Goal: Task Accomplishment & Management: Use online tool/utility

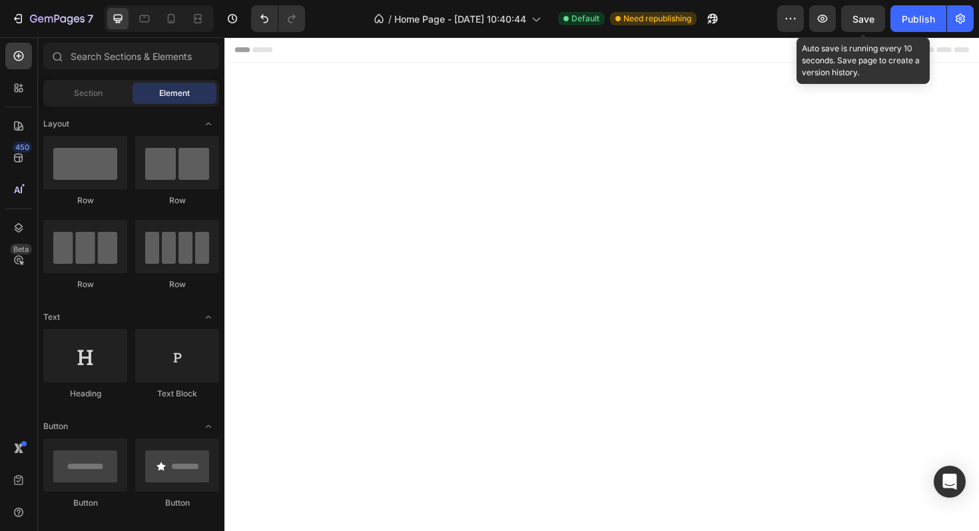
scroll to position [982, 0]
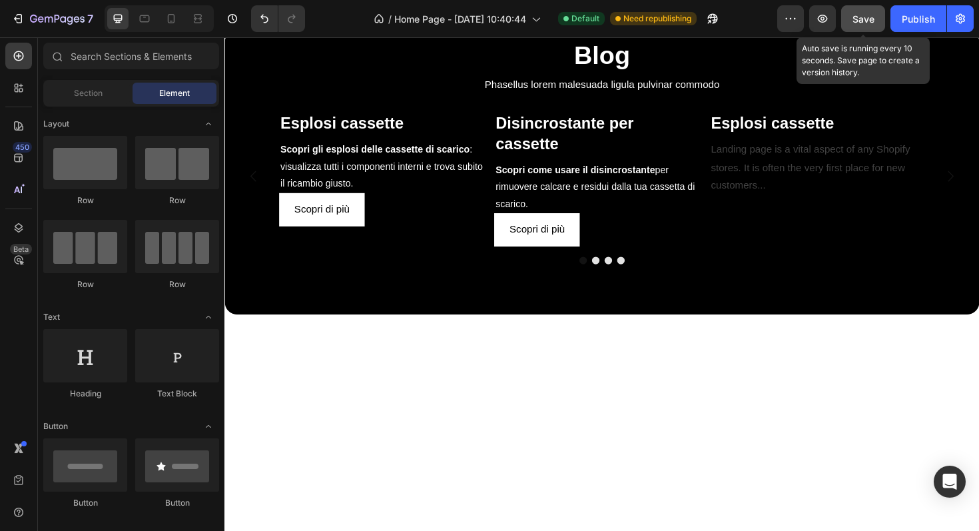
click at [866, 22] on span "Save" at bounding box center [863, 18] width 22 height 11
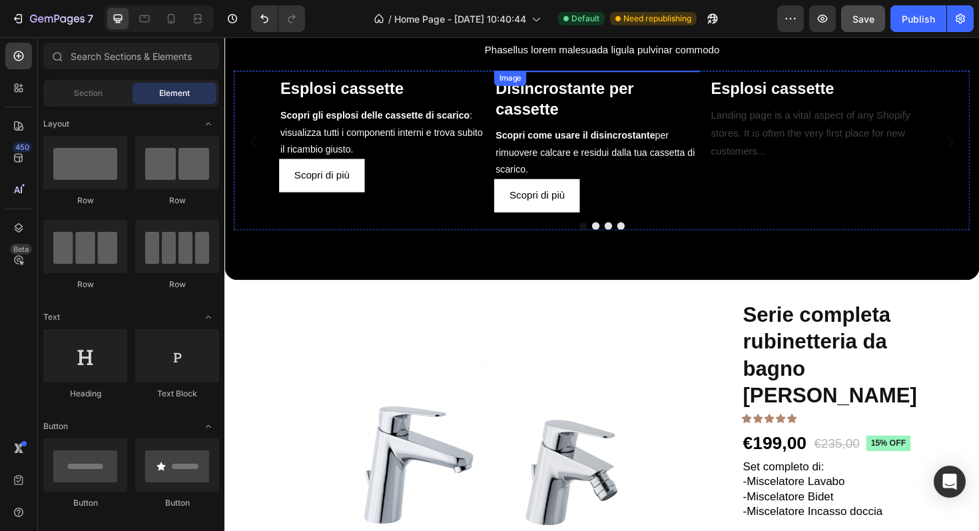
scroll to position [962, 0]
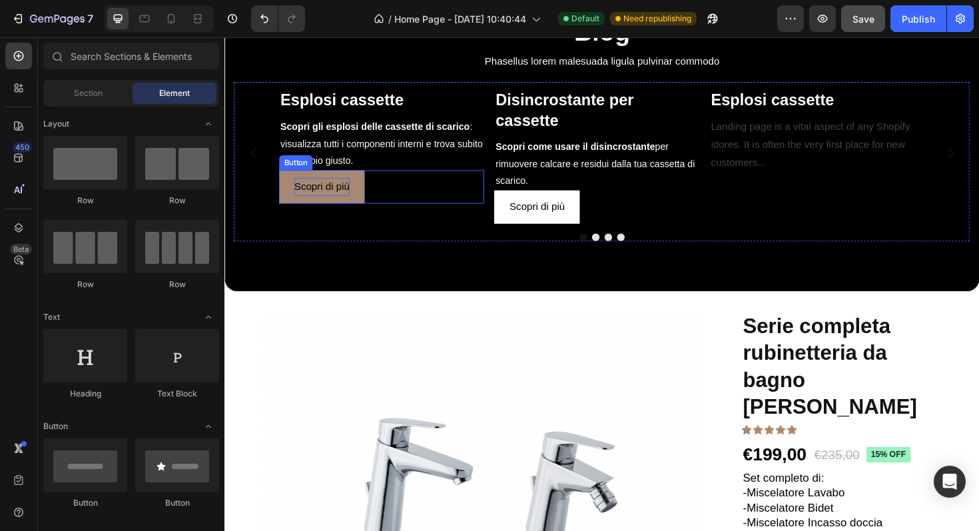
click at [351, 200] on span "Scopri di più" at bounding box center [327, 194] width 59 height 11
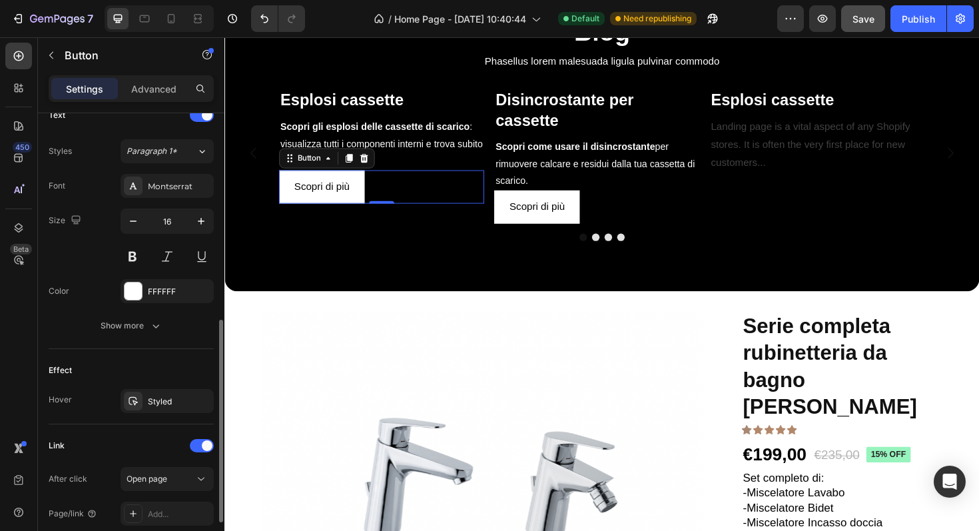
scroll to position [569, 0]
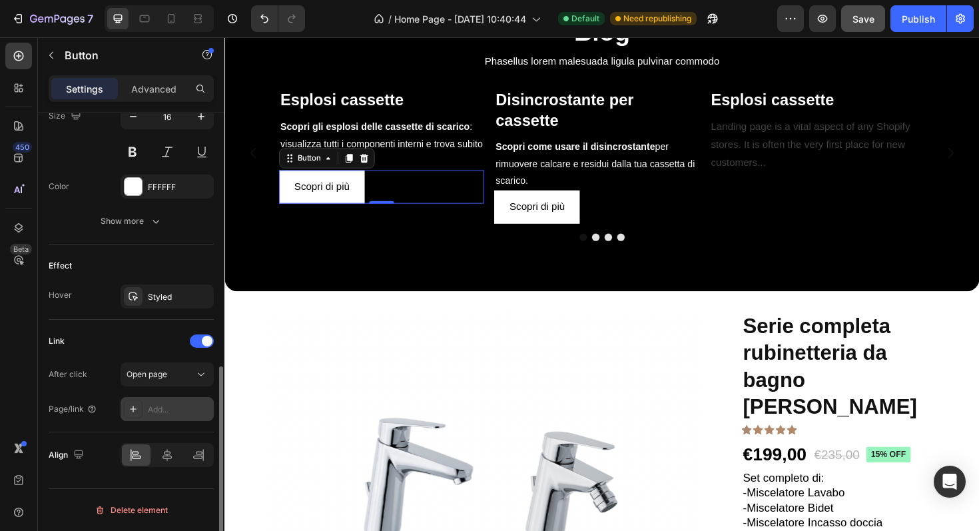
click at [143, 411] on div "Add..." at bounding box center [167, 409] width 93 height 24
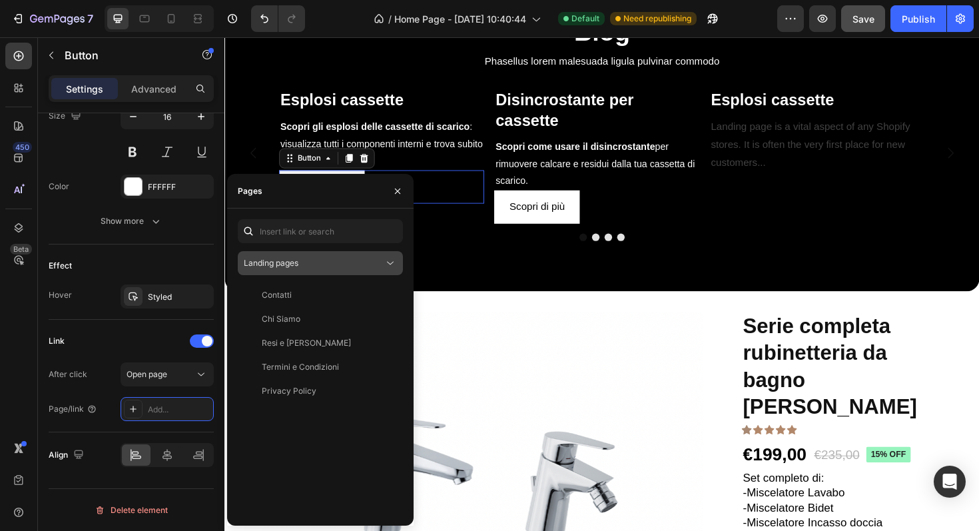
click at [334, 271] on button "Landing pages" at bounding box center [320, 263] width 165 height 24
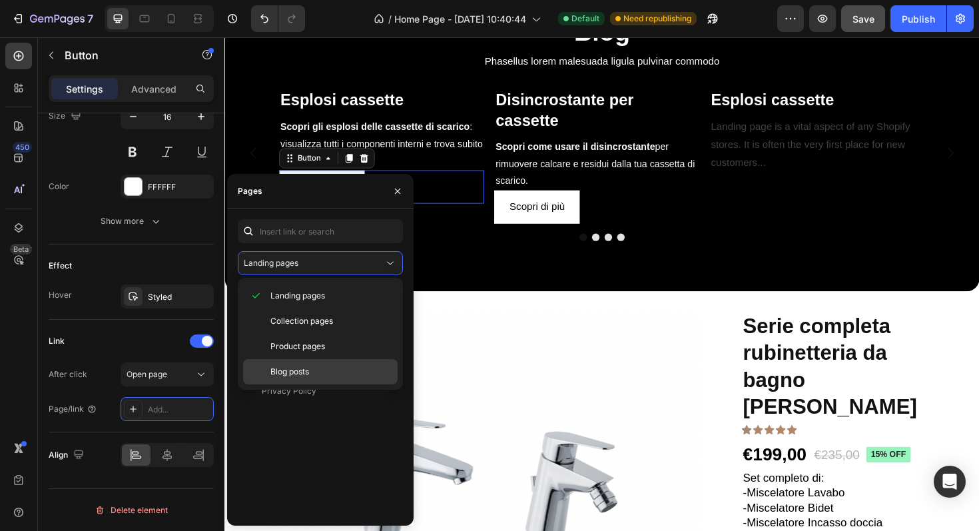
click at [327, 363] on div "Blog posts" at bounding box center [320, 371] width 155 height 25
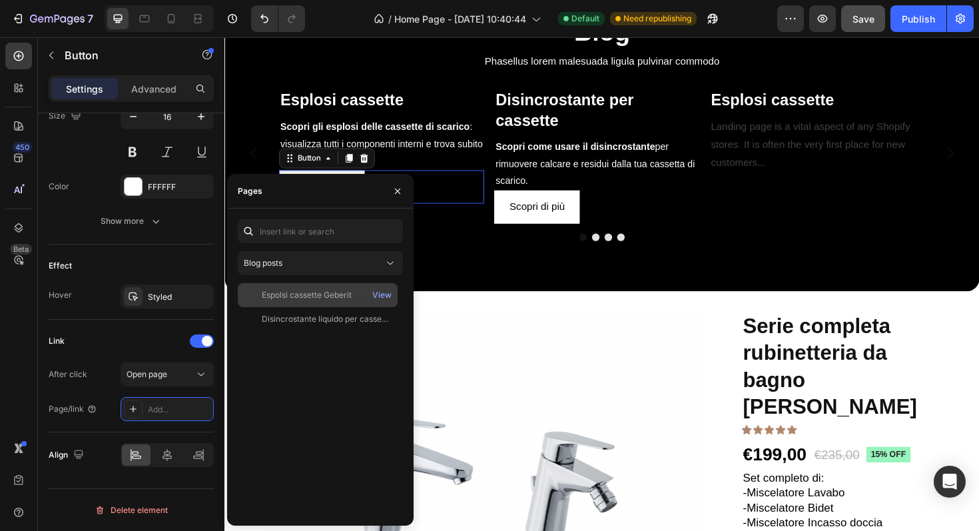
click at [329, 307] on div "Espolsi cassette Geberit View" at bounding box center [318, 319] width 160 height 24
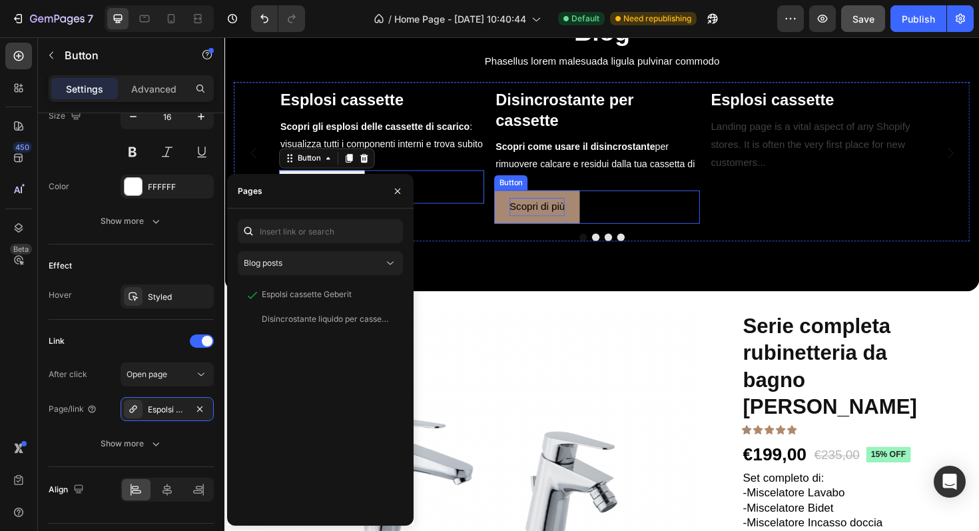
click at [571, 222] on span "Scopri di più" at bounding box center [555, 215] width 59 height 11
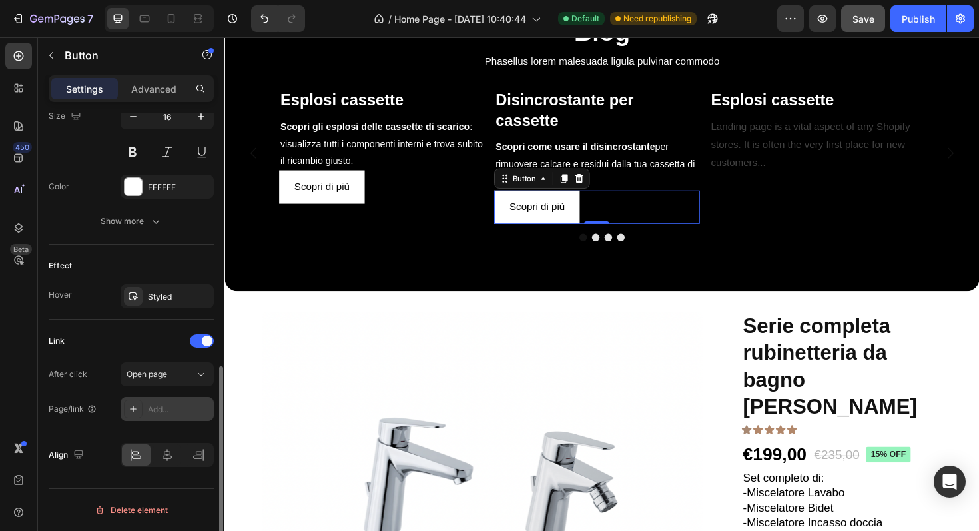
click at [150, 409] on div "Add..." at bounding box center [179, 410] width 63 height 12
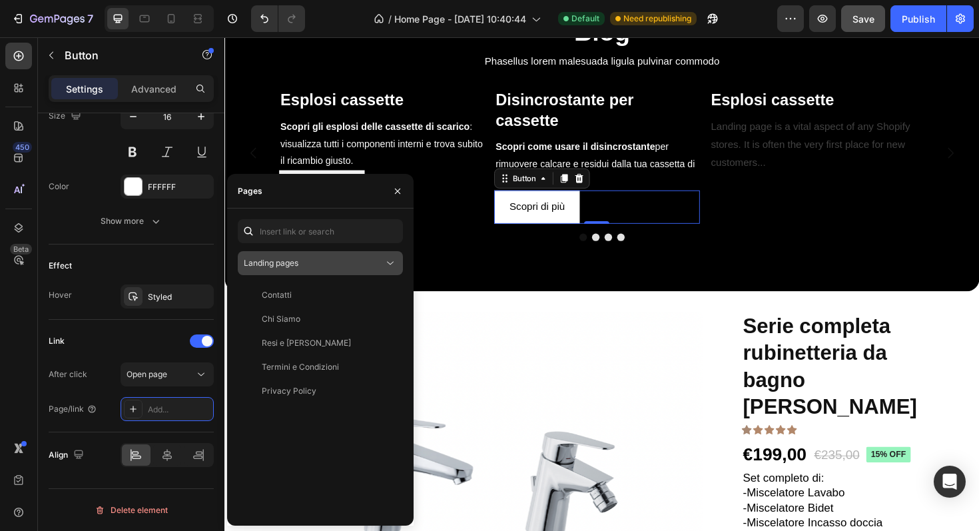
click at [320, 270] on button "Landing pages" at bounding box center [320, 263] width 165 height 24
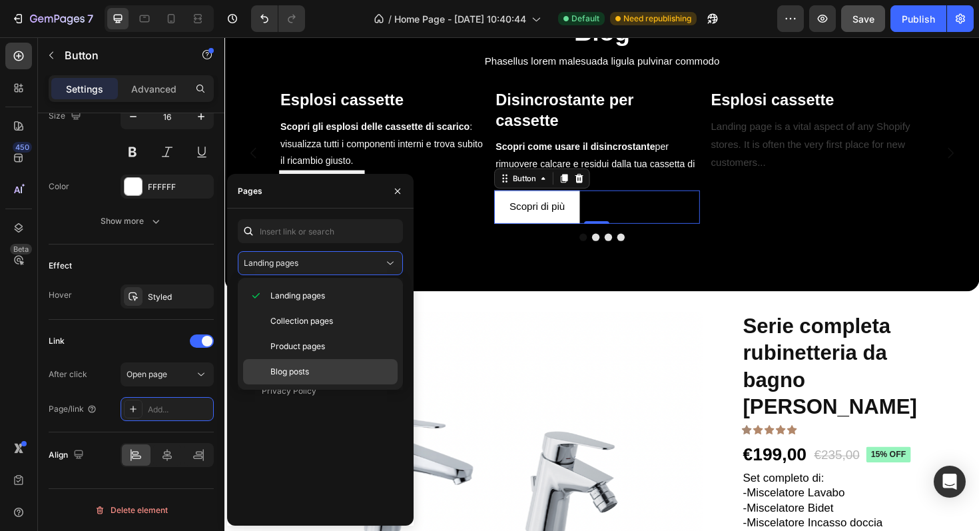
click at [316, 368] on p "Blog posts" at bounding box center [330, 372] width 121 height 12
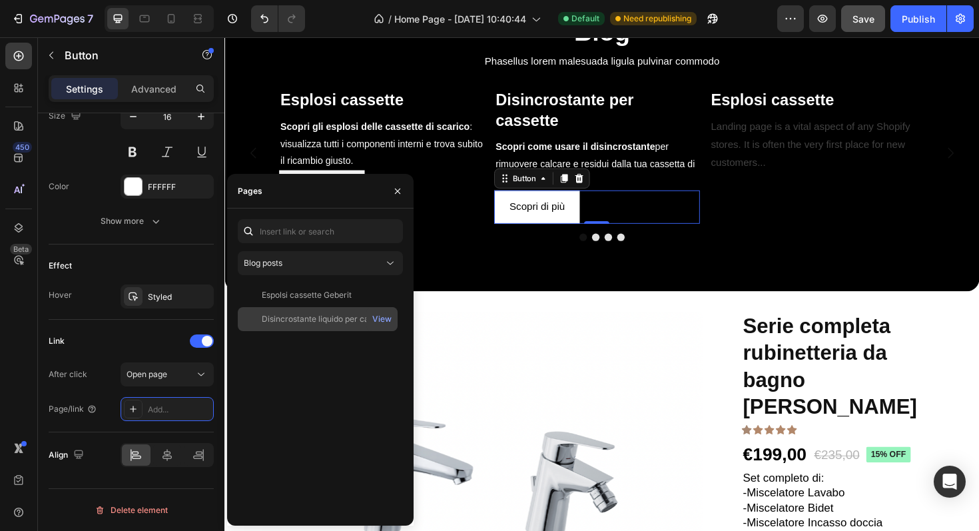
click at [307, 314] on div "Disincrostante liquido per cassette" at bounding box center [326, 319] width 128 height 12
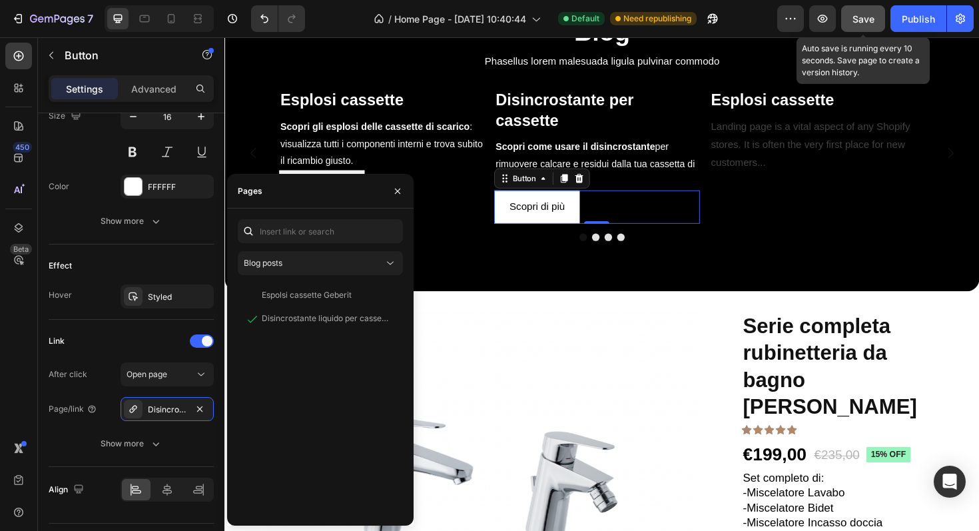
click at [867, 27] on button "Save" at bounding box center [863, 18] width 44 height 27
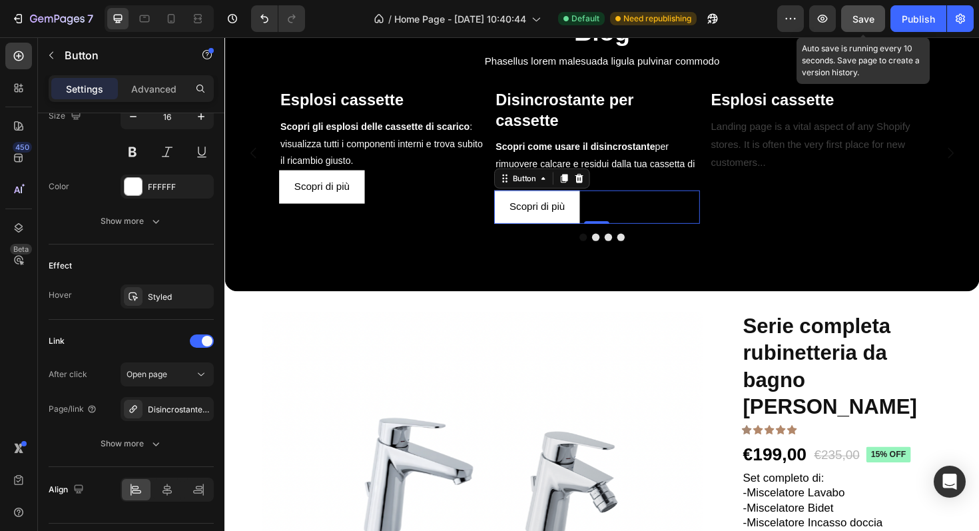
click at [866, 27] on button "Save" at bounding box center [863, 18] width 44 height 27
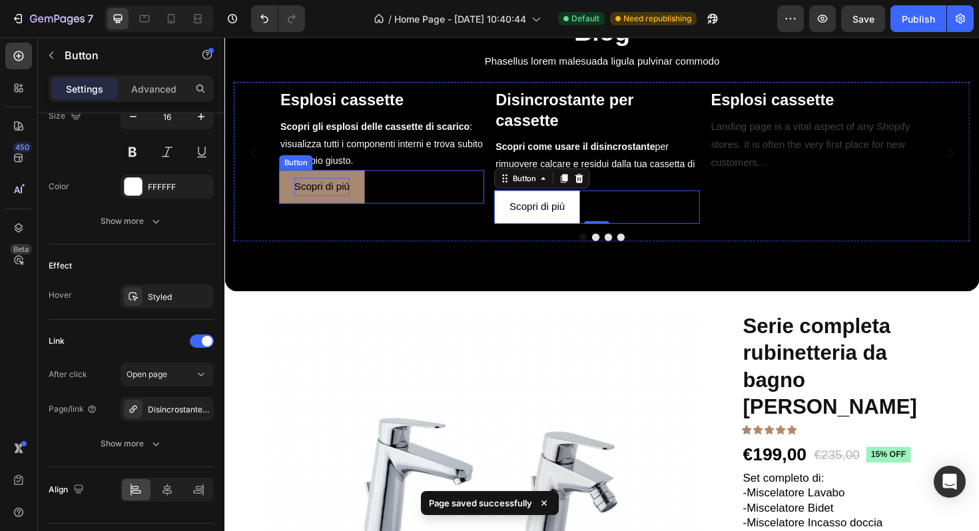
click at [340, 200] on span "Scopri di più" at bounding box center [327, 194] width 59 height 11
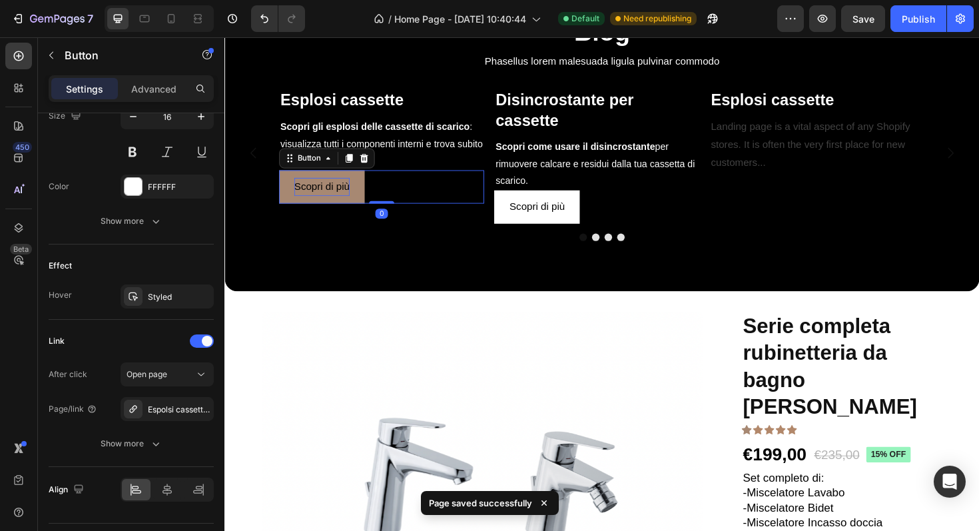
click at [340, 200] on span "Scopri di più" at bounding box center [327, 194] width 59 height 11
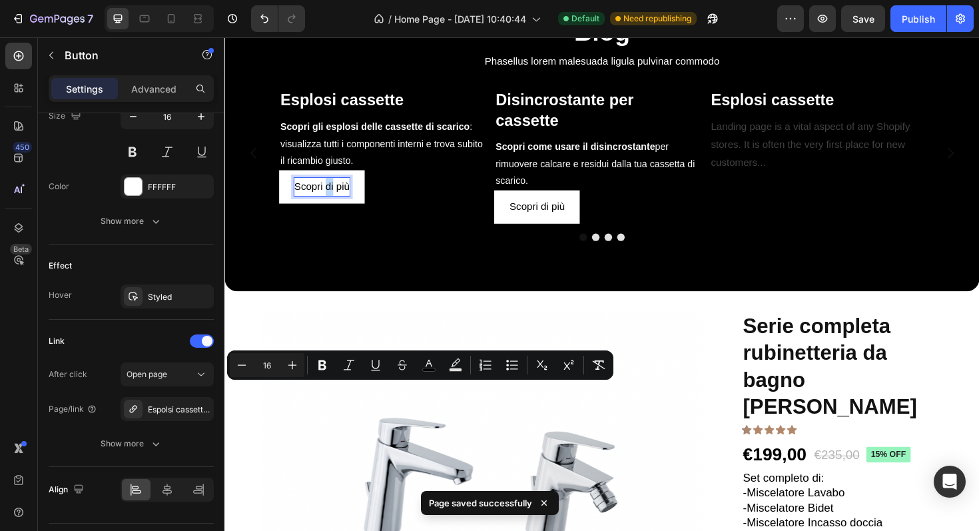
click at [384, 234] on div "Image Esplosi cassette Heading Scopri gli esplosi delle cassette di scarico : v…" at bounding box center [390, 160] width 217 height 150
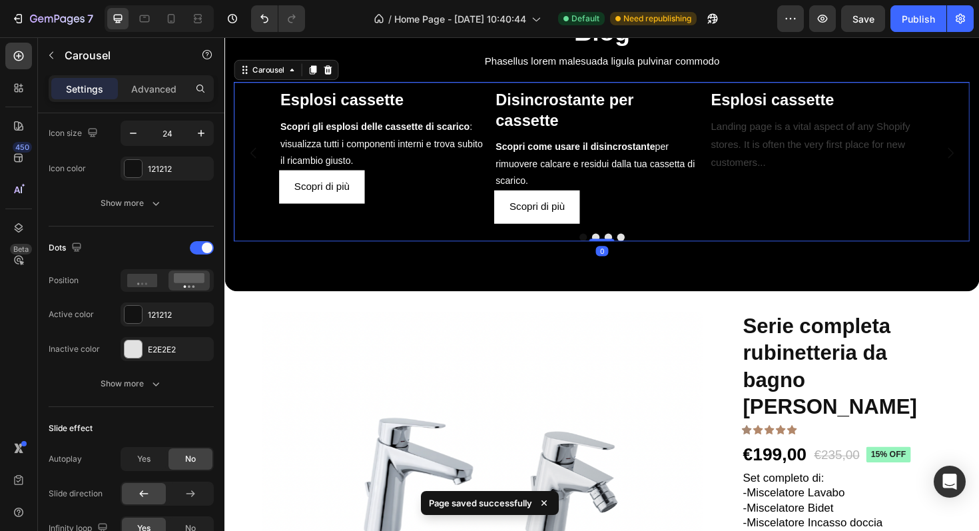
scroll to position [0, 0]
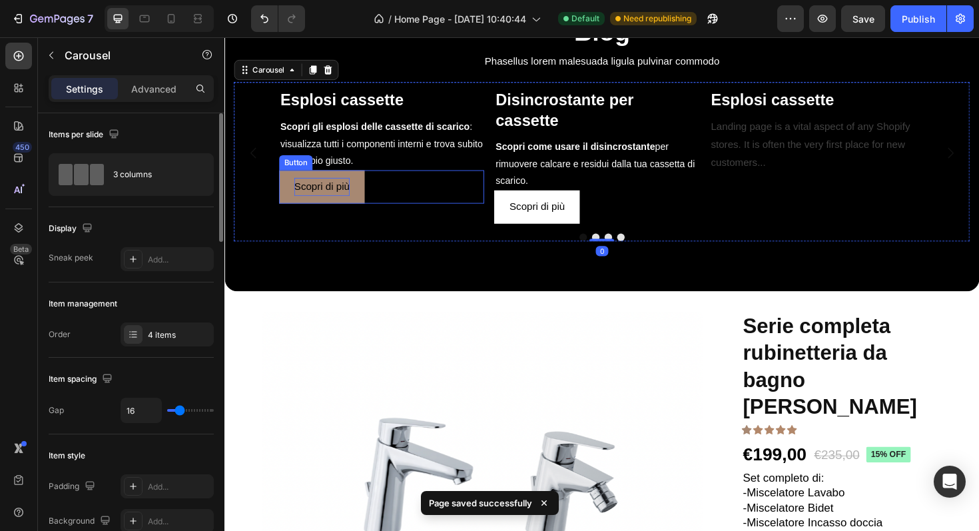
click at [334, 200] on span "Scopri di più" at bounding box center [327, 194] width 59 height 11
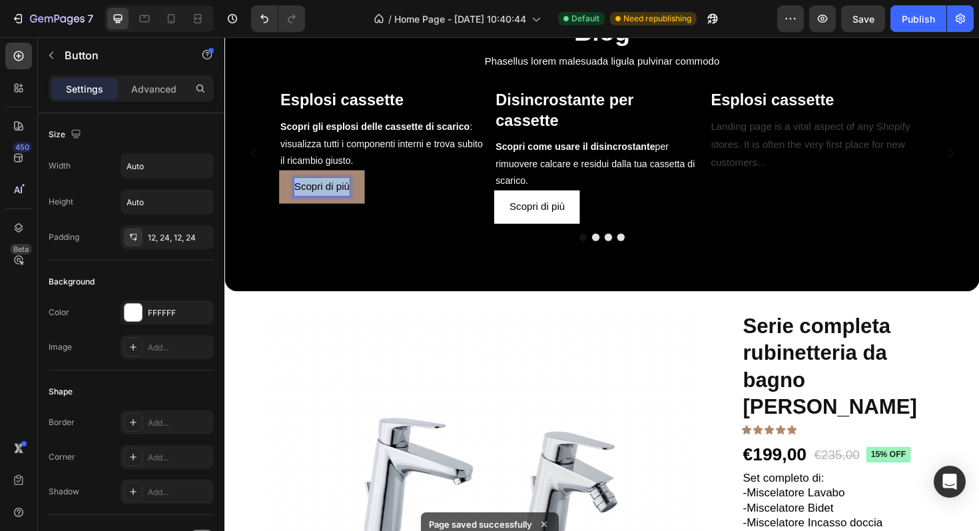
click at [334, 200] on span "Scopri di più" at bounding box center [327, 194] width 59 height 11
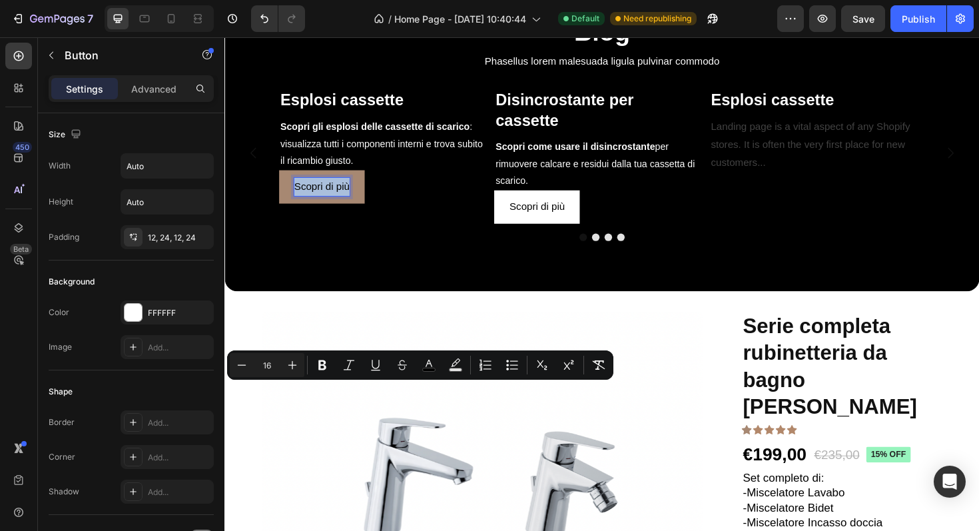
click at [414, 213] on div "Scopri di più Button 0" at bounding box center [390, 195] width 217 height 35
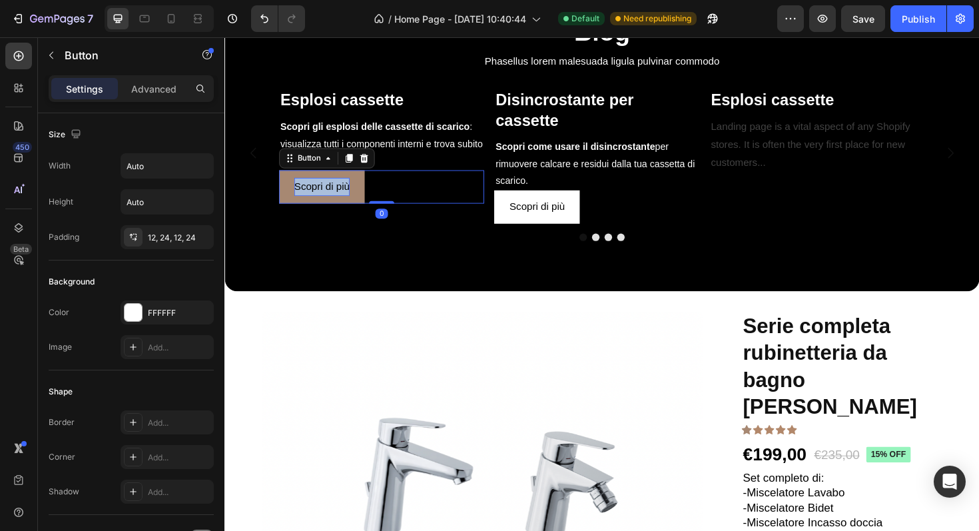
click at [414, 213] on div "Scopri di più Button 0" at bounding box center [390, 195] width 217 height 35
click at [423, 234] on div "Image Esplosi cassette Heading Scopri gli esplosi delle cassette di scarico : v…" at bounding box center [390, 160] width 217 height 150
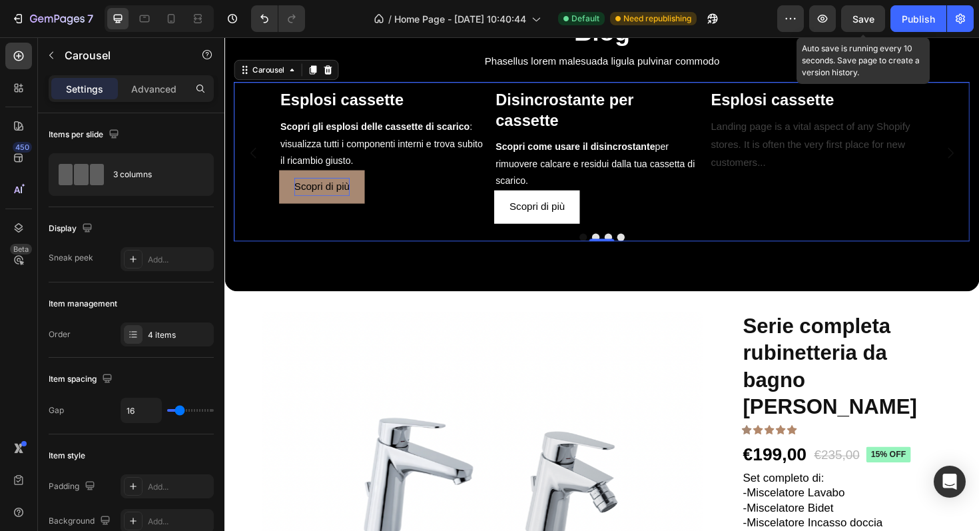
click at [868, 19] on span "Save" at bounding box center [863, 18] width 22 height 11
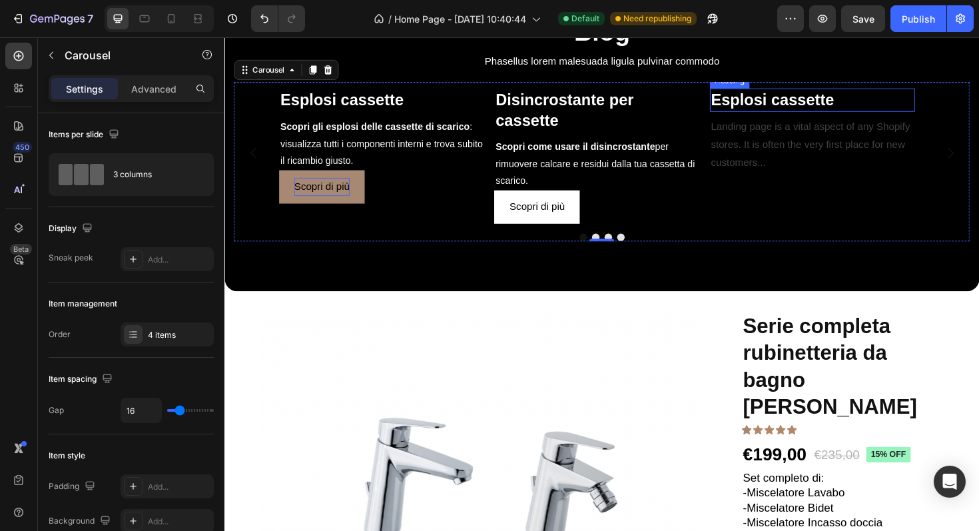
click at [868, 116] on h2 "Esplosi cassette" at bounding box center [847, 103] width 217 height 25
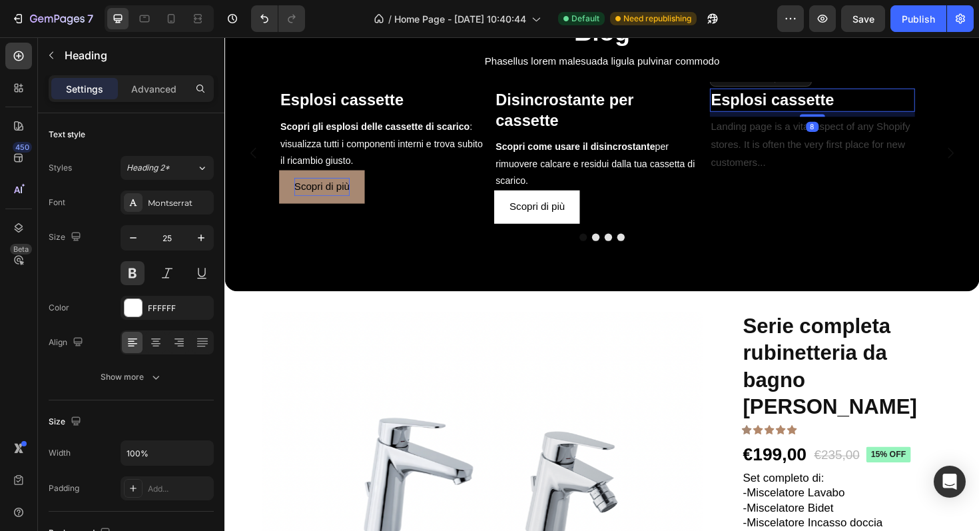
click at [885, 116] on h2 "Esplosi cassette" at bounding box center [847, 103] width 217 height 25
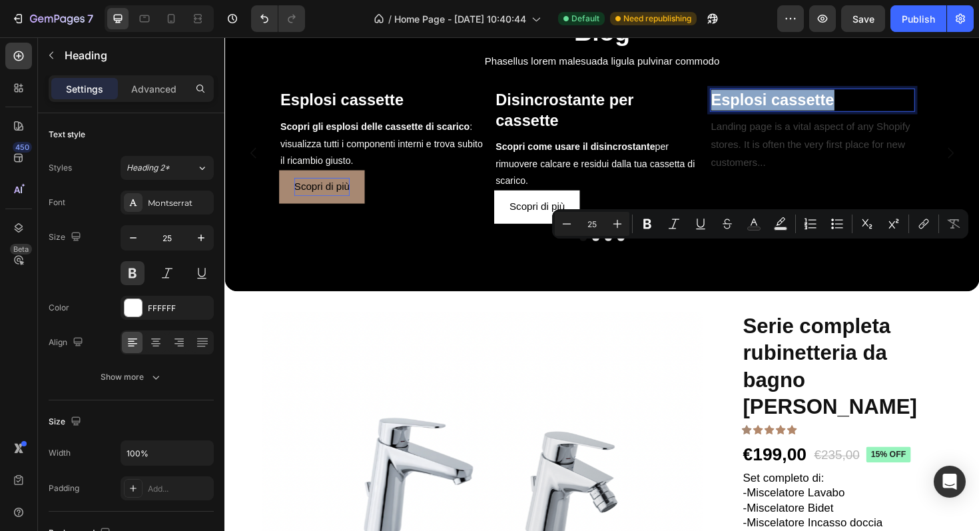
drag, startPoint x: 885, startPoint y: 264, endPoint x: 738, endPoint y: 264, distance: 147.2
click at [739, 116] on h2 "Esplosi cassette" at bounding box center [847, 103] width 217 height 25
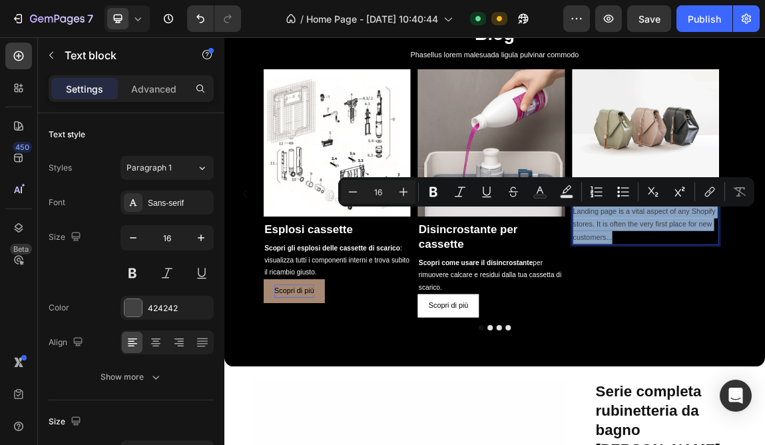
drag, startPoint x: 811, startPoint y: 330, endPoint x: 739, endPoint y: 295, distance: 79.5
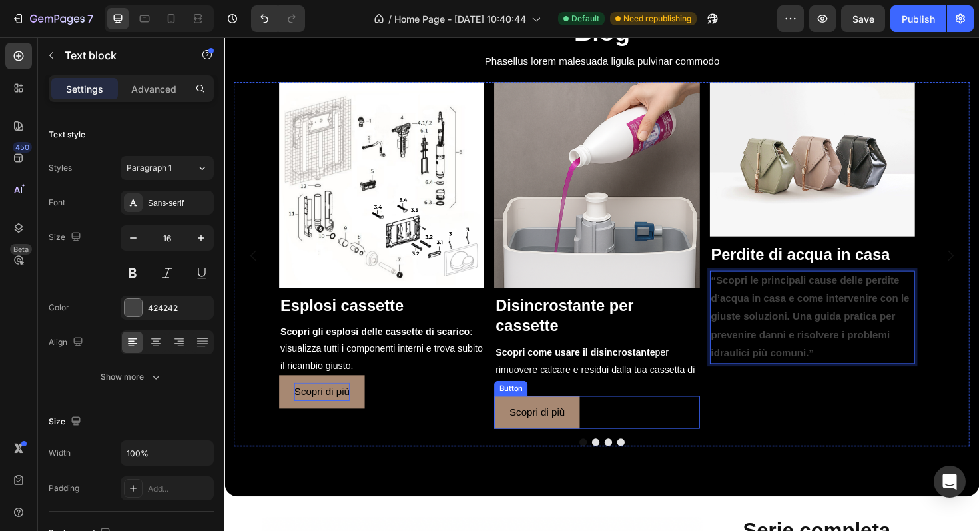
click at [579, 446] on link "Scopri di più" at bounding box center [555, 434] width 91 height 35
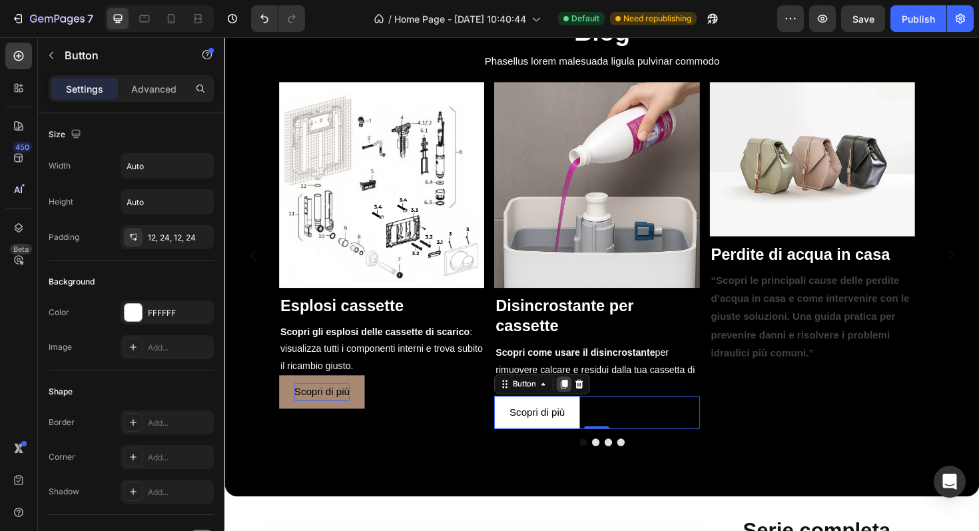
click at [589, 405] on icon at bounding box center [584, 404] width 11 height 11
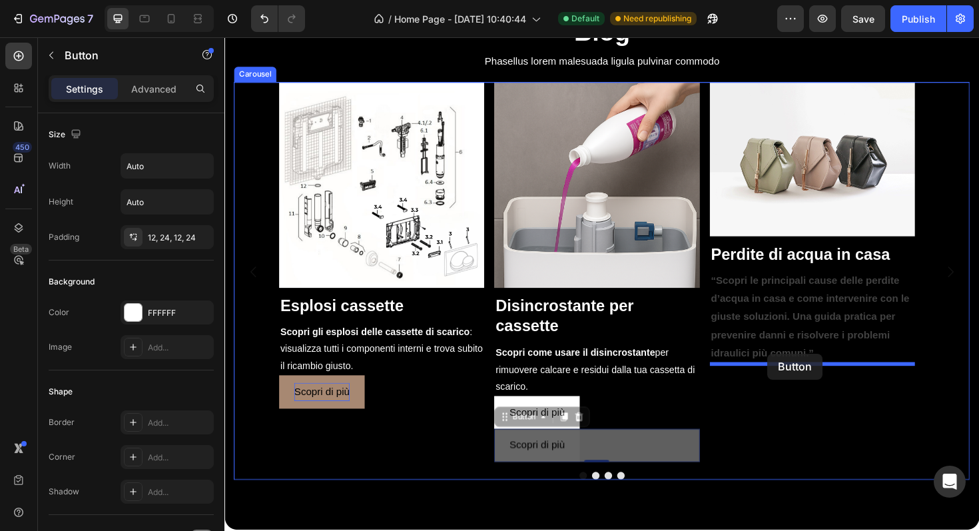
drag, startPoint x: 541, startPoint y: 439, endPoint x: 799, endPoint y: 372, distance: 266.2
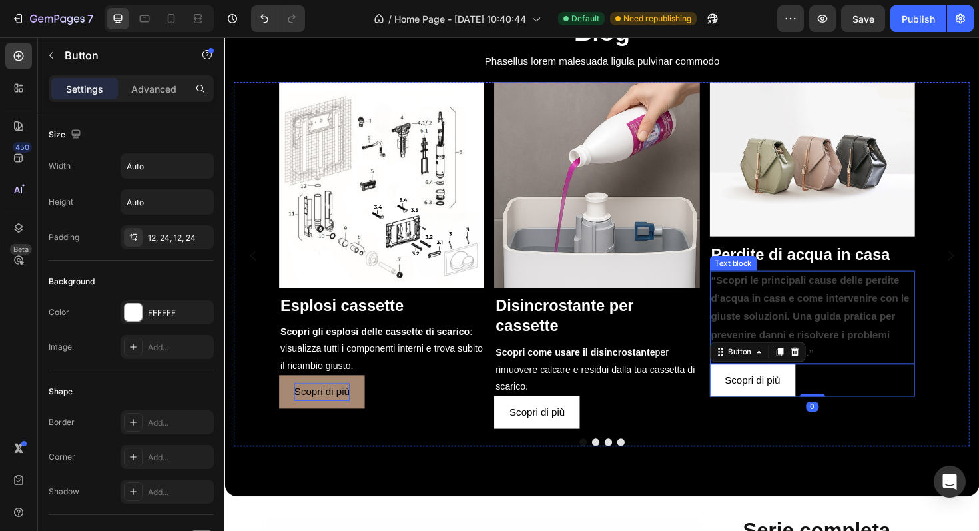
click at [875, 327] on strong "“Scopri le principali cause delle perdite d’acqua in casa e come intervenire co…" at bounding box center [845, 333] width 210 height 88
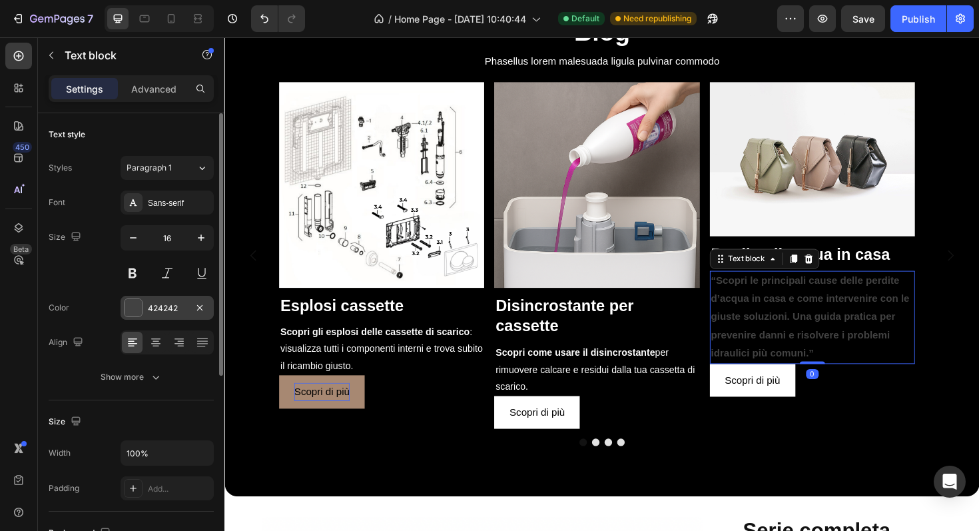
click at [128, 312] on div at bounding box center [133, 307] width 17 height 17
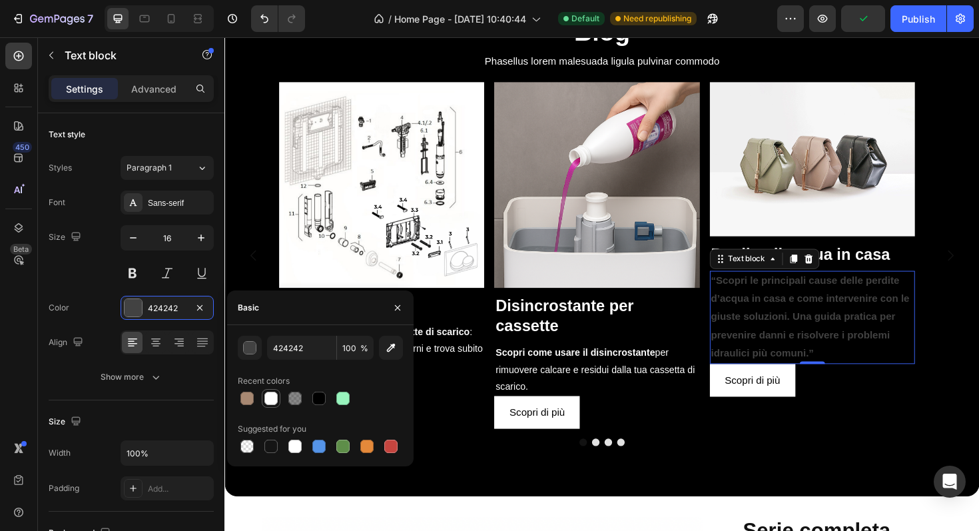
click at [269, 395] on div at bounding box center [270, 398] width 13 height 13
type input "FFFFFF"
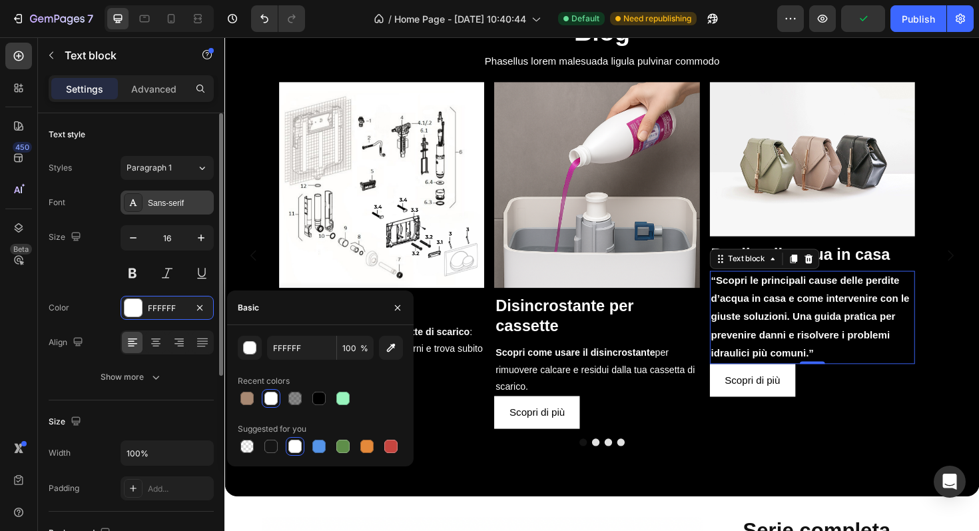
click at [157, 211] on div "Sans-serif" at bounding box center [167, 202] width 93 height 24
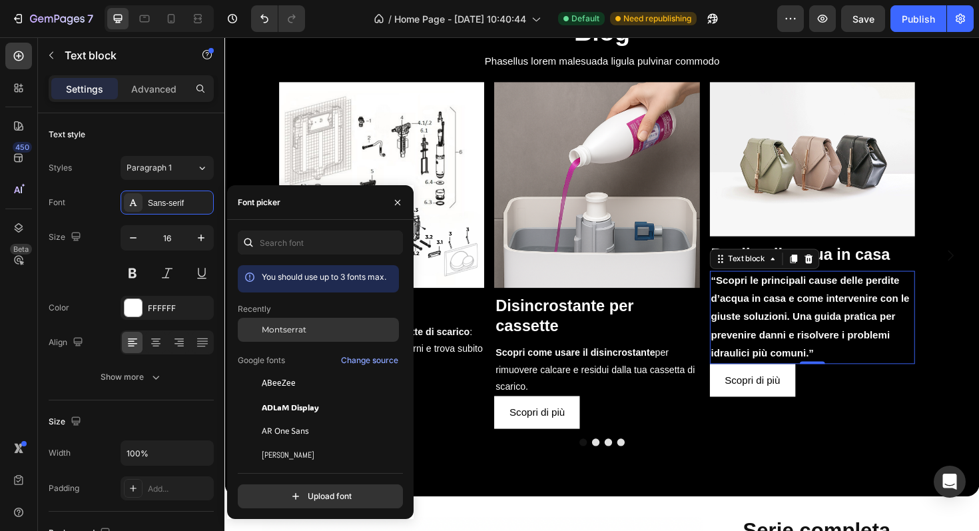
click at [300, 328] on span "Montserrat" at bounding box center [284, 330] width 45 height 12
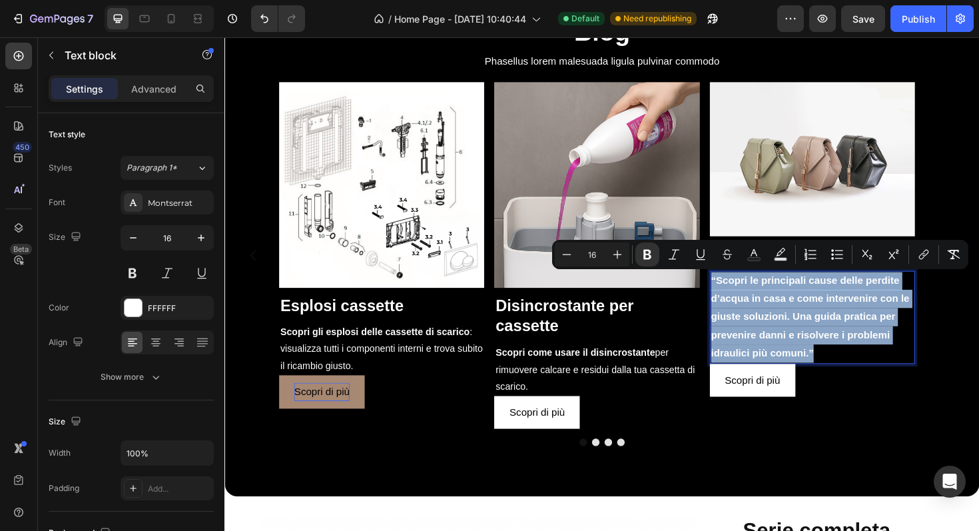
drag, startPoint x: 805, startPoint y: 390, endPoint x: 740, endPoint y: 295, distance: 114.5
click at [740, 295] on p "“Scopri le principali cause delle perdite d’acqua in casa e come intervenire co…" at bounding box center [847, 334] width 214 height 96
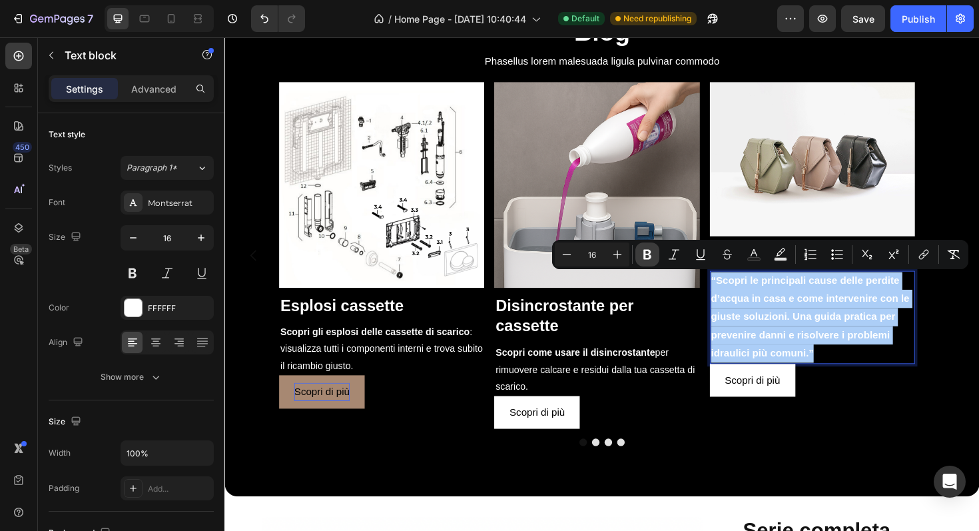
click at [641, 252] on icon "Editor contextual toolbar" at bounding box center [647, 254] width 13 height 13
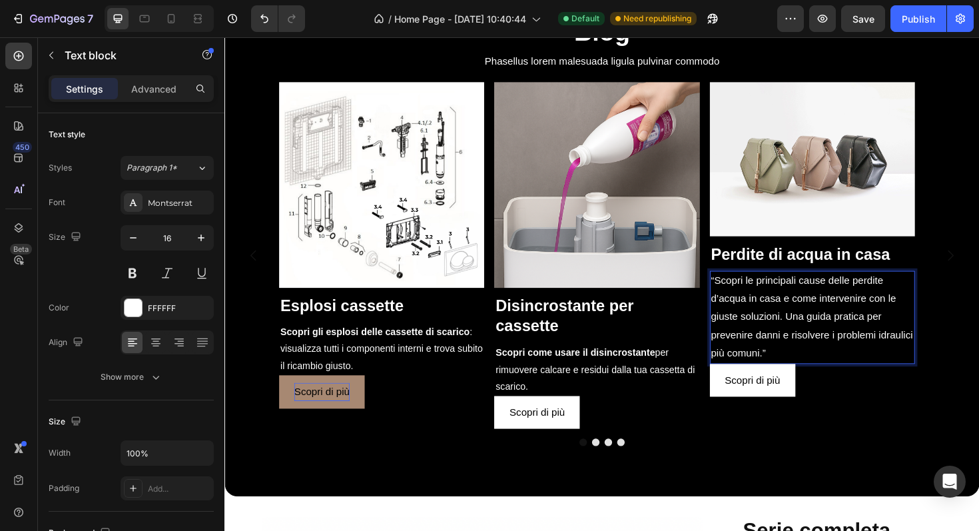
click at [927, 374] on p "“Scopri le principali cause delle perdite d’acqua in casa e come intervenire co…" at bounding box center [847, 334] width 214 height 96
click at [749, 298] on p "“Scopri le principali cause delle perdite d’acqua in casa e come intervenire co…" at bounding box center [847, 334] width 214 height 96
click at [836, 316] on p "Scopri le principali cause delle perdite d’acqua in casa e come intervenire con…" at bounding box center [847, 334] width 214 height 96
click at [834, 316] on p "Scopri le principali cause delle perdite d’acqua in casa e come intervenire con…" at bounding box center [847, 334] width 214 height 96
drag, startPoint x: 834, startPoint y: 316, endPoint x: 900, endPoint y: 317, distance: 65.3
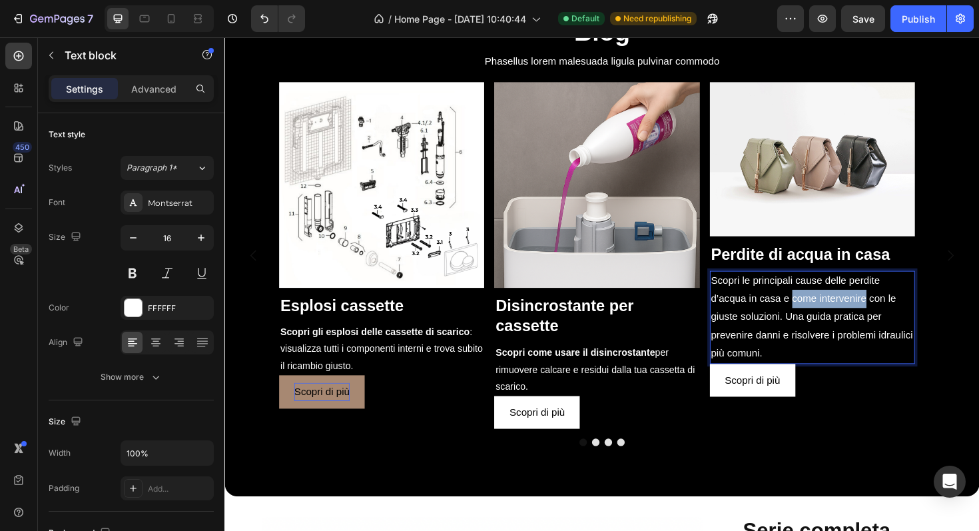
click at [900, 317] on p "Scopri le principali cause delle perdite d’acqua in casa e come intervenire con…" at bounding box center [847, 334] width 214 height 96
click at [905, 312] on p "Scopri le principali cause delle perdite d’acqua in casa e come intervenire con…" at bounding box center [847, 334] width 214 height 96
drag, startPoint x: 920, startPoint y: 315, endPoint x: 834, endPoint y: 316, distance: 86.6
click at [834, 316] on p "Scopri le principali cause delle perdite d’acqua in casa e come intervenire con…" at bounding box center [847, 334] width 214 height 96
click at [135, 276] on button at bounding box center [133, 273] width 24 height 24
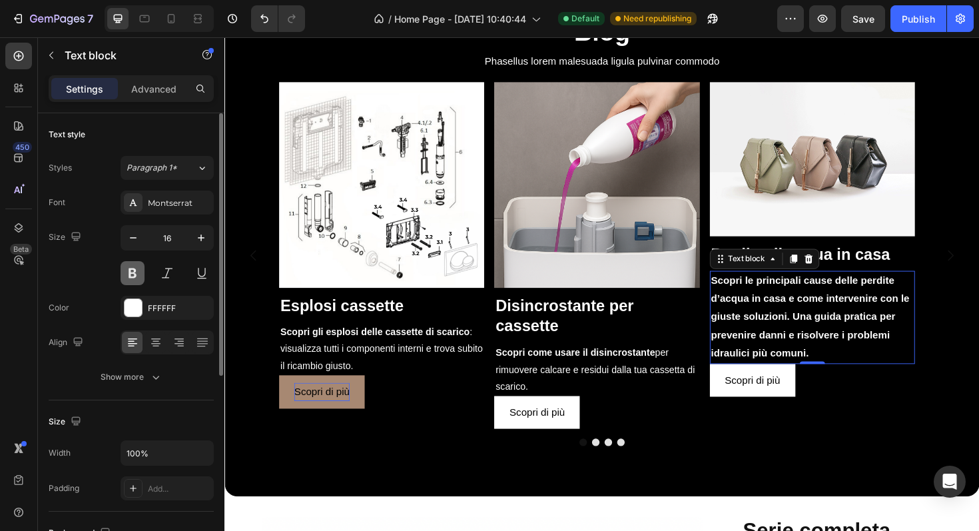
click at [135, 276] on button at bounding box center [133, 273] width 24 height 24
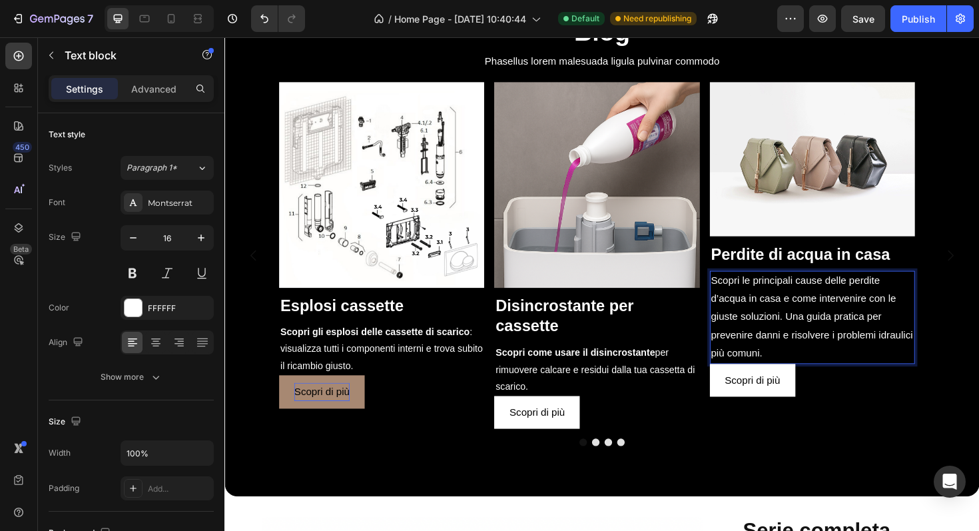
click at [816, 330] on p "Scopri le principali cause delle perdite d’acqua in casa e come intervenire con…" at bounding box center [847, 334] width 214 height 96
click at [803, 331] on p "Scopri le principali cause delle perdite d’acqua in casa e come intervenire con…" at bounding box center [847, 334] width 214 height 96
click at [880, 340] on p "Scopri le principali cause delle perdite d’acqua in casa e come intervenire con…" at bounding box center [847, 334] width 214 height 96
drag, startPoint x: 846, startPoint y: 316, endPoint x: 899, endPoint y: 318, distance: 53.3
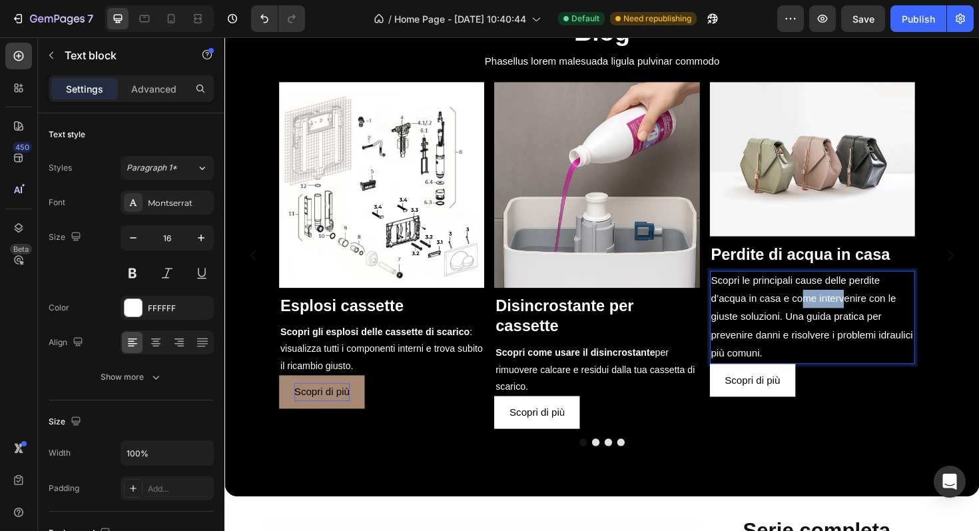
click at [899, 318] on p "Scopri le principali cause delle perdite d’acqua in casa e come intervenire con…" at bounding box center [847, 334] width 214 height 96
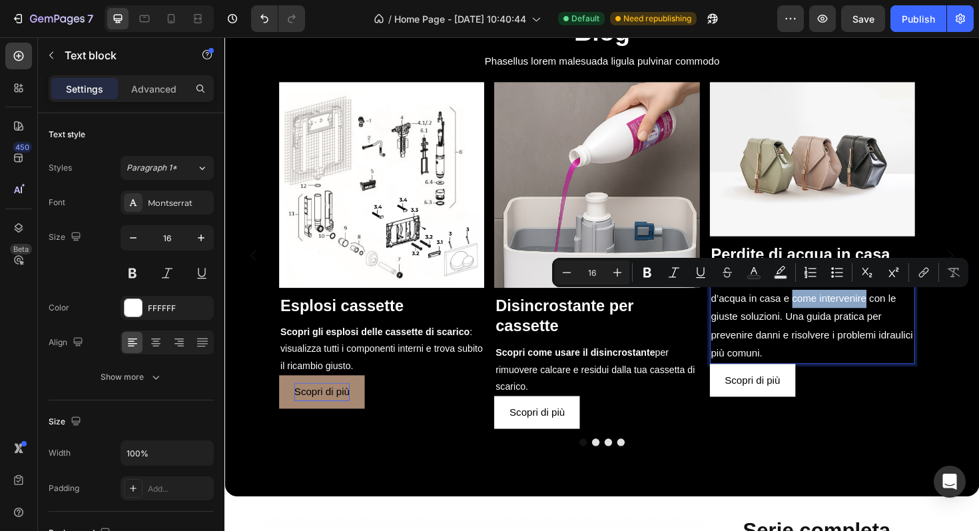
drag, startPoint x: 834, startPoint y: 318, endPoint x: 922, endPoint y: 320, distance: 88.6
click at [922, 320] on p "Scopri le principali cause delle perdite d’acqua in casa e come intervenire con…" at bounding box center [847, 334] width 214 height 96
click at [651, 274] on icon "Editor contextual toolbar" at bounding box center [647, 273] width 8 height 10
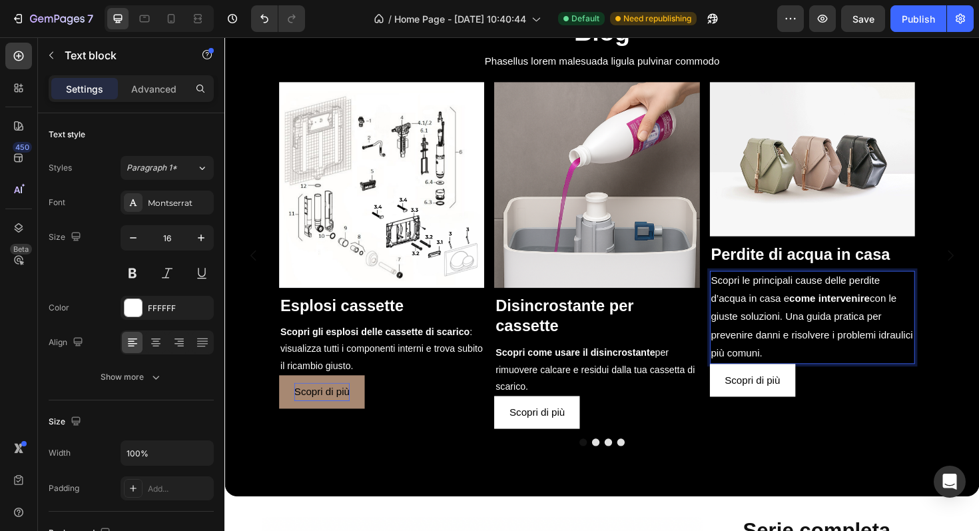
click at [850, 295] on p "Scopri le principali cause delle perdite d’acqua in casa e come intervenire con…" at bounding box center [847, 334] width 214 height 96
click at [851, 295] on p "Scopri le principali cause delle perdite d’acqua in casa e come intervenire con…" at bounding box center [847, 334] width 214 height 96
click at [856, 293] on p "Scopri le principali cause delle perdite d’acqua in casa e come intervenire con…" at bounding box center [847, 334] width 214 height 96
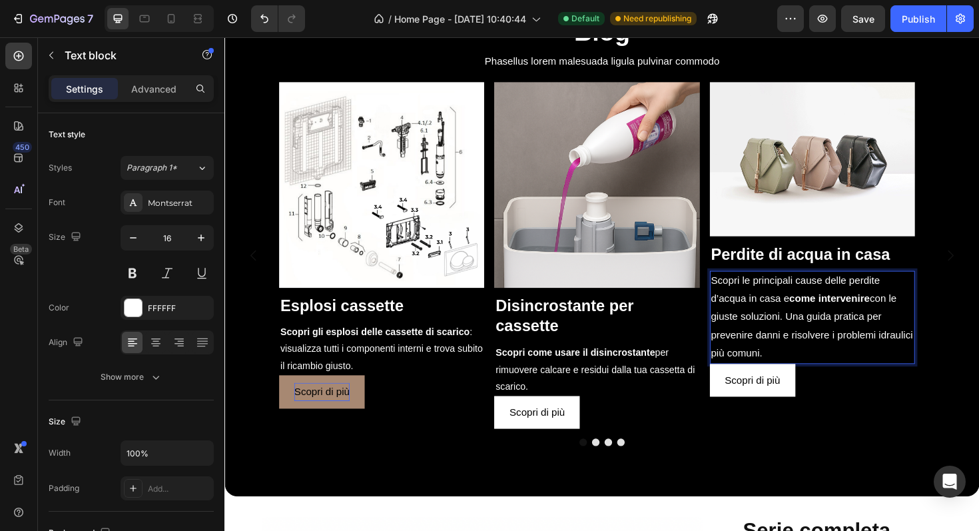
click at [896, 296] on p "Scopri le principali cause delle perdite d’acqua in casa e come intervenire con…" at bounding box center [847, 334] width 214 height 96
drag, startPoint x: 896, startPoint y: 296, endPoint x: 749, endPoint y: 296, distance: 147.9
click at [749, 296] on p "Scopri le principali cause delle perdite d’acqua in casa e come intervenire con…" at bounding box center [847, 334] width 214 height 96
click at [856, 336] on p "Scopri le principali cause delle perdite d’acqua in casa e come intervenire con…" at bounding box center [847, 334] width 214 height 96
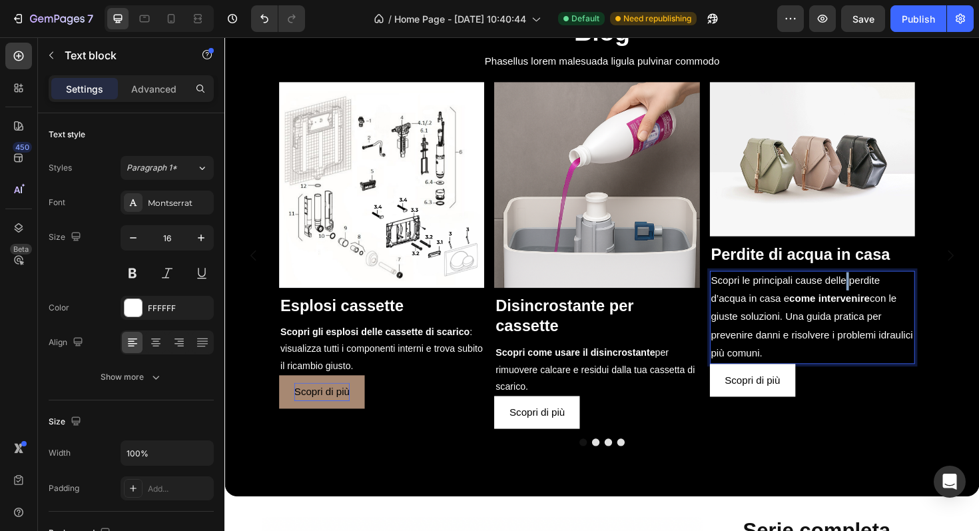
click at [908, 348] on p "Scopri le principali cause delle perdite d’acqua in casa e come intervenire con…" at bounding box center [847, 334] width 214 height 96
click at [926, 388] on div "Scopri di più Button" at bounding box center [847, 400] width 217 height 35
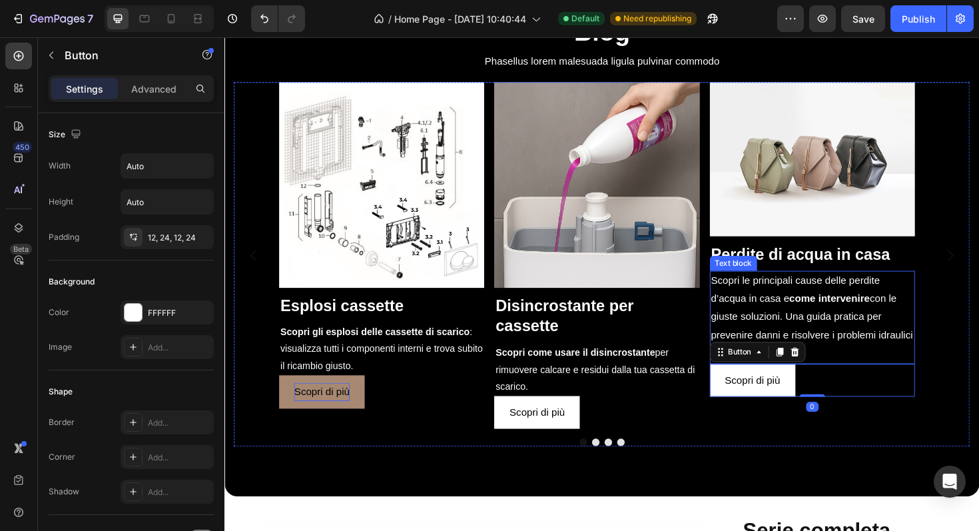
click at [905, 353] on p "Scopri le principali cause delle perdite d’acqua in casa e come intervenire con…" at bounding box center [847, 334] width 214 height 96
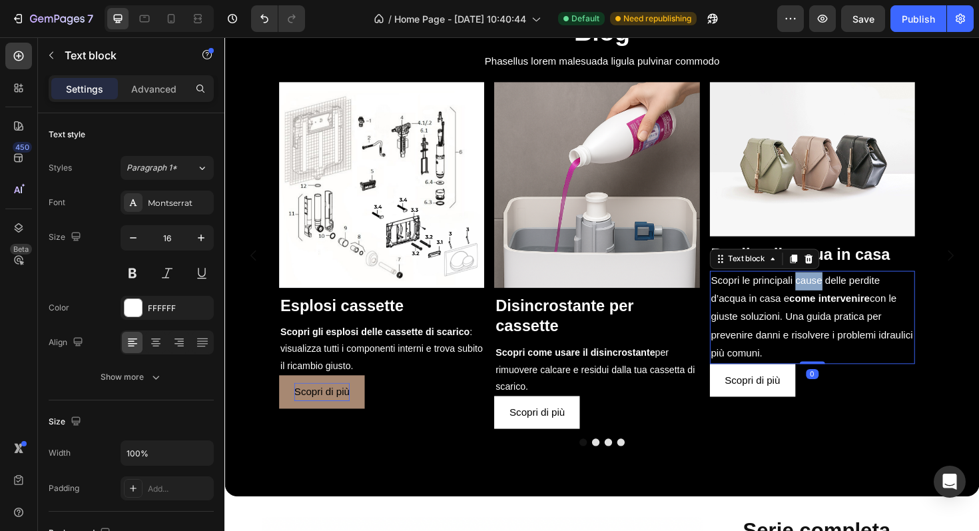
click at [852, 296] on p "Scopri le principali cause delle perdite d’acqua in casa e come intervenire con…" at bounding box center [847, 334] width 214 height 96
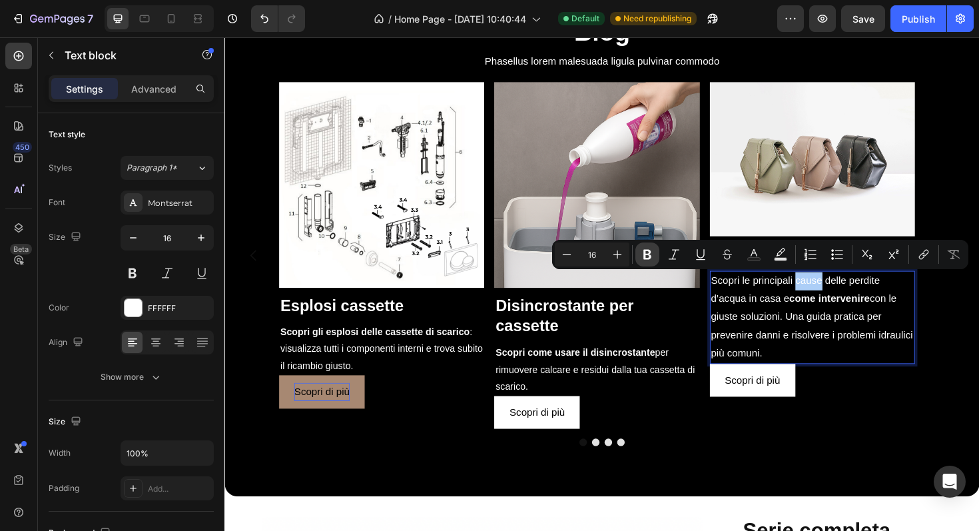
click at [653, 259] on icon "Editor contextual toolbar" at bounding box center [647, 254] width 13 height 13
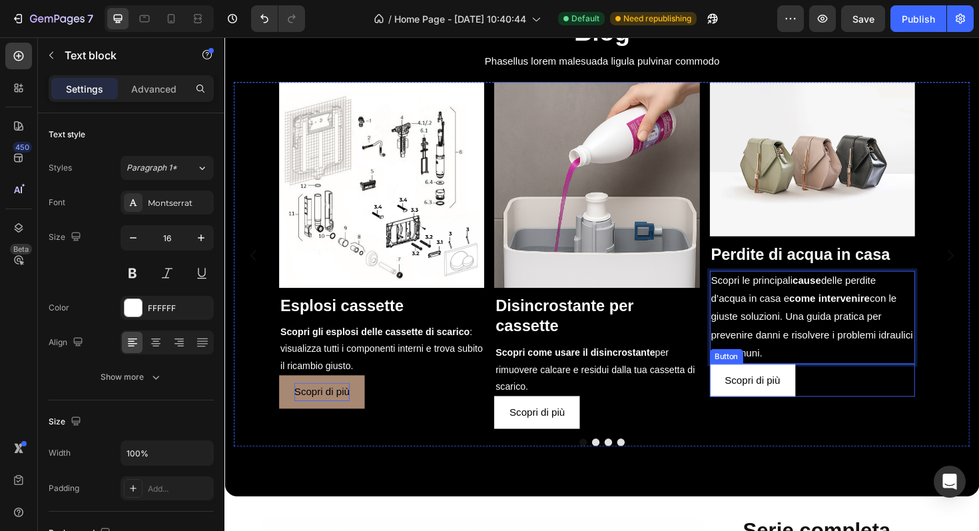
click at [902, 406] on div "Scopri di più Button" at bounding box center [847, 400] width 217 height 35
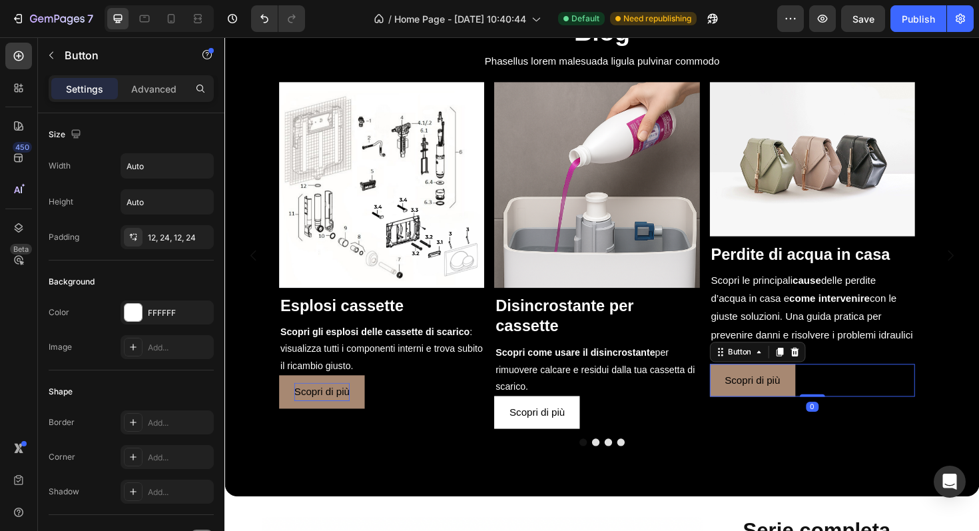
click at [814, 410] on link "Scopri di più" at bounding box center [784, 400] width 91 height 35
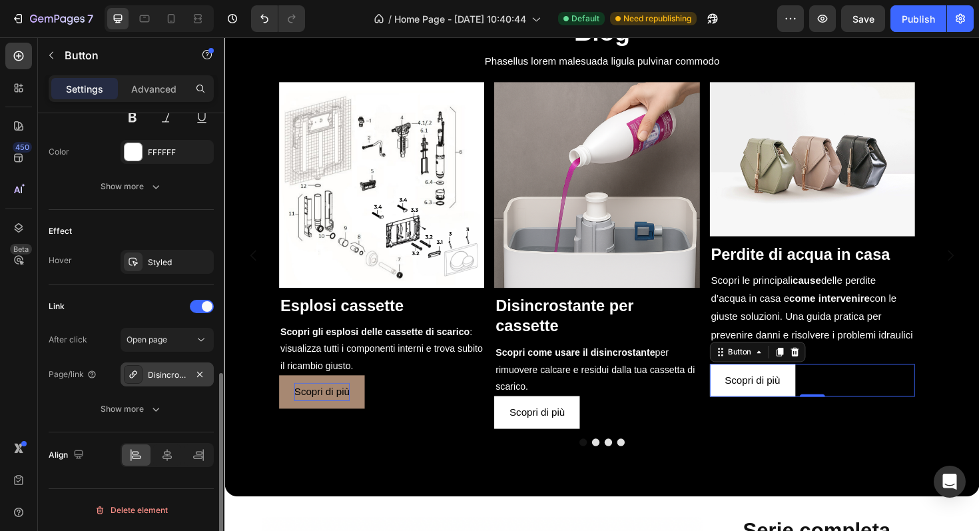
click at [178, 378] on div "Disincrostante liquido per cassette" at bounding box center [167, 375] width 39 height 12
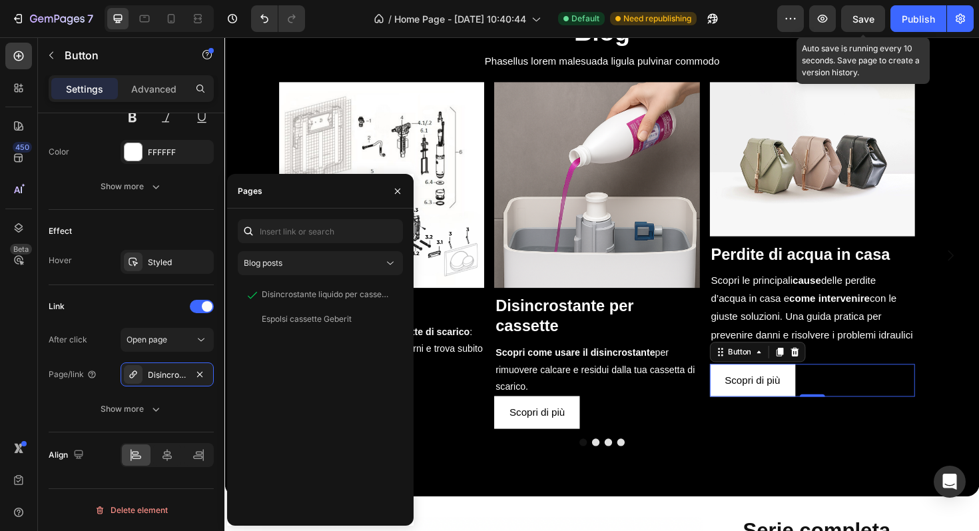
click at [872, 25] on div "Save" at bounding box center [863, 19] width 22 height 14
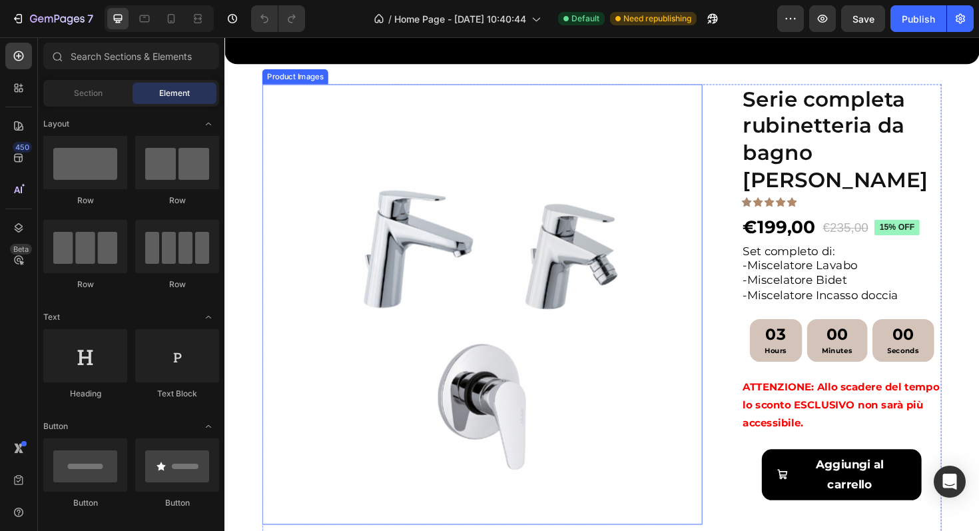
scroll to position [1032, 0]
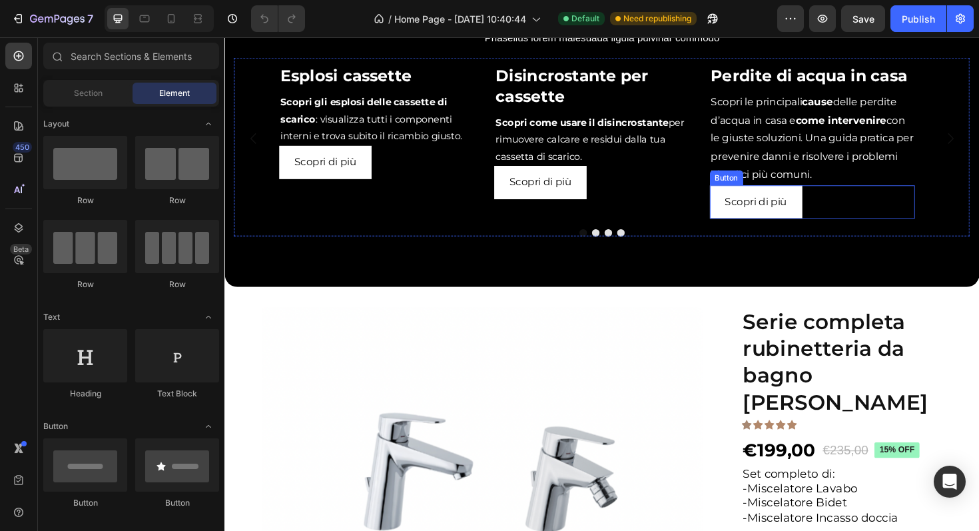
click at [837, 230] on div "Scopri di più Button" at bounding box center [847, 211] width 217 height 35
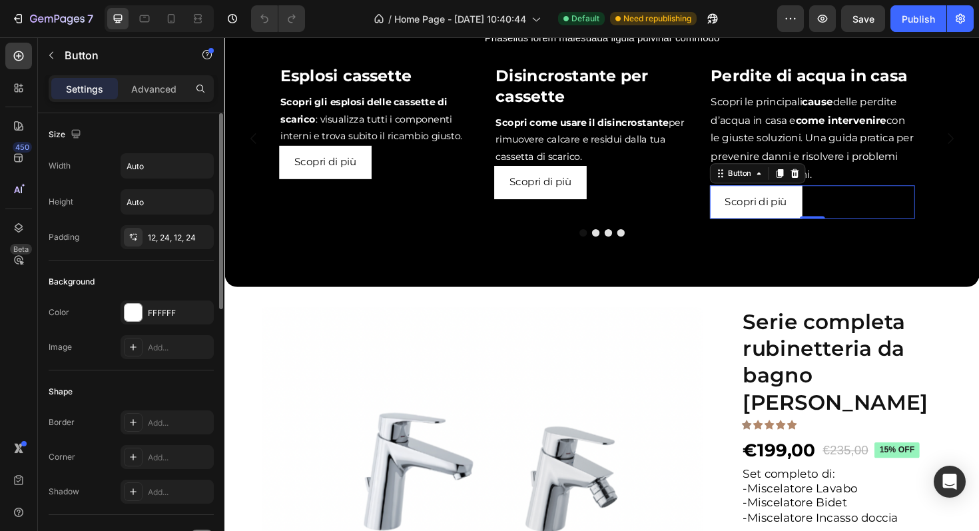
scroll to position [603, 0]
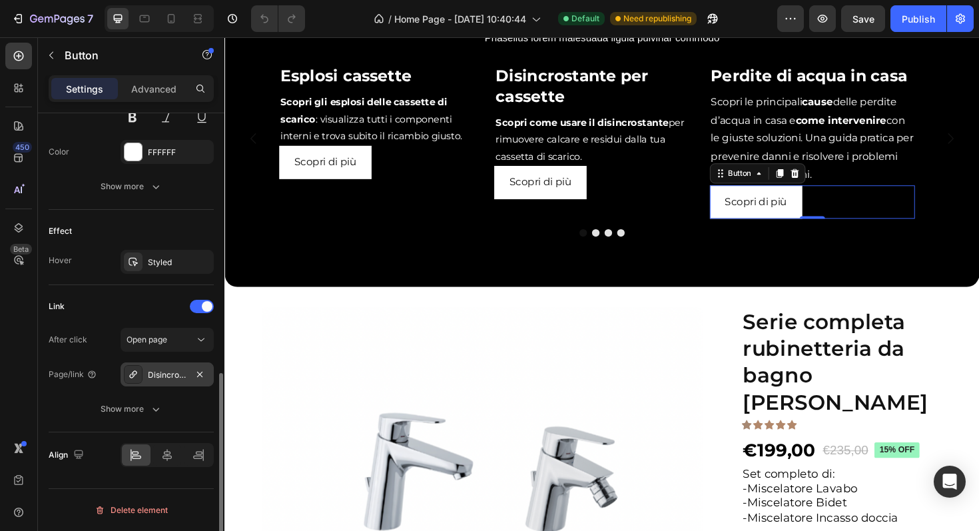
click at [172, 381] on div "Disincrostante liquido per cassette" at bounding box center [167, 374] width 93 height 24
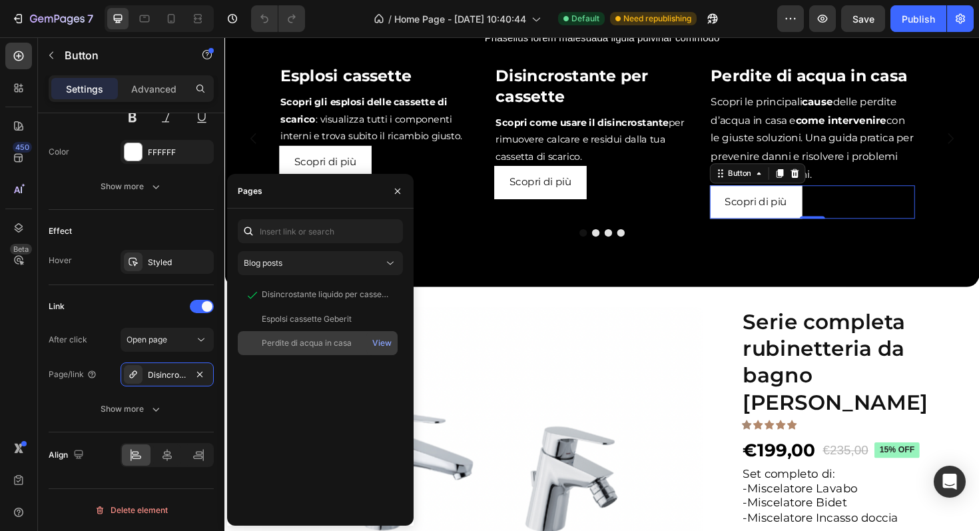
click at [278, 342] on div "Perdite di acqua in casa" at bounding box center [307, 343] width 90 height 12
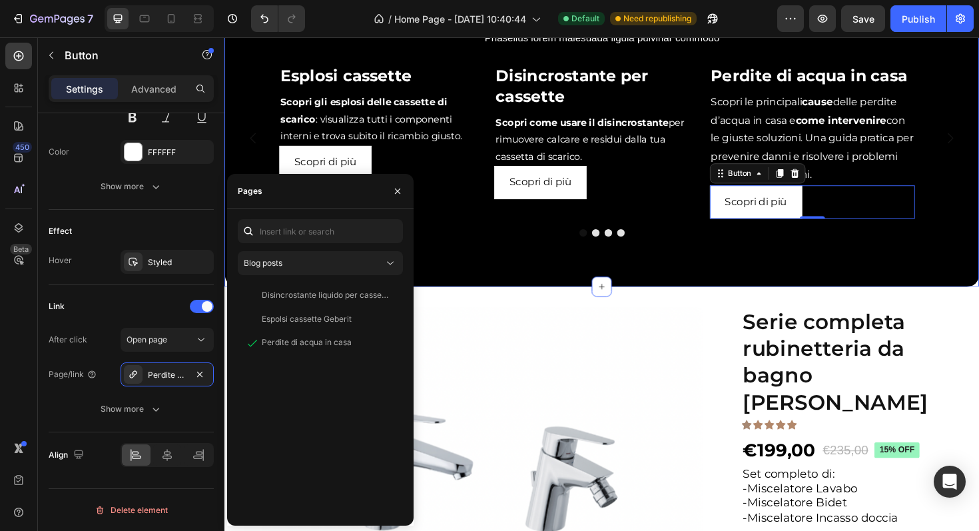
click at [497, 301] on div "Blog Heading Phasellus lorem malesuada ligula pulvinar commodo Text block Image…" at bounding box center [623, 140] width 799 height 322
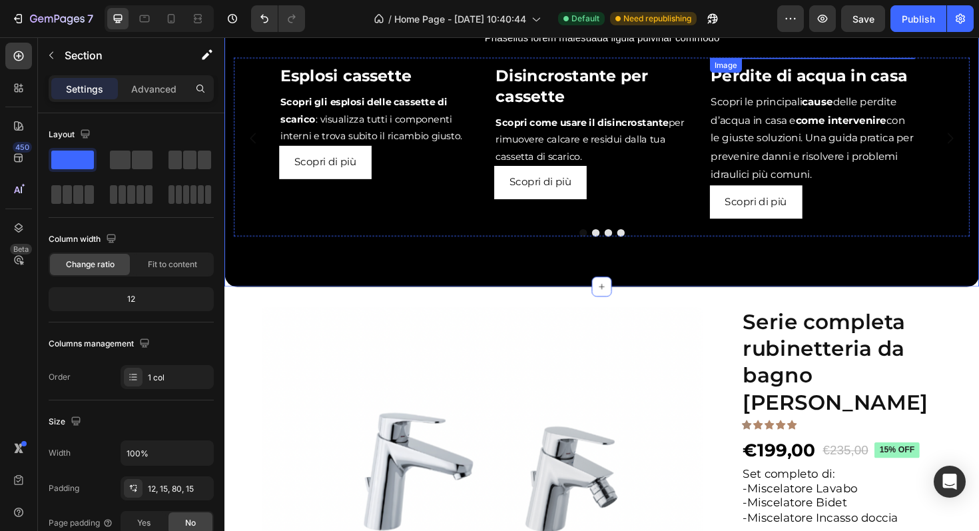
click at [820, 59] on img at bounding box center [847, 59] width 217 height 0
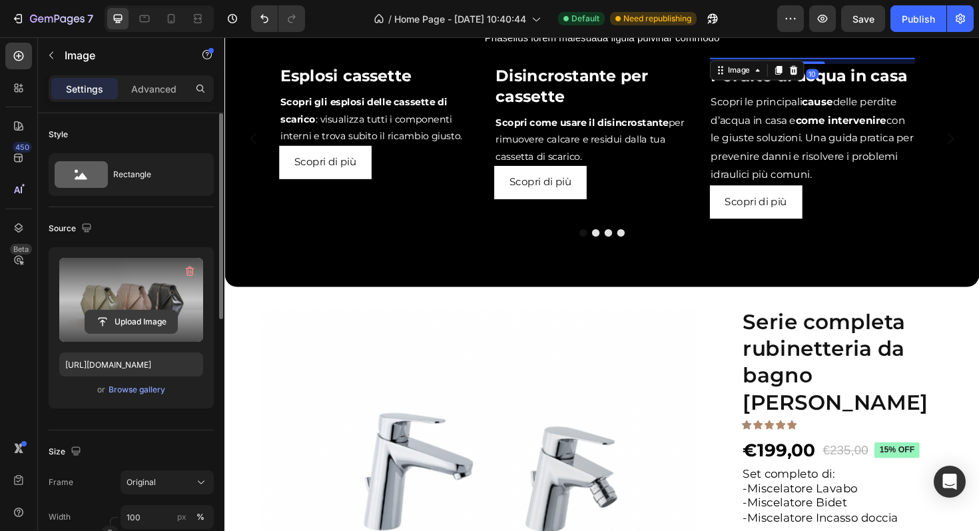
click at [142, 321] on input "file" at bounding box center [131, 321] width 92 height 23
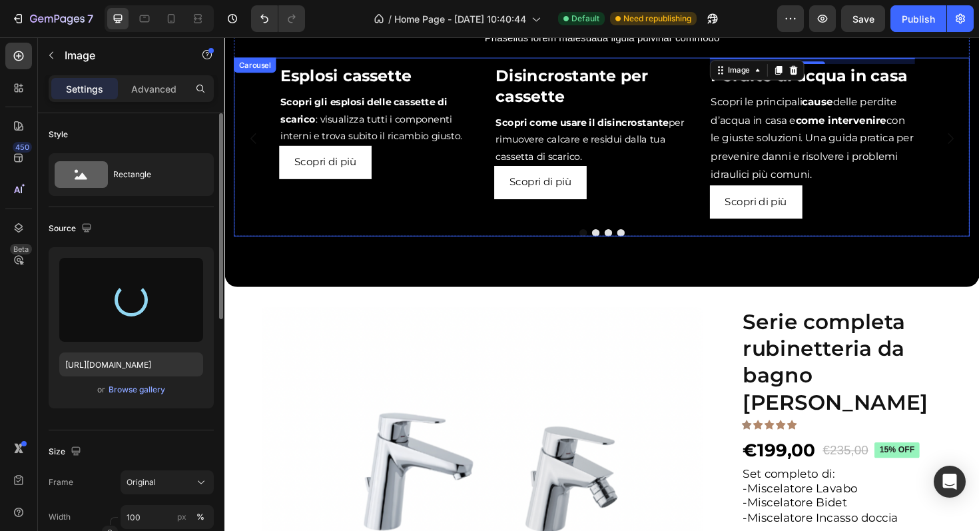
type input "[URL][DOMAIN_NAME]"
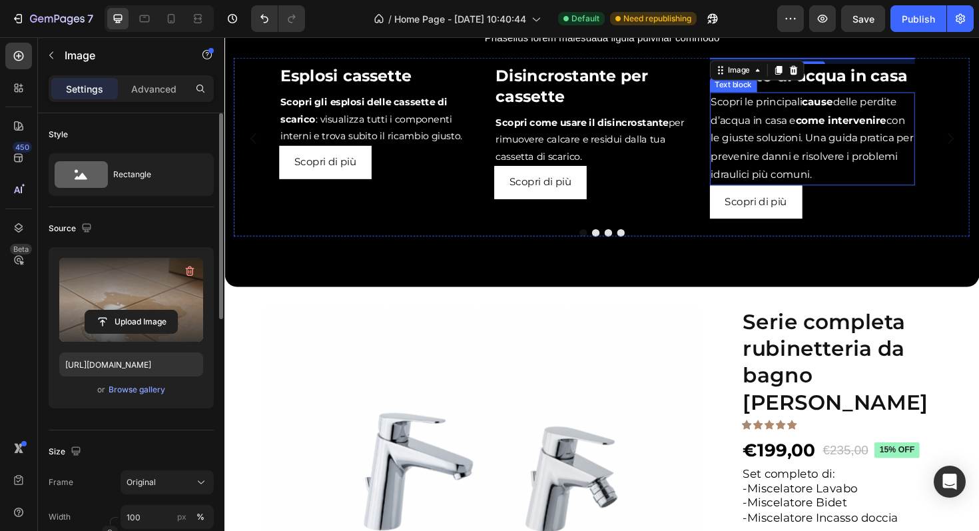
click at [839, 193] on p "Scopri le principali cause delle perdite d’acqua in casa e come intervenire con…" at bounding box center [847, 145] width 214 height 96
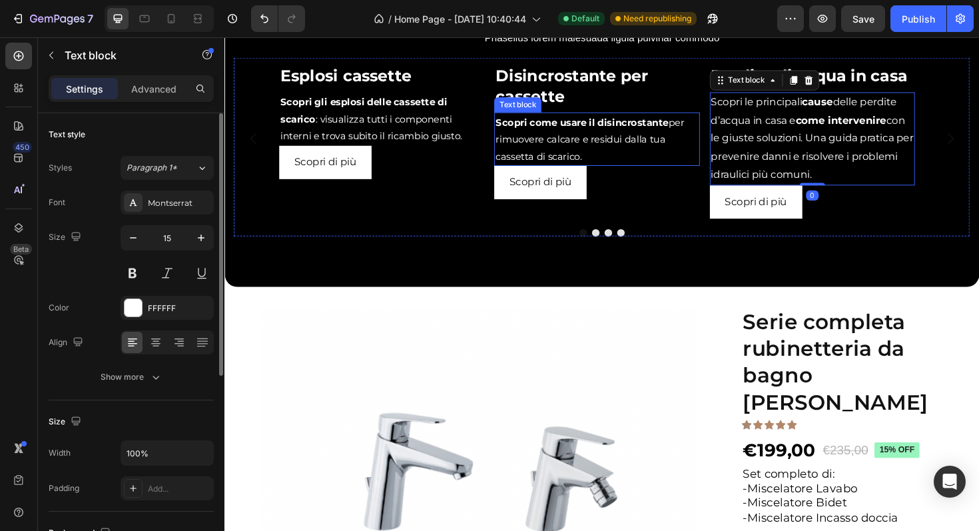
click at [665, 172] on p "Scopri come usare il disincrostante per rimuovere calcare e residui dalla tua c…" at bounding box center [618, 146] width 214 height 54
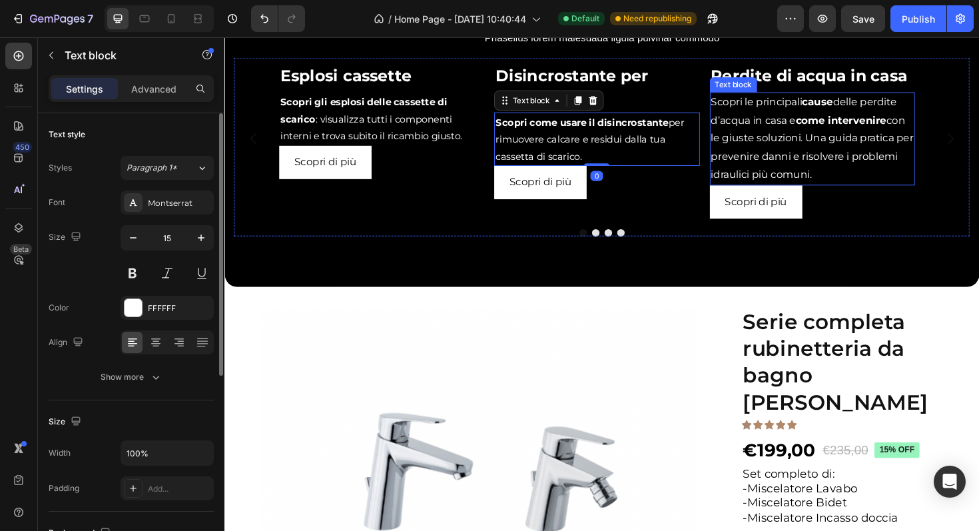
click at [824, 193] on p "Scopri le principali cause delle perdite d’acqua in casa e come intervenire con…" at bounding box center [847, 145] width 214 height 96
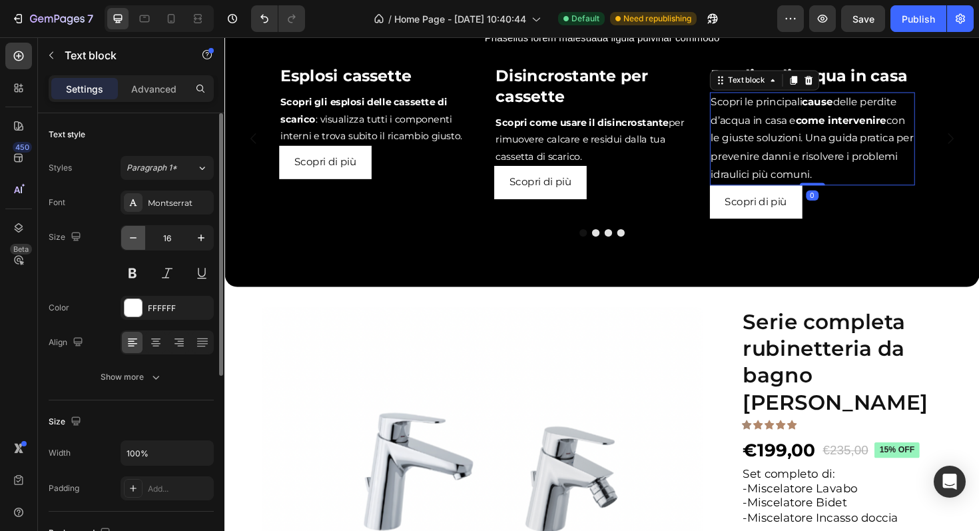
click at [134, 242] on icon "button" at bounding box center [133, 237] width 13 height 13
type input "15"
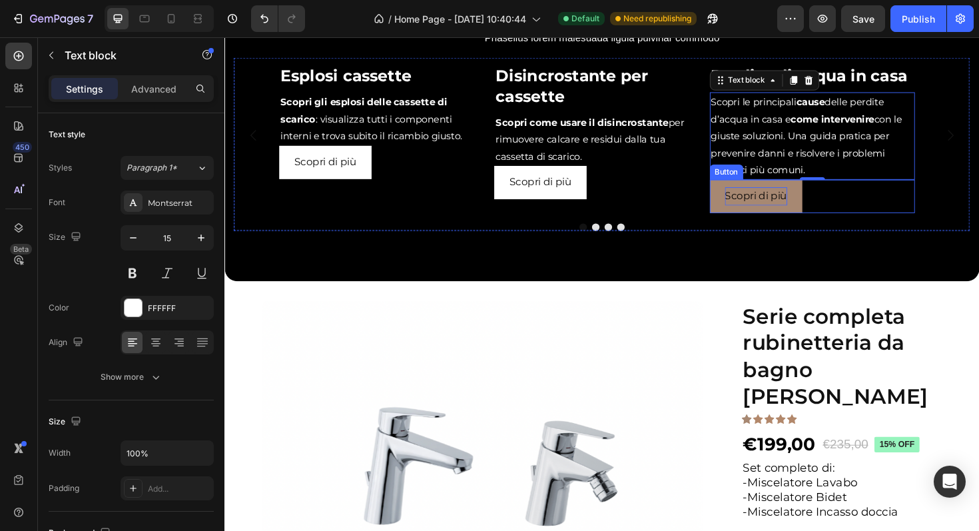
click at [767, 212] on span "Scopri di più" at bounding box center [788, 205] width 66 height 13
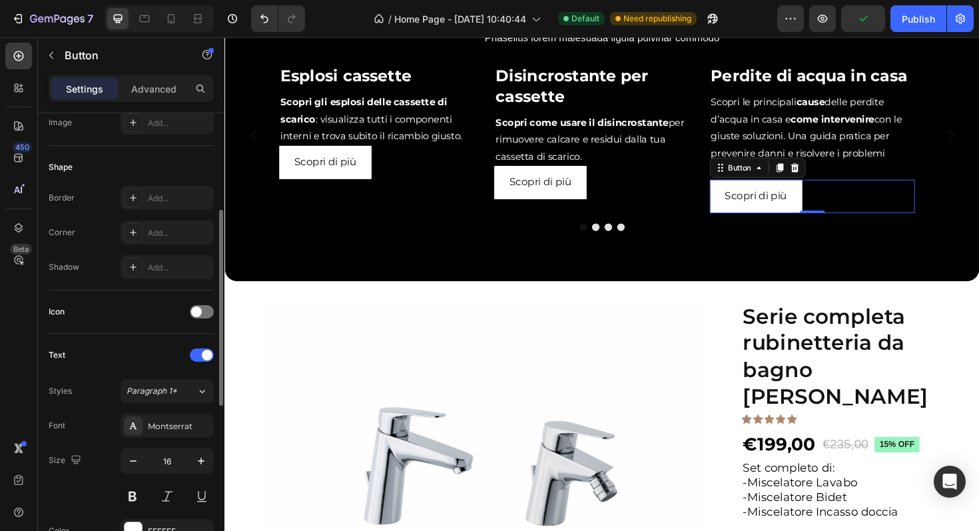
scroll to position [250, 0]
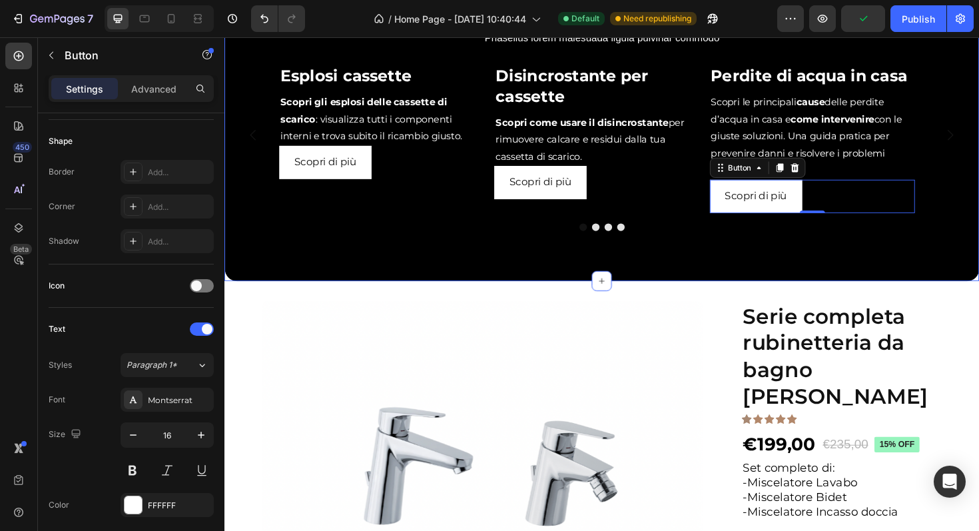
click at [761, 295] on div "Blog Heading Phasellus lorem malesuada ligula pulvinar commodo Text block Image…" at bounding box center [623, 137] width 799 height 316
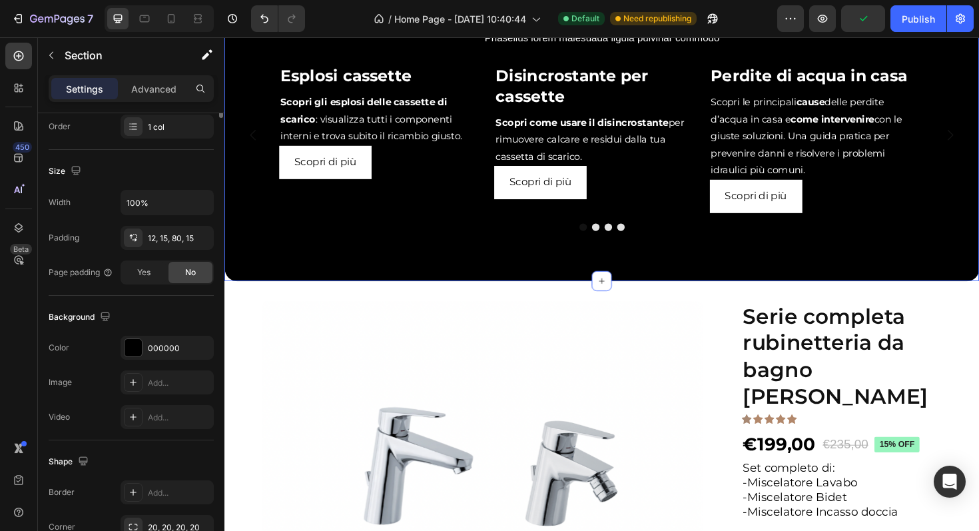
scroll to position [0, 0]
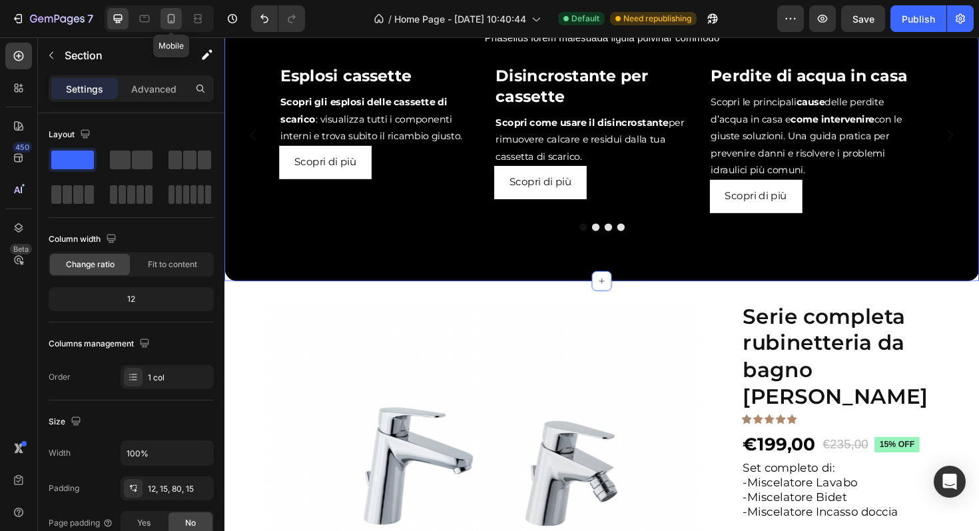
click at [165, 19] on icon at bounding box center [170, 18] width 13 height 13
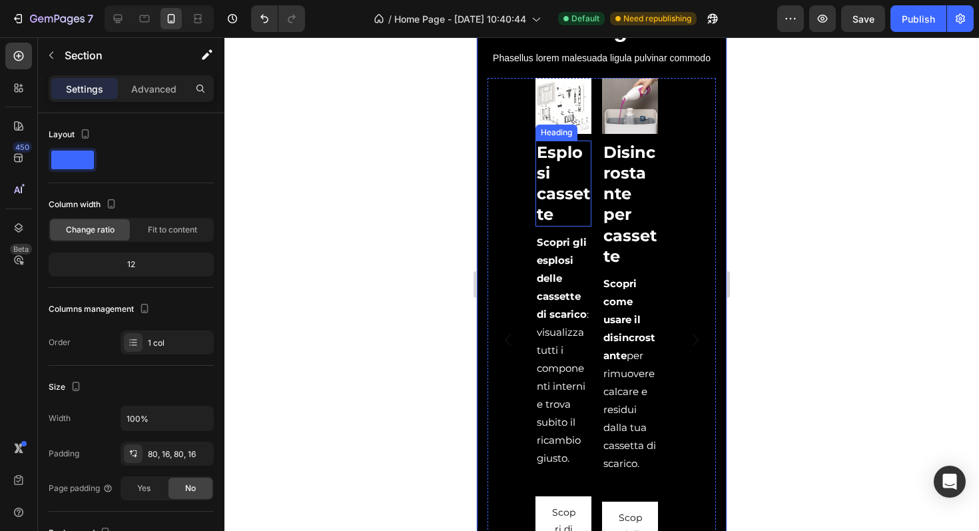
scroll to position [384, 0]
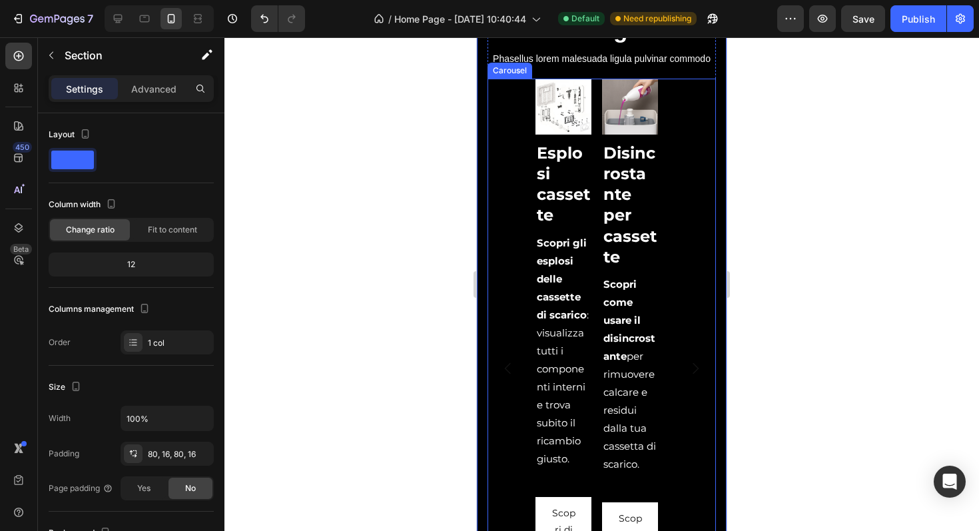
click at [501, 172] on div "Image Esplosi cassette Heading Scopri gli esplosi delle cassette di scarico : v…" at bounding box center [602, 368] width 228 height 579
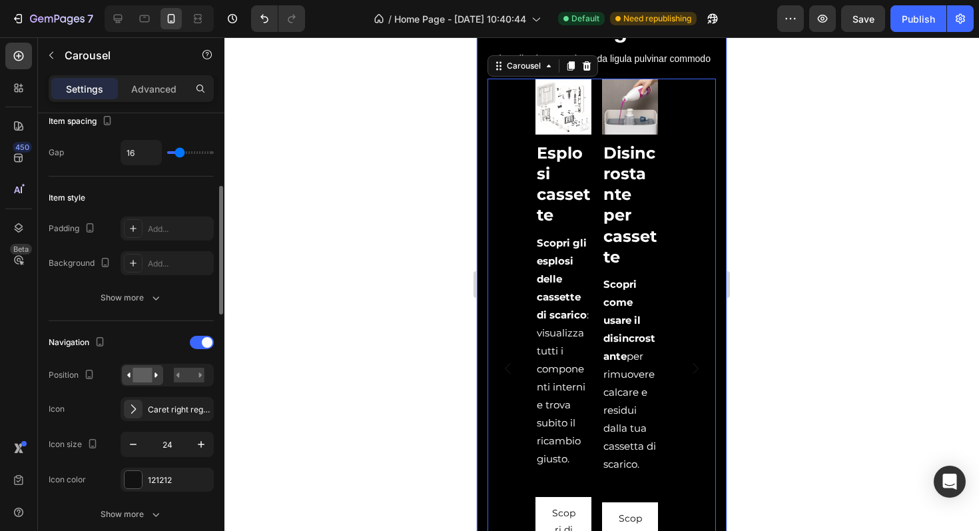
scroll to position [340, 0]
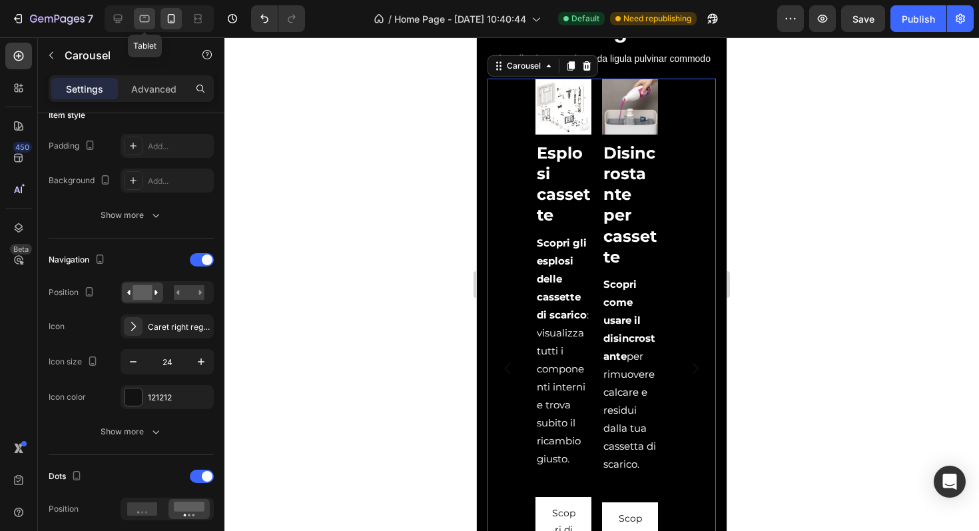
click at [142, 24] on icon at bounding box center [144, 18] width 13 height 13
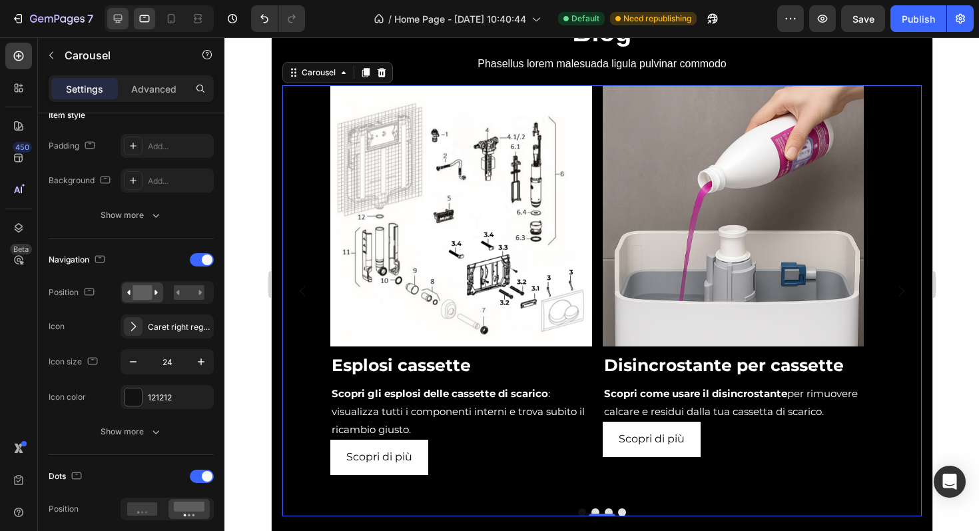
scroll to position [863, 0]
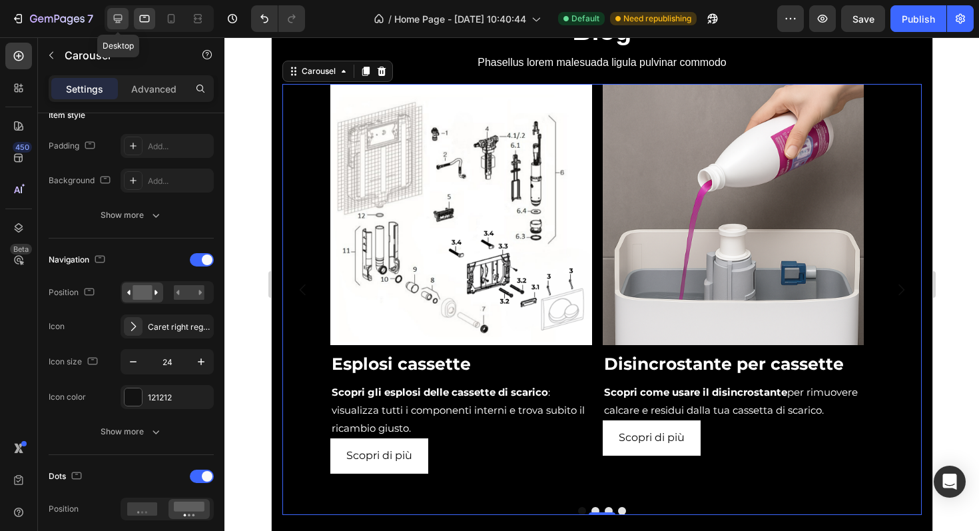
click at [119, 22] on icon at bounding box center [118, 19] width 9 height 9
type input "1200"
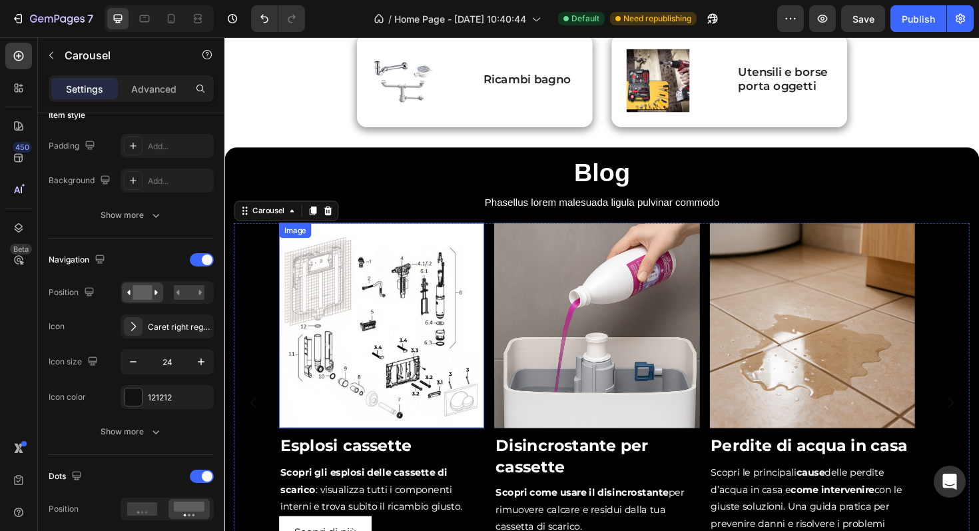
scroll to position [791, 0]
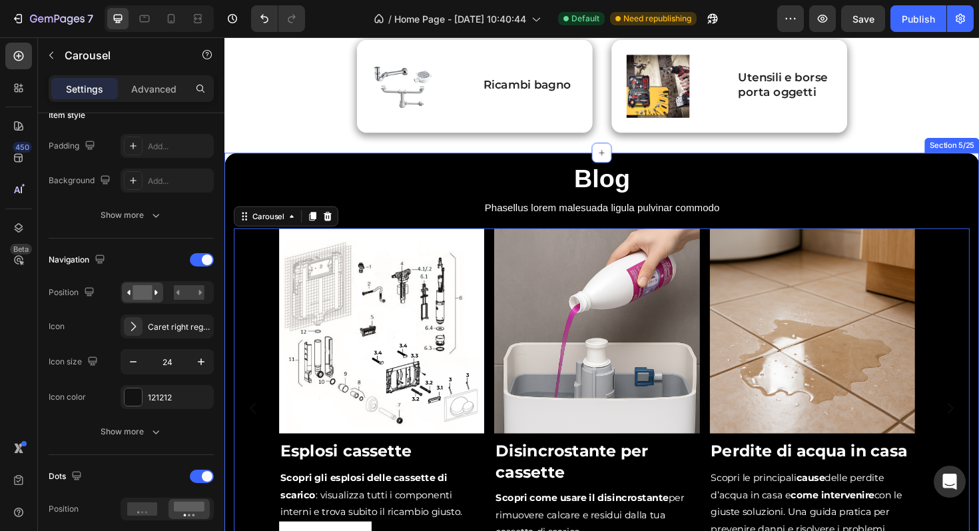
click at [337, 165] on div "Blog Heading Phasellus lorem malesuada ligula pulvinar commodo Text block Image…" at bounding box center [623, 426] width 799 height 533
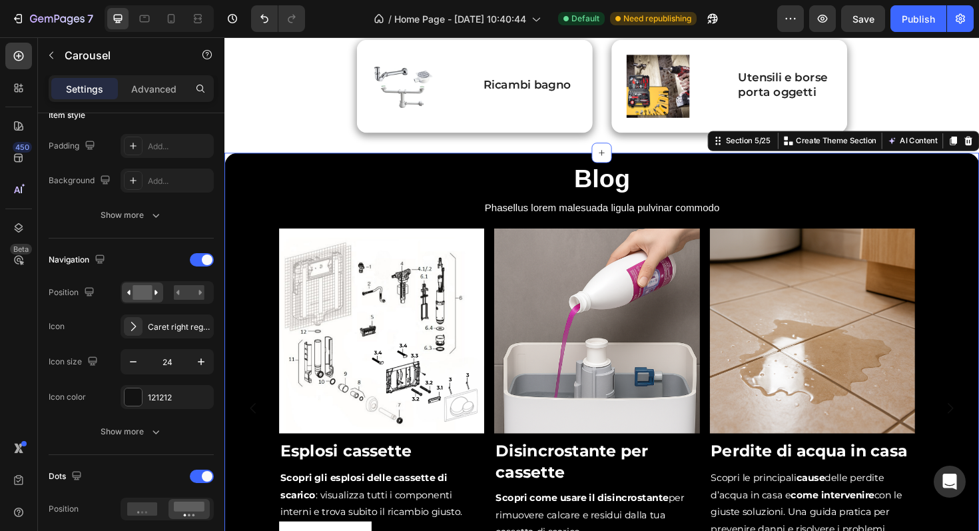
scroll to position [0, 0]
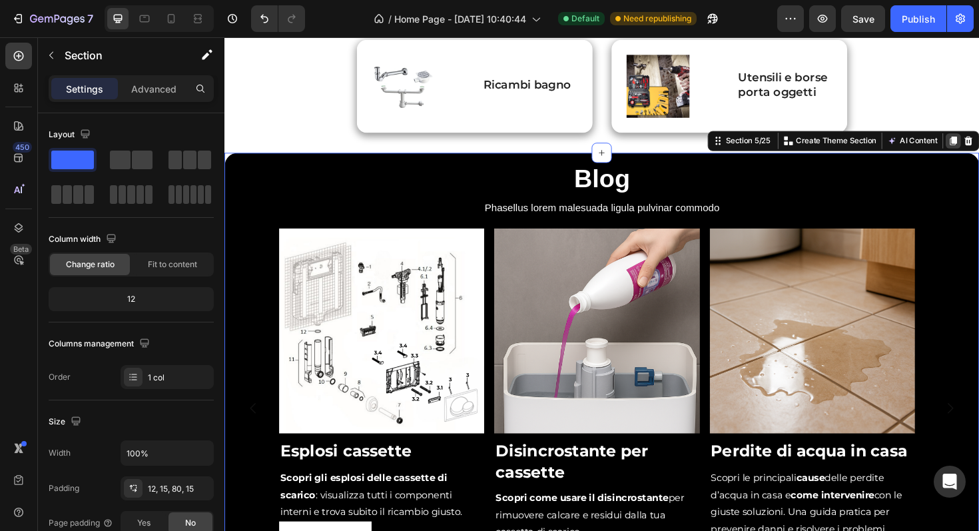
click at [978, 149] on div at bounding box center [996, 147] width 16 height 16
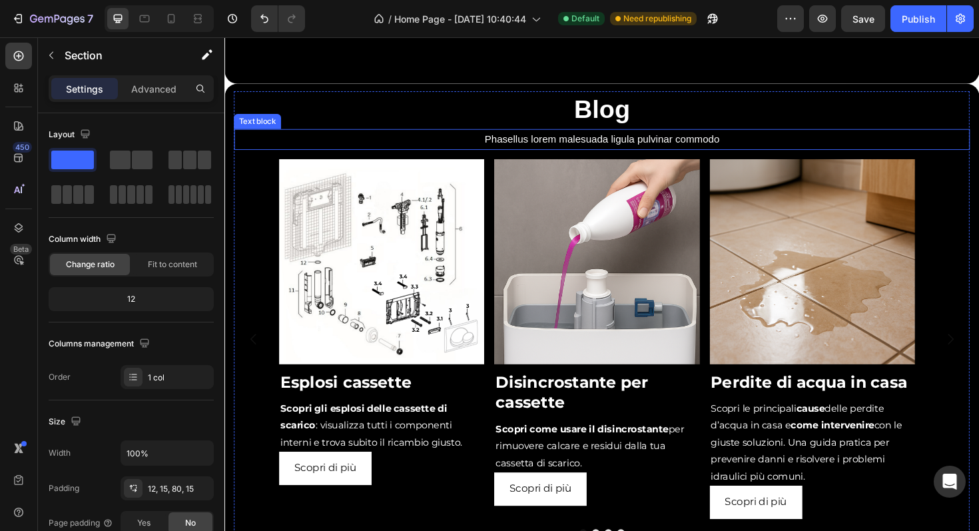
scroll to position [1401, 0]
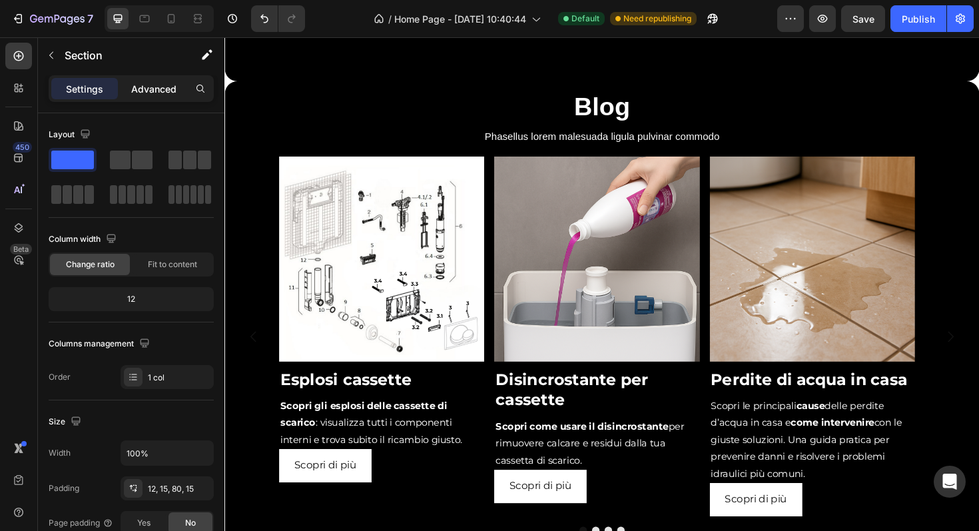
click at [159, 90] on p "Advanced" at bounding box center [153, 89] width 45 height 14
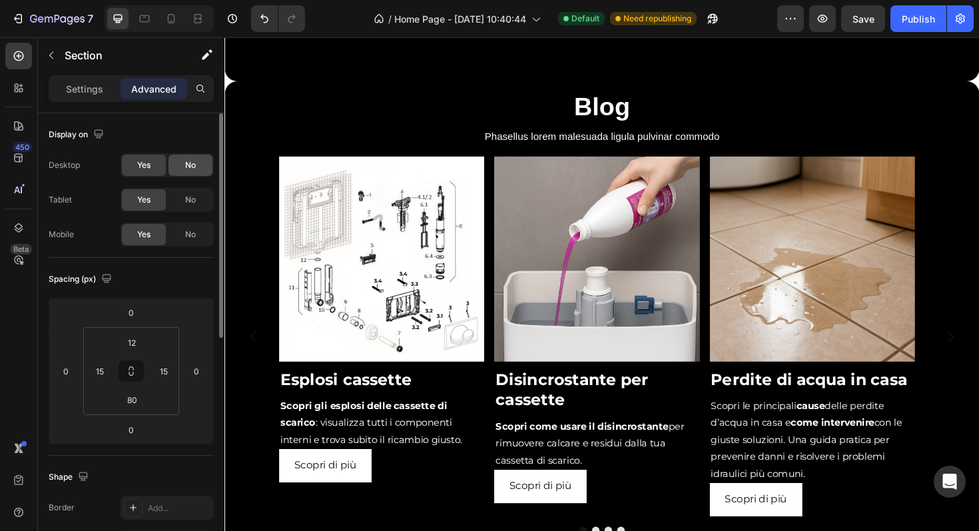
click at [197, 168] on div "No" at bounding box center [190, 165] width 44 height 21
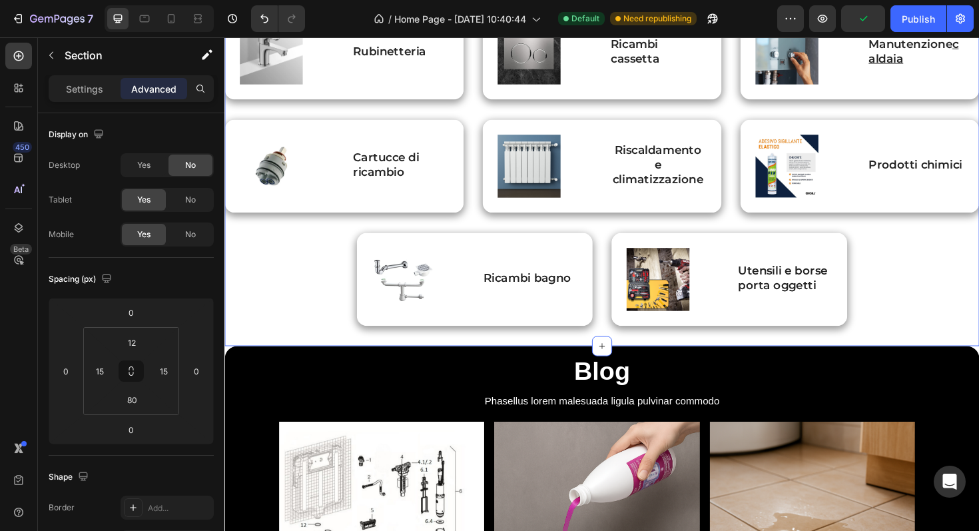
scroll to position [600, 0]
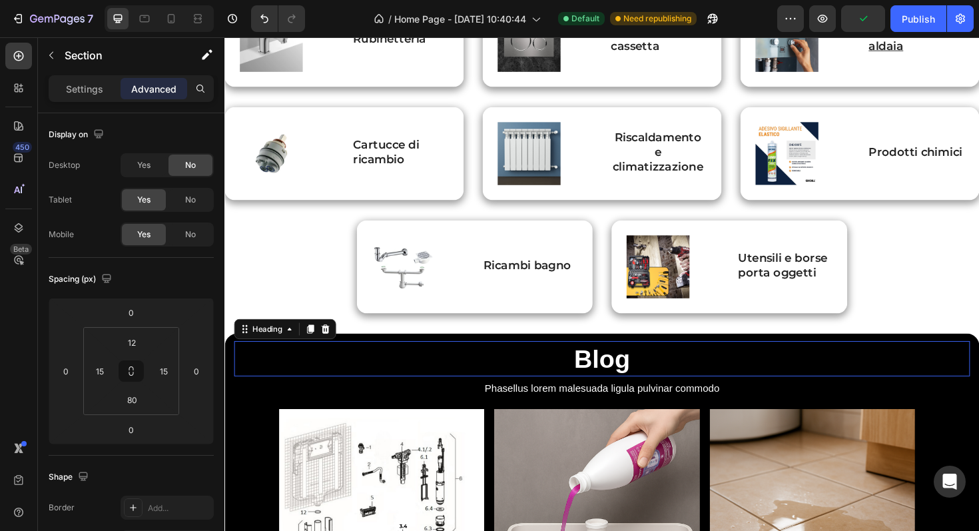
click at [444, 360] on h2 "Blog" at bounding box center [623, 377] width 779 height 37
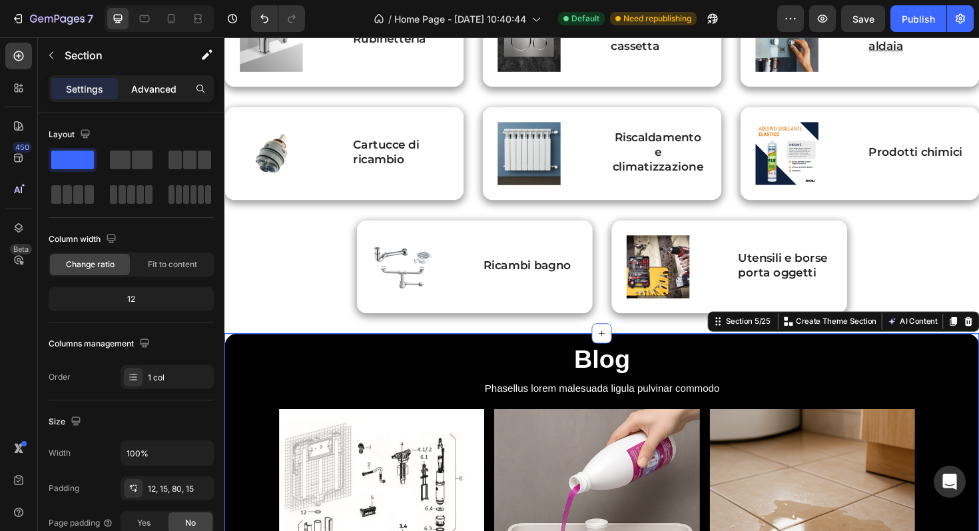
click at [147, 91] on p "Advanced" at bounding box center [153, 89] width 45 height 14
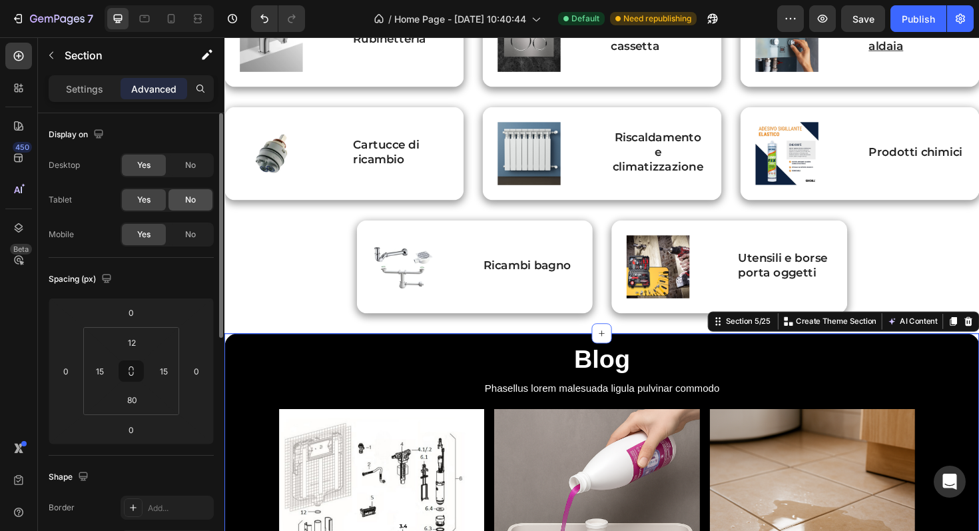
click at [184, 198] on div "No" at bounding box center [190, 199] width 44 height 21
click at [194, 240] on span "No" at bounding box center [190, 234] width 11 height 12
click at [164, 19] on icon at bounding box center [170, 18] width 13 height 13
type input "80"
type input "16"
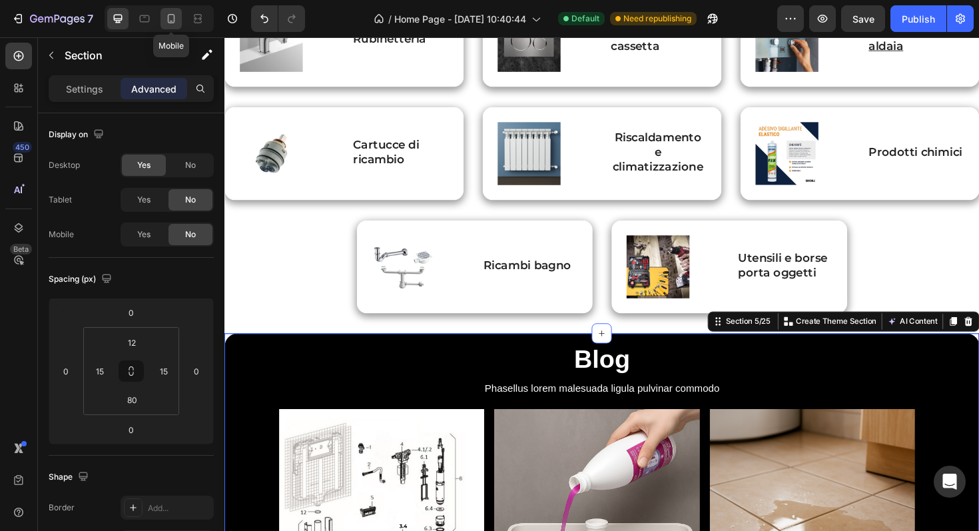
type input "16"
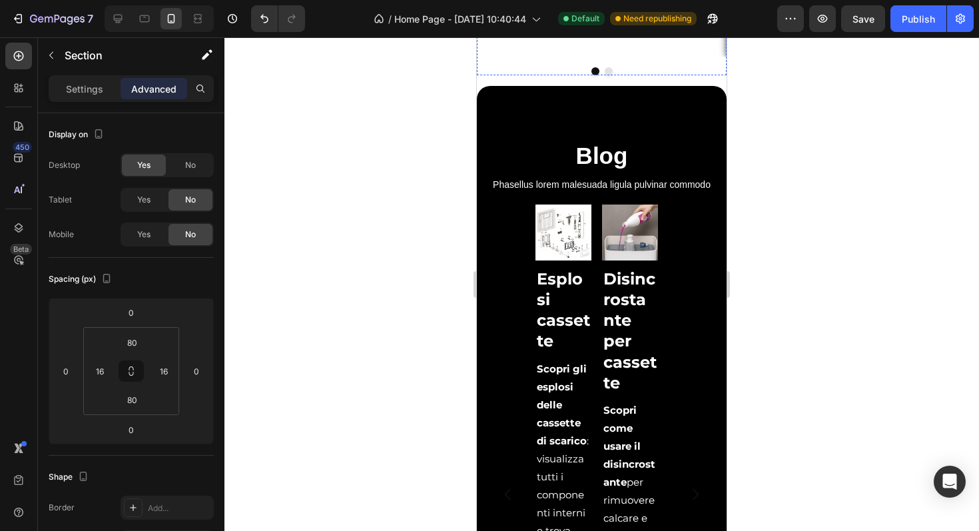
scroll to position [272, 0]
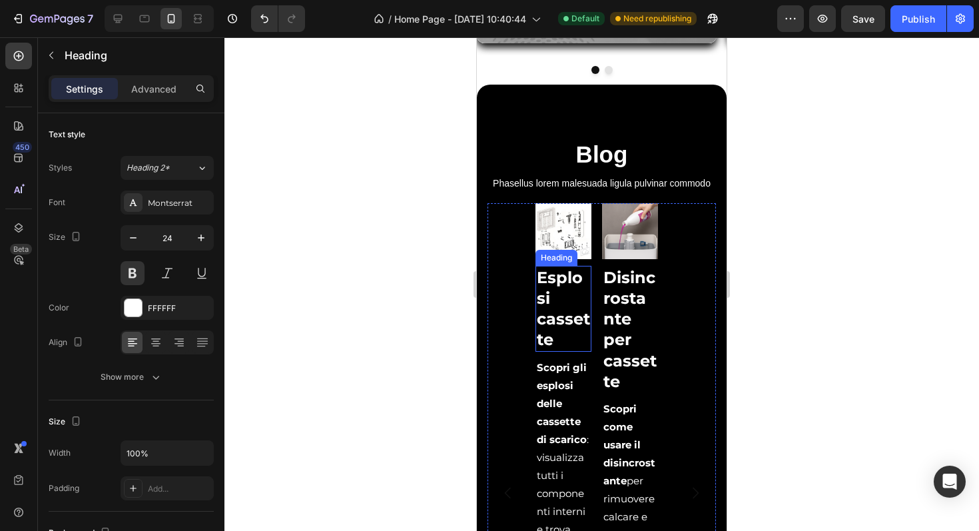
click at [567, 337] on h2 "Esplosi cassette" at bounding box center [563, 309] width 56 height 86
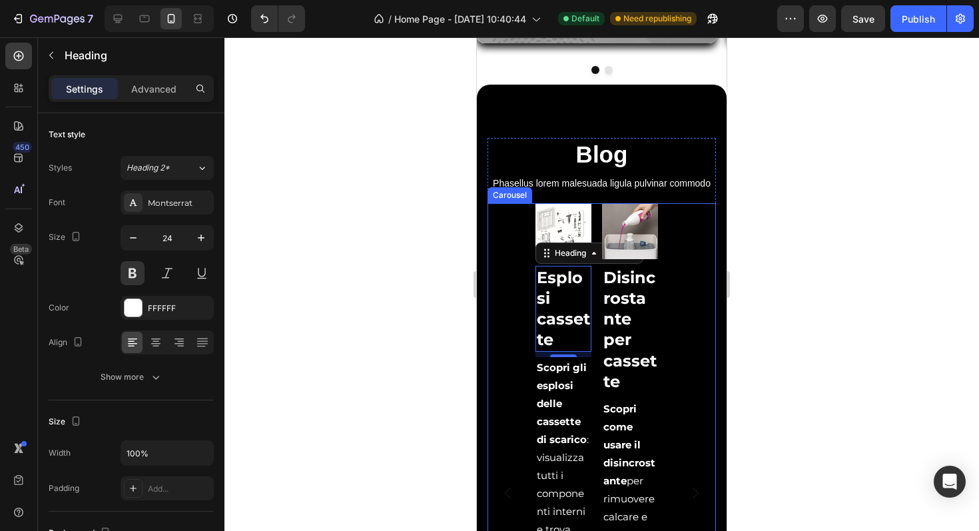
click at [518, 305] on div "Image Esplosi cassette Heading 8 Scopri gli esplosi delle cassette di scarico :…" at bounding box center [602, 492] width 228 height 579
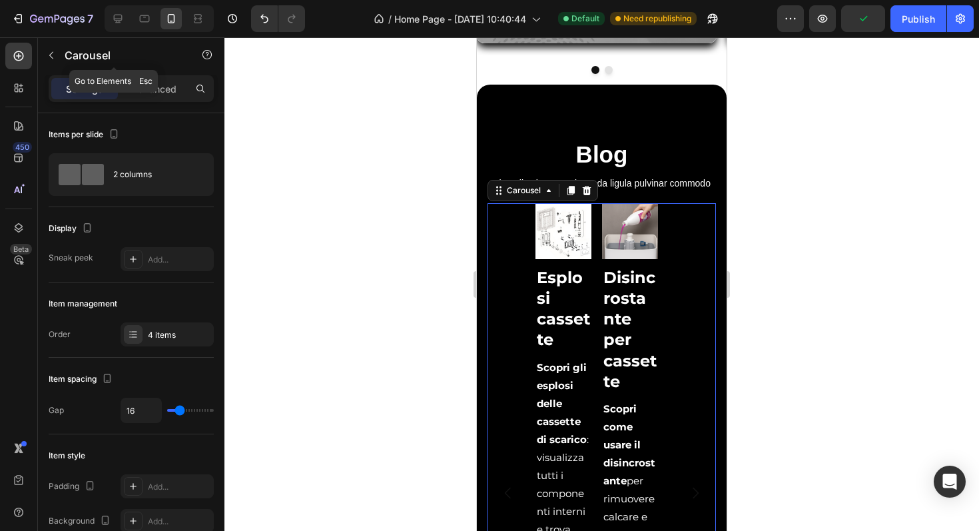
click at [138, 72] on div "Carousel" at bounding box center [114, 55] width 152 height 35
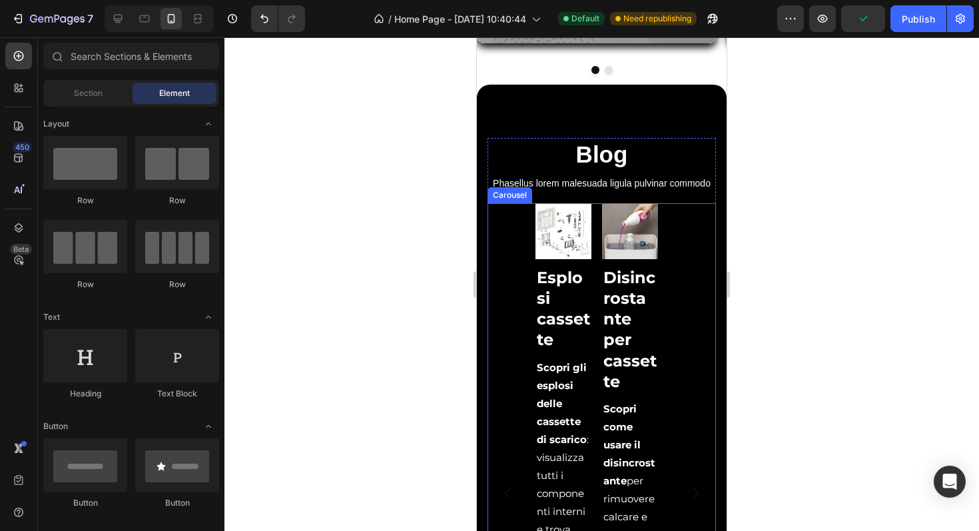
click at [509, 262] on div "Image Esplosi cassette Heading Scopri gli esplosi delle cassette di scarico : v…" at bounding box center [602, 492] width 228 height 579
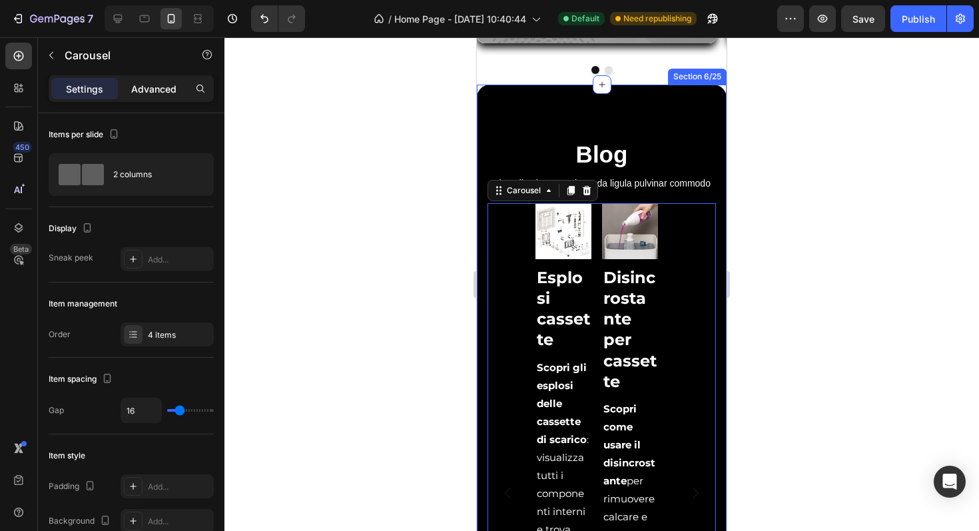
click at [159, 96] on div "Advanced" at bounding box center [154, 88] width 67 height 21
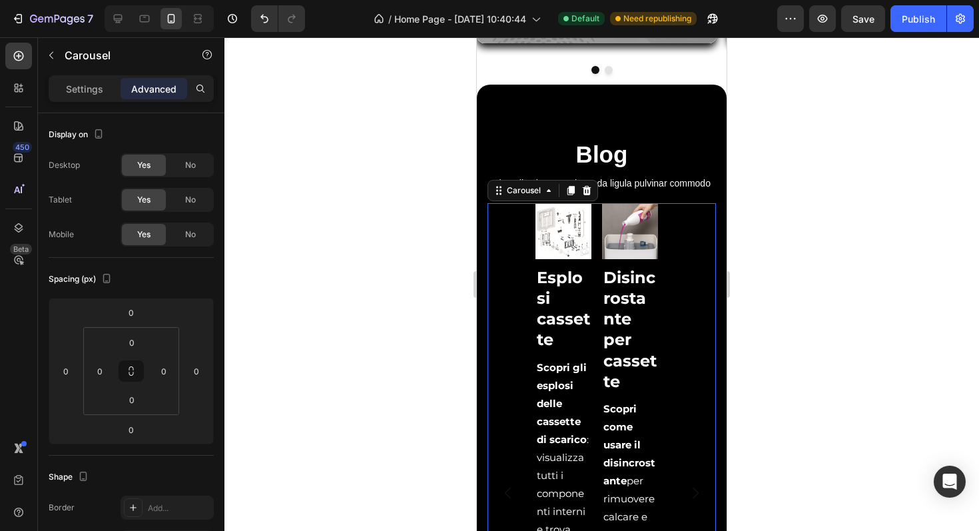
scroll to position [380, 0]
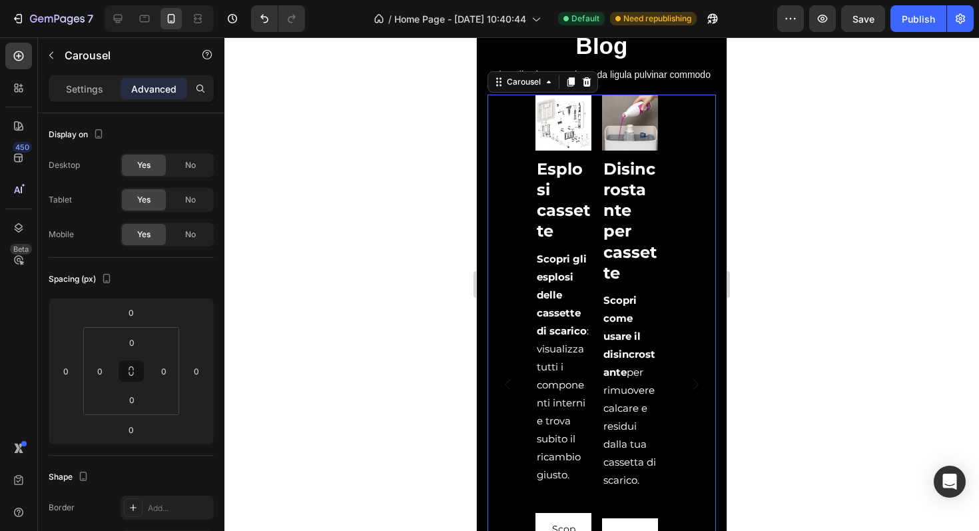
click at [97, 90] on p "Settings" at bounding box center [84, 89] width 37 height 14
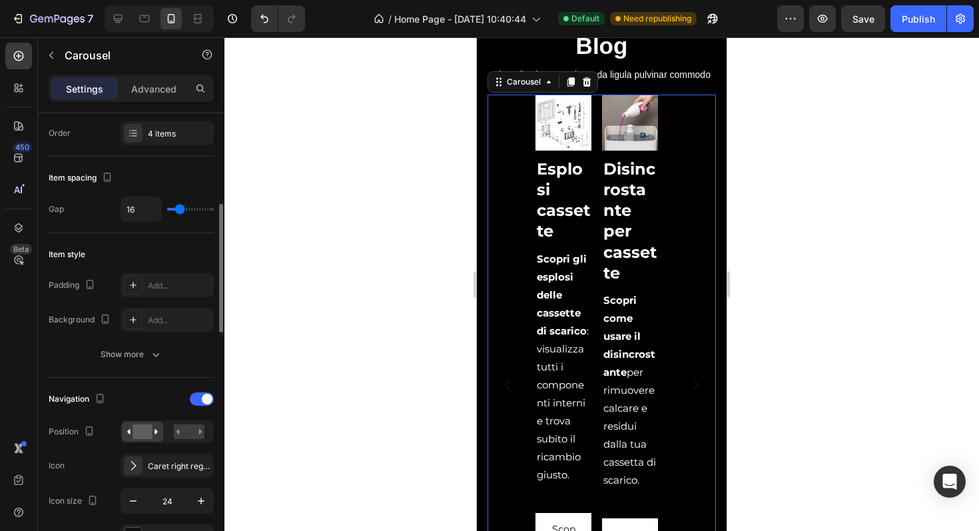
scroll to position [323, 0]
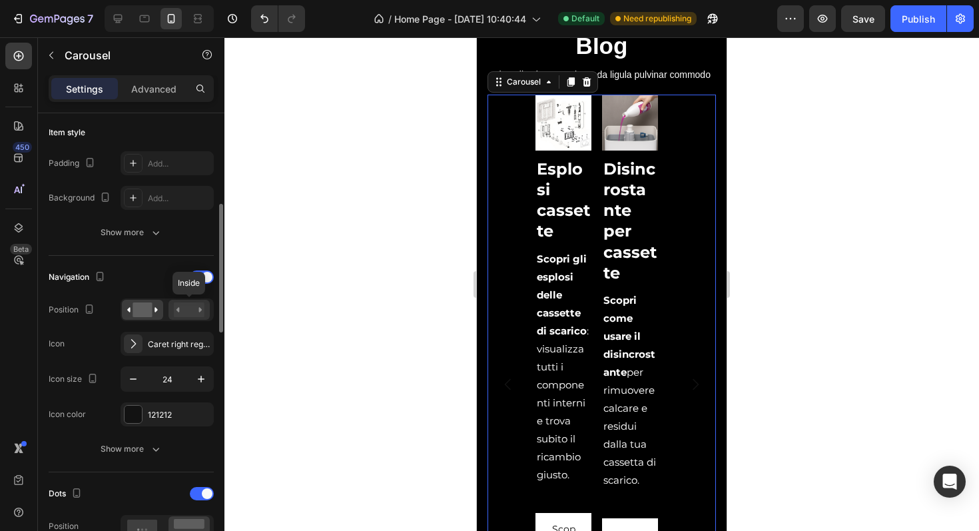
click at [195, 310] on rect at bounding box center [189, 309] width 31 height 15
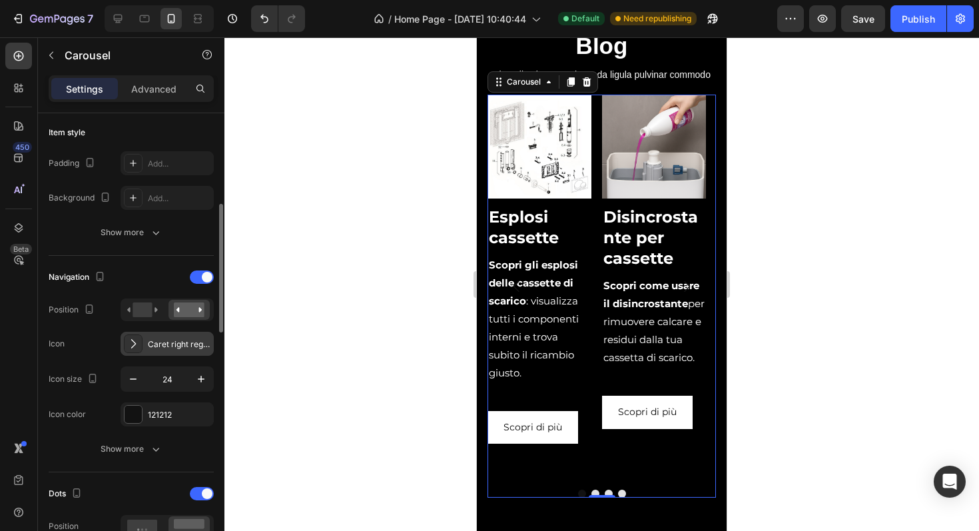
click at [161, 353] on div "Caret right regular" at bounding box center [167, 344] width 93 height 24
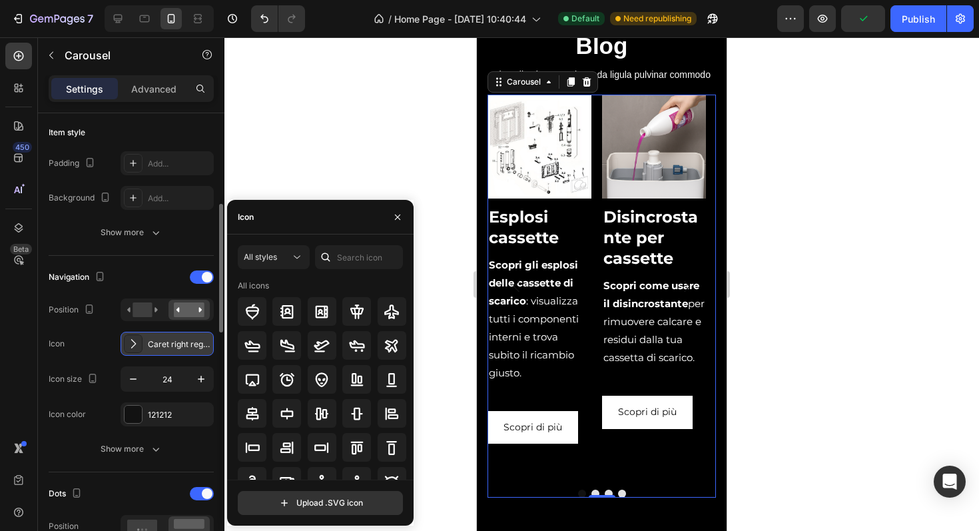
click at [161, 353] on div "Caret right regular" at bounding box center [167, 344] width 93 height 24
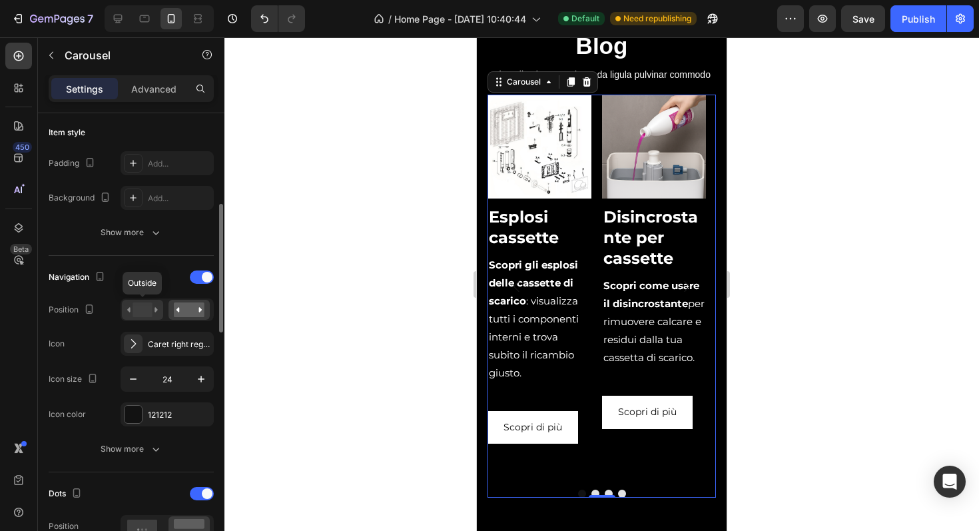
click at [145, 314] on rect at bounding box center [142, 309] width 19 height 15
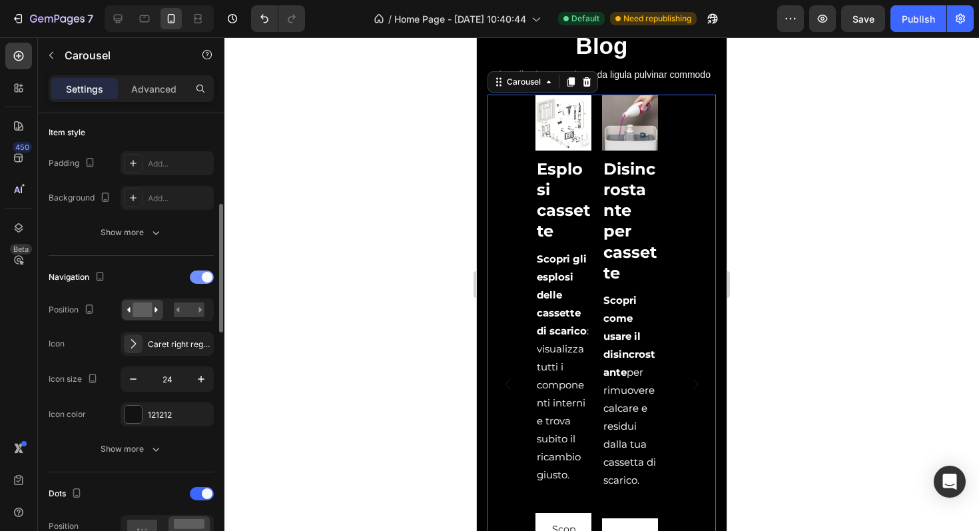
click at [200, 280] on div at bounding box center [202, 276] width 24 height 13
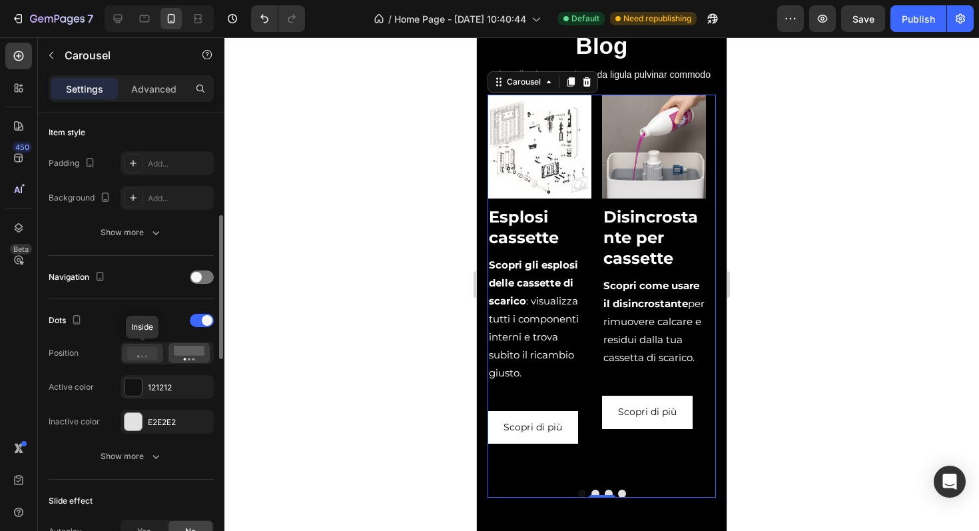
click at [127, 356] on div at bounding box center [142, 353] width 41 height 19
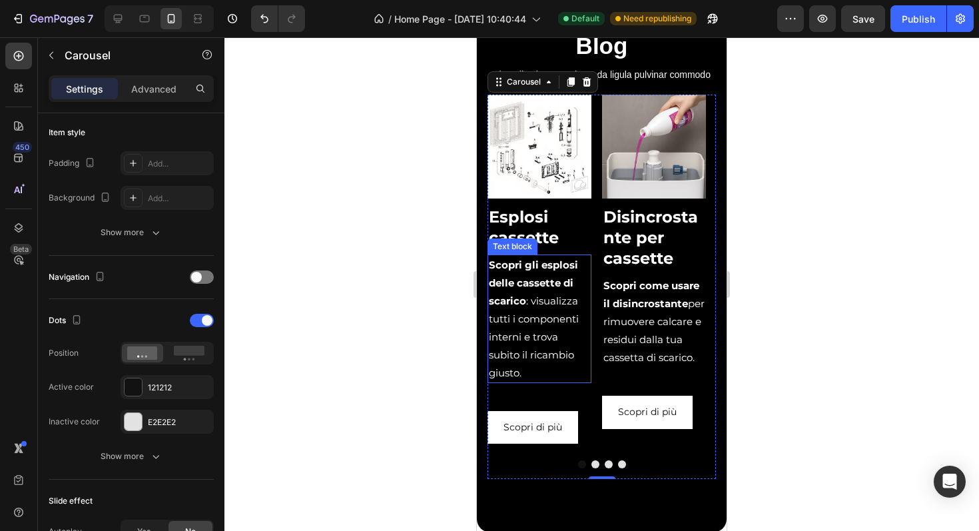
click at [550, 318] on p "Scopri gli esplosi delle cassette di scarico : visualizza tutti i componenti in…" at bounding box center [539, 319] width 101 height 126
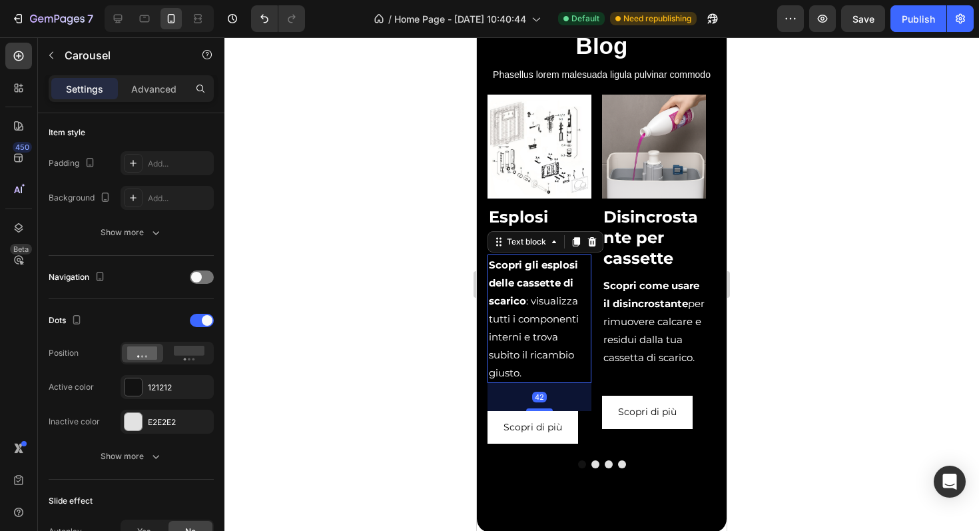
scroll to position [0, 0]
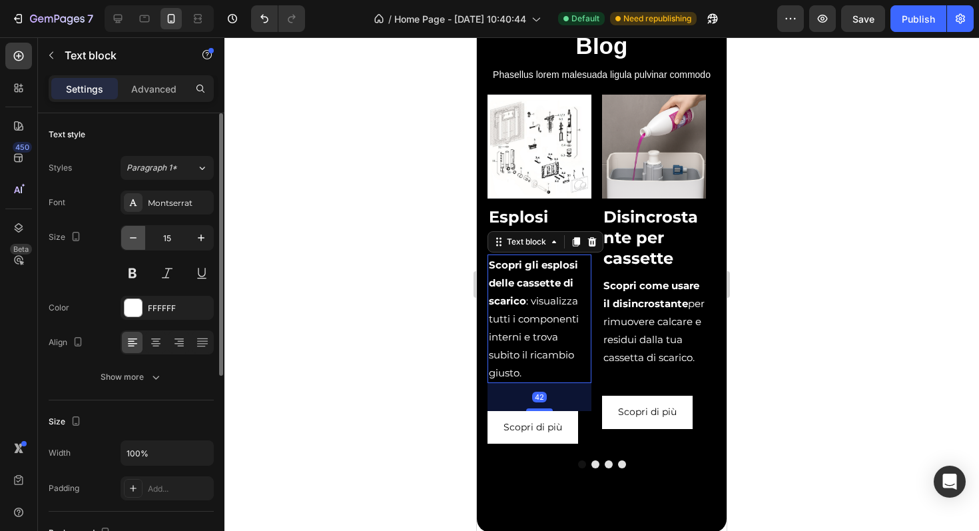
click at [133, 238] on icon "button" at bounding box center [133, 237] width 13 height 13
type input "14"
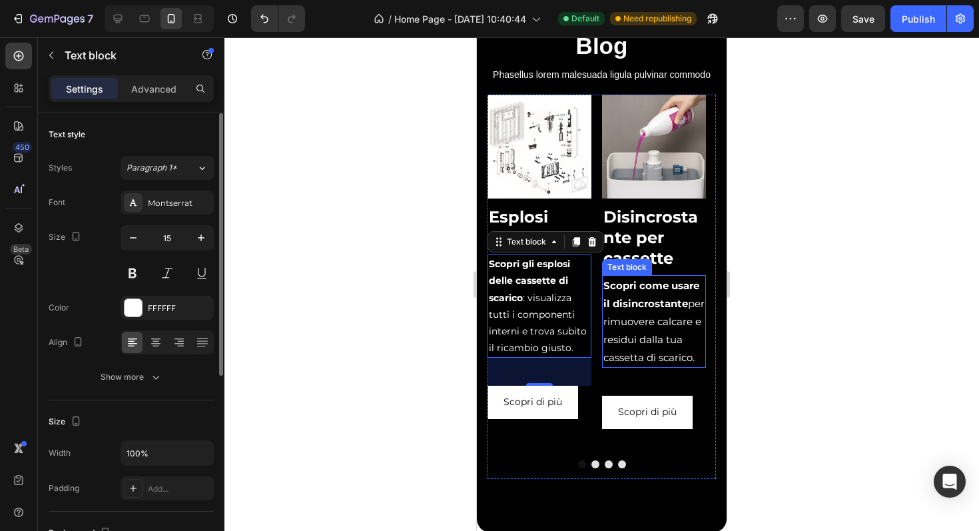
click at [659, 340] on p "Scopri come usare il disincrostante per rimuovere calcare e residui dalla tua c…" at bounding box center [653, 321] width 101 height 90
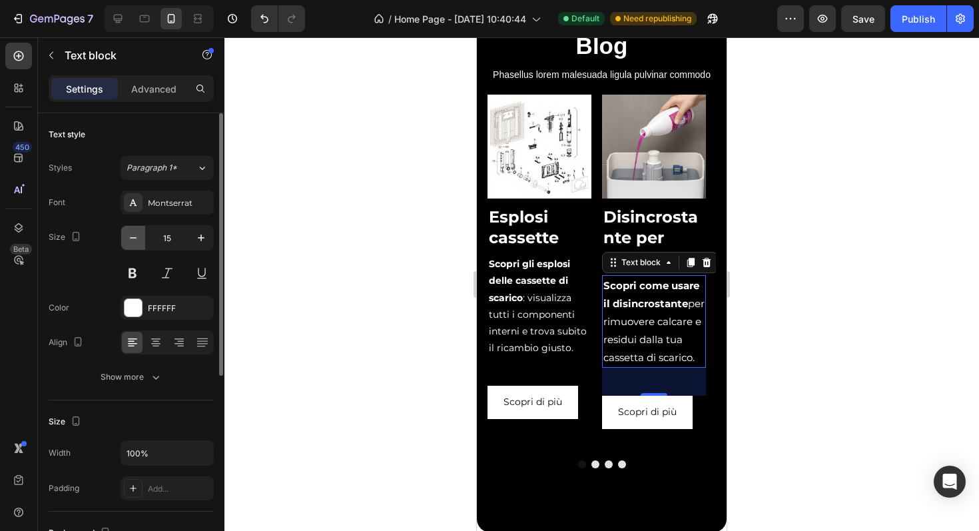
click at [129, 241] on icon "button" at bounding box center [133, 237] width 13 height 13
type input "14"
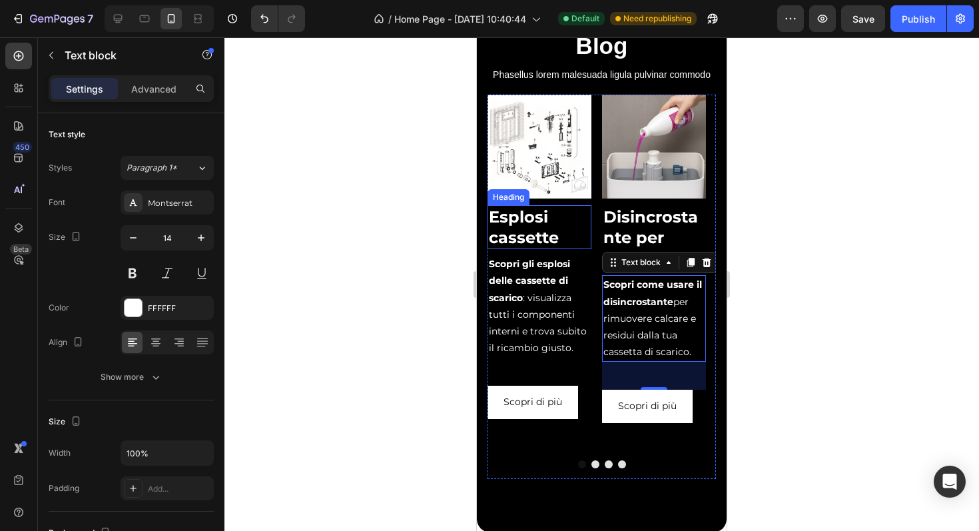
click at [530, 249] on h2 "Esplosi cassette" at bounding box center [540, 227] width 104 height 44
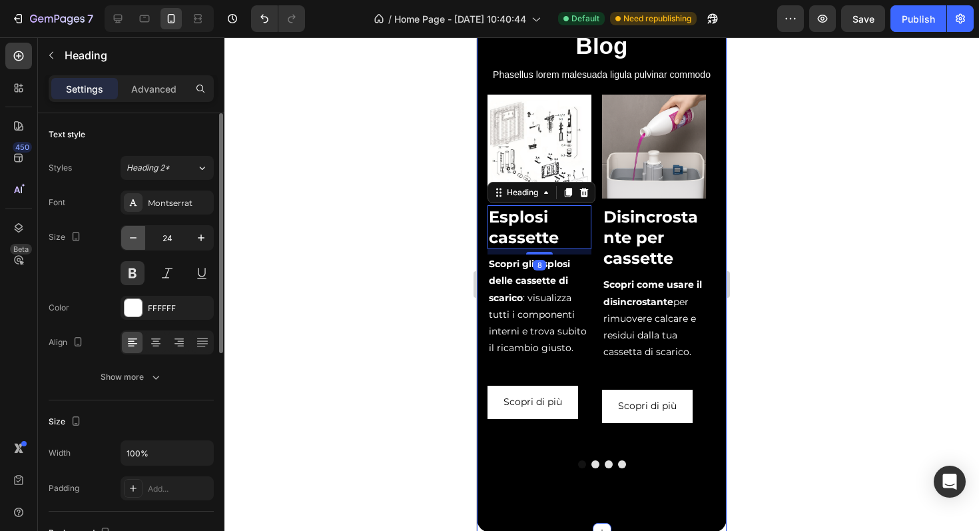
click at [123, 236] on button "button" at bounding box center [133, 238] width 24 height 24
click at [125, 237] on button "button" at bounding box center [133, 238] width 24 height 24
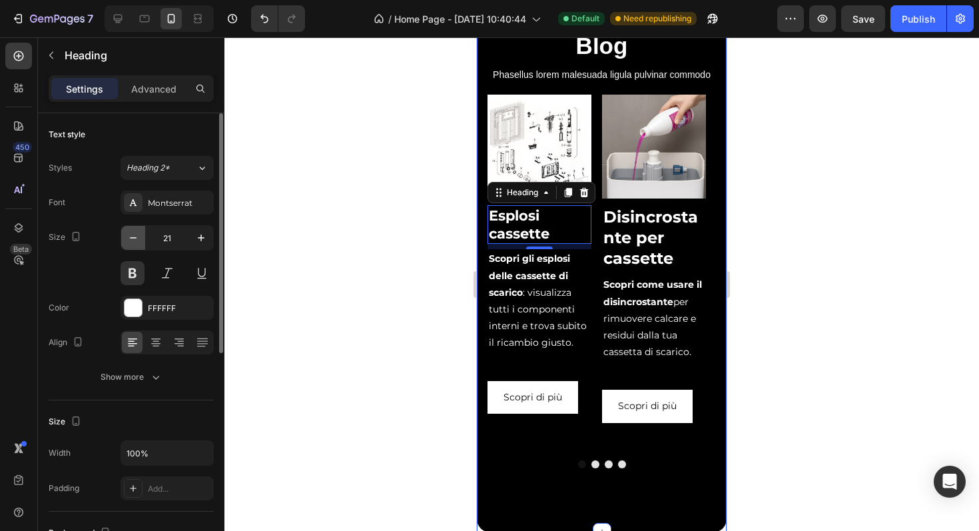
click at [125, 237] on button "button" at bounding box center [133, 238] width 24 height 24
type input "20"
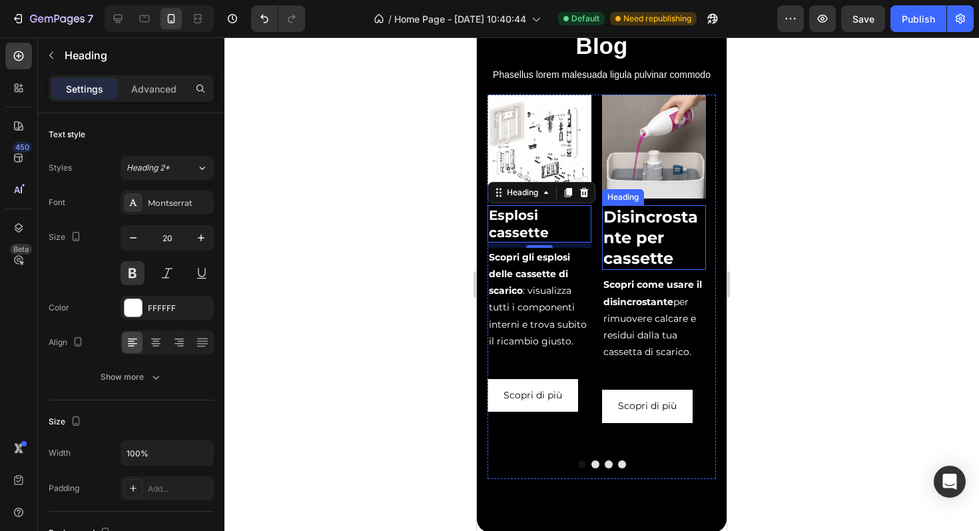
click at [669, 249] on h2 "Disincrostante per cassette" at bounding box center [654, 237] width 104 height 65
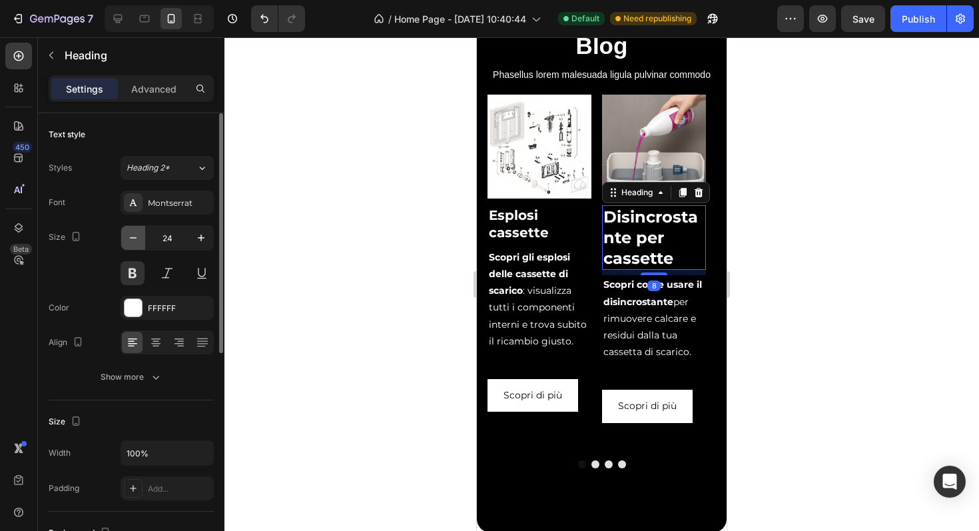
click at [130, 240] on icon "button" at bounding box center [133, 237] width 13 height 13
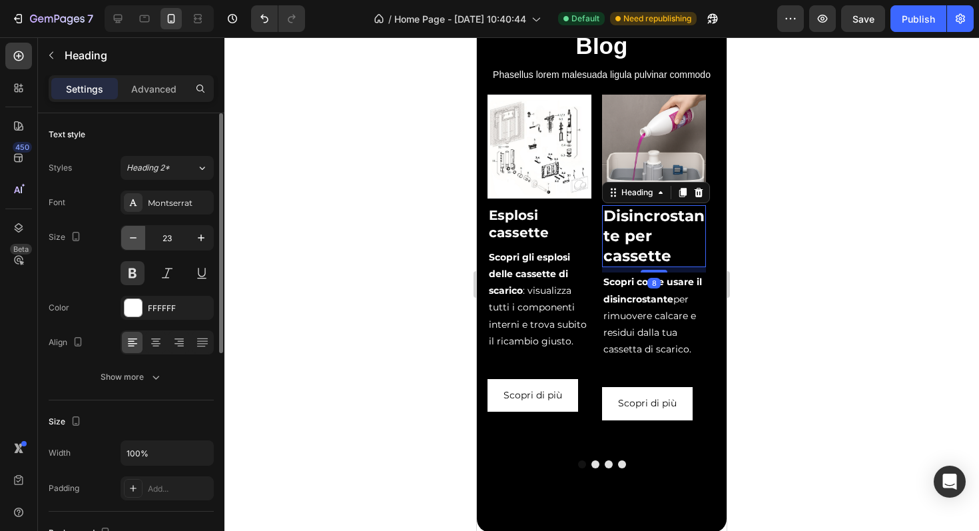
click at [130, 240] on icon "button" at bounding box center [133, 237] width 13 height 13
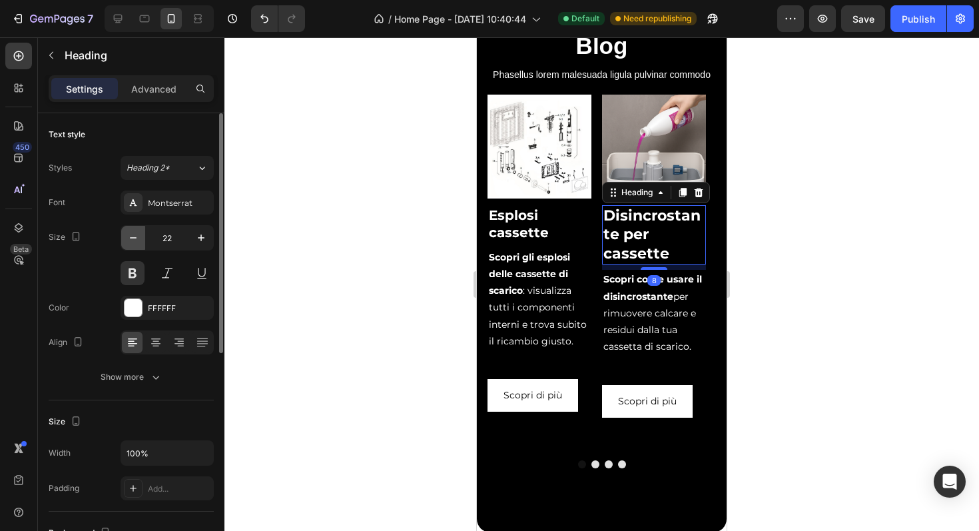
click at [130, 240] on icon "button" at bounding box center [133, 237] width 13 height 13
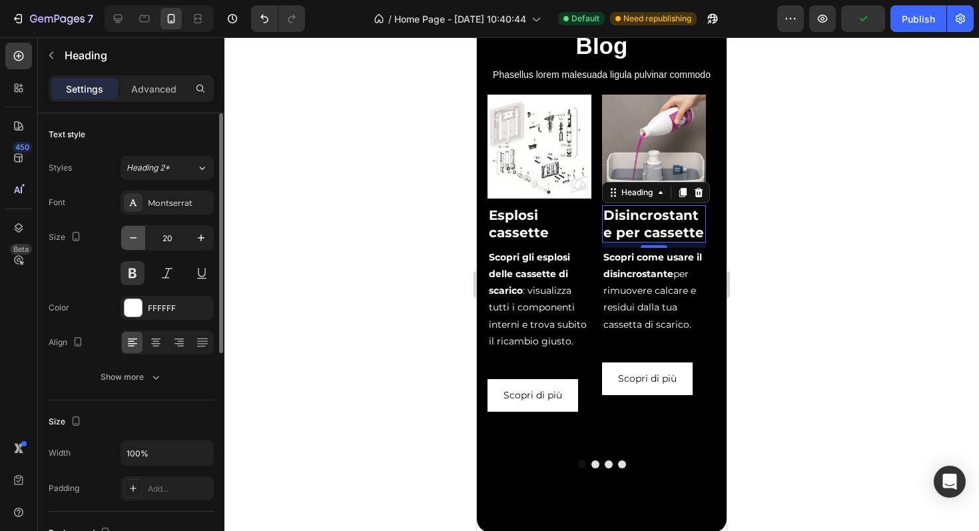
click at [132, 238] on icon "button" at bounding box center [133, 237] width 13 height 13
type input "19"
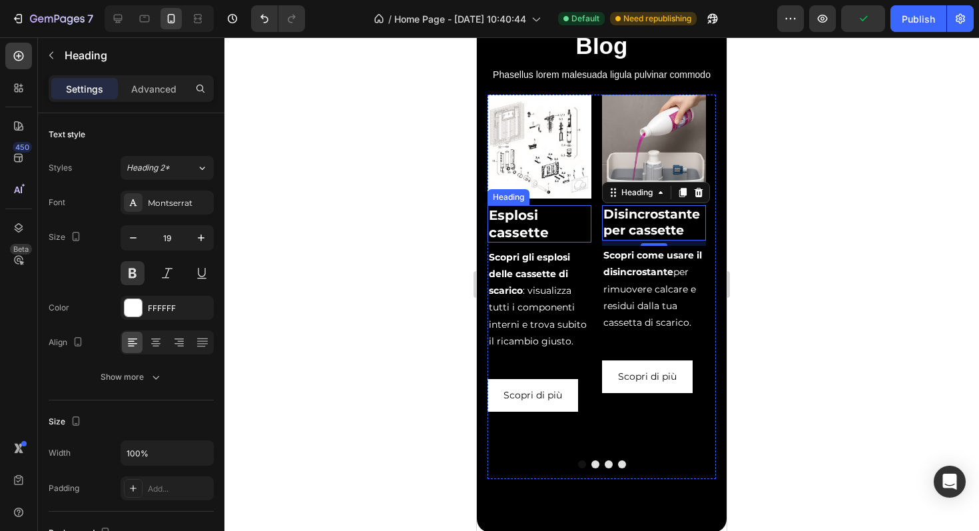
click at [530, 242] on h2 "Esplosi cassette" at bounding box center [540, 223] width 104 height 37
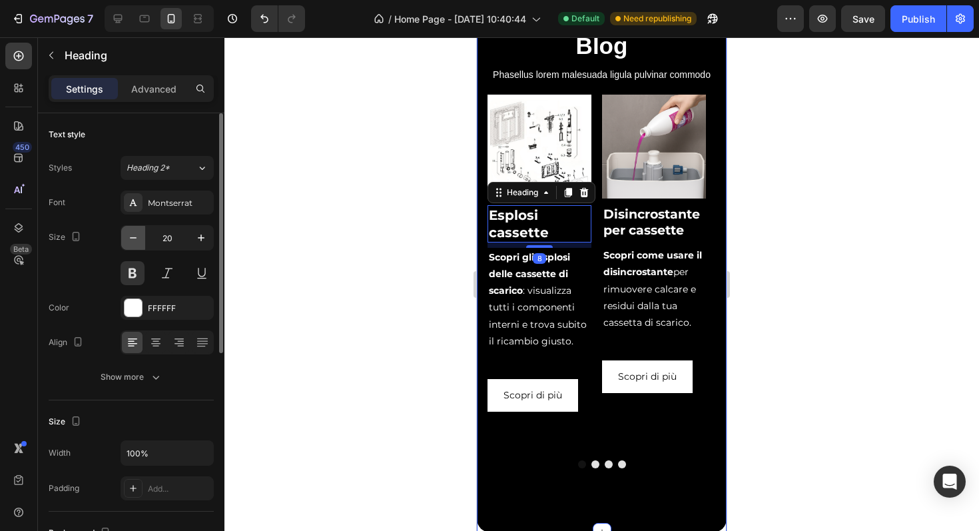
click at [137, 238] on icon "button" at bounding box center [133, 237] width 13 height 13
type input "19"
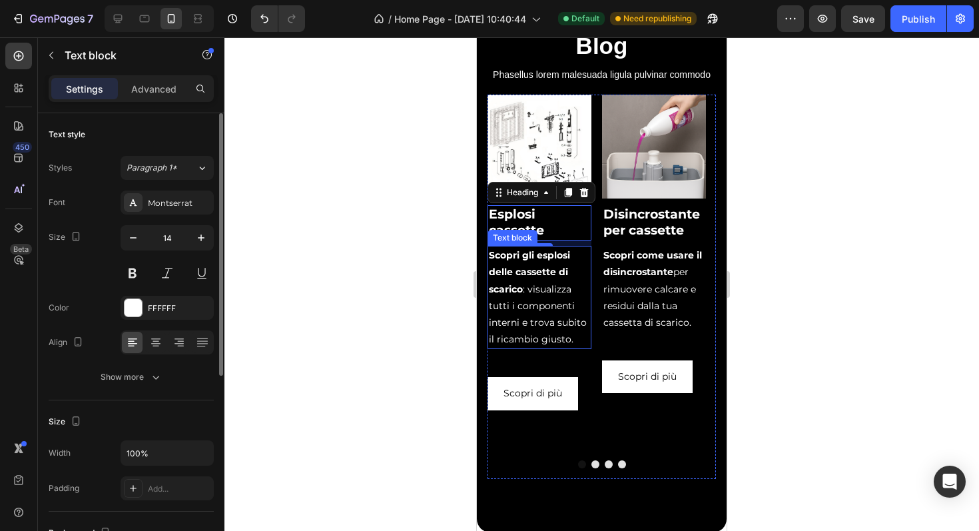
click at [545, 348] on p "Scopri gli esplosi delle cassette di scarico : visualizza tutti i componenti in…" at bounding box center [539, 297] width 101 height 101
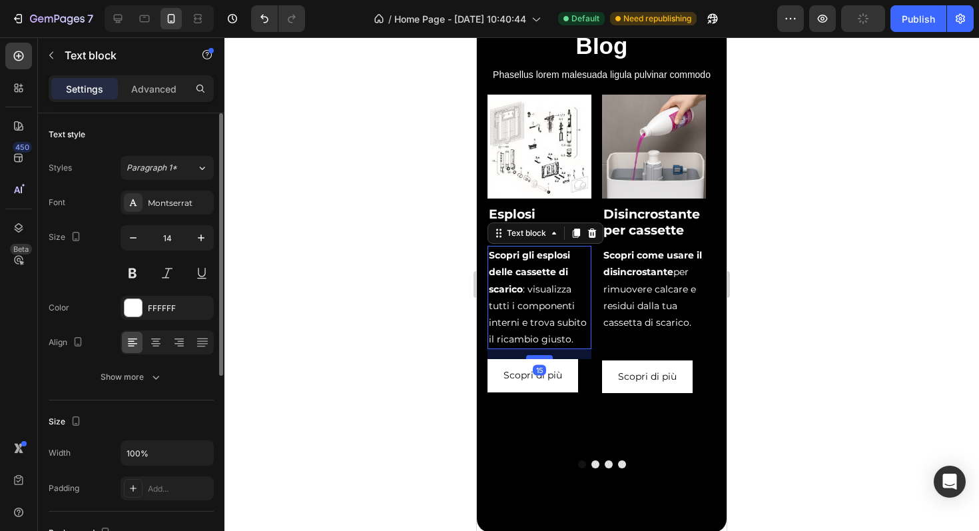
drag, startPoint x: 542, startPoint y: 392, endPoint x: 545, endPoint y: 374, distance: 18.2
click at [545, 359] on div at bounding box center [539, 357] width 27 height 4
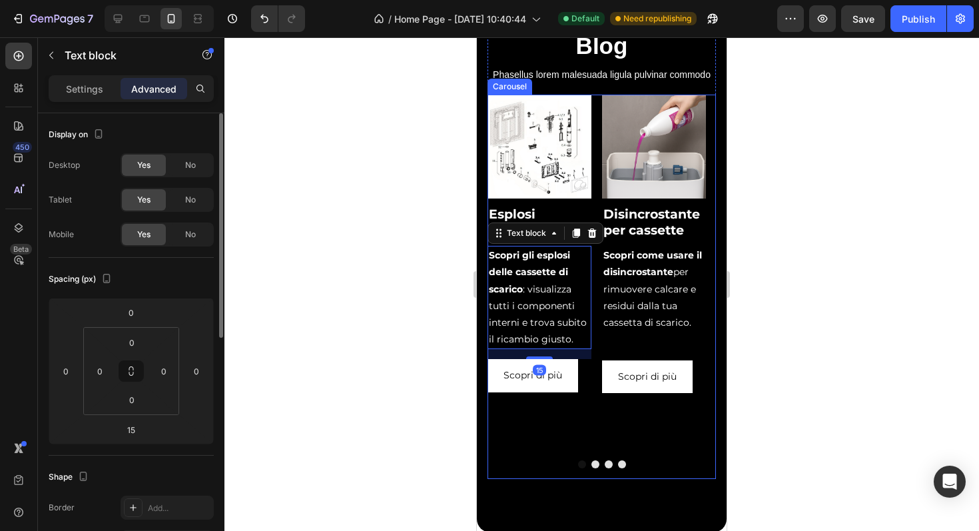
click at [663, 376] on div "Image Disincrostante per cassette Heading Scopri come usare il disincrostante p…" at bounding box center [654, 287] width 104 height 384
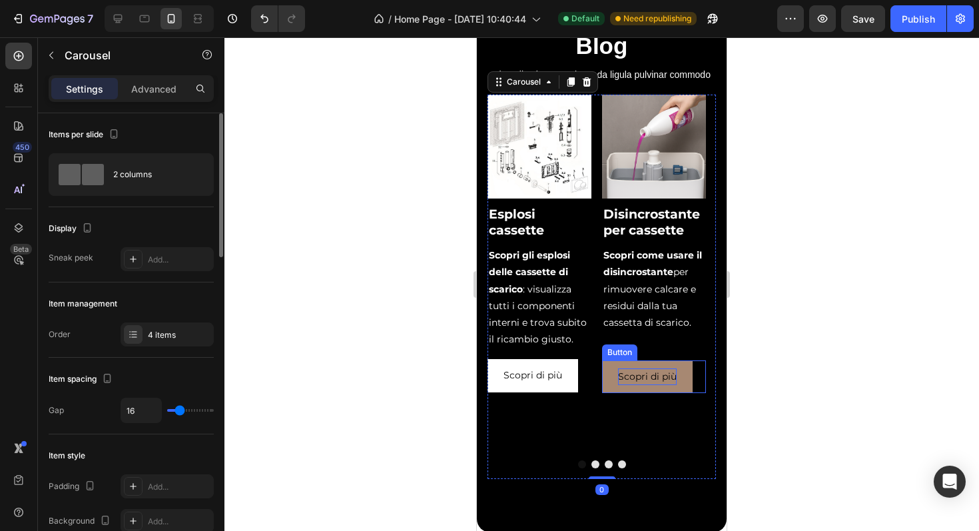
click at [661, 385] on p "Scopri di più" at bounding box center [647, 376] width 59 height 17
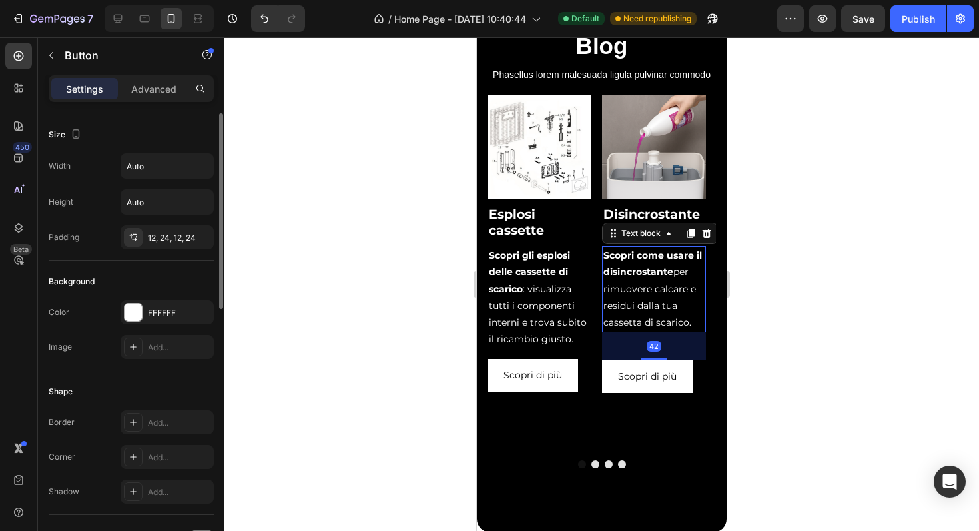
click at [677, 325] on p "Scopri come usare il disincrostante per rimuovere calcare e residui dalla tua c…" at bounding box center [653, 289] width 101 height 84
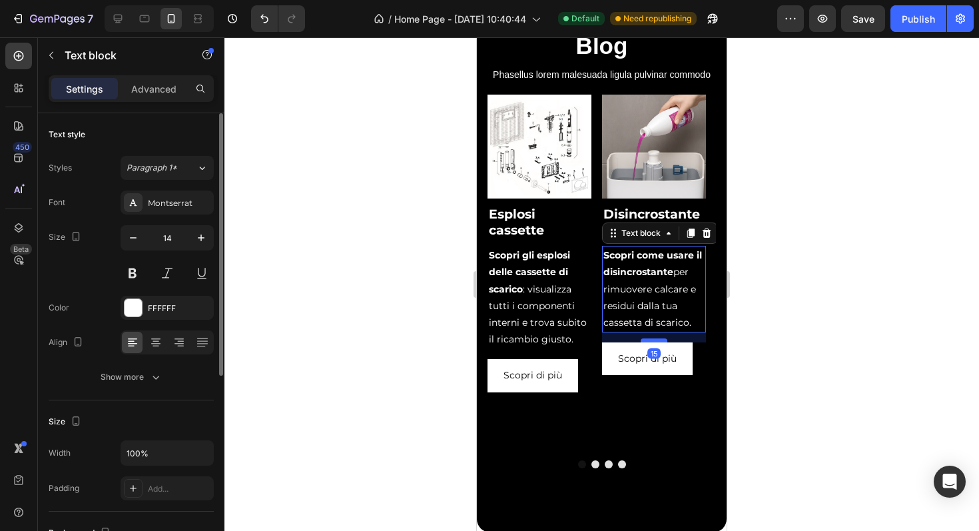
drag, startPoint x: 656, startPoint y: 375, endPoint x: 658, endPoint y: 357, distance: 18.1
click at [658, 342] on div at bounding box center [654, 340] width 27 height 4
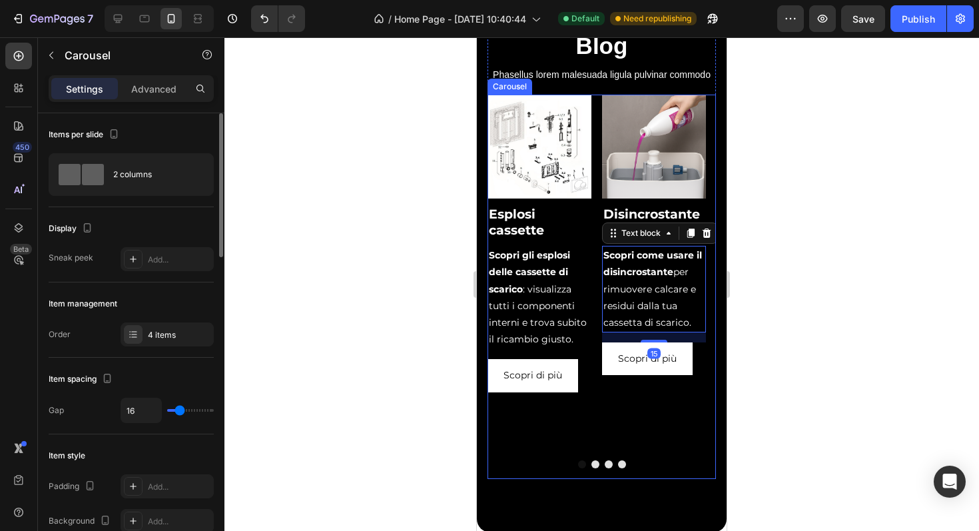
click at [612, 430] on div "Image Disincrostante per cassette Heading Scopri come usare il disincrostante p…" at bounding box center [654, 287] width 104 height 384
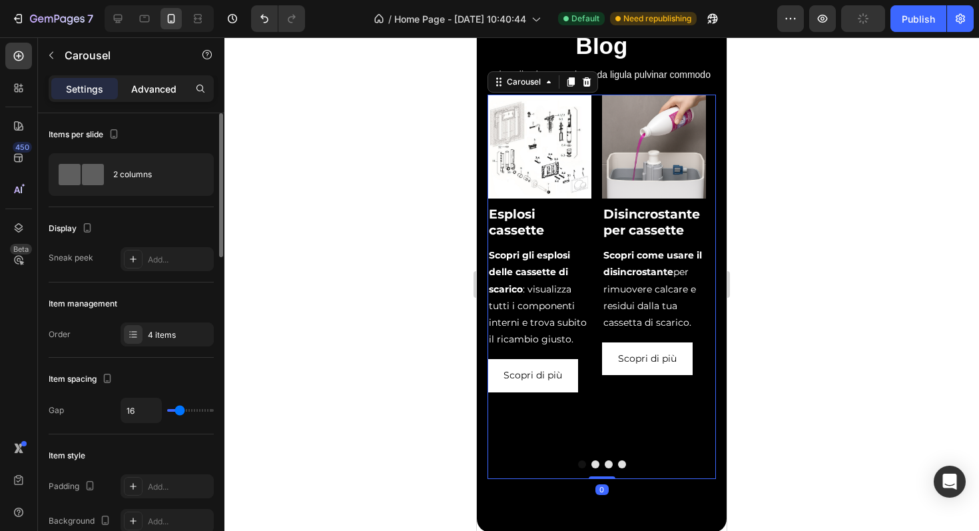
click at [161, 93] on p "Advanced" at bounding box center [153, 89] width 45 height 14
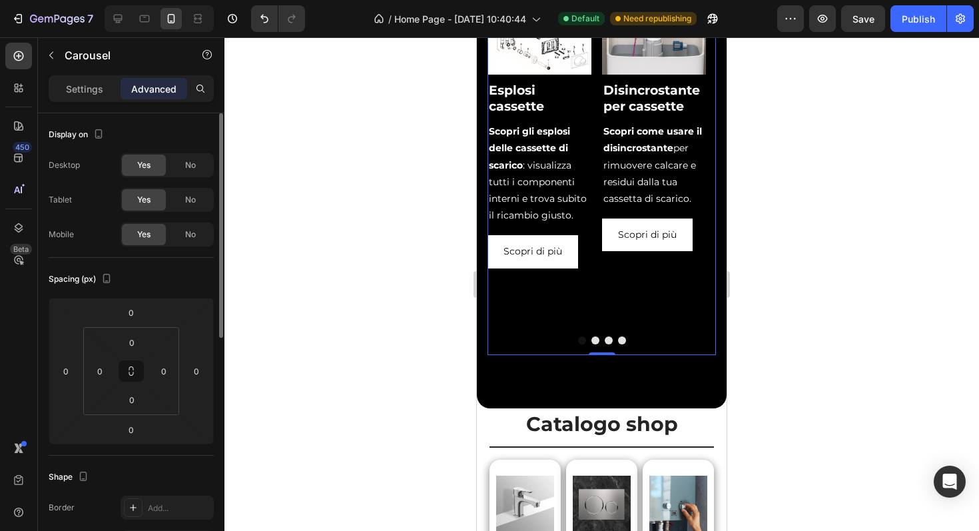
scroll to position [505, 0]
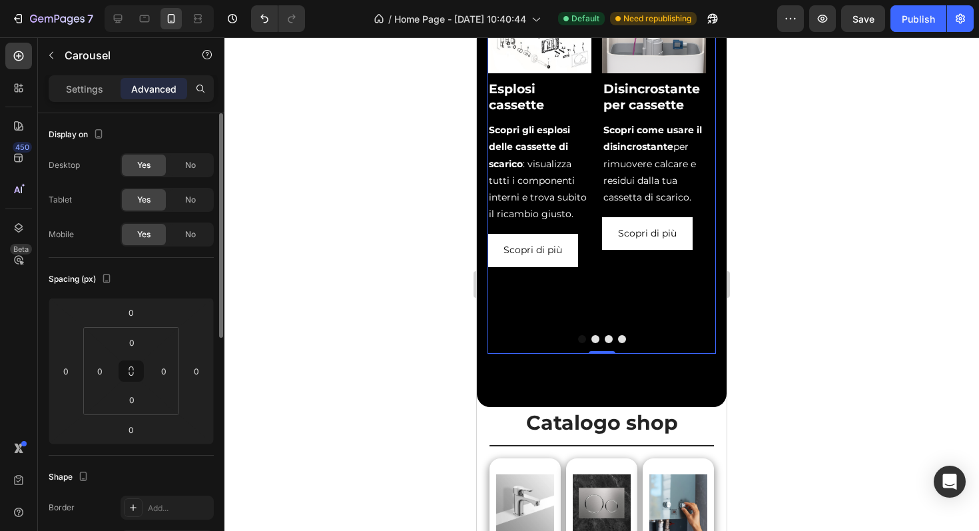
click at [605, 343] on button "Dot" at bounding box center [609, 339] width 8 height 8
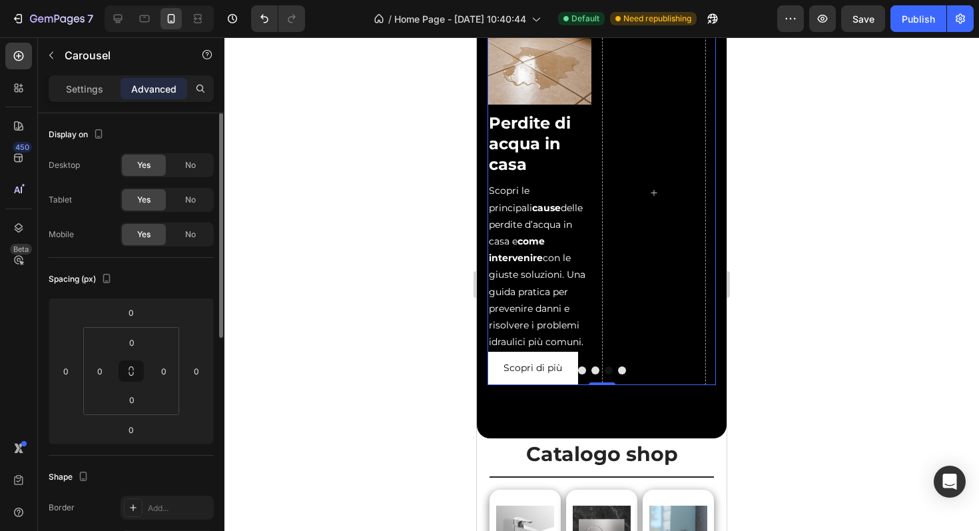
scroll to position [468, 0]
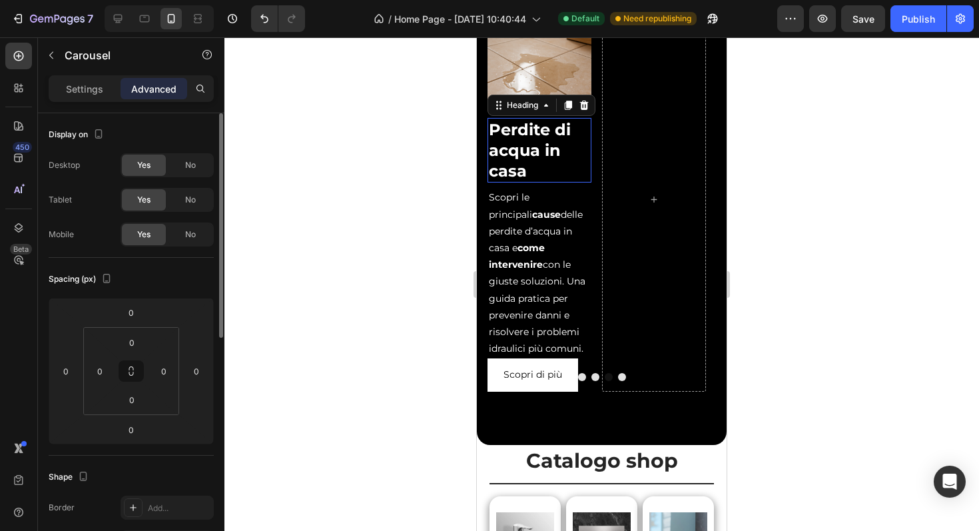
click at [532, 166] on h2 "Perdite di acqua in casa" at bounding box center [540, 150] width 104 height 65
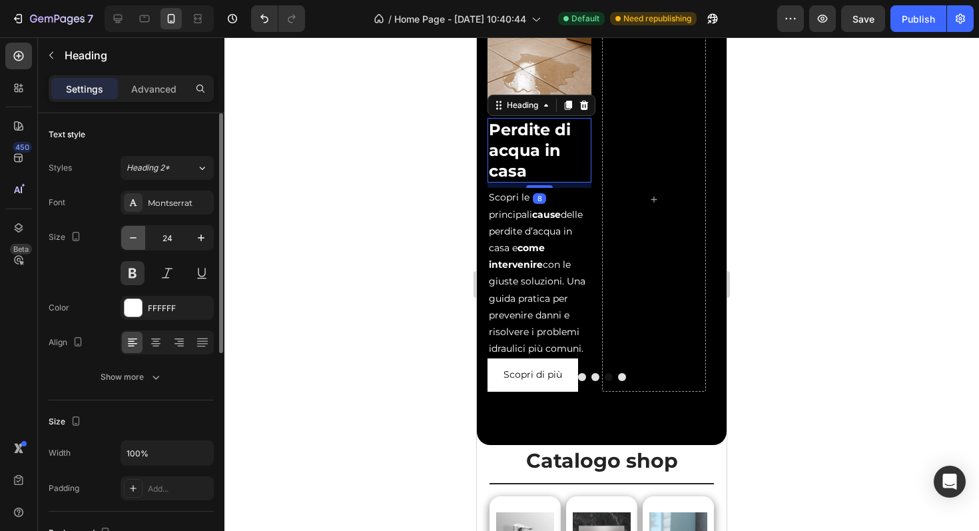
click at [128, 238] on icon "button" at bounding box center [133, 237] width 13 height 13
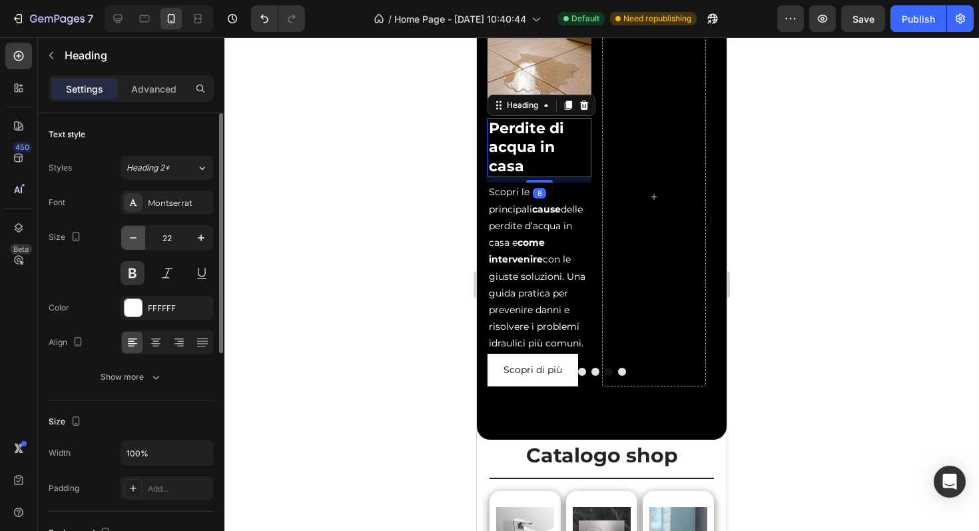
click at [128, 238] on icon "button" at bounding box center [133, 237] width 13 height 13
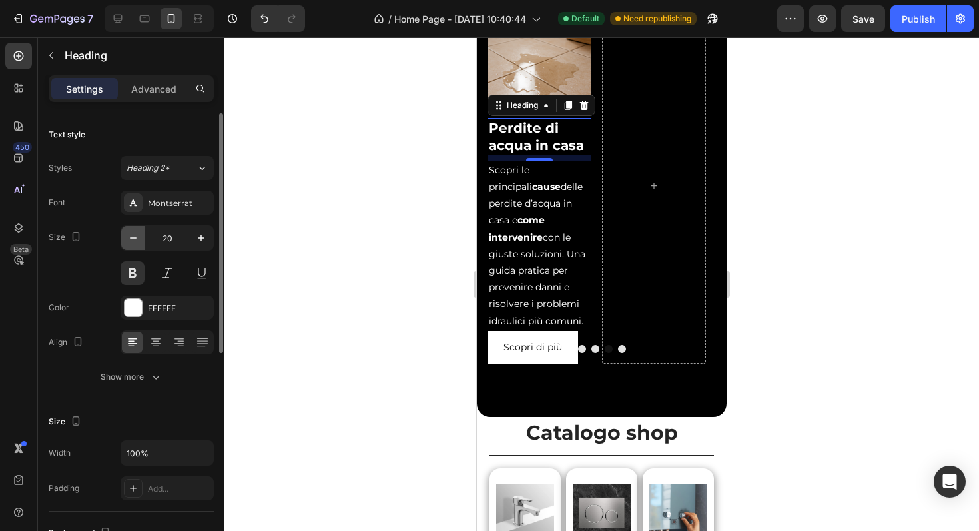
click at [128, 238] on icon "button" at bounding box center [133, 237] width 13 height 13
type input "19"
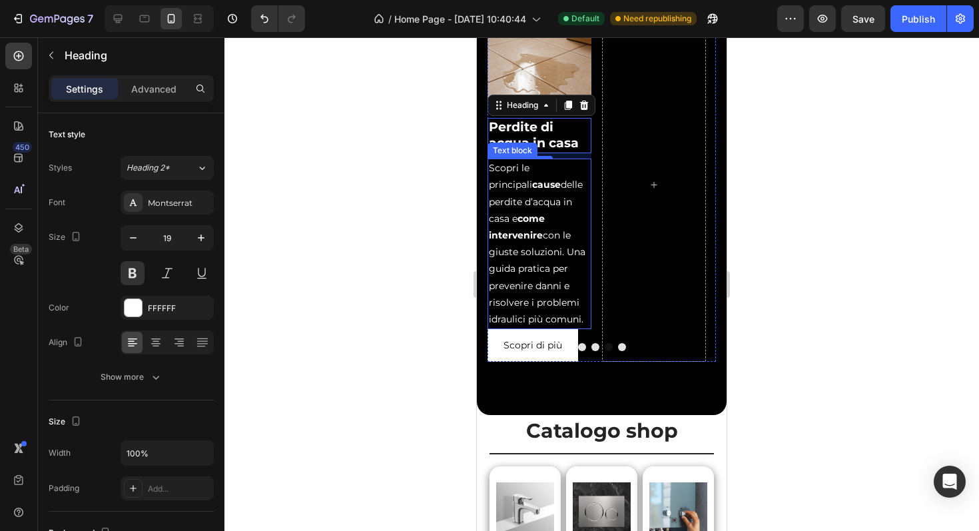
click at [516, 252] on p "Scopri le principali cause delle perdite d’acqua in casa e come intervenire con…" at bounding box center [539, 244] width 101 height 168
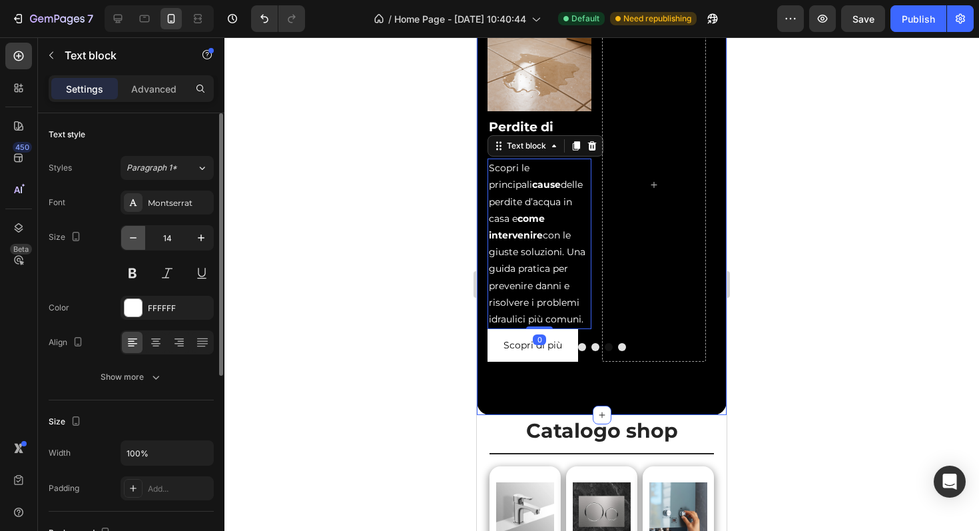
click at [127, 243] on icon "button" at bounding box center [133, 237] width 13 height 13
type input "13"
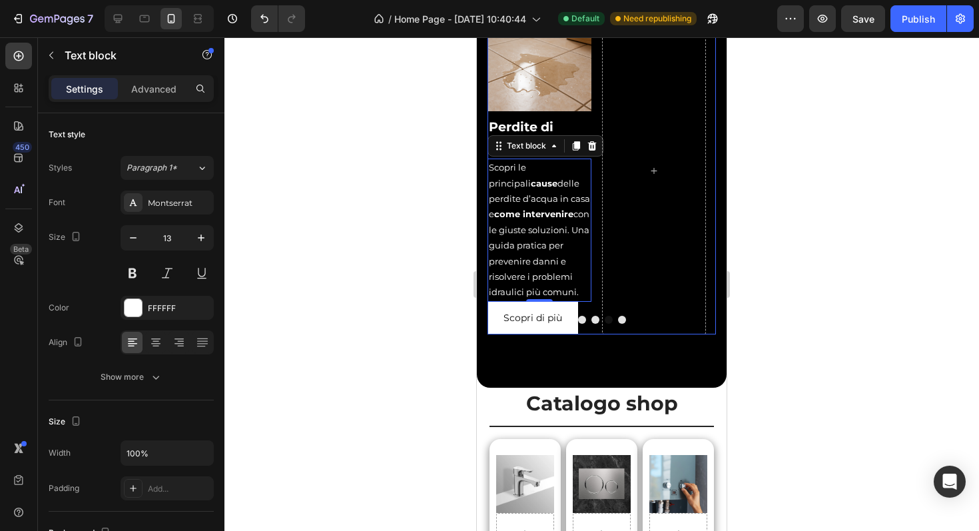
click at [591, 324] on button "Dot" at bounding box center [595, 320] width 8 height 8
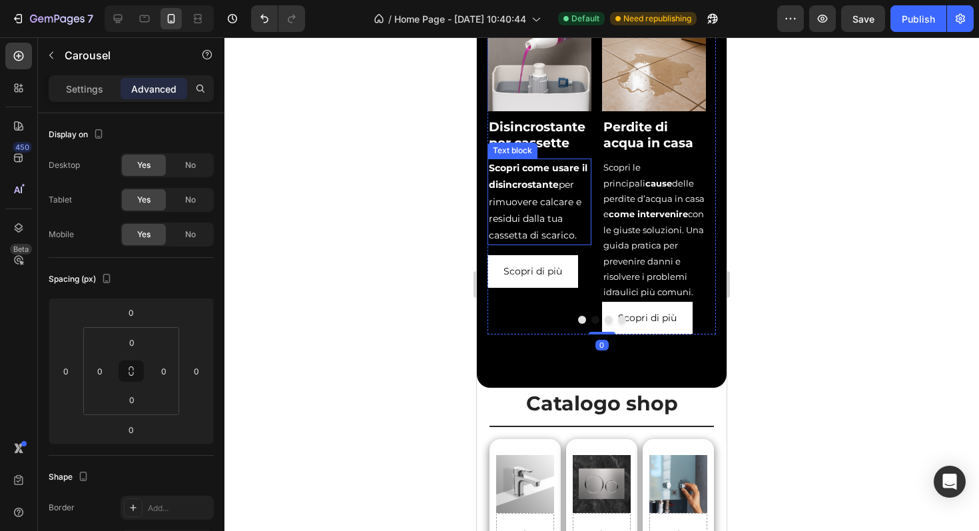
click at [545, 220] on p "Scopri come usare il disincrostante per rimuovere calcare e residui dalla tua c…" at bounding box center [539, 202] width 101 height 84
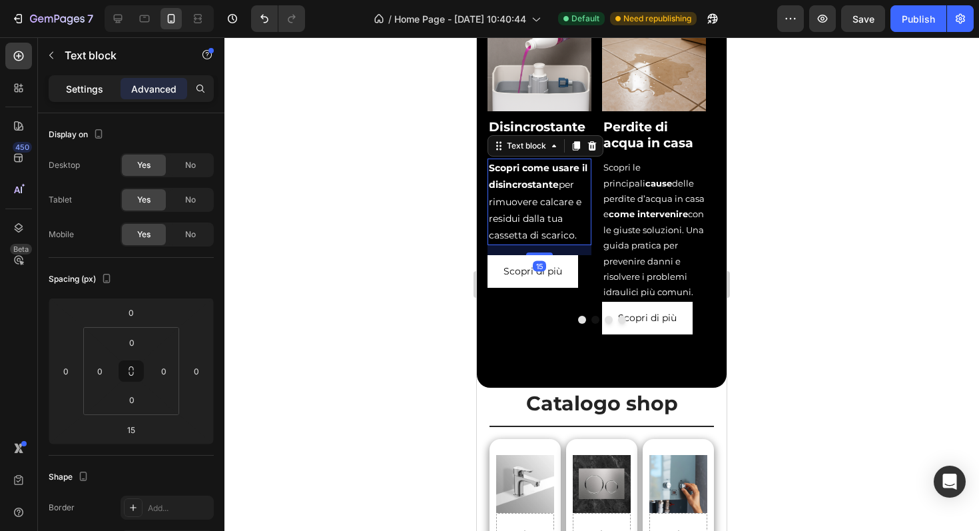
click at [97, 84] on p "Settings" at bounding box center [84, 89] width 37 height 14
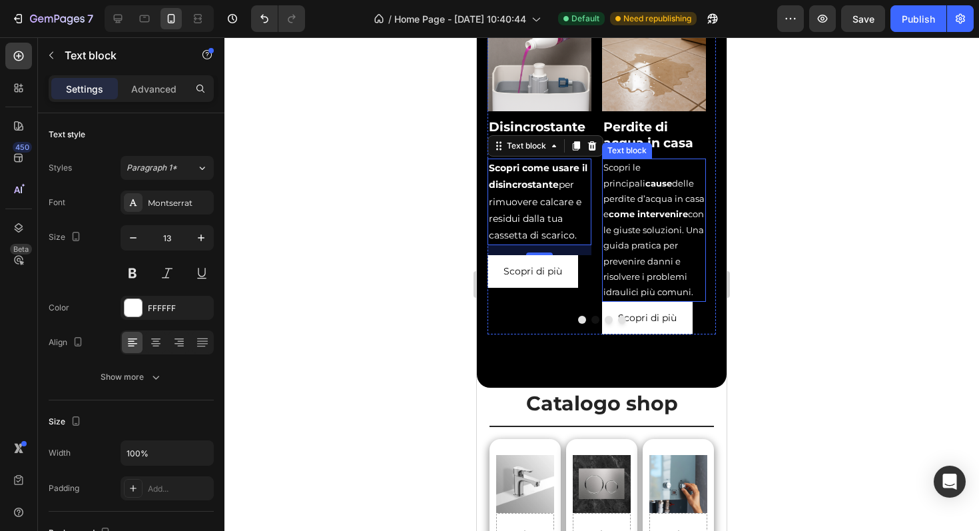
click at [626, 236] on p "Scopri le principali cause delle perdite d’acqua in casa e come intervenire con…" at bounding box center [653, 230] width 101 height 141
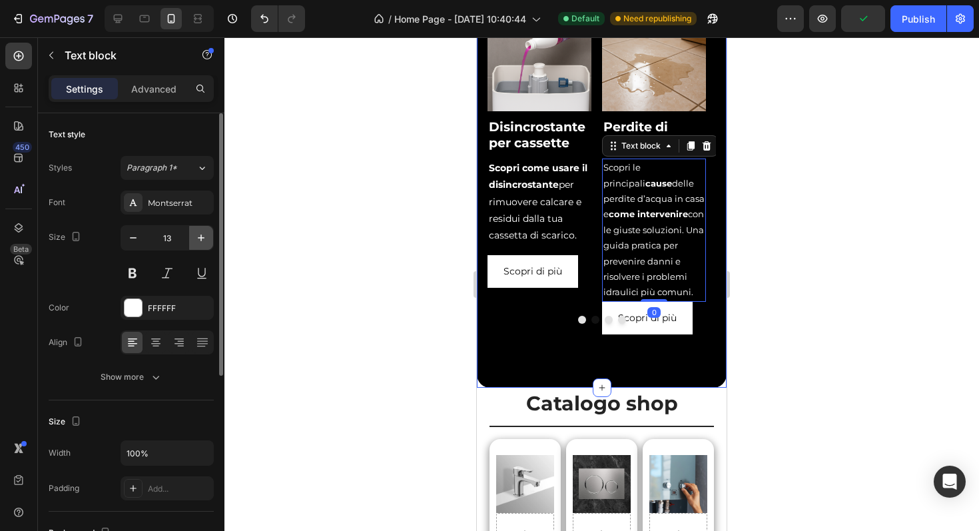
click at [200, 236] on icon "button" at bounding box center [200, 237] width 13 height 13
type input "14"
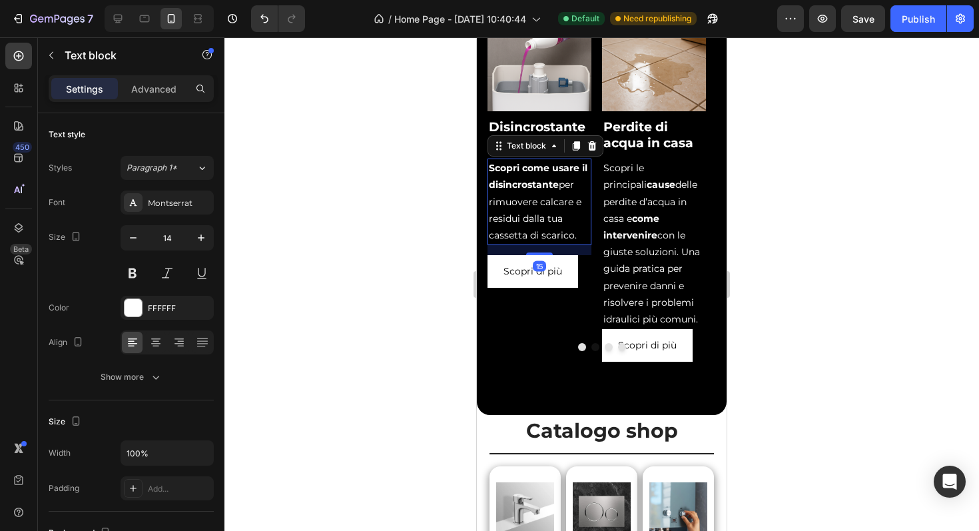
click at [537, 244] on p "Scopri come usare il disincrostante per rimuovere calcare e residui dalla tua c…" at bounding box center [539, 202] width 101 height 84
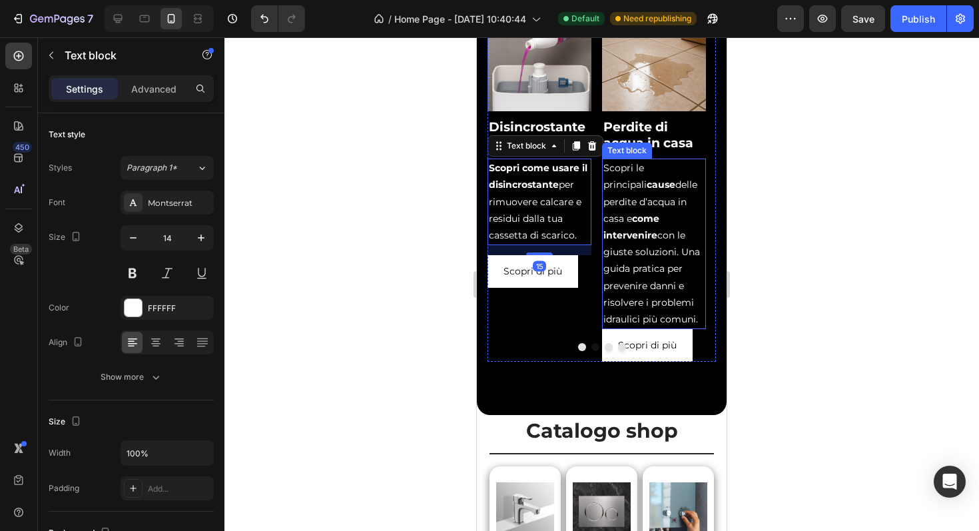
click at [676, 322] on p "Scopri le principali cause delle perdite d’acqua in casa e come intervenire con…" at bounding box center [653, 244] width 101 height 168
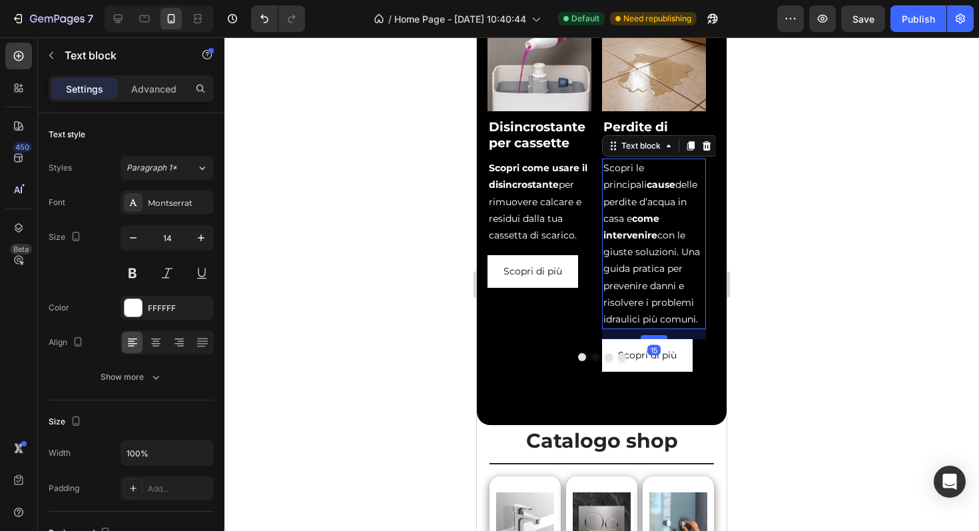
drag, startPoint x: 661, startPoint y: 343, endPoint x: 662, endPoint y: 353, distance: 10.0
click at [662, 339] on div at bounding box center [654, 337] width 27 height 4
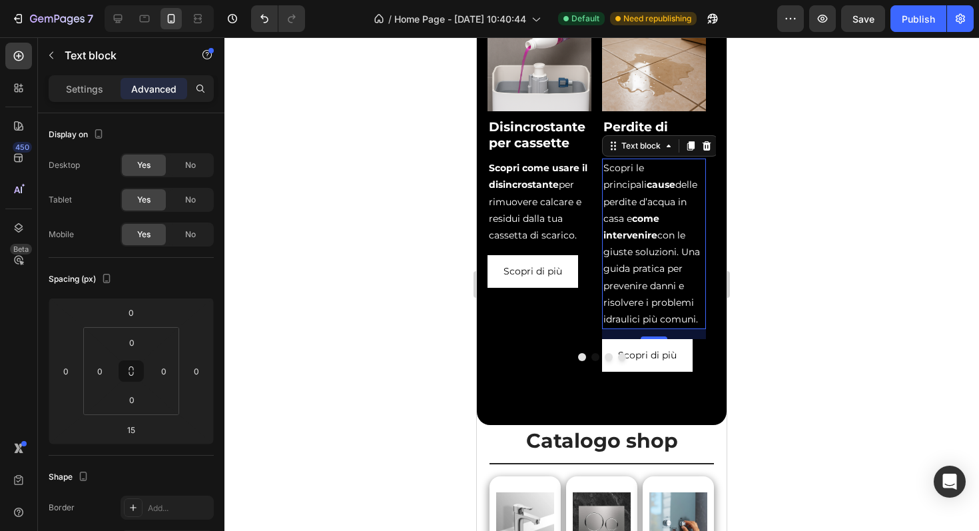
click at [652, 270] on p "Scopri le principali cause delle perdite d’acqua in casa e come intervenire con…" at bounding box center [653, 244] width 101 height 168
drag, startPoint x: 652, startPoint y: 270, endPoint x: 680, endPoint y: 332, distance: 68.0
click at [680, 328] on p "Scopri le principali cause delle perdite d’acqua in casa e come intervenire con…" at bounding box center [653, 244] width 101 height 168
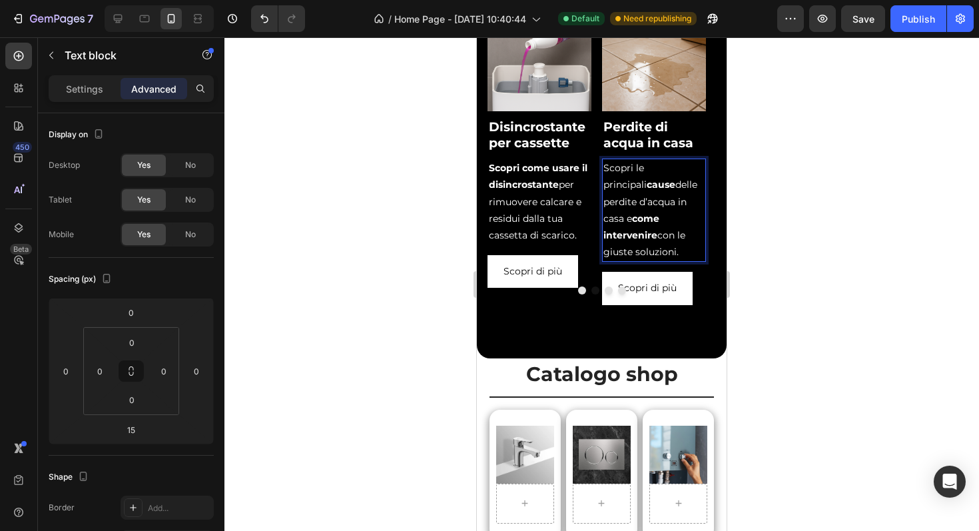
click at [665, 260] on p "Scopri le principali cause delle perdite d’acqua in casa e come intervenire con…" at bounding box center [653, 210] width 101 height 101
click at [120, 23] on icon at bounding box center [117, 18] width 13 height 13
type input "0"
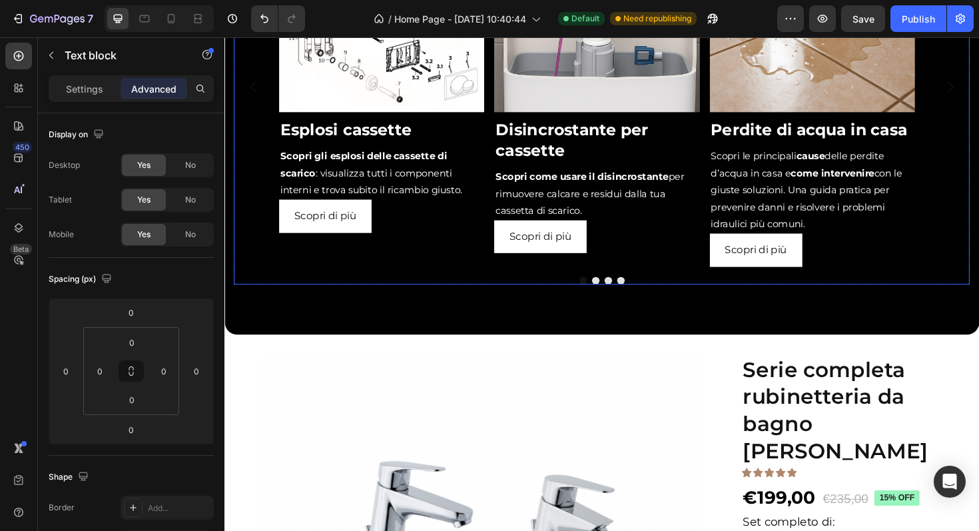
scroll to position [1177, 0]
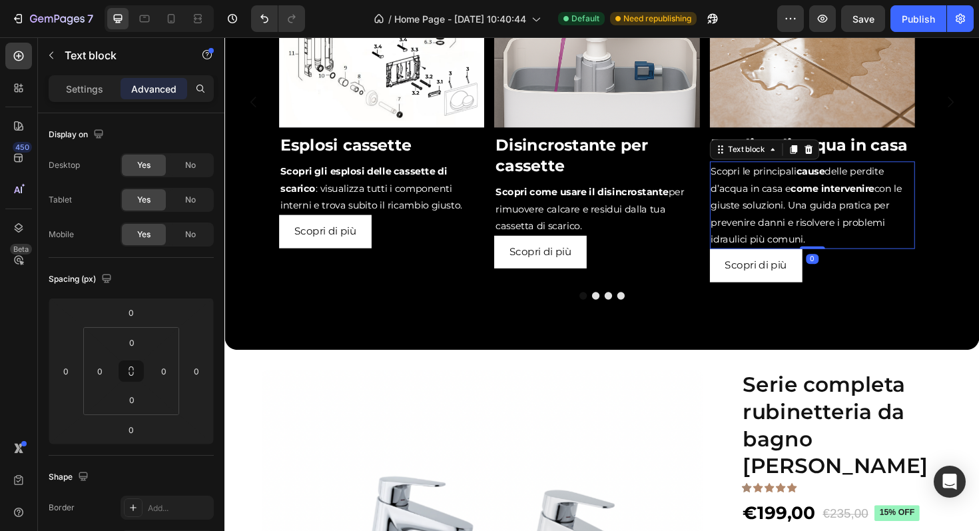
click at [818, 216] on p "Scopri le principali cause delle perdite d’acqua in casa e come intervenire con…" at bounding box center [847, 215] width 214 height 90
click at [820, 215] on p "Scopri le principali cause delle perdite d’acqua in casa e come intervenire con…" at bounding box center [847, 215] width 214 height 90
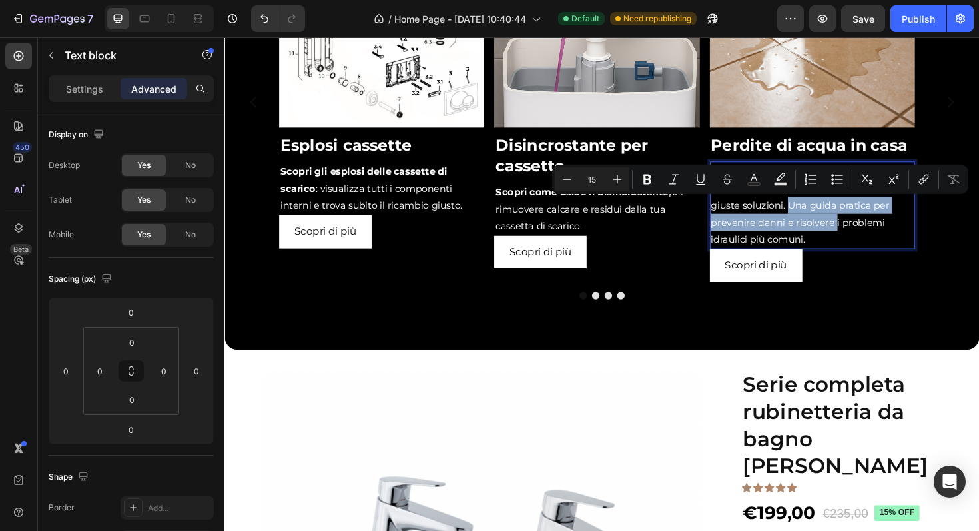
drag, startPoint x: 820, startPoint y: 215, endPoint x: 850, endPoint y: 240, distance: 38.7
click at [850, 240] on p "Scopri le principali cause delle perdite d’acqua in casa e come intervenire con…" at bounding box center [847, 215] width 214 height 90
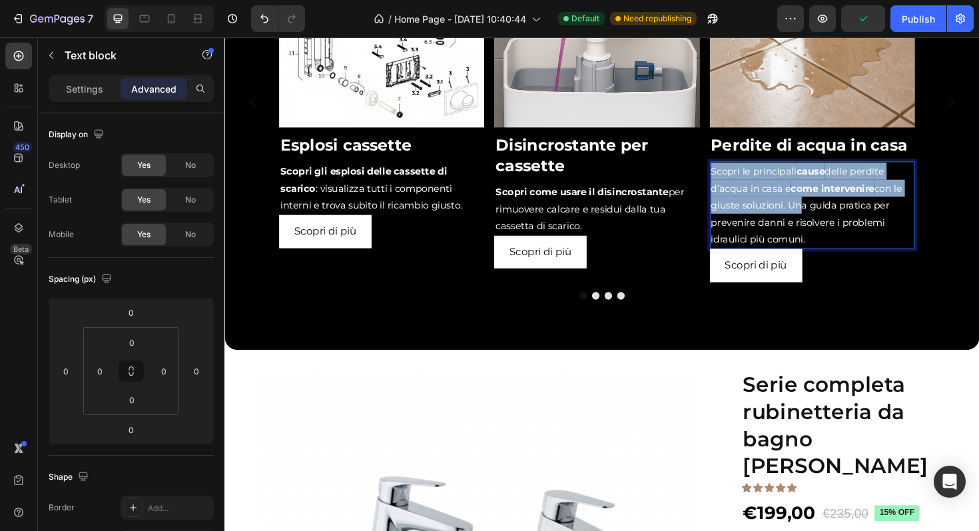
drag, startPoint x: 851, startPoint y: 248, endPoint x: 831, endPoint y: 220, distance: 34.4
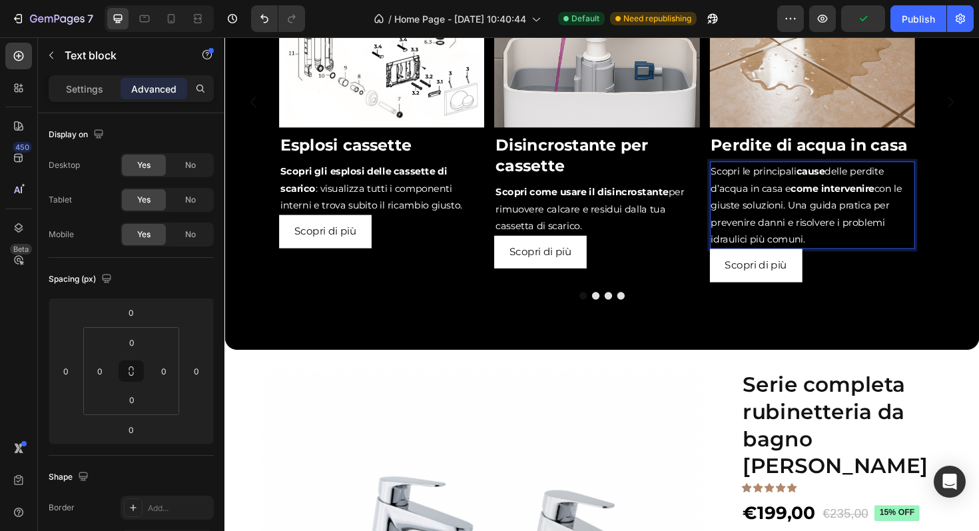
click at [857, 244] on p "Scopri le principali cause delle perdite d’acqua in casa e come intervenire con…" at bounding box center [847, 215] width 214 height 90
drag, startPoint x: 853, startPoint y: 247, endPoint x: 824, endPoint y: 218, distance: 41.4
click at [824, 218] on p "Scopri le principali cause delle perdite d’acqua in casa e come intervenire con…" at bounding box center [847, 215] width 214 height 90
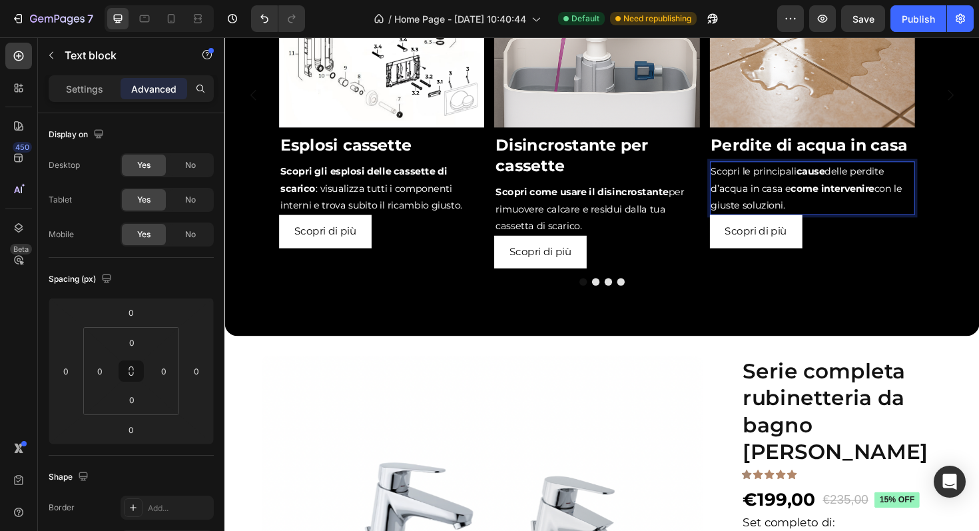
click at [825, 218] on p "Scopri le principali cause delle perdite d’acqua in casa e come intervenire con…" at bounding box center [847, 197] width 214 height 54
click at [612, 229] on p "Scopri come usare il disincrostante per rimuovere calcare e residui dalla tua c…" at bounding box center [618, 219] width 214 height 54
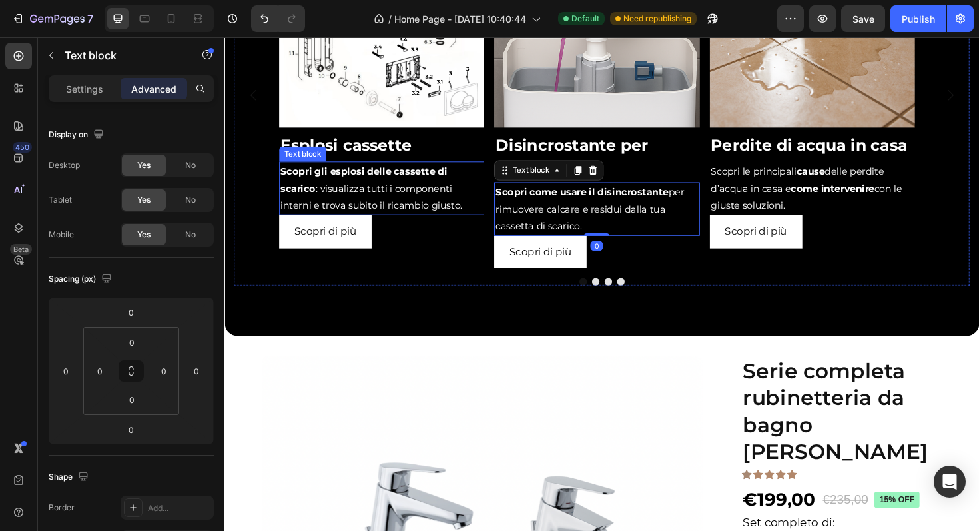
click at [428, 194] on p "Scopri gli esplosi delle cassette di scarico : visualizza tutti i componenti in…" at bounding box center [391, 197] width 214 height 54
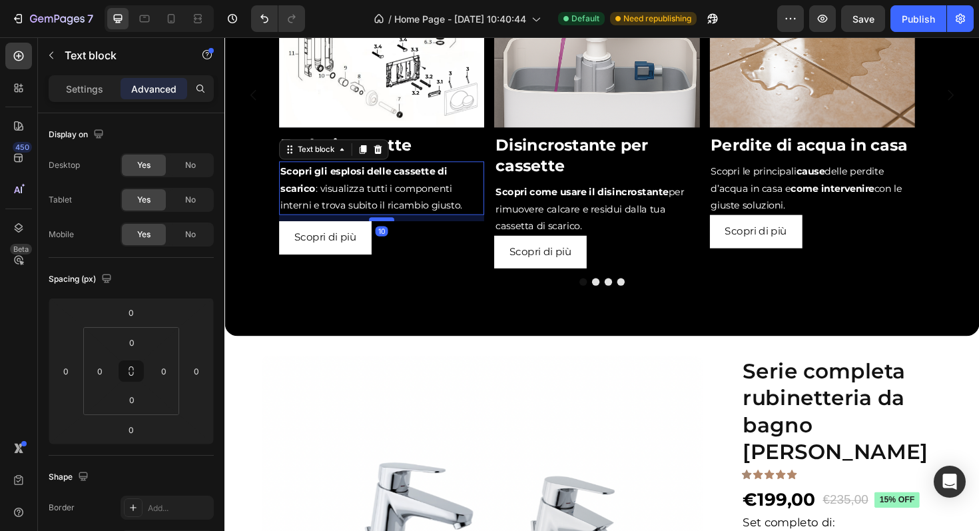
drag, startPoint x: 391, startPoint y: 224, endPoint x: 392, endPoint y: 230, distance: 6.7
click at [392, 230] on div at bounding box center [391, 230] width 27 height 4
type input "10"
click at [625, 230] on p "Scopri come usare il disincrostante per rimuovere calcare e residui dalla tua c…" at bounding box center [618, 219] width 214 height 54
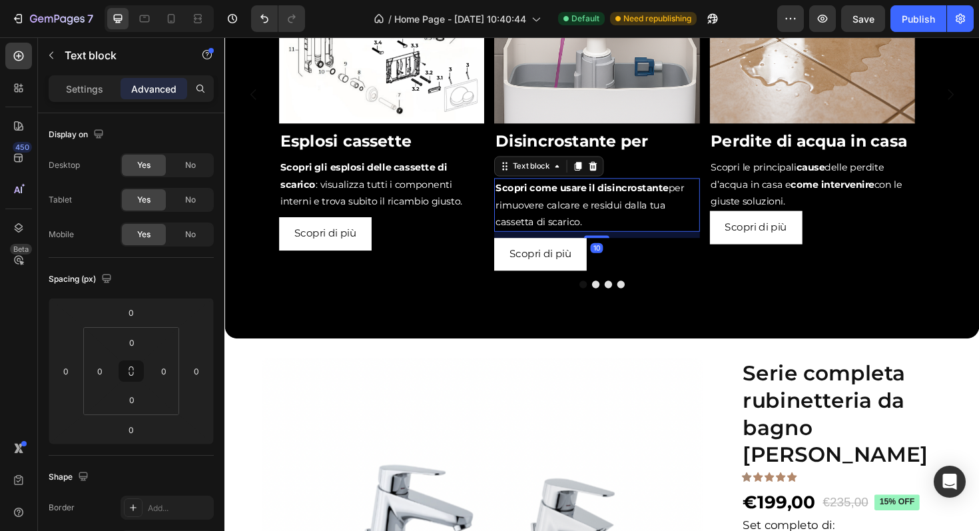
scroll to position [1180, 0]
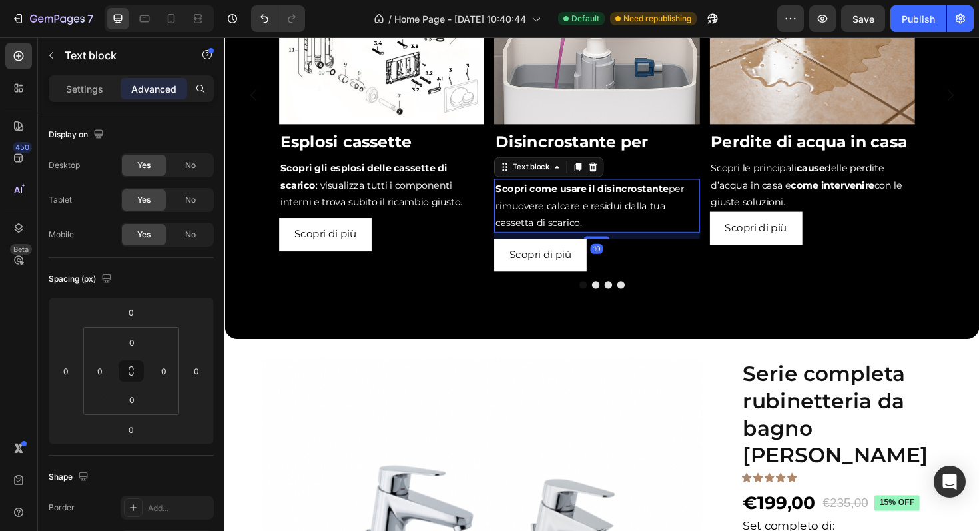
click at [623, 250] on div "Image Disincrostante per cassette Heading Scopri come usare il disincrostante p…" at bounding box center [618, 98] width 217 height 374
type input "10"
click at [895, 204] on p "Scopri le principali cause delle perdite d’acqua in casa e come intervenire con…" at bounding box center [847, 193] width 214 height 54
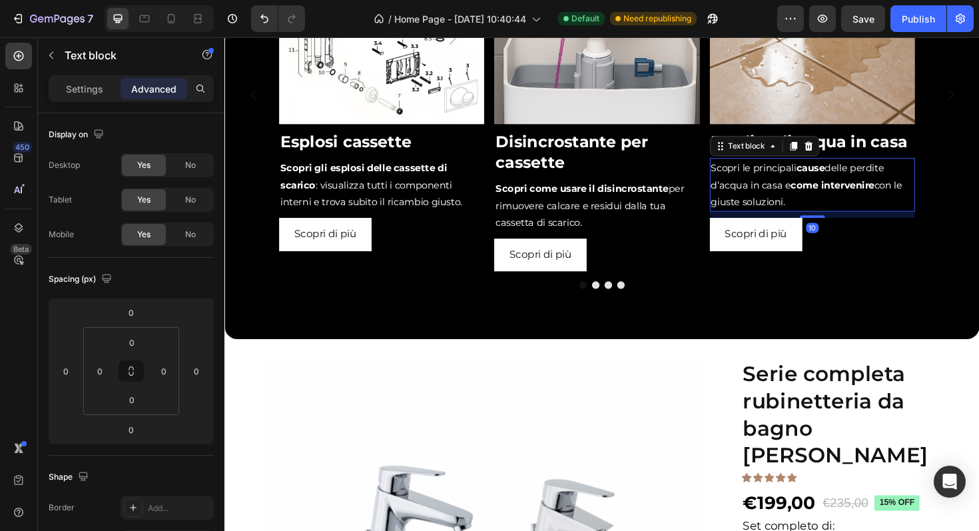
drag, startPoint x: 858, startPoint y: 221, endPoint x: 856, endPoint y: 228, distance: 6.8
click at [856, 228] on div "Image Perdite di acqua in casa Heading Scopri le principali cause delle perdite…" at bounding box center [847, 98] width 217 height 374
type input "10"
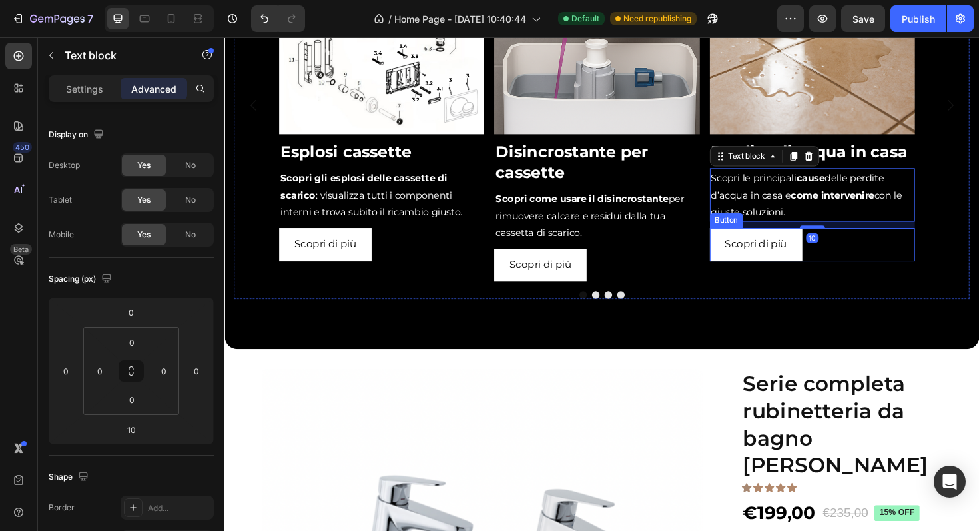
scroll to position [1155, 0]
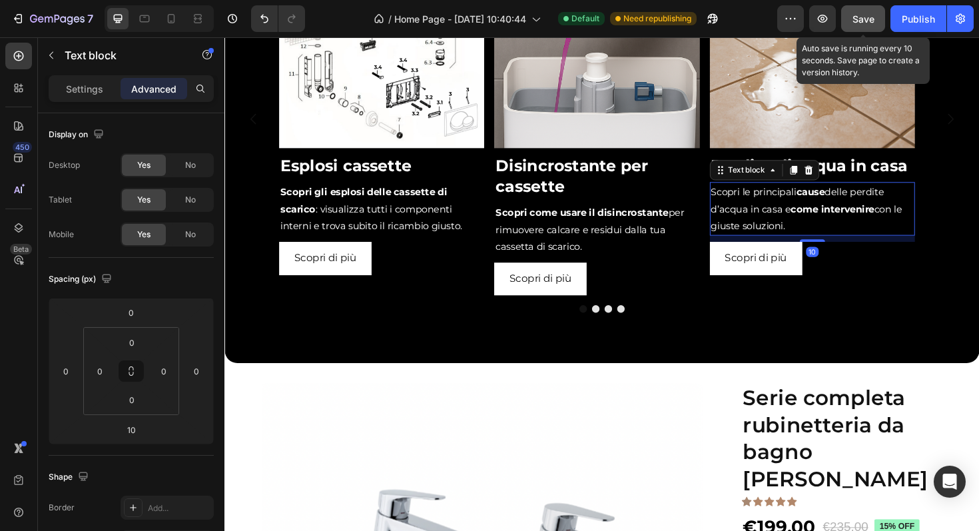
click at [857, 15] on span "Save" at bounding box center [863, 18] width 22 height 11
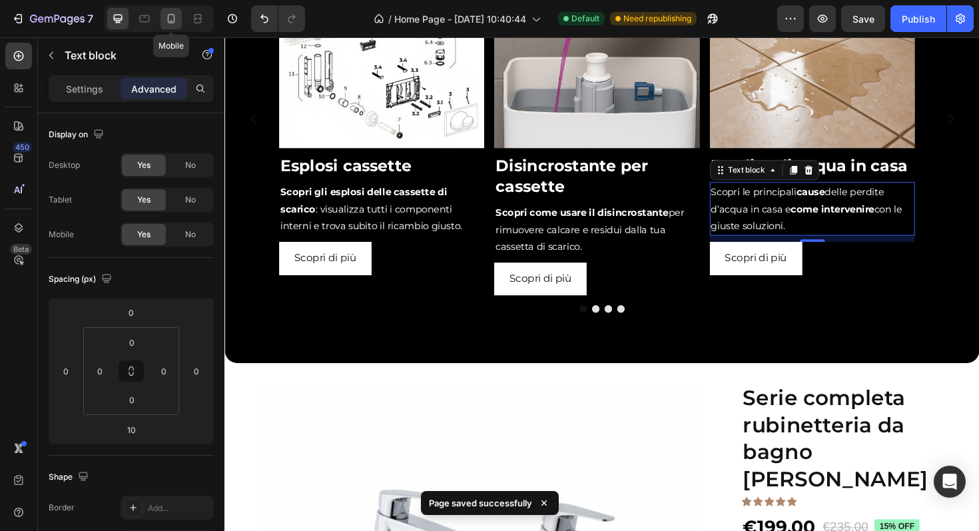
click at [174, 10] on div at bounding box center [171, 18] width 21 height 21
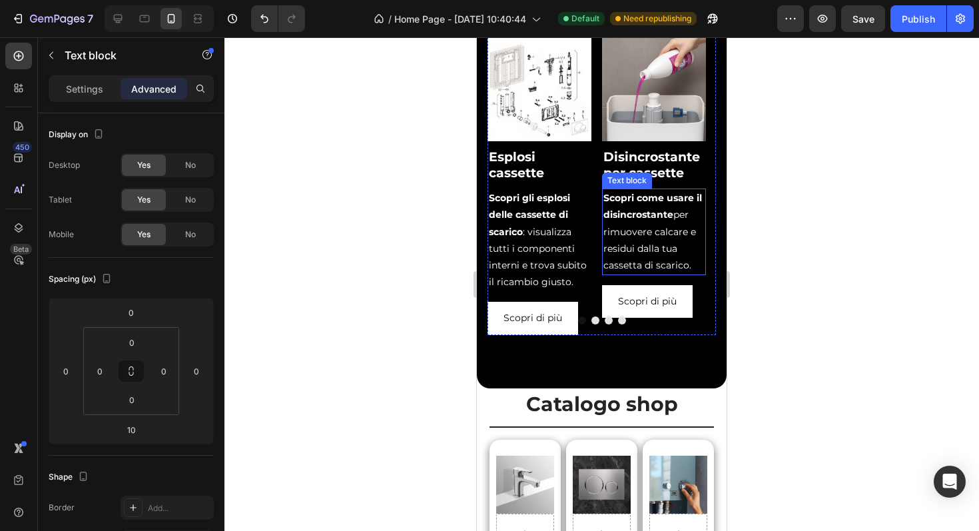
scroll to position [377, 0]
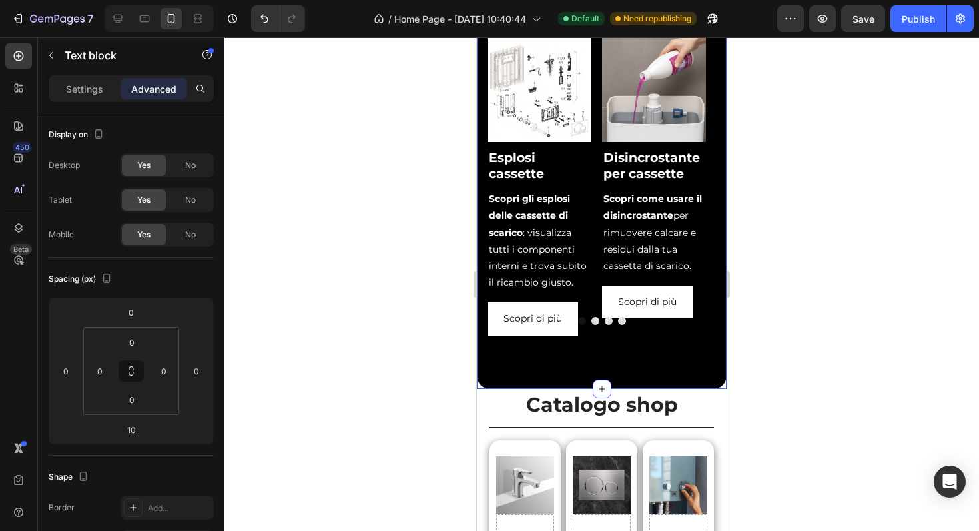
click at [629, 368] on div "Blog Heading Phasellus lorem malesuada ligula pulvinar commodo Text block Image…" at bounding box center [602, 154] width 250 height 470
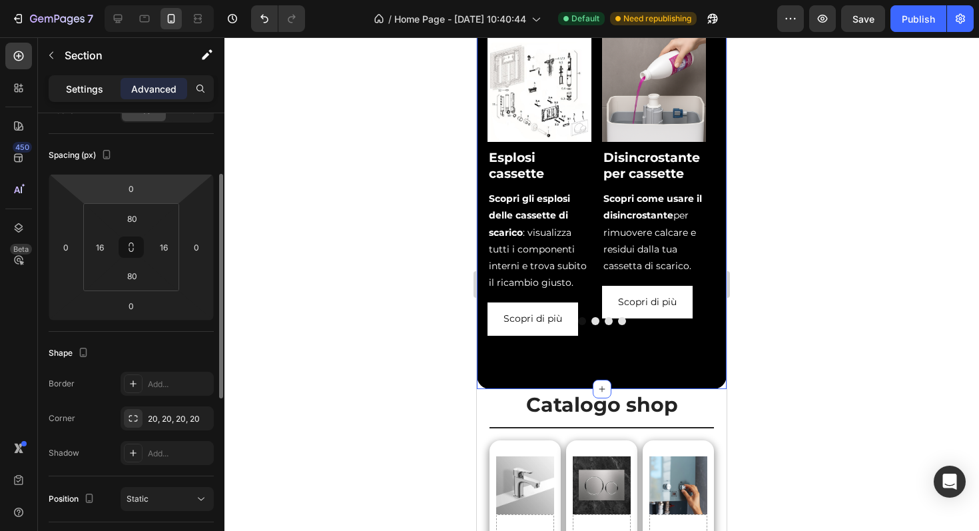
click at [97, 95] on p "Settings" at bounding box center [84, 89] width 37 height 14
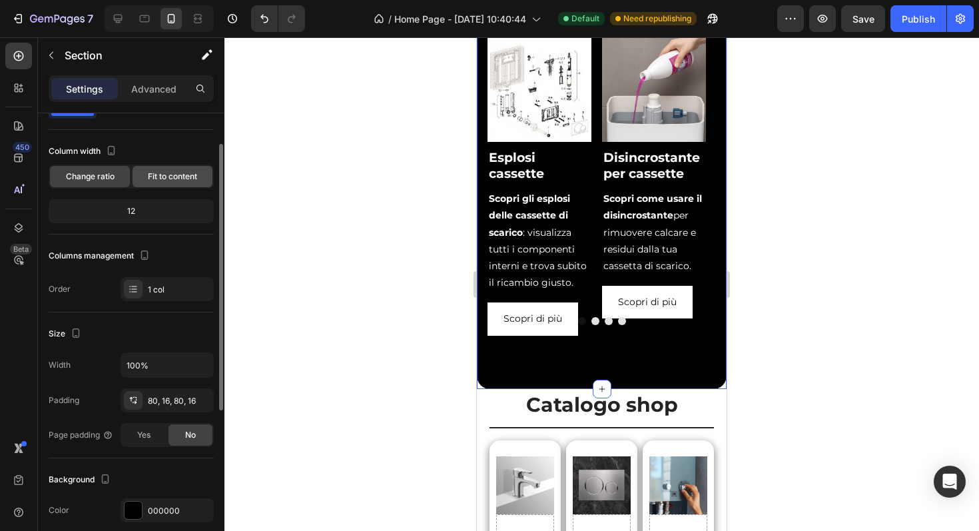
scroll to position [0, 0]
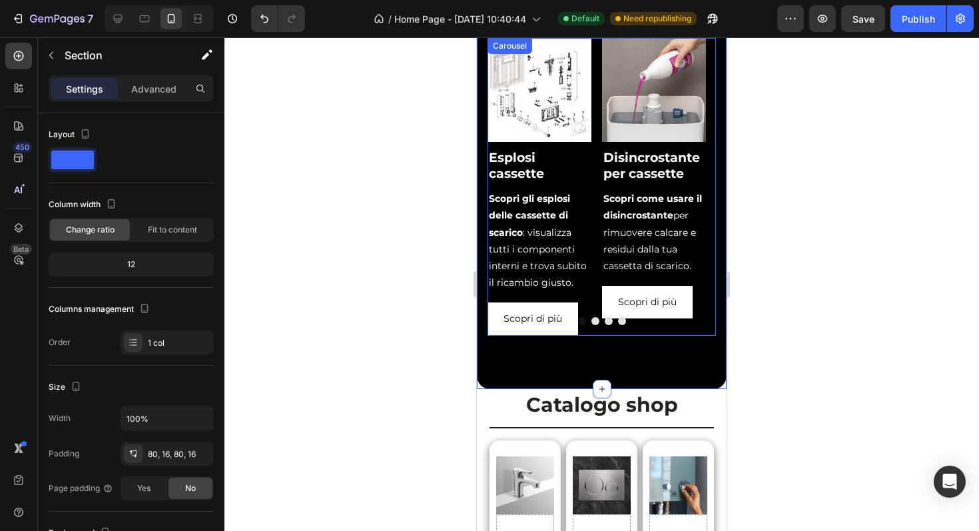
click at [592, 195] on div "Image Esplosi cassette Heading Scopri gli esplosi delle cassette di scarico : v…" at bounding box center [602, 187] width 228 height 298
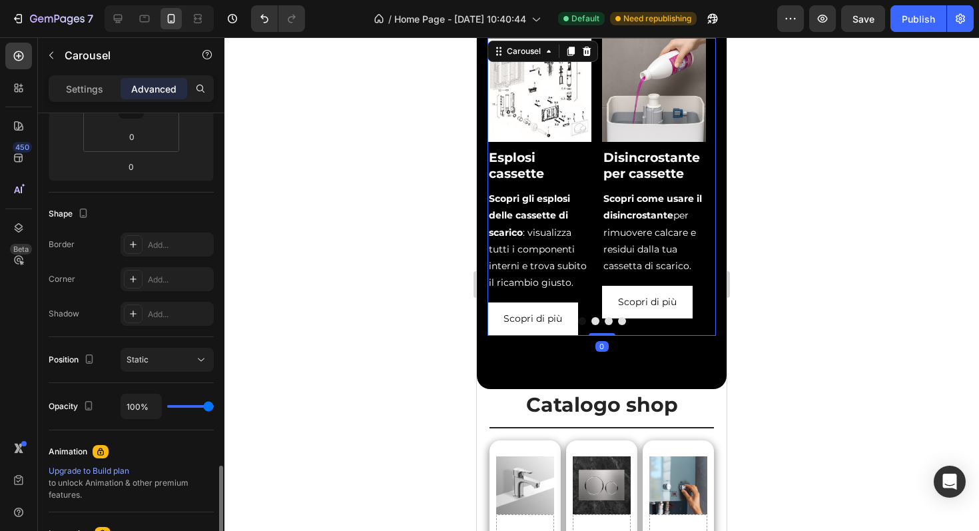
scroll to position [412, 0]
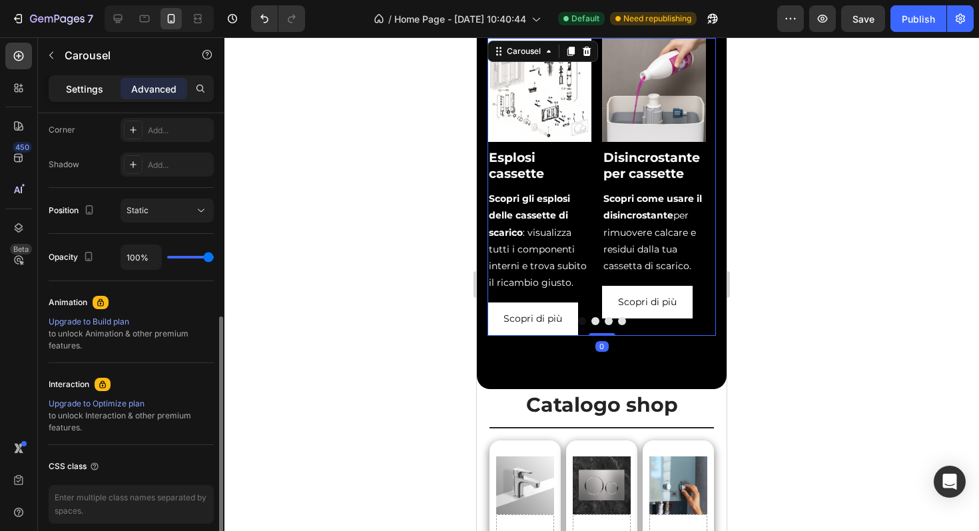
click at [103, 95] on div "Settings" at bounding box center [84, 88] width 67 height 21
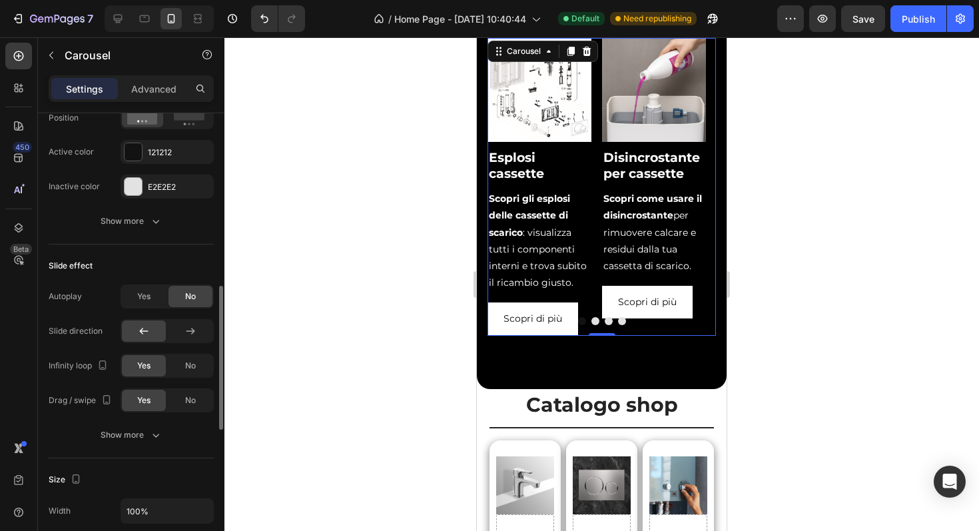
scroll to position [467, 0]
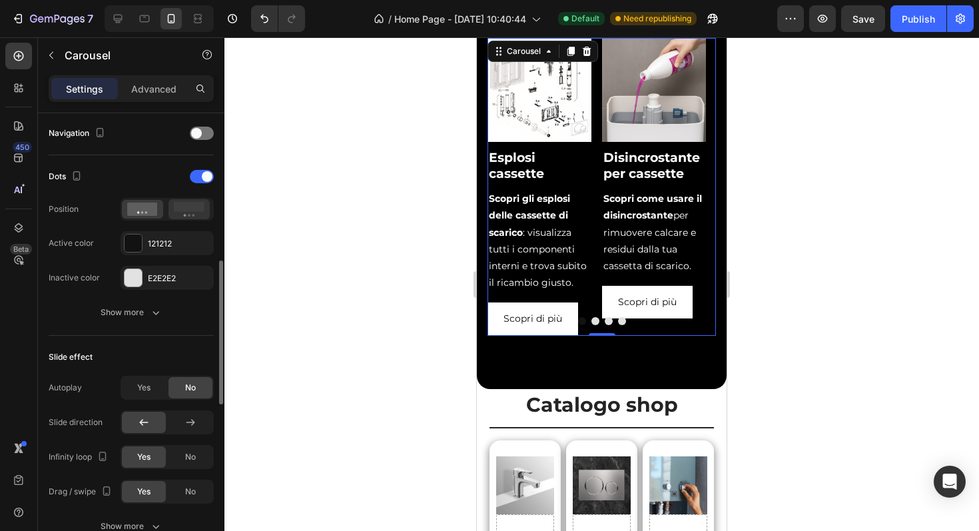
click at [178, 208] on rect at bounding box center [189, 207] width 31 height 10
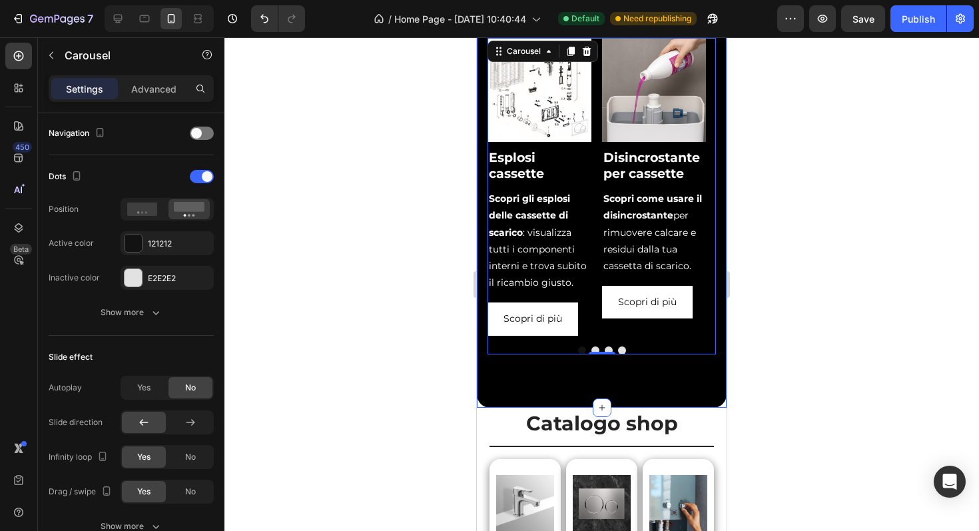
click at [555, 400] on div "Blog Heading Phasellus lorem malesuada ligula pulvinar commodo Text block Image…" at bounding box center [602, 163] width 250 height 488
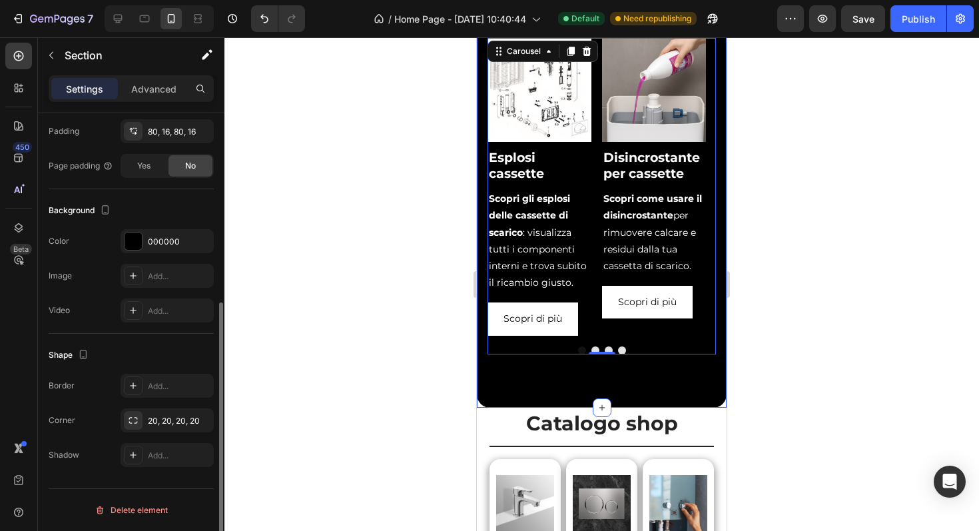
scroll to position [0, 0]
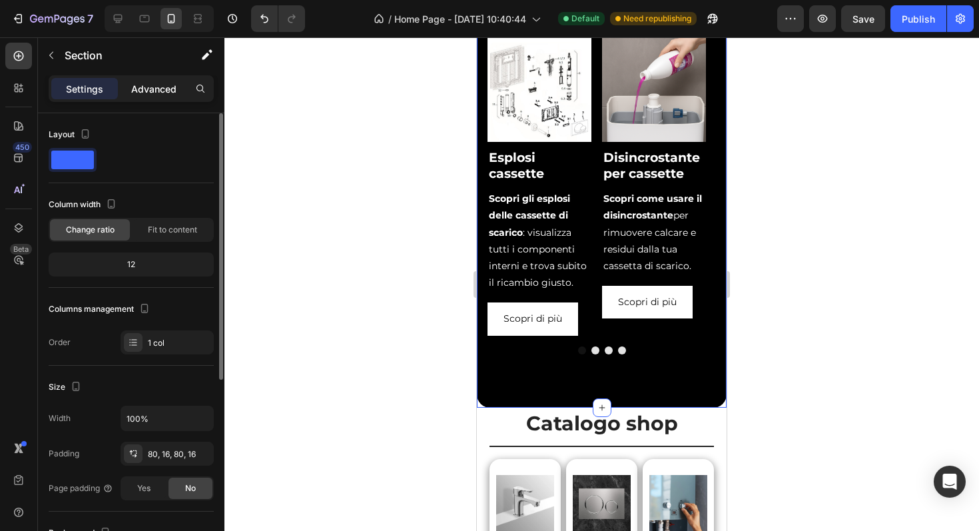
click at [168, 86] on p "Advanced" at bounding box center [153, 89] width 45 height 14
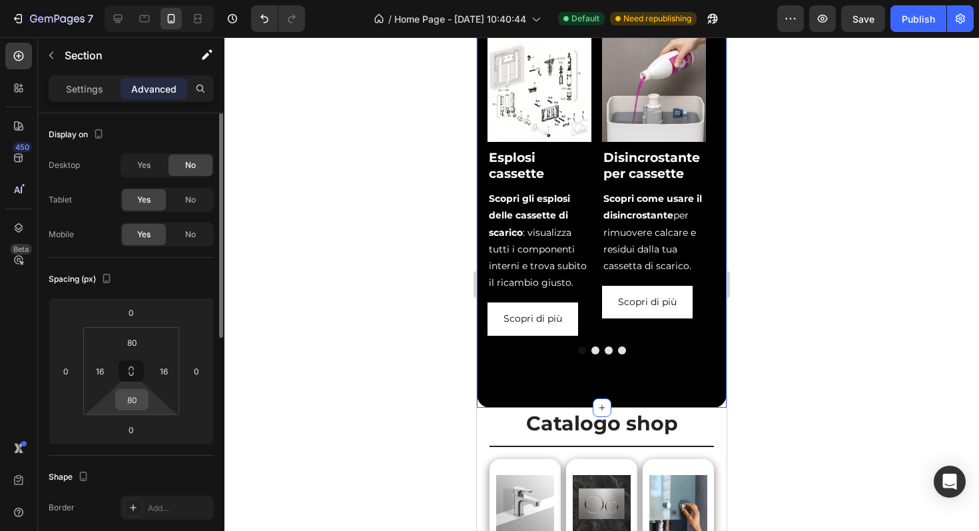
click at [144, 394] on input "80" at bounding box center [132, 400] width 27 height 20
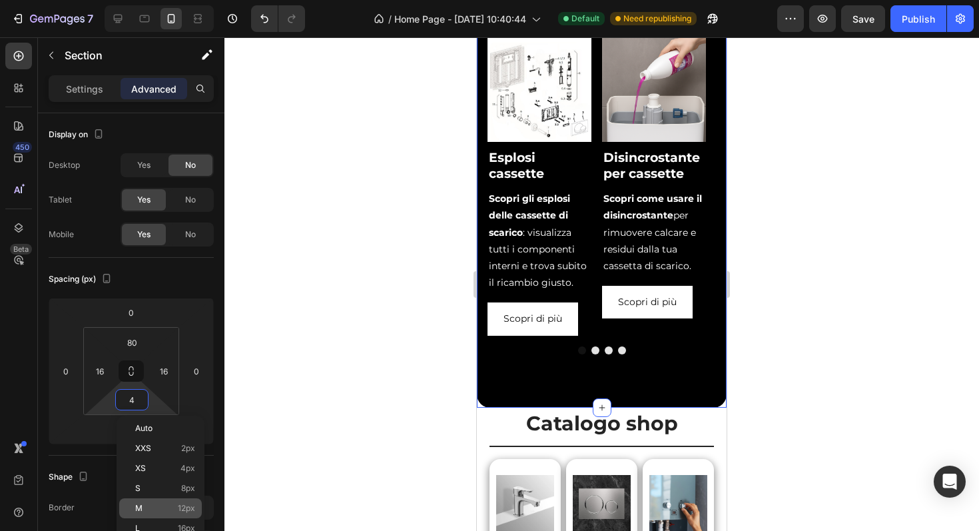
click at [168, 502] on div "M 12px" at bounding box center [160, 508] width 83 height 20
type input "12"
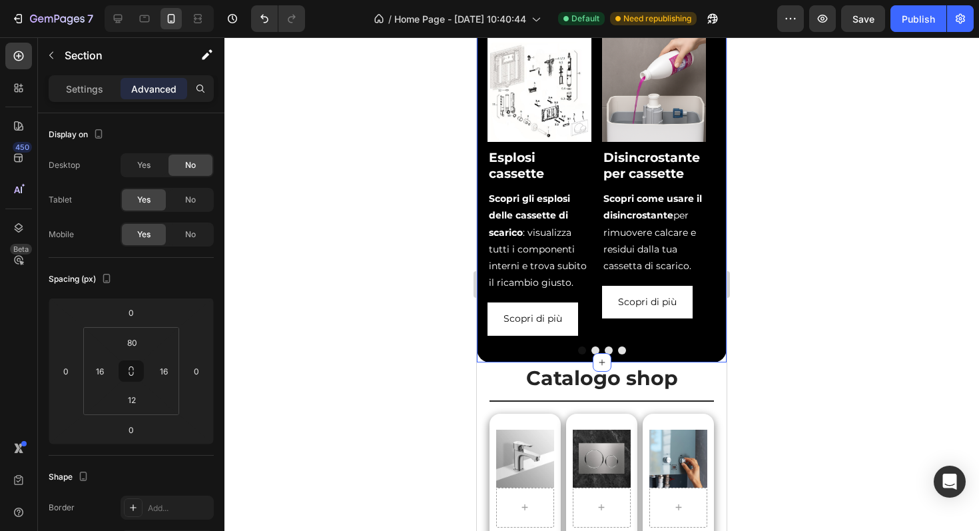
click at [376, 359] on div at bounding box center [601, 283] width 755 height 493
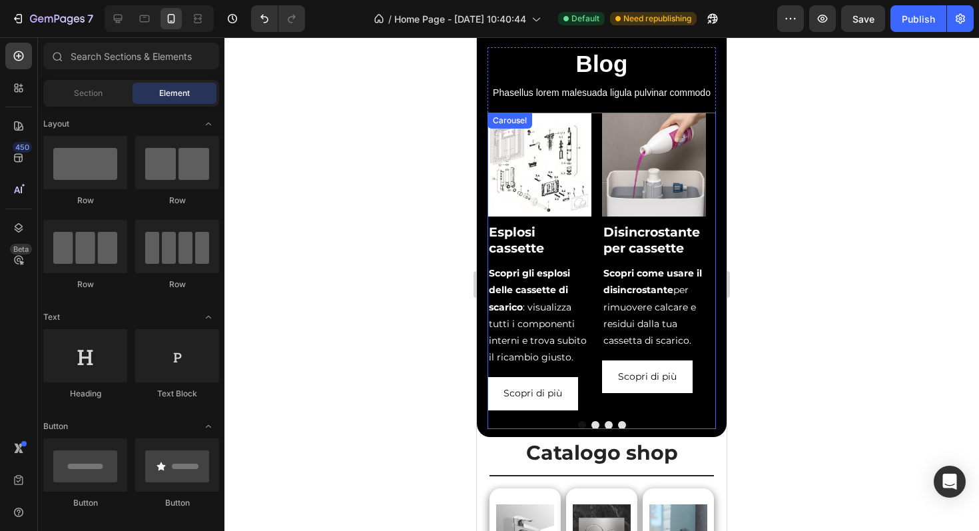
scroll to position [103, 0]
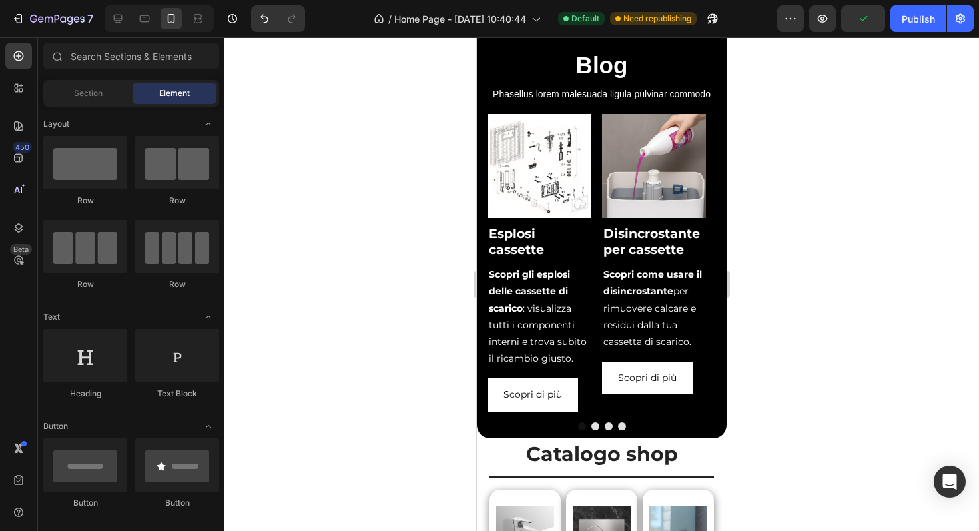
click at [105, 22] on div at bounding box center [159, 18] width 109 height 27
click at [117, 22] on icon at bounding box center [118, 19] width 9 height 9
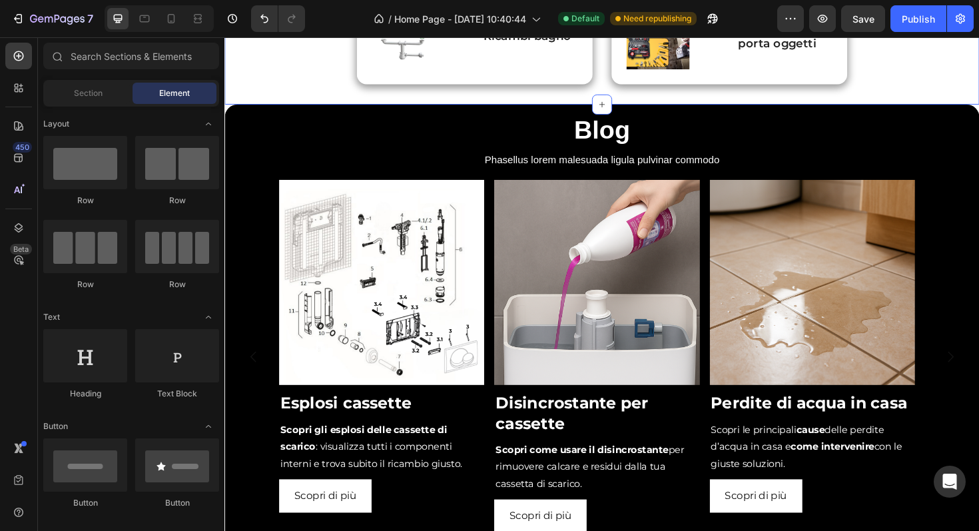
scroll to position [1145, 0]
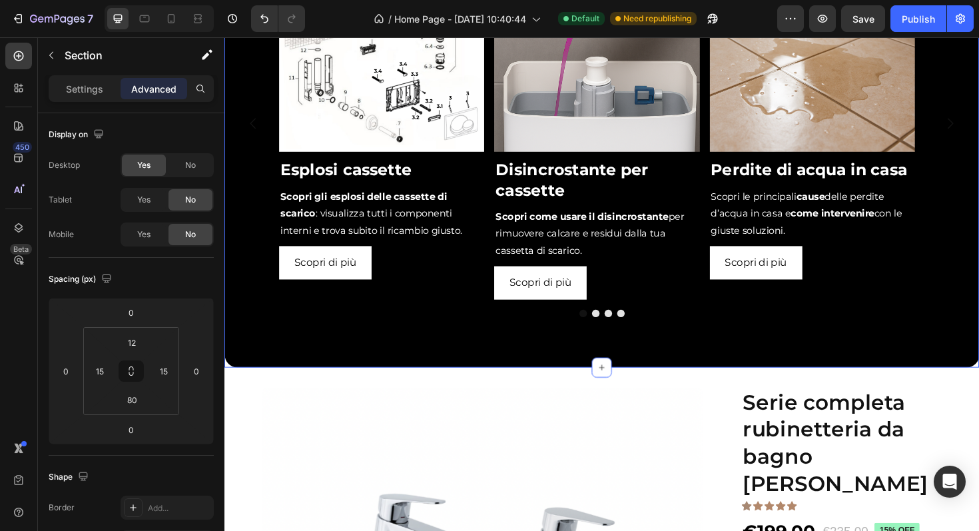
click at [482, 354] on div "Blog Heading Phasellus lorem malesuada ligula pulvinar commodo Text block Image…" at bounding box center [623, 123] width 799 height 525
click at [143, 403] on input "80" at bounding box center [132, 400] width 27 height 20
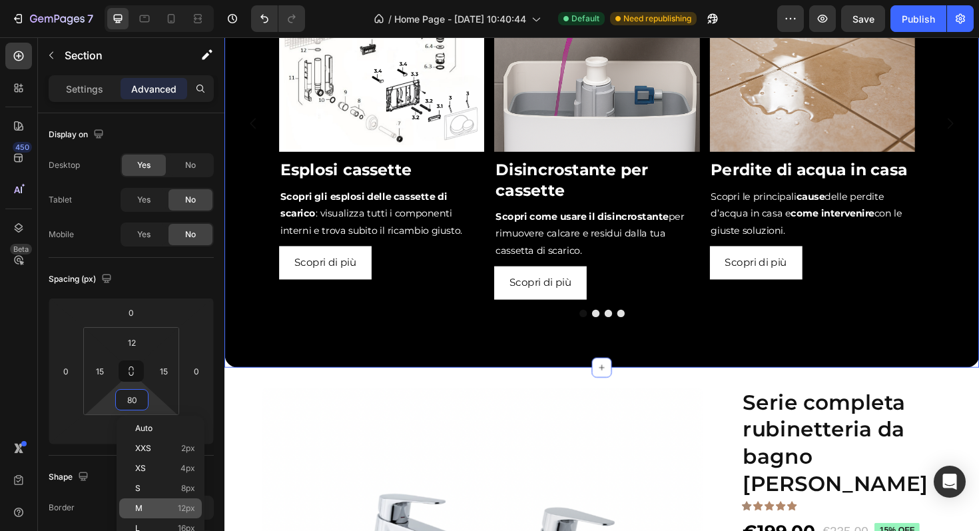
click at [163, 513] on div "M 12px" at bounding box center [160, 508] width 83 height 20
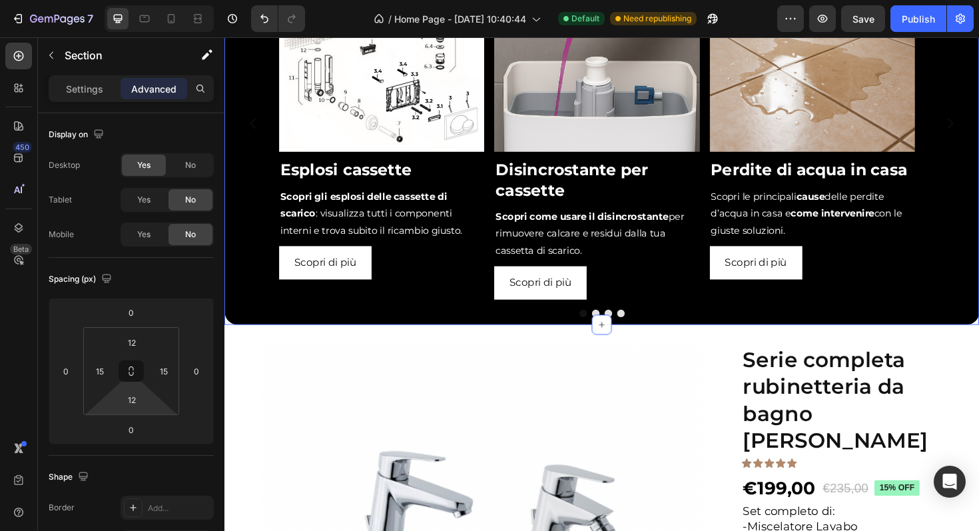
click at [148, 0] on html "7 / Home Page - [DATE] 10:40:44 Default Need republishing Preview Save Publish …" at bounding box center [489, 0] width 979 height 0
click at [145, 401] on input "12" at bounding box center [132, 400] width 27 height 20
click at [170, 523] on div "L 16px" at bounding box center [160, 528] width 83 height 20
type input "16"
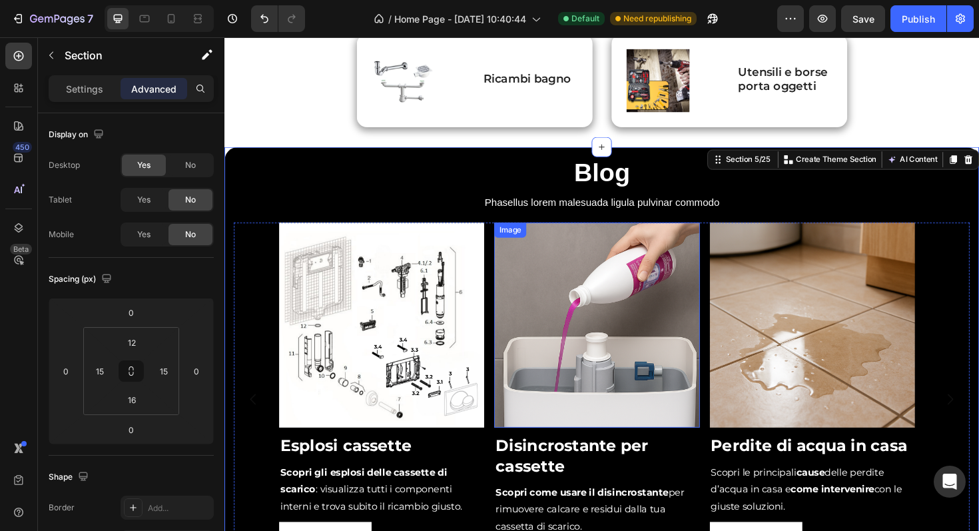
scroll to position [852, 0]
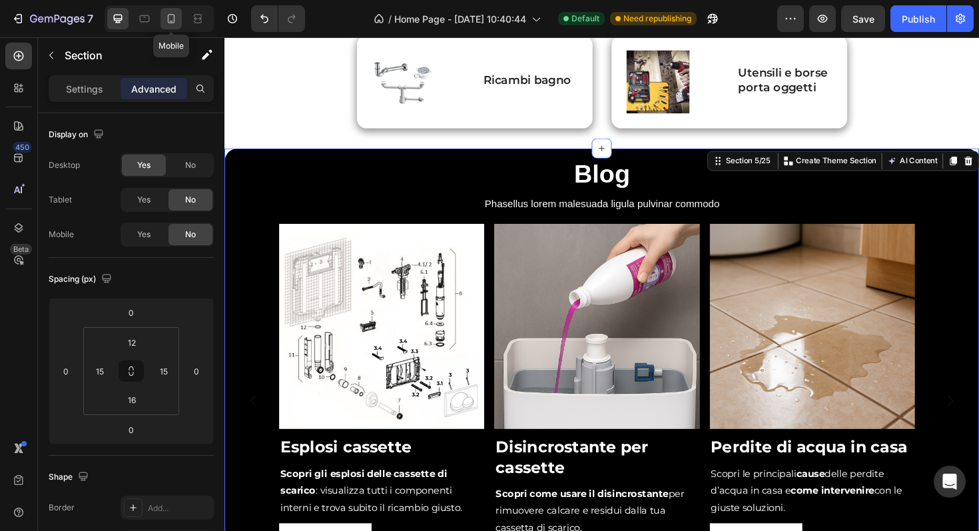
click at [166, 15] on icon at bounding box center [170, 18] width 13 height 13
type input "80"
type input "16"
type input "80"
type input "16"
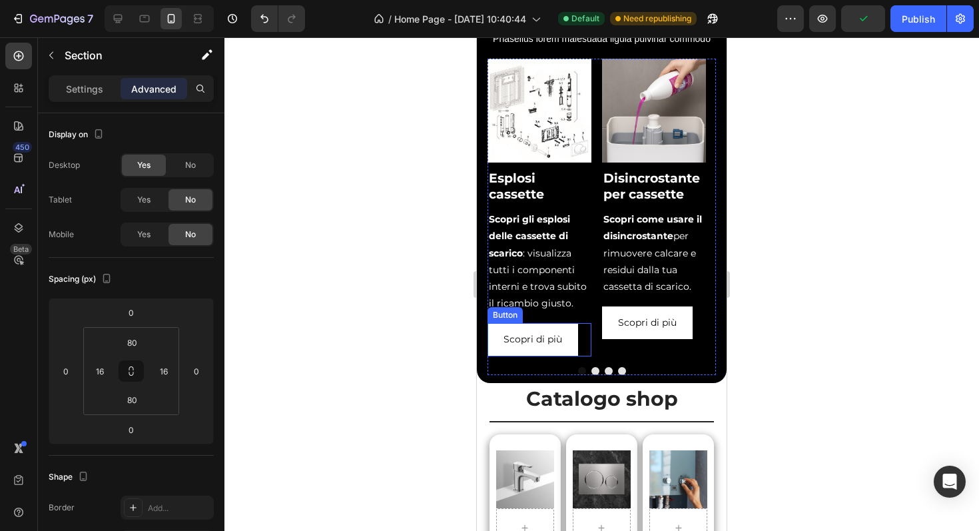
scroll to position [105, 0]
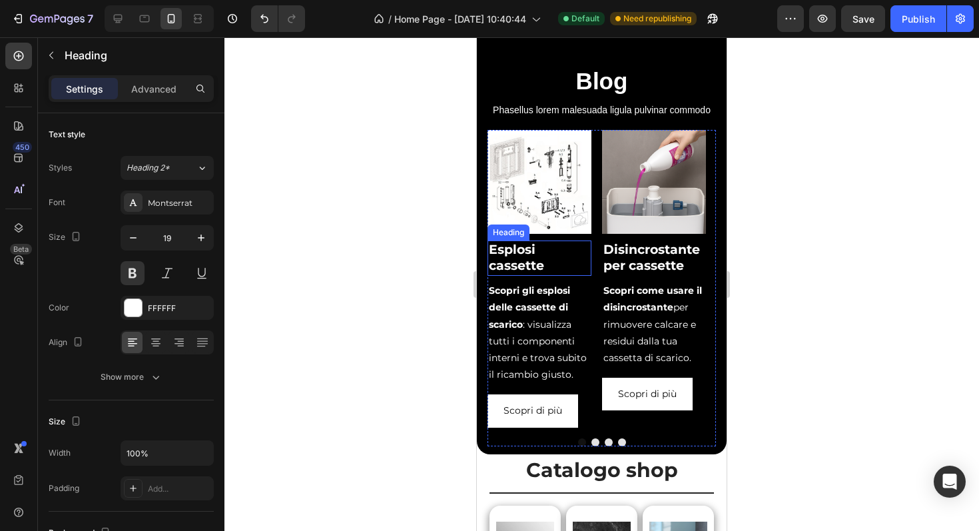
click at [548, 270] on h2 "Esplosi cassette" at bounding box center [540, 257] width 104 height 35
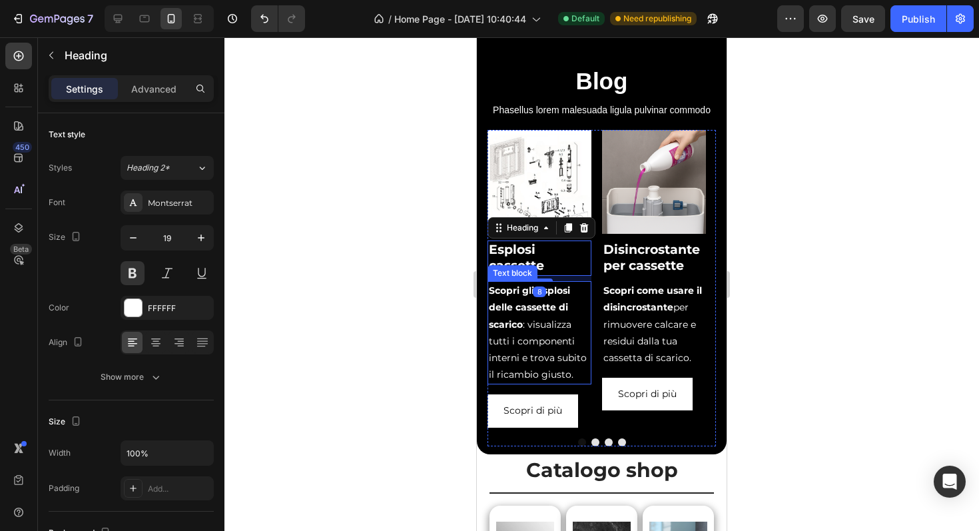
click at [563, 326] on strong "Scopri gli esplosi delle cassette di scarico" at bounding box center [529, 306] width 81 height 45
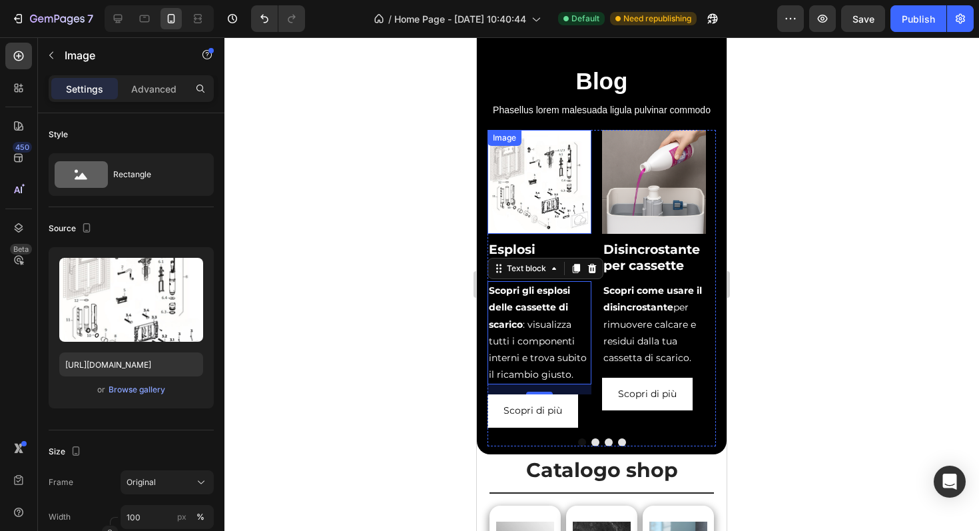
click at [537, 225] on img at bounding box center [540, 182] width 104 height 104
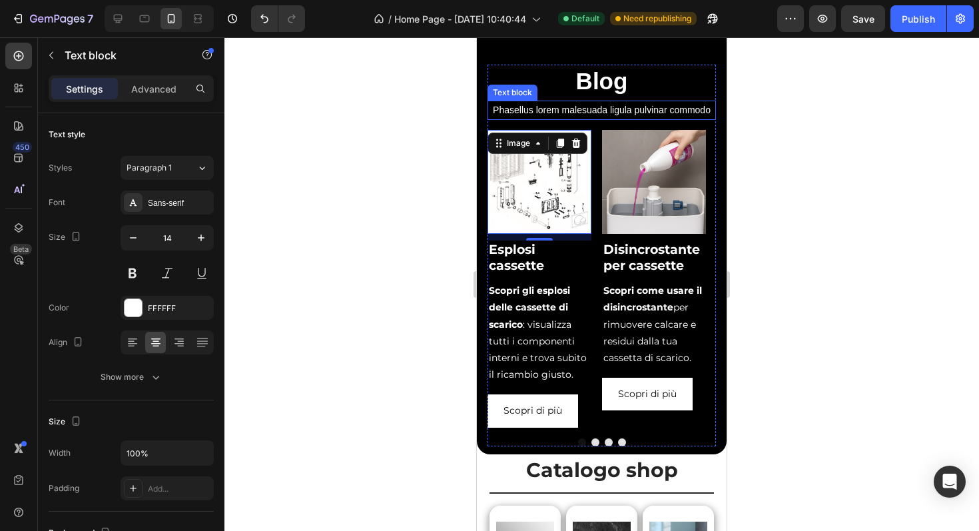
click at [608, 119] on p "Phasellus lorem malesuada ligula pulvinar commodo" at bounding box center [602, 110] width 226 height 17
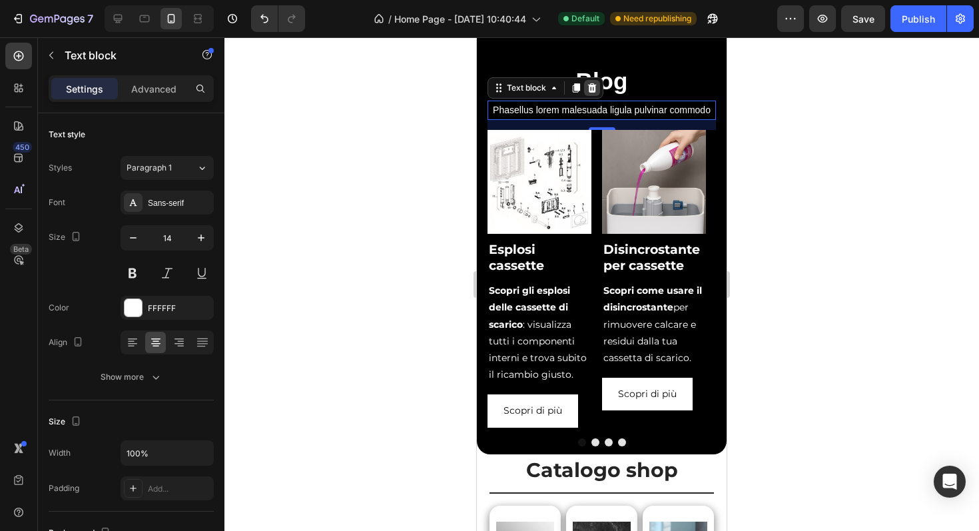
click at [595, 87] on icon at bounding box center [592, 87] width 9 height 9
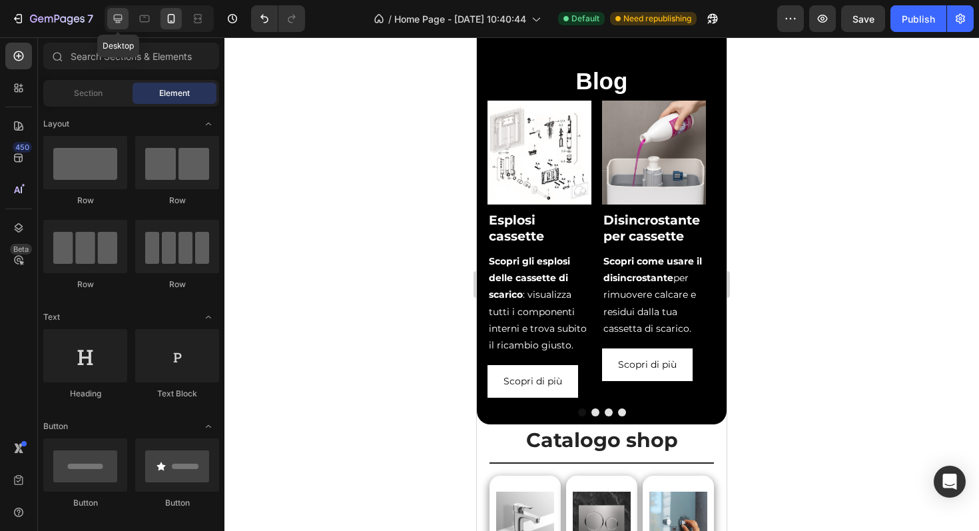
click at [119, 17] on icon at bounding box center [117, 18] width 13 height 13
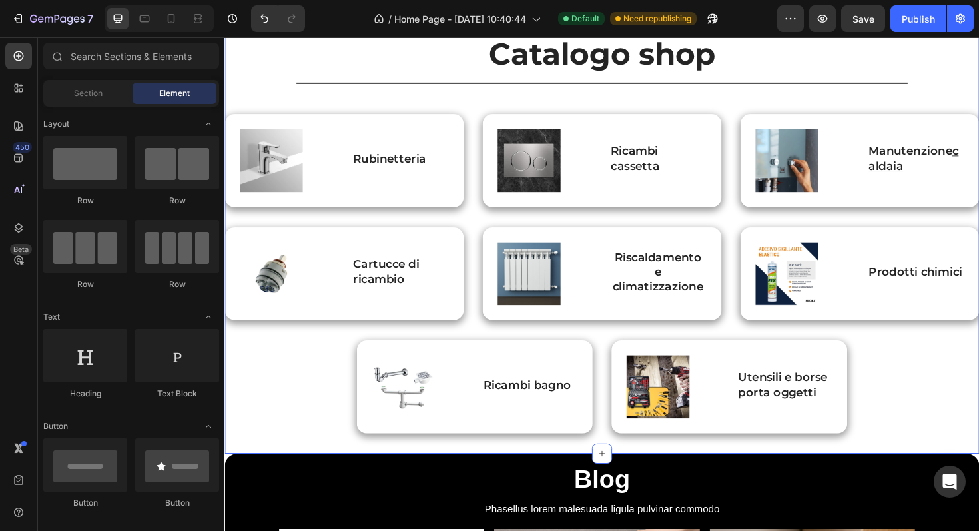
scroll to position [777, 0]
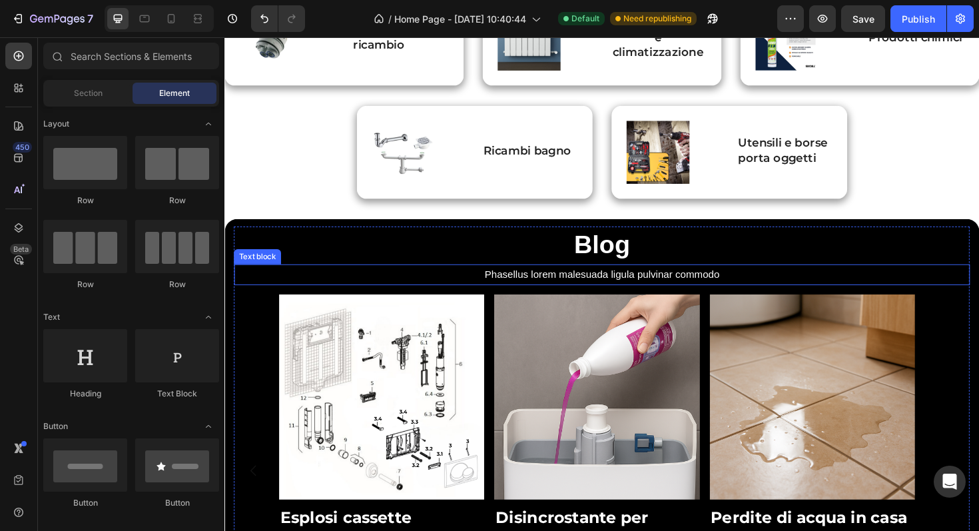
click at [597, 288] on p "Phasellus lorem malesuada ligula pulvinar commodo" at bounding box center [624, 288] width 777 height 19
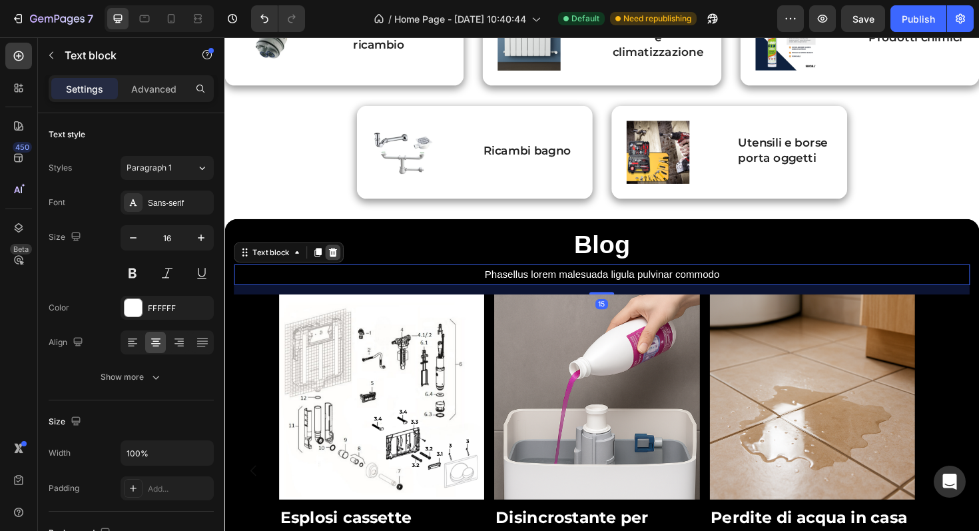
click at [334, 264] on icon at bounding box center [339, 265] width 11 height 11
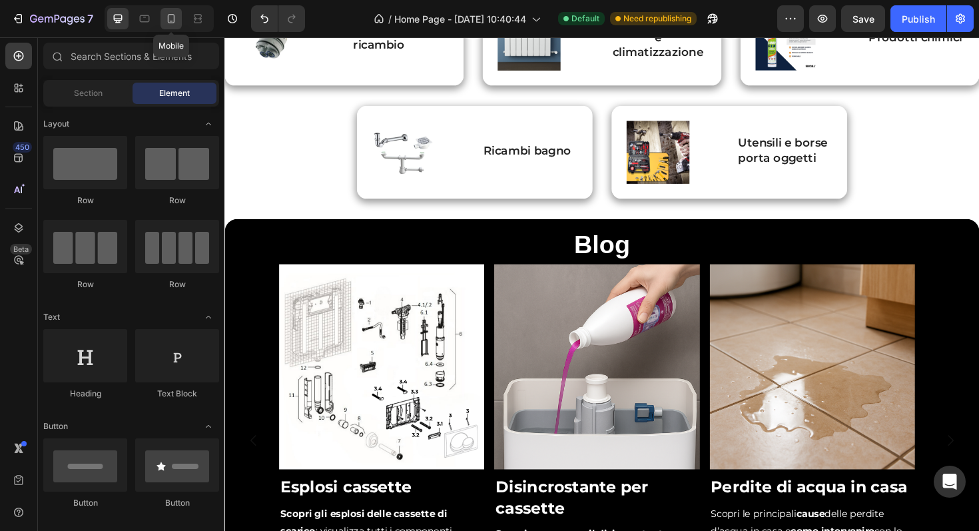
click at [168, 18] on icon at bounding box center [170, 18] width 13 height 13
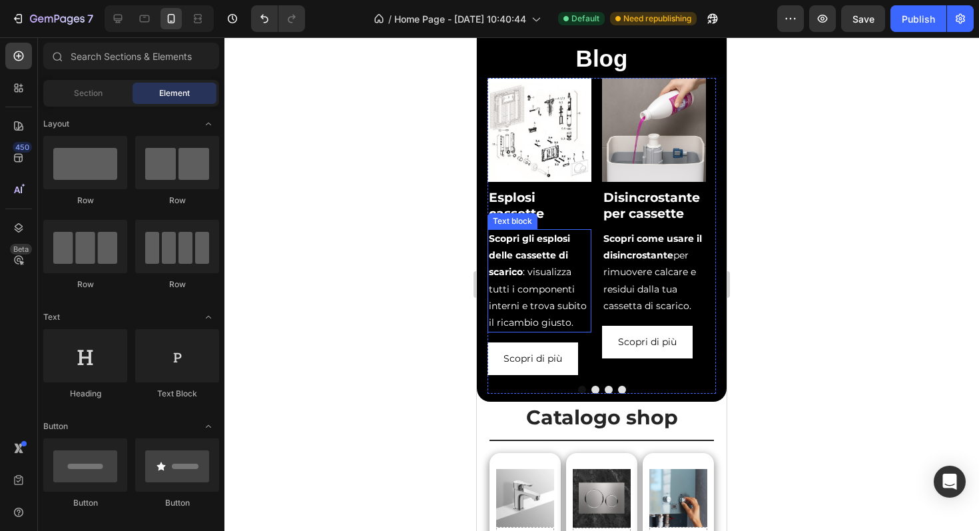
scroll to position [296, 0]
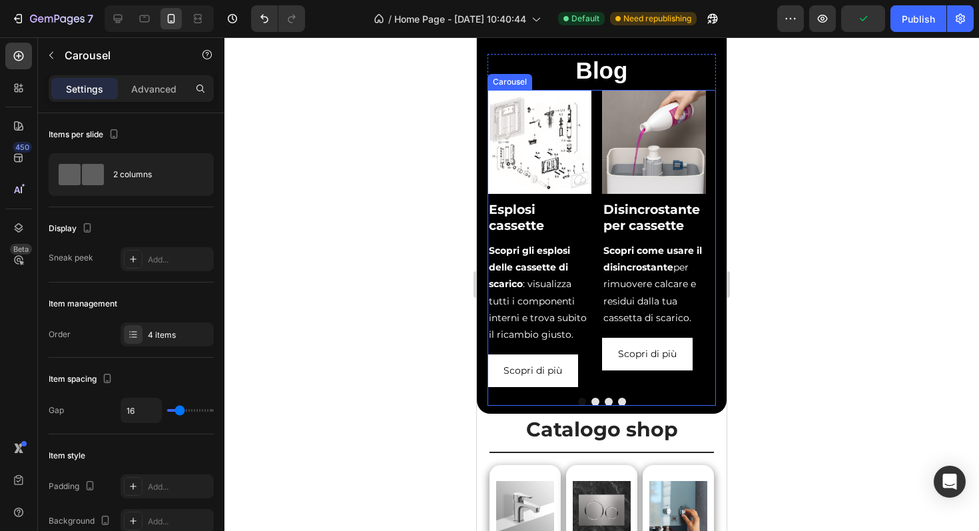
click at [618, 402] on button "Dot" at bounding box center [622, 402] width 8 height 8
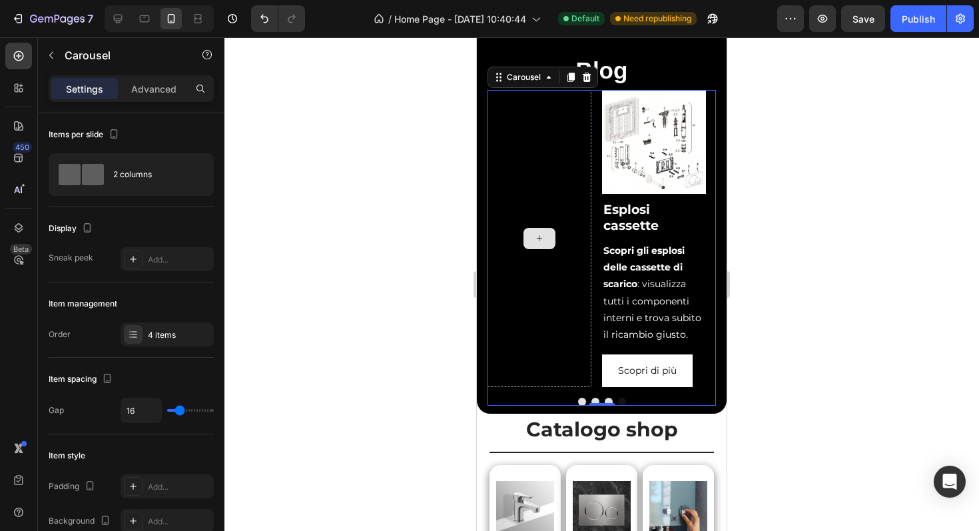
click at [571, 351] on div at bounding box center [540, 239] width 104 height 298
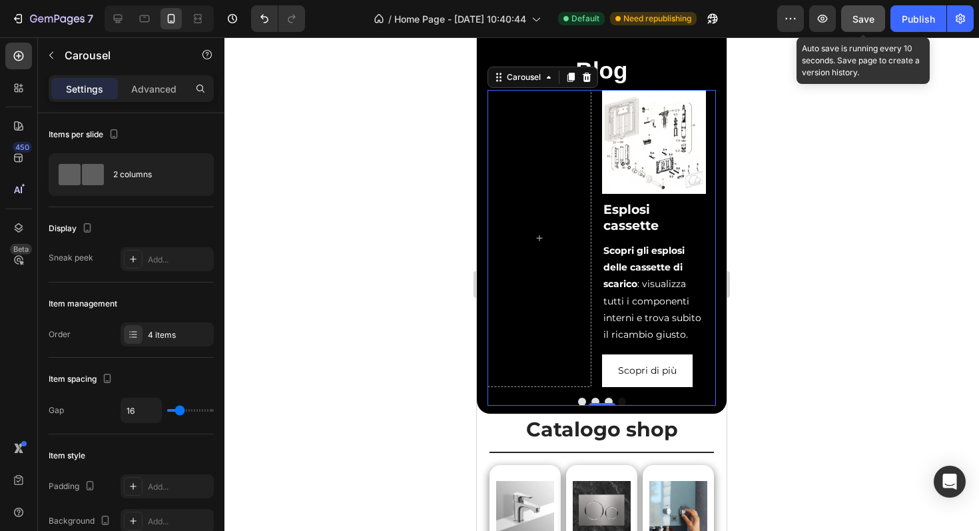
click at [868, 23] on span "Save" at bounding box center [863, 18] width 22 height 11
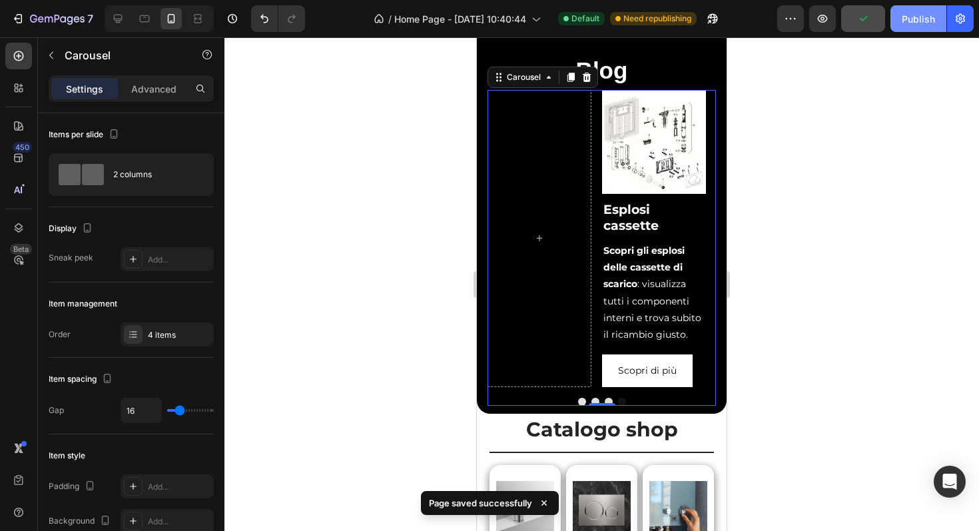
click at [898, 24] on button "Publish" at bounding box center [918, 18] width 56 height 27
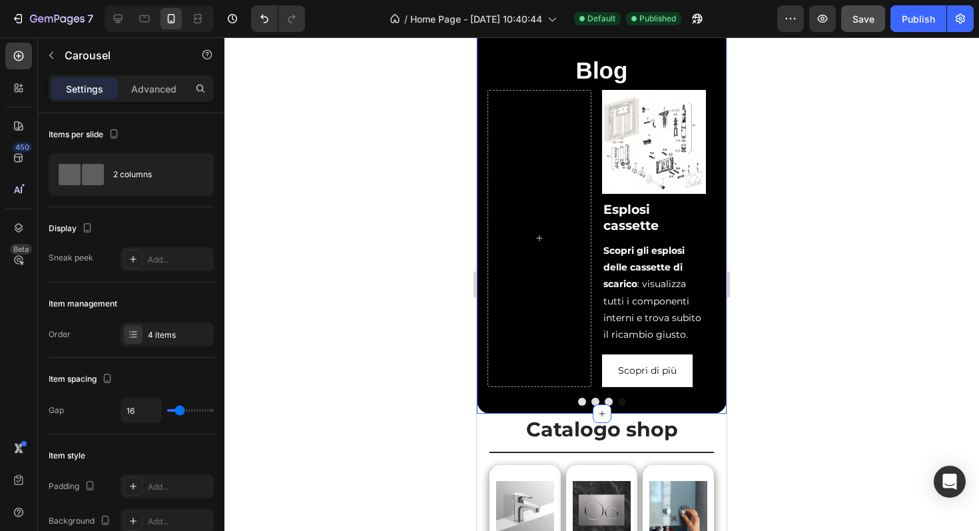
click at [638, 411] on div "Blog Heading Image Esplosi cassette Heading Scopri gli esplosi delle cassette d…" at bounding box center [602, 207] width 250 height 413
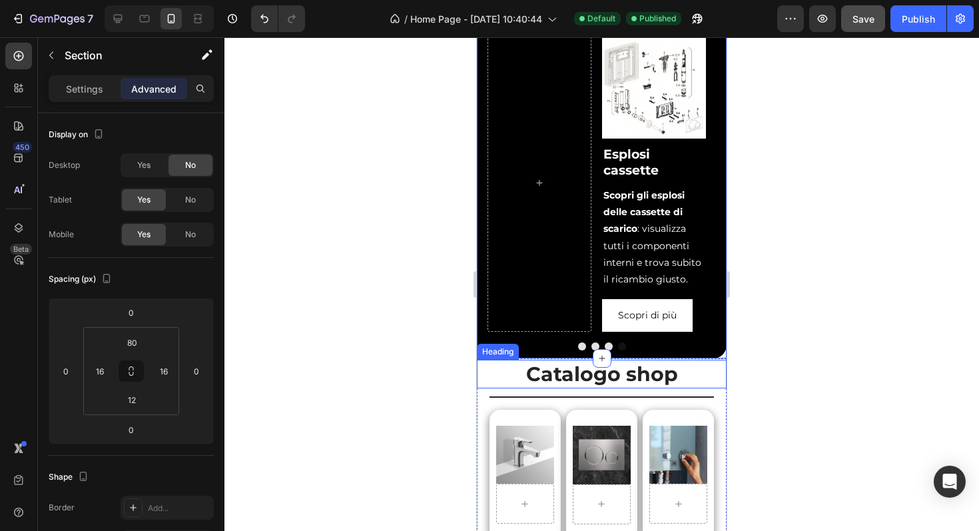
scroll to position [376, 0]
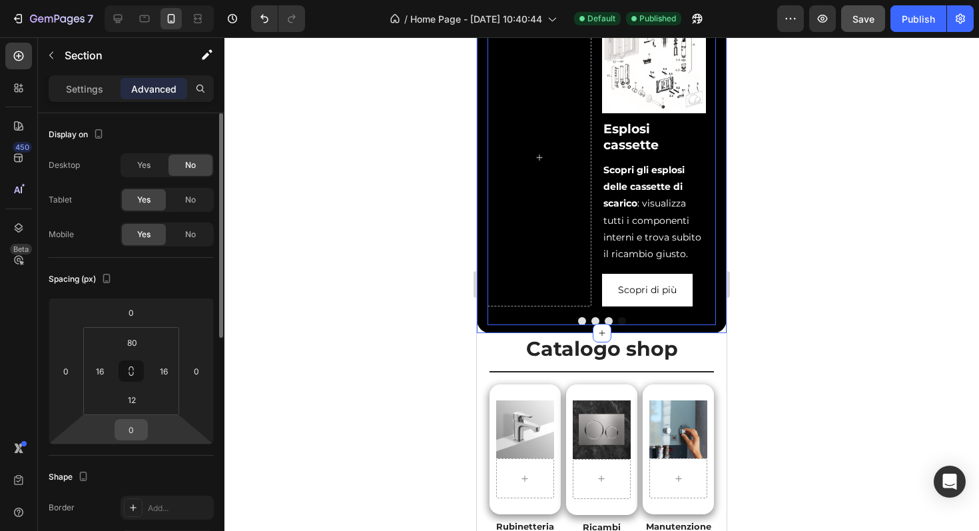
click at [138, 431] on input "0" at bounding box center [131, 430] width 27 height 20
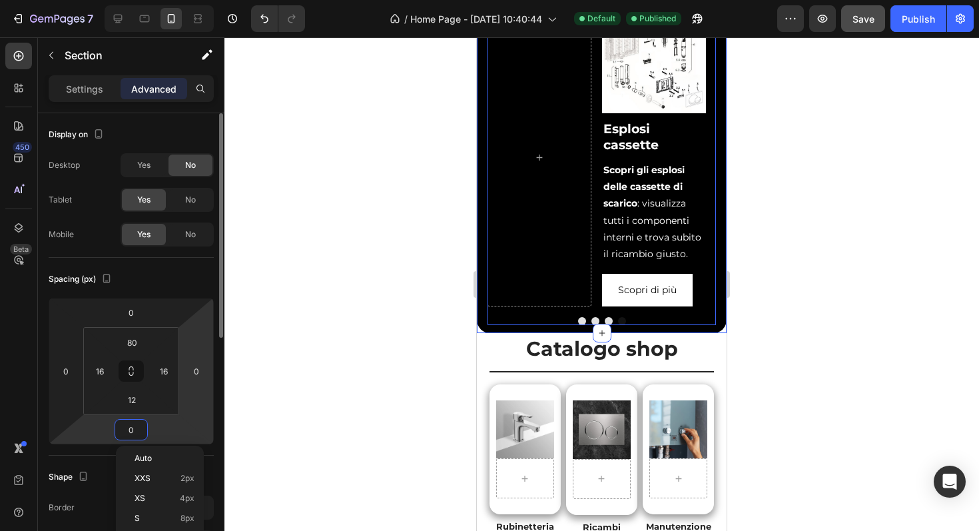
scroll to position [98, 0]
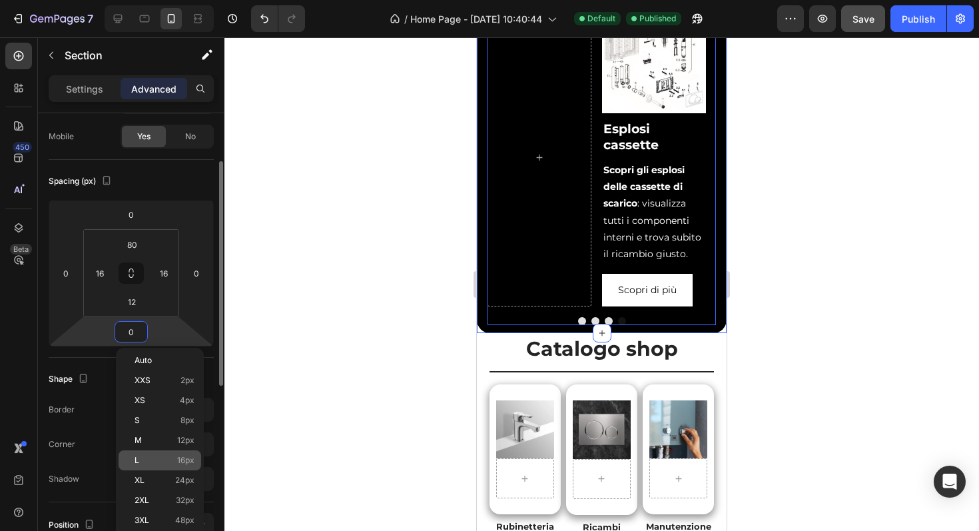
click at [166, 459] on p "L 16px" at bounding box center [165, 460] width 60 height 9
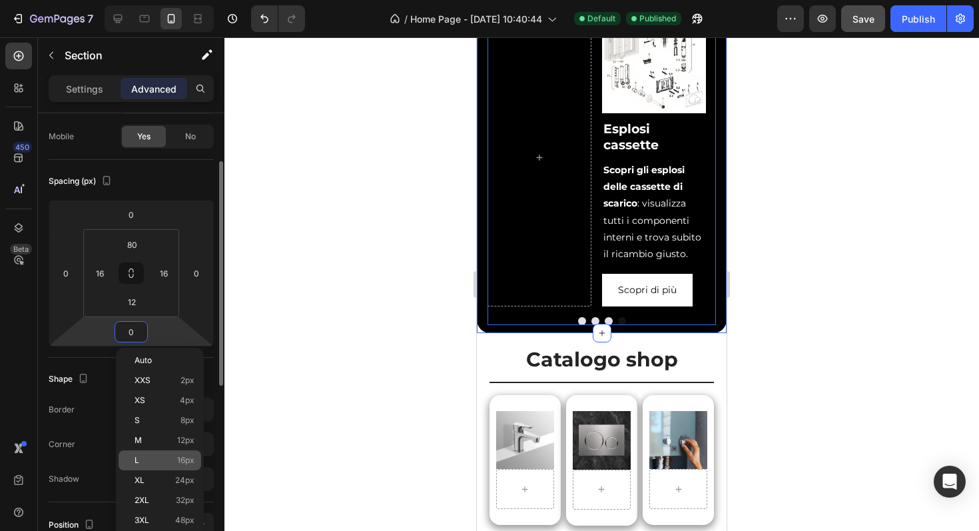
type input "16"
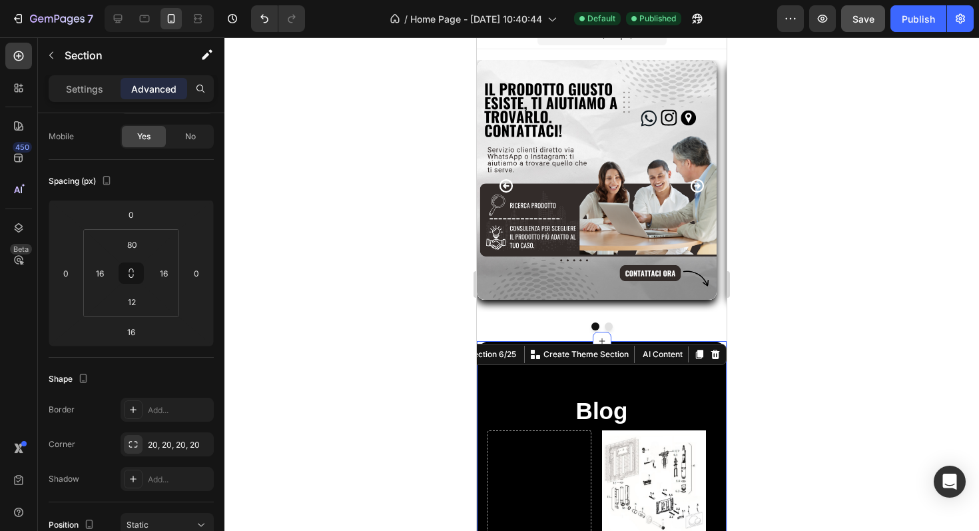
scroll to position [33, 0]
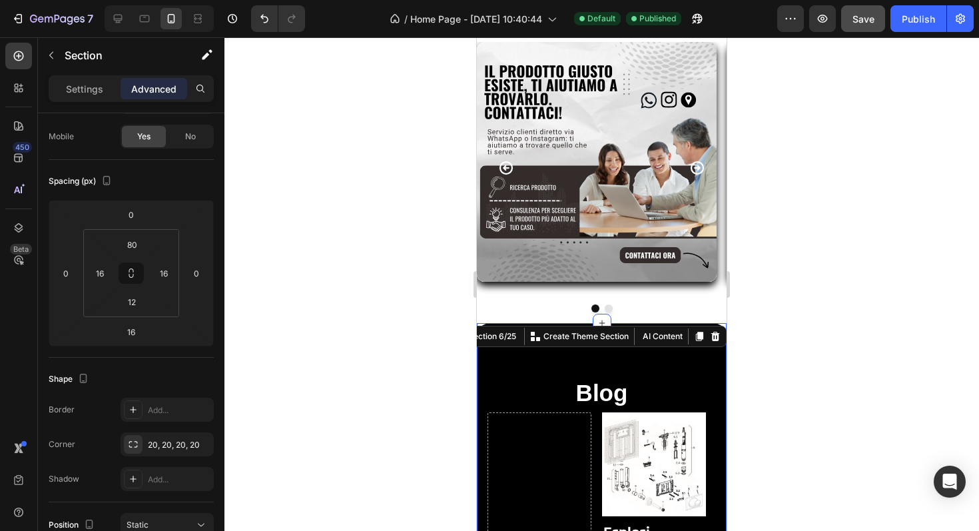
click at [634, 357] on div "Blog Heading Image Esplosi cassette Heading Scopri gli esplosi delle cassette d…" at bounding box center [602, 529] width 250 height 413
click at [140, 248] on input "80" at bounding box center [132, 244] width 27 height 20
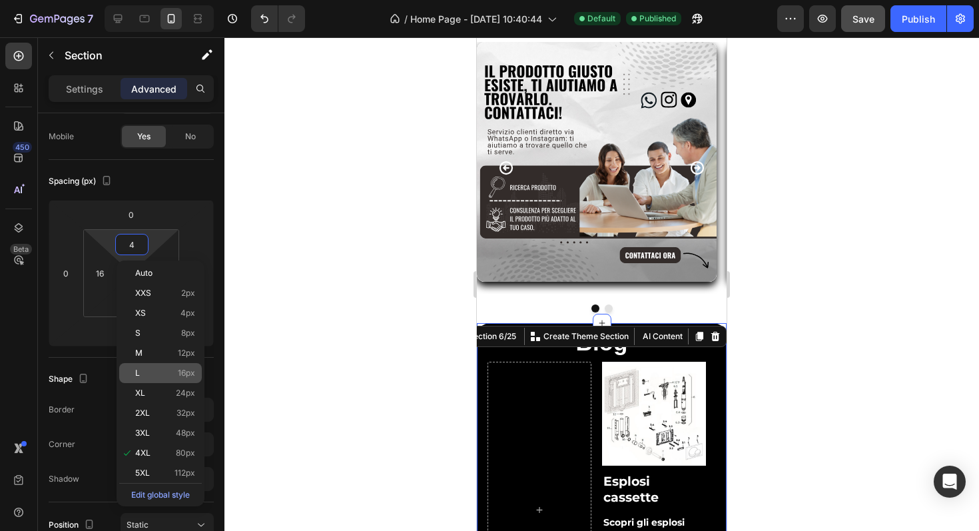
click at [159, 372] on p "L 16px" at bounding box center [165, 372] width 60 height 9
type input "16"
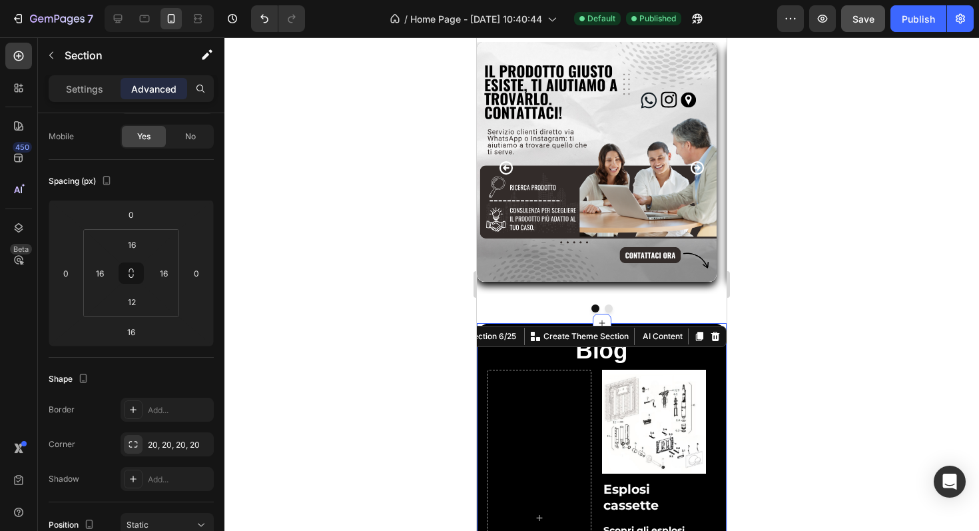
click at [697, 253] on img at bounding box center [597, 162] width 240 height 240
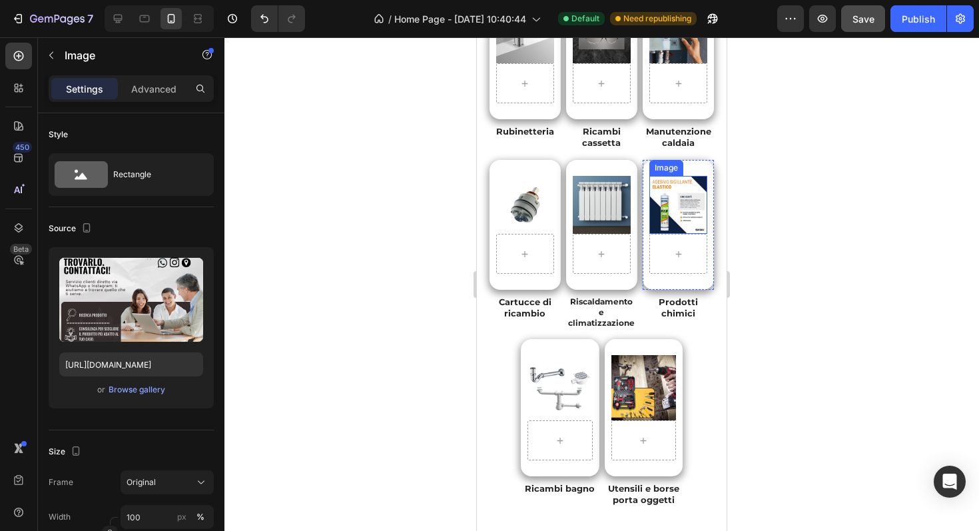
scroll to position [186, 0]
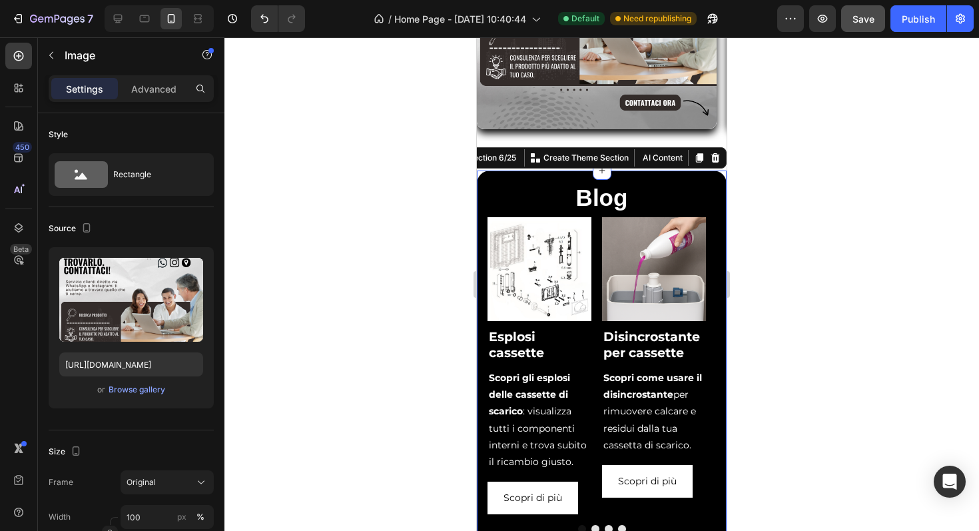
click at [665, 177] on div "Blog Heading Image Esplosi cassette Heading Scopri gli esplosi delle cassette d…" at bounding box center [602, 355] width 250 height 370
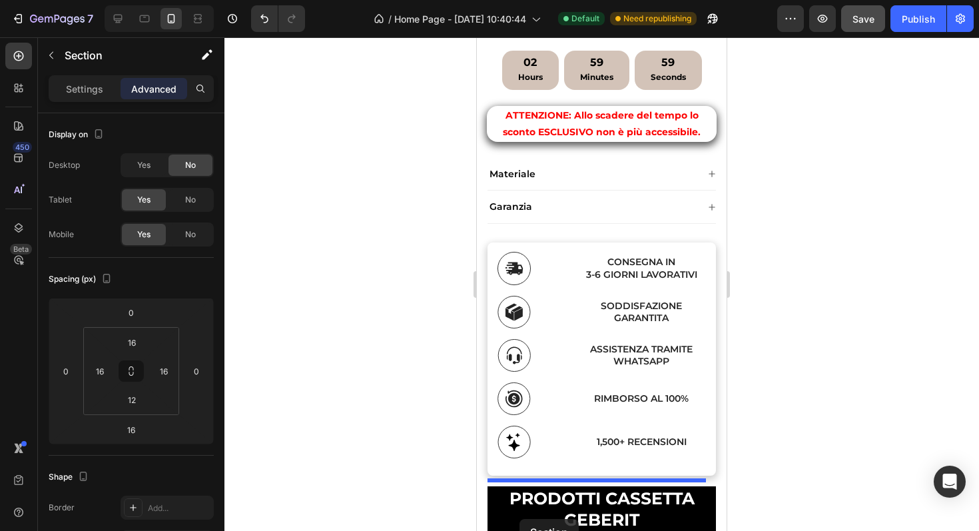
scroll to position [1648, 0]
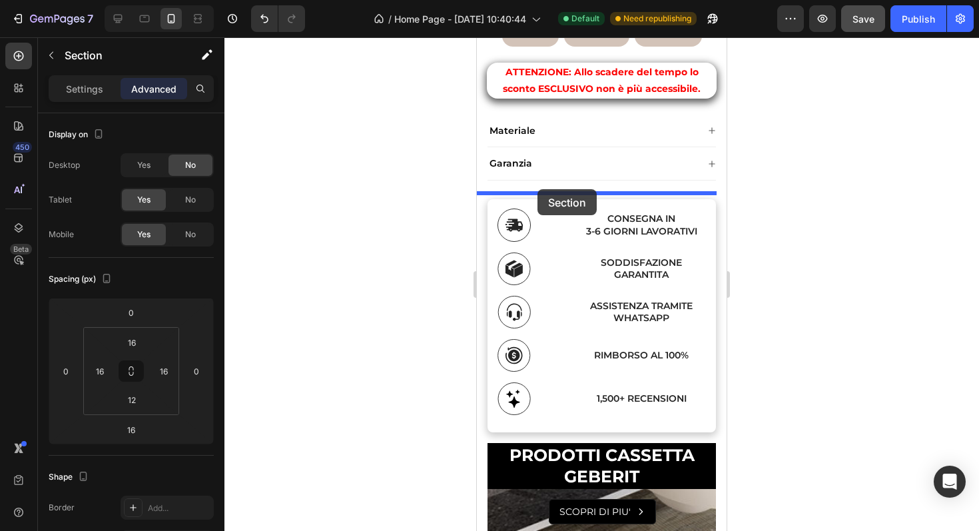
drag, startPoint x: 478, startPoint y: 160, endPoint x: 537, endPoint y: 189, distance: 66.1
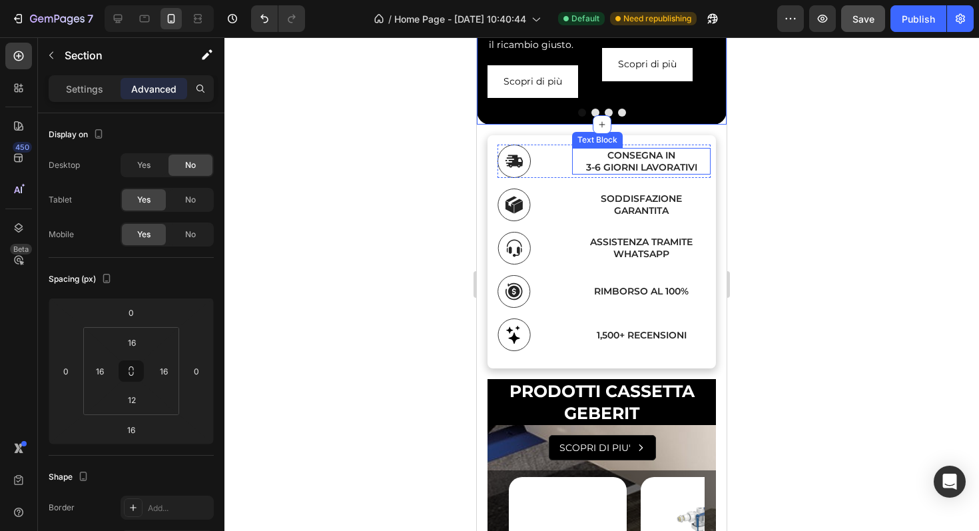
scroll to position [1713, 0]
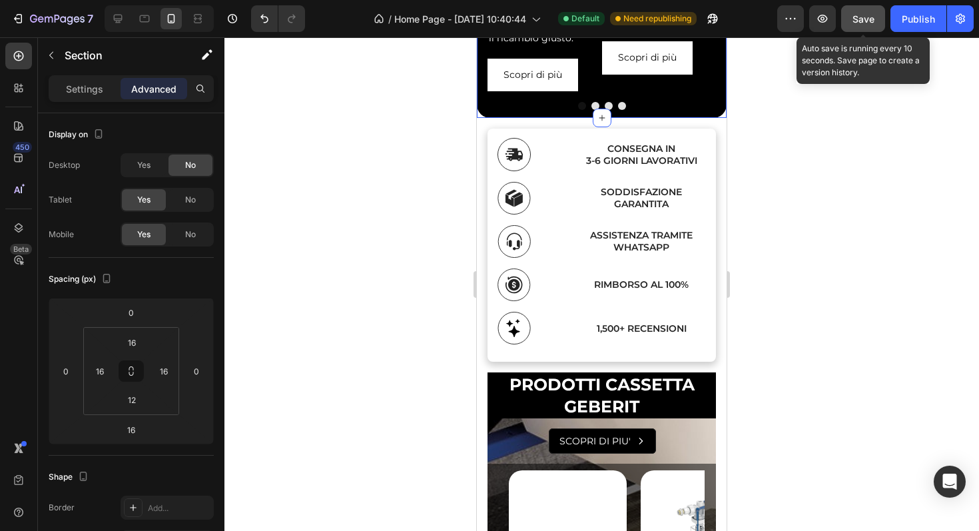
click at [861, 27] on button "Save" at bounding box center [863, 18] width 44 height 27
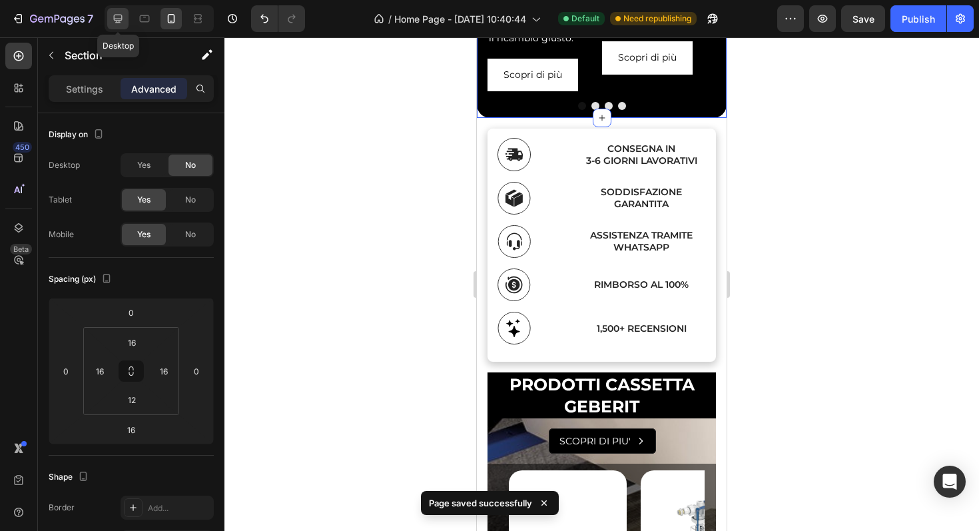
click at [118, 19] on icon at bounding box center [118, 19] width 9 height 9
type input "0"
type input "12"
type input "15"
type input "80"
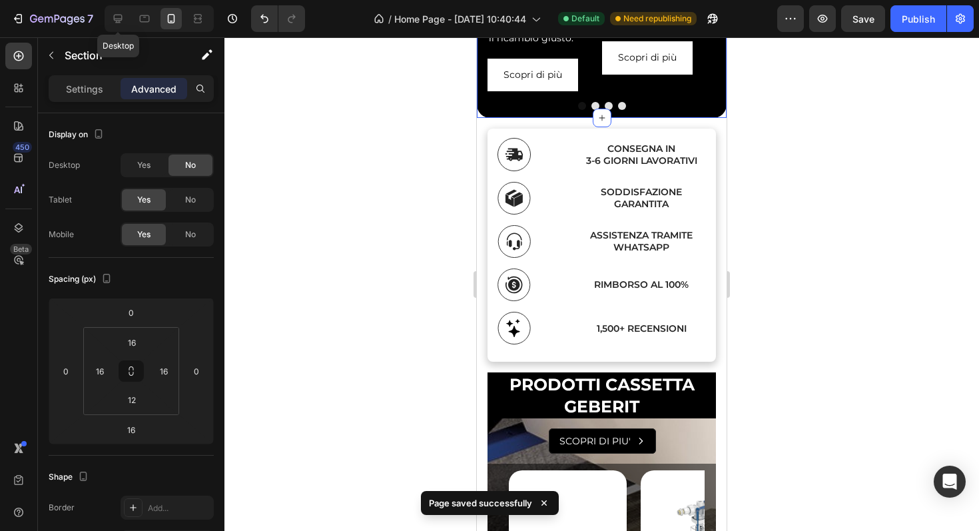
type input "15"
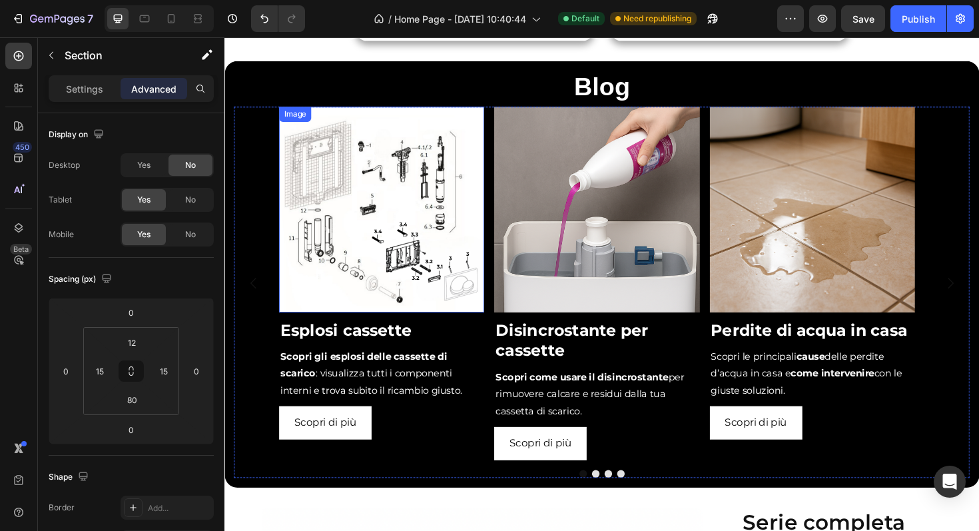
scroll to position [511, 0]
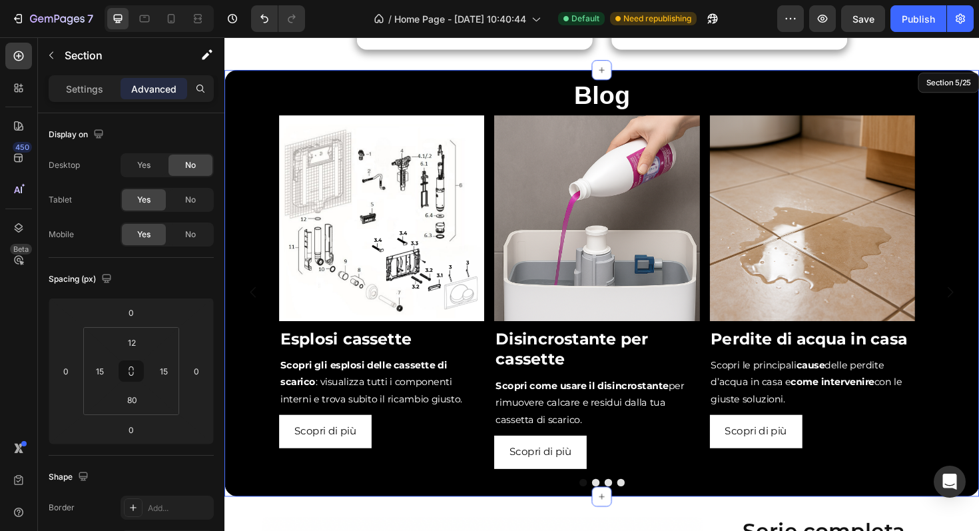
click at [468, 78] on div "Blog Heading Image Esplosi cassette Heading Scopri gli esplosi delle cassette d…" at bounding box center [623, 297] width 799 height 451
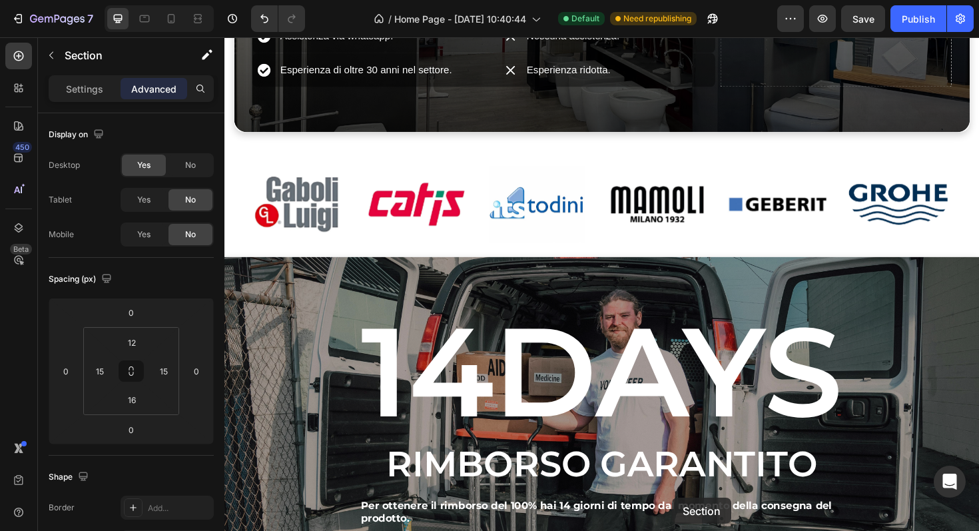
scroll to position [2349, 0]
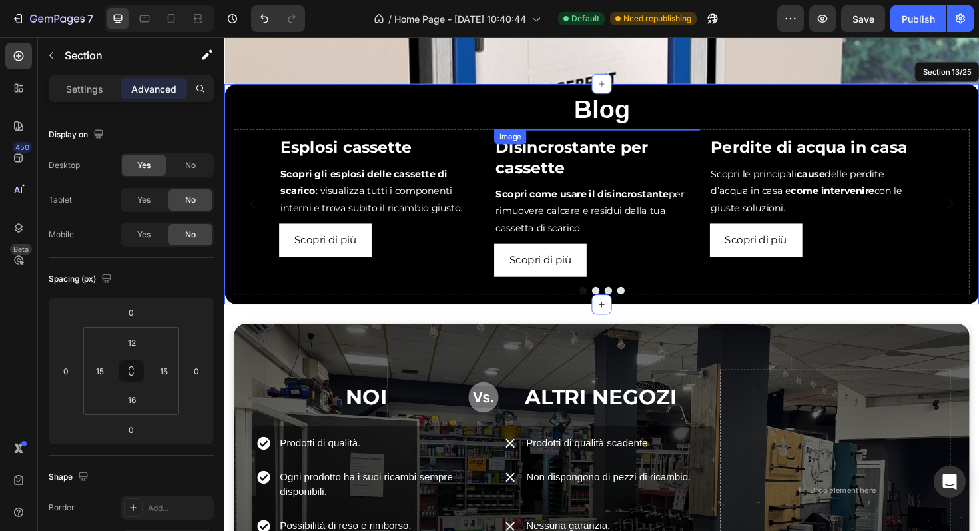
scroll to position [1465, 0]
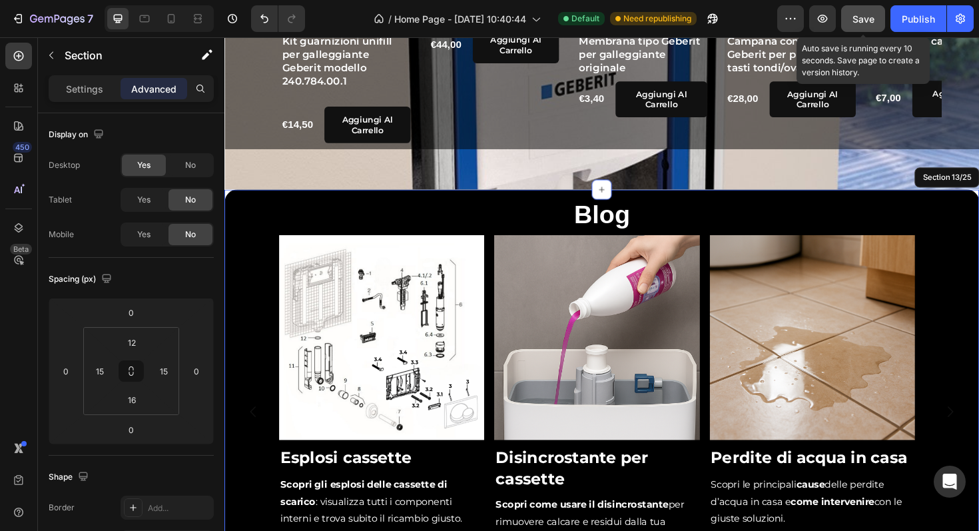
click at [868, 17] on span "Save" at bounding box center [863, 18] width 22 height 11
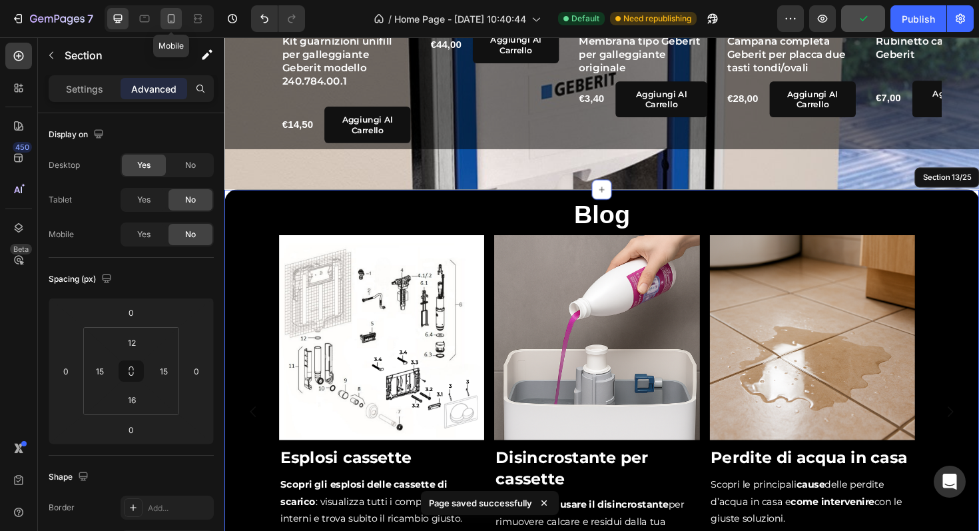
click at [173, 22] on icon at bounding box center [170, 18] width 13 height 13
type input "80"
type input "16"
type input "80"
type input "16"
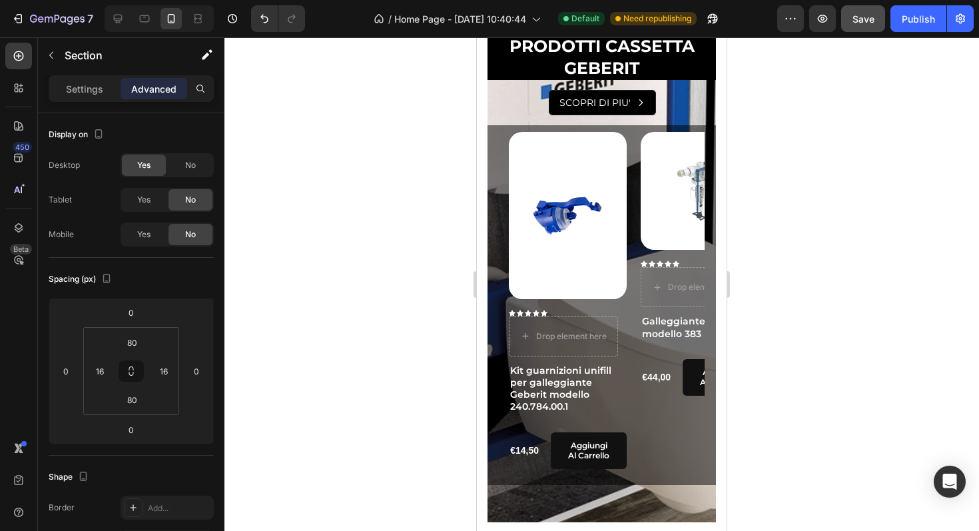
scroll to position [1985, 0]
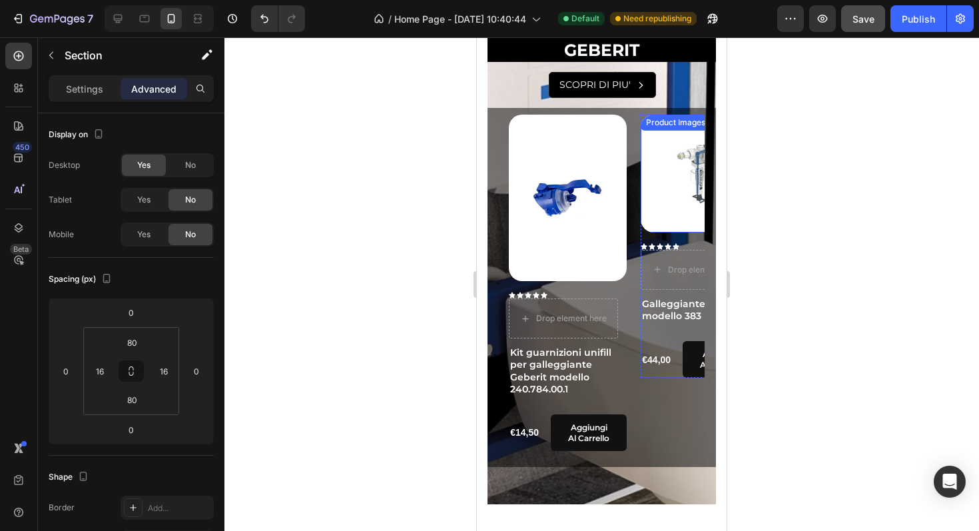
click at [681, 232] on img at bounding box center [700, 174] width 118 height 118
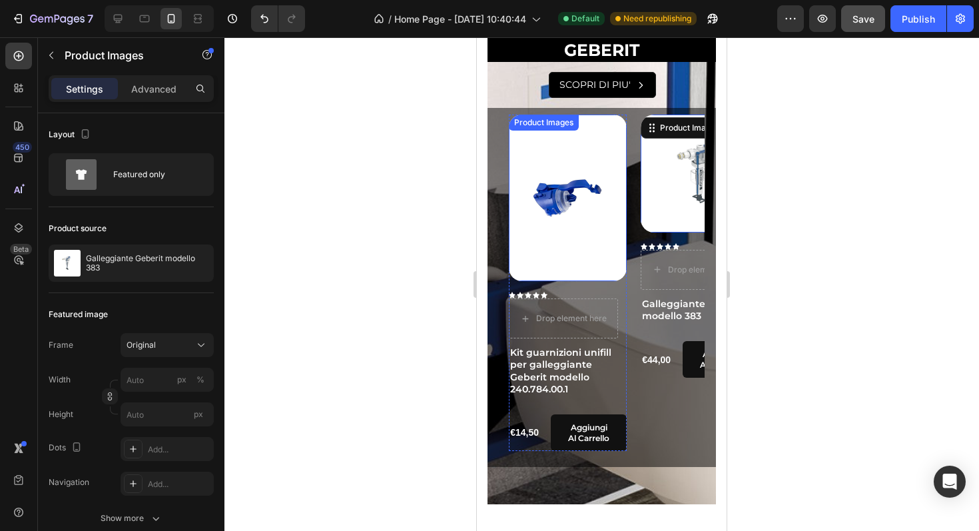
click at [606, 272] on img at bounding box center [568, 198] width 118 height 167
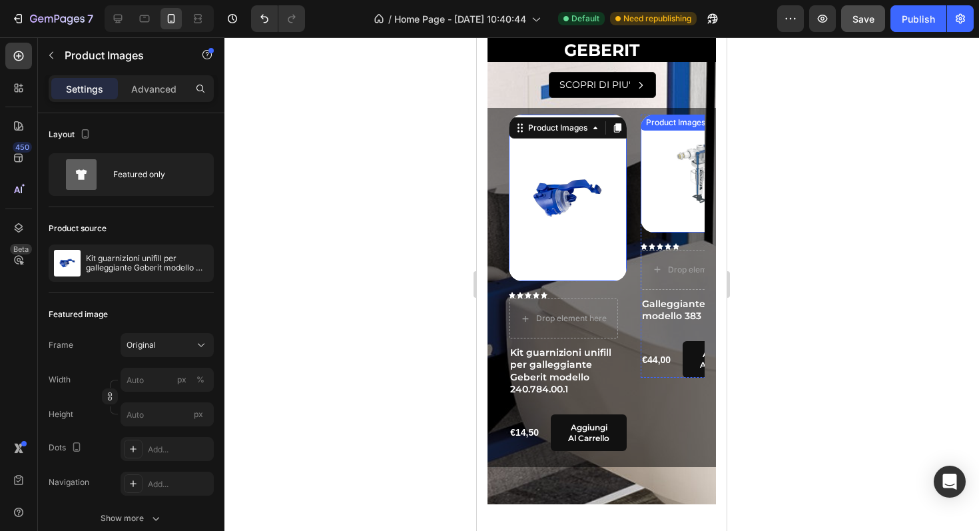
click at [676, 232] on img at bounding box center [700, 174] width 118 height 118
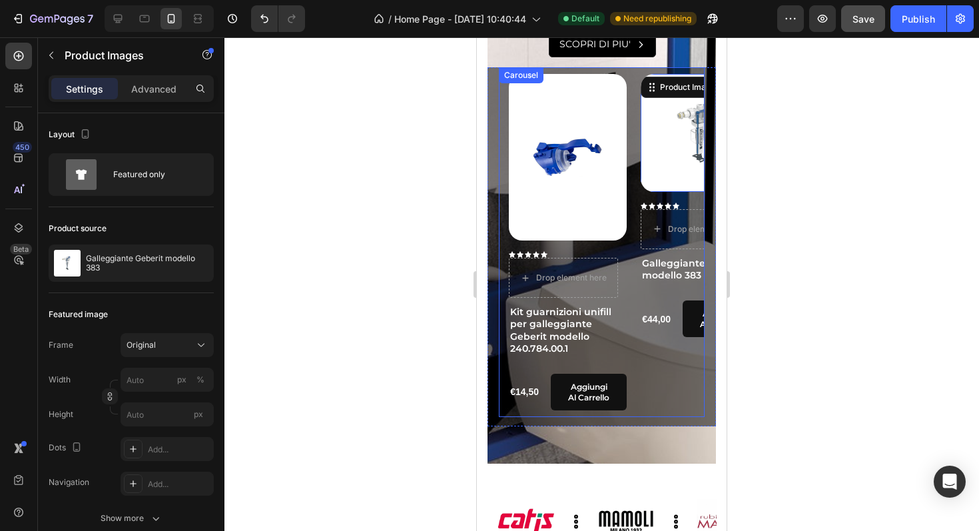
scroll to position [1960, 0]
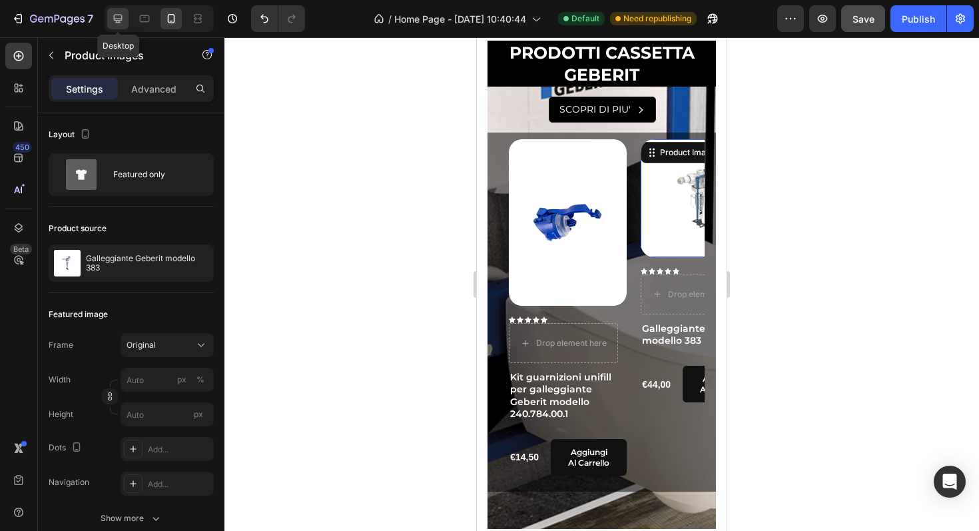
click at [117, 15] on icon at bounding box center [117, 18] width 13 height 13
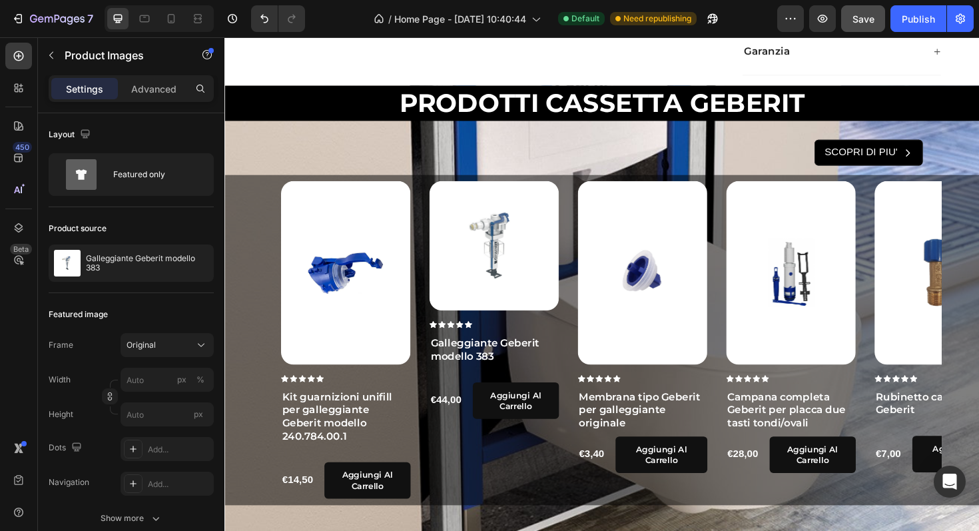
scroll to position [1496, 0]
click at [513, 288] on img at bounding box center [510, 258] width 137 height 137
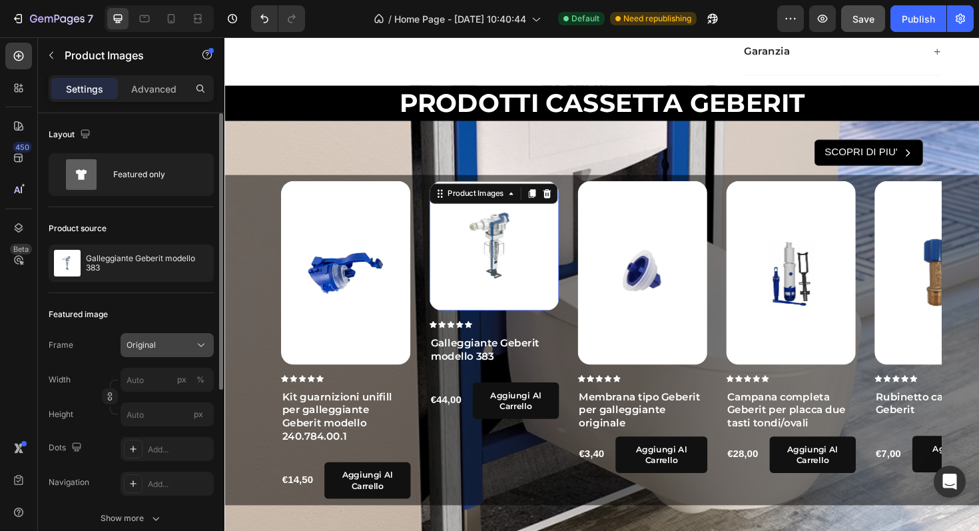
click at [173, 344] on div "Original" at bounding box center [159, 345] width 65 height 12
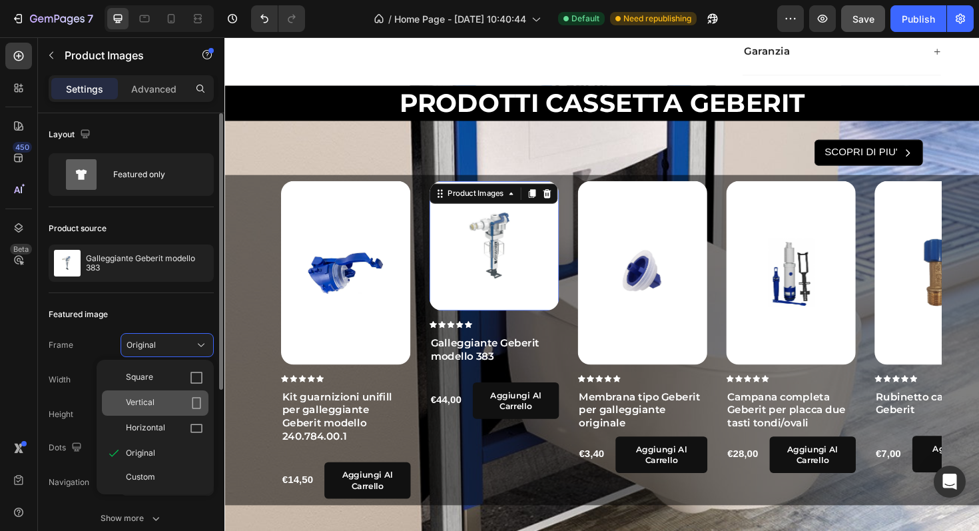
click at [168, 396] on div "Vertical" at bounding box center [164, 402] width 77 height 13
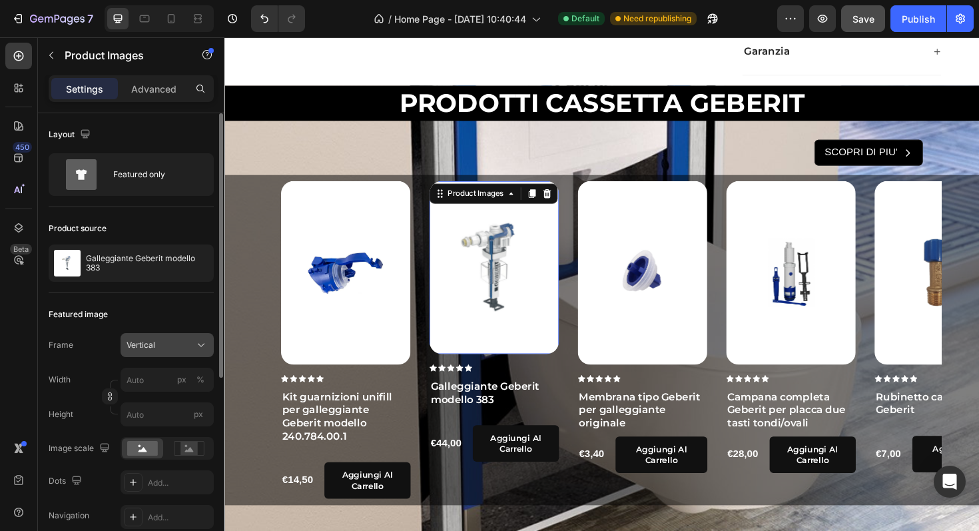
click at [172, 350] on div "Vertical" at bounding box center [159, 345] width 65 height 12
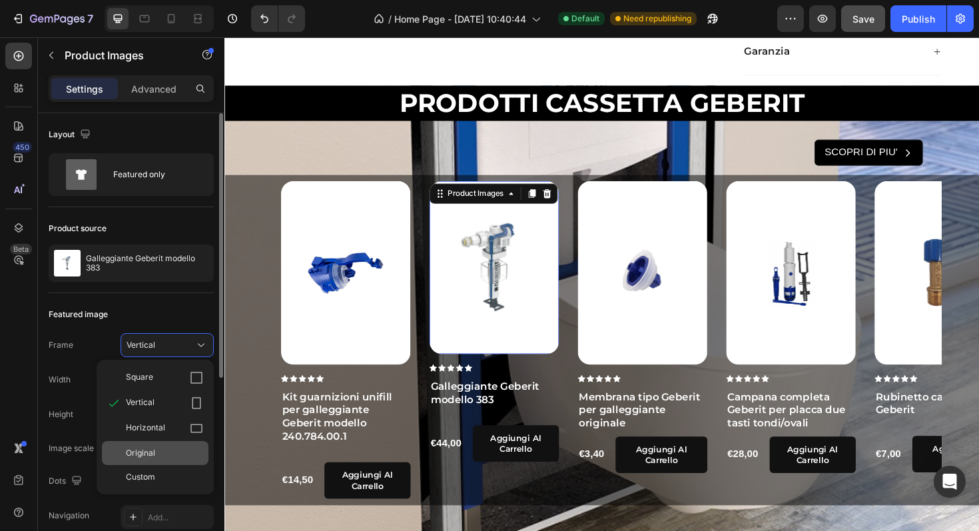
click at [156, 453] on div "Original" at bounding box center [164, 453] width 77 height 12
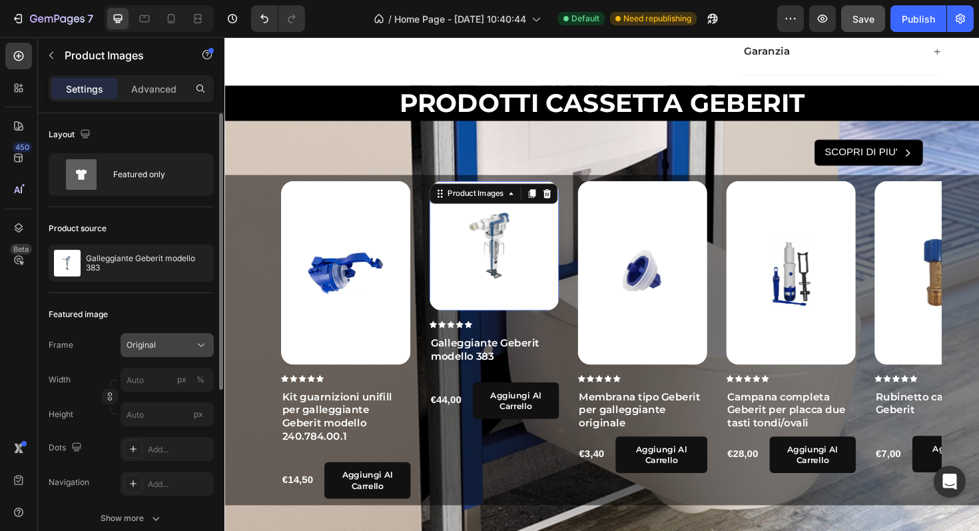
click at [176, 354] on button "Original" at bounding box center [167, 345] width 93 height 24
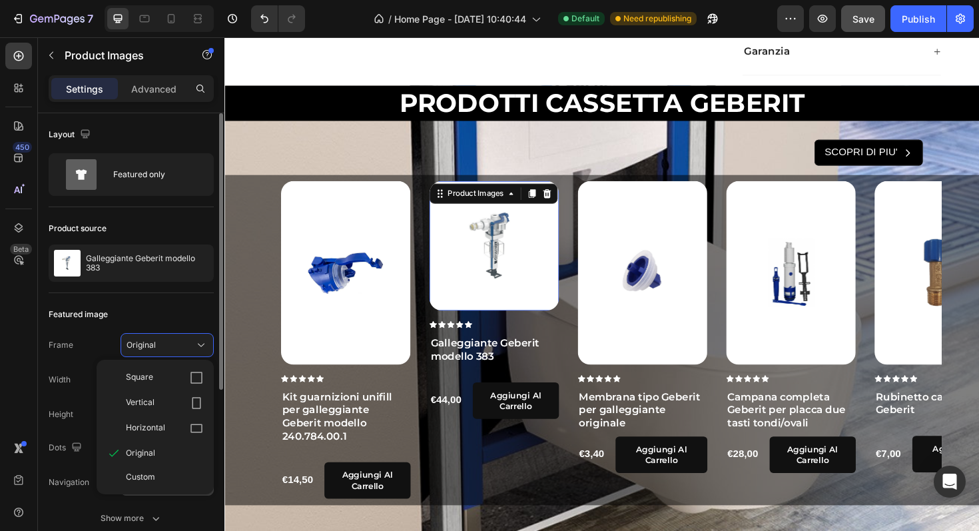
click at [156, 474] on div "Custom" at bounding box center [164, 477] width 77 height 12
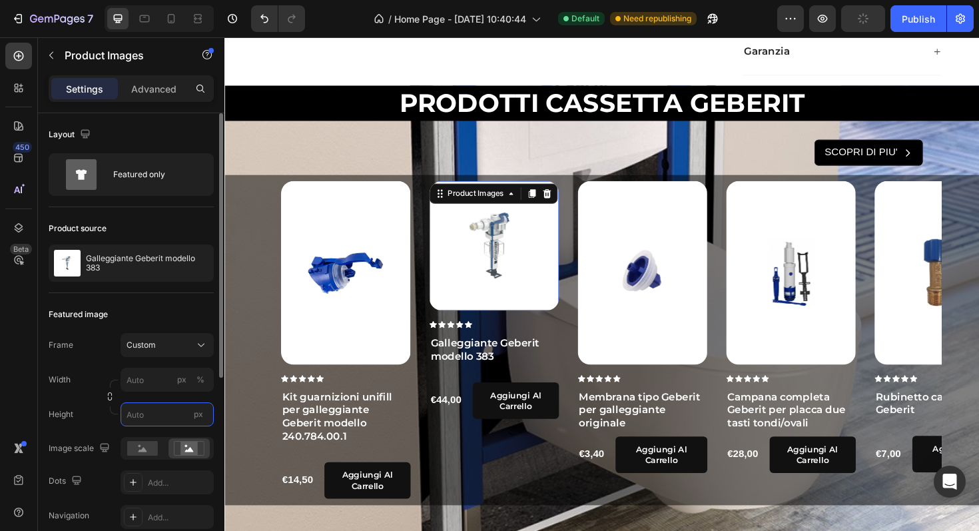
click at [171, 420] on input "px" at bounding box center [167, 414] width 93 height 24
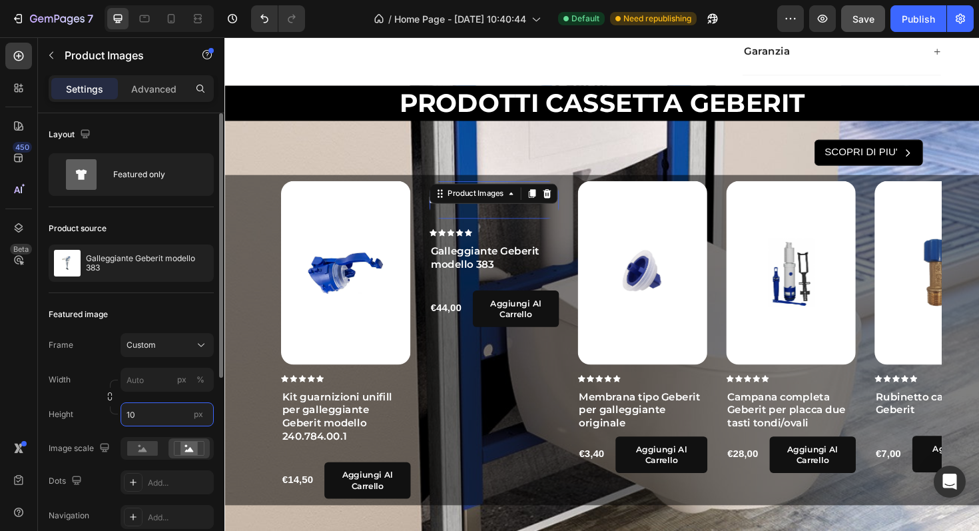
type input "1"
type input "4"
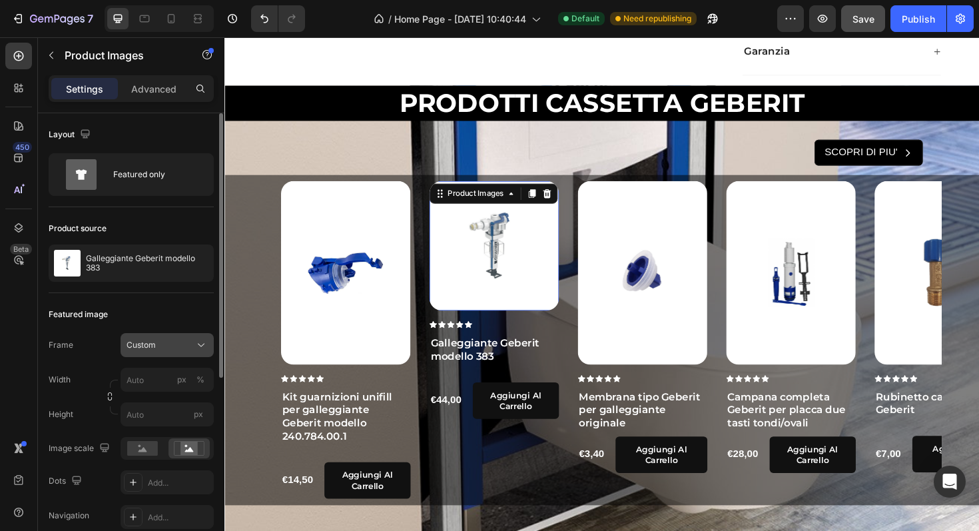
click at [192, 353] on button "Custom" at bounding box center [167, 345] width 93 height 24
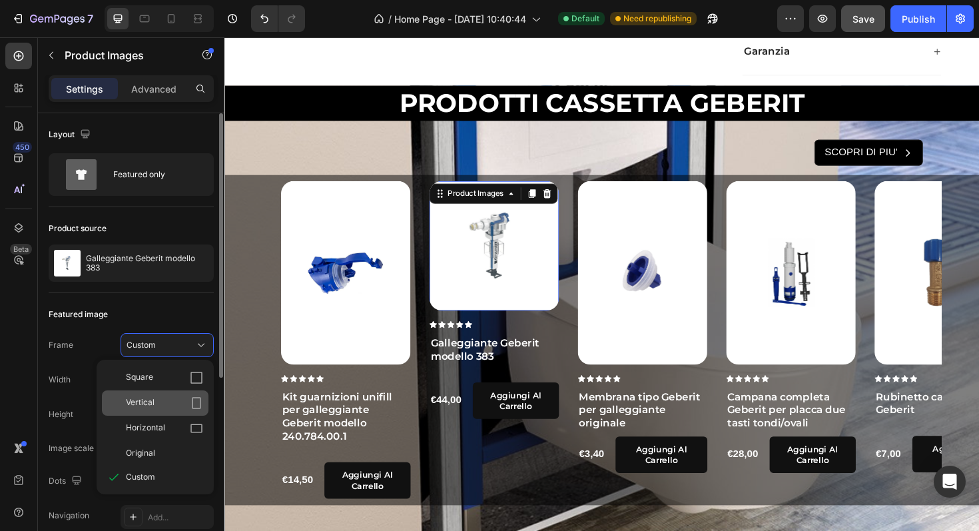
click at [172, 399] on div "Vertical" at bounding box center [164, 402] width 77 height 13
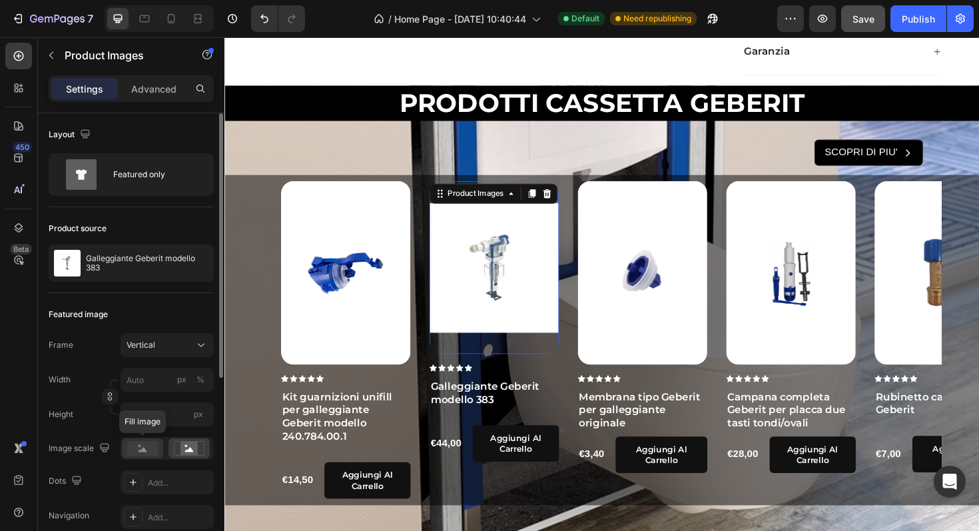
click at [152, 455] on rect at bounding box center [142, 448] width 31 height 15
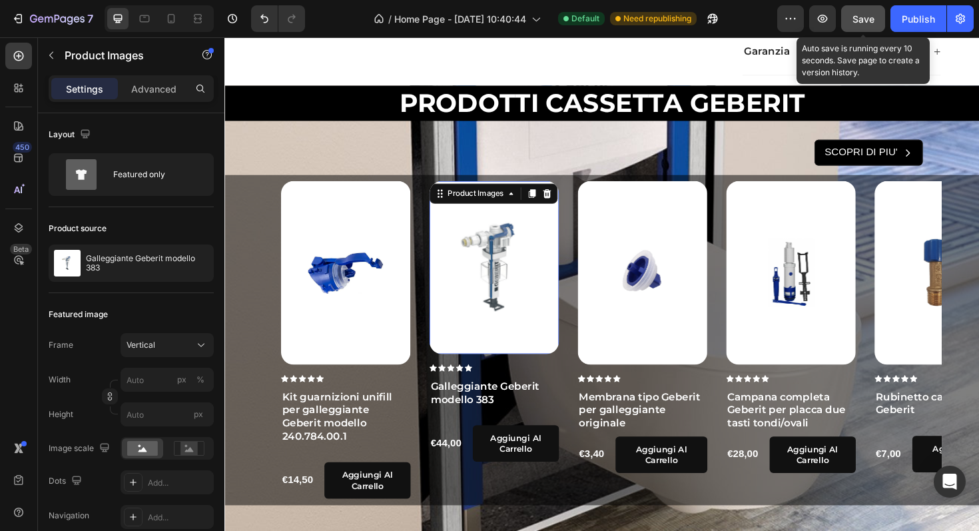
click at [866, 21] on span "Save" at bounding box center [863, 18] width 22 height 11
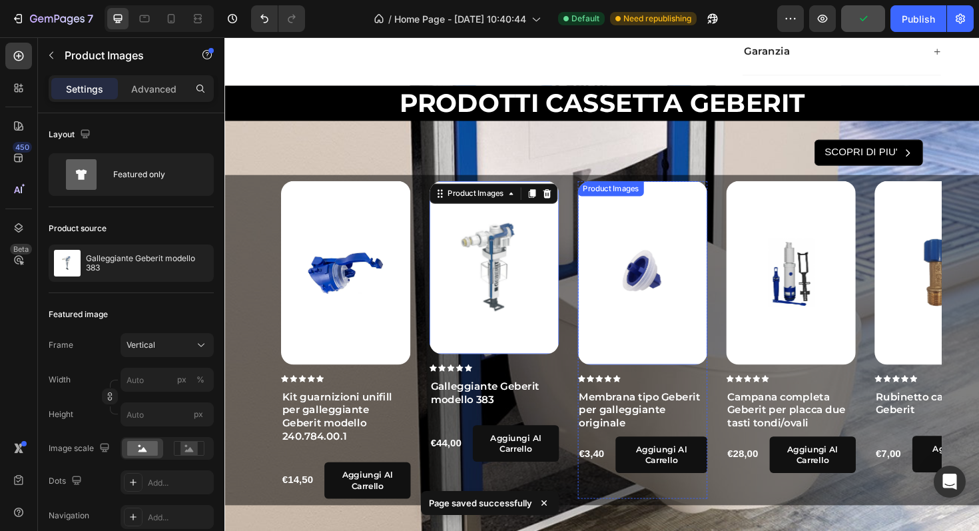
click at [617, 358] on img at bounding box center [667, 287] width 137 height 194
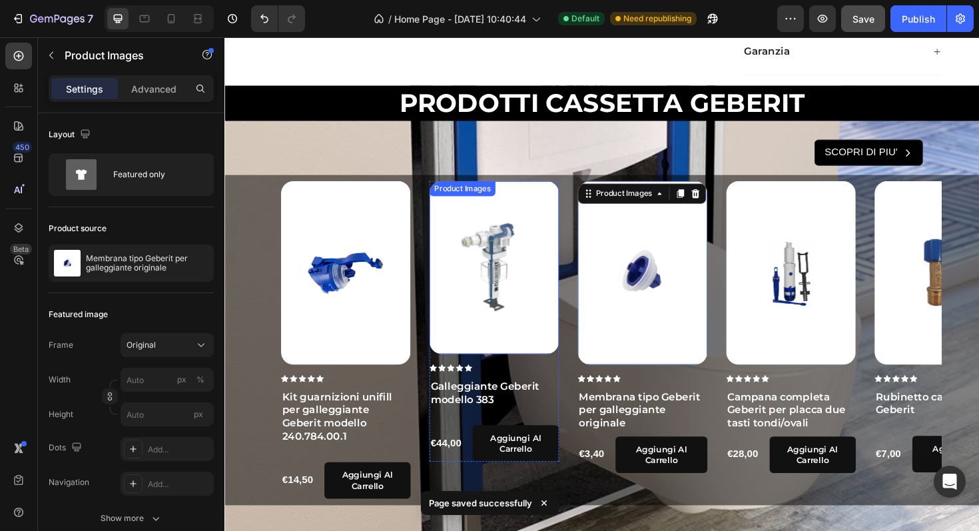
click at [533, 344] on img at bounding box center [510, 281] width 137 height 183
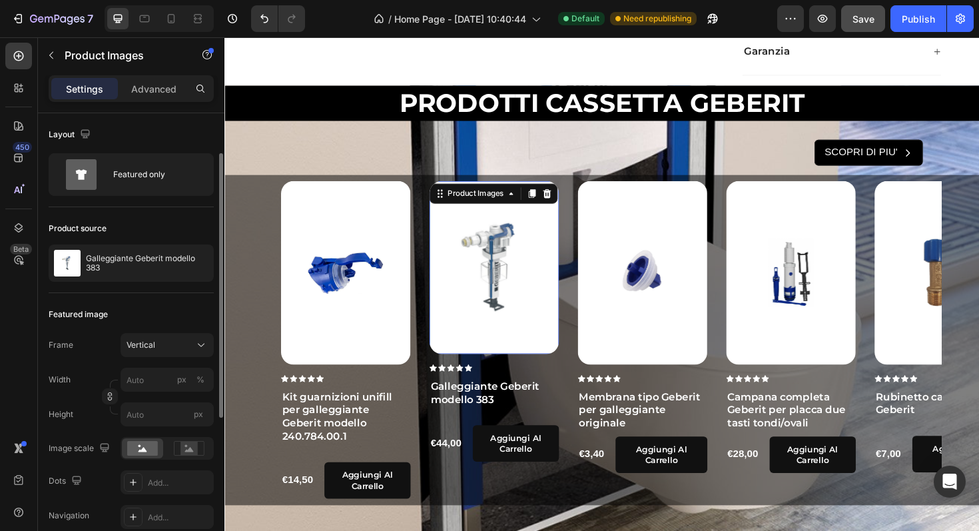
scroll to position [82, 0]
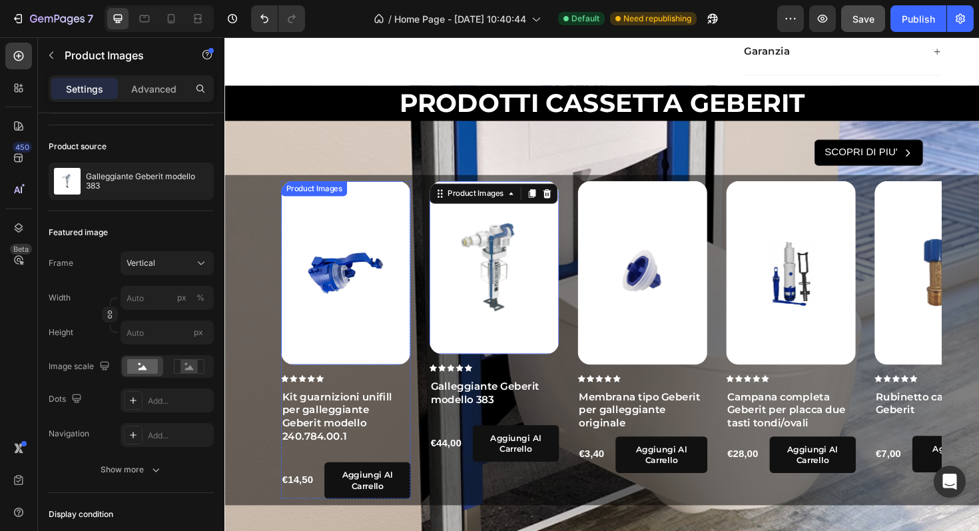
click at [326, 334] on img at bounding box center [352, 287] width 137 height 194
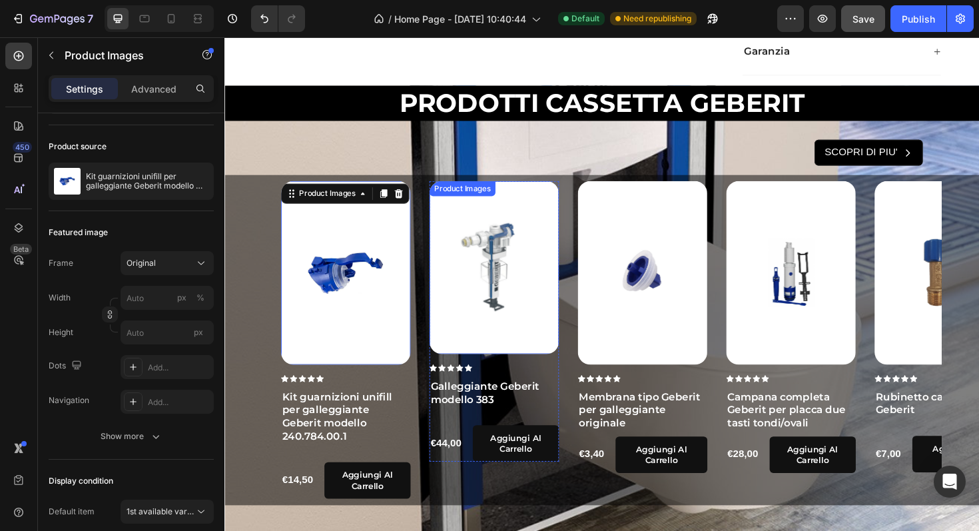
click at [490, 339] on img at bounding box center [510, 281] width 137 height 183
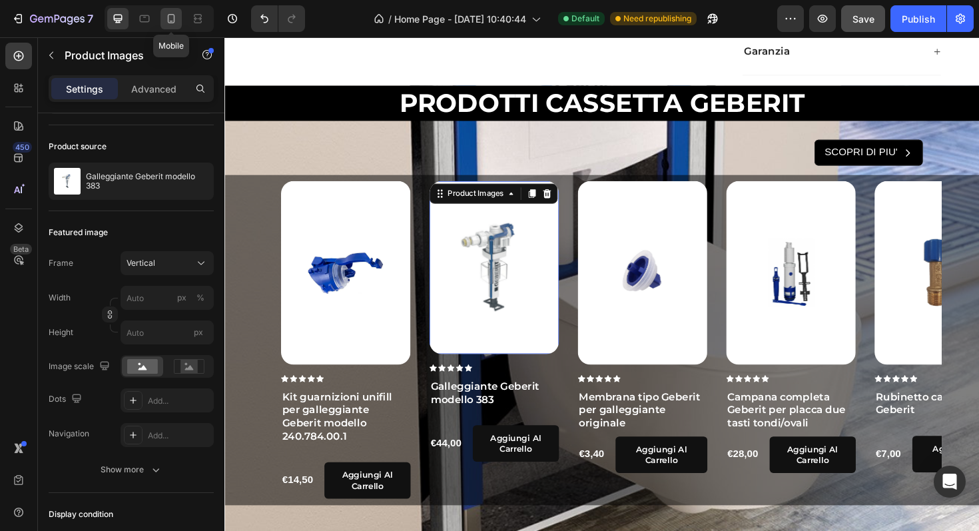
click at [179, 17] on div at bounding box center [171, 18] width 21 height 21
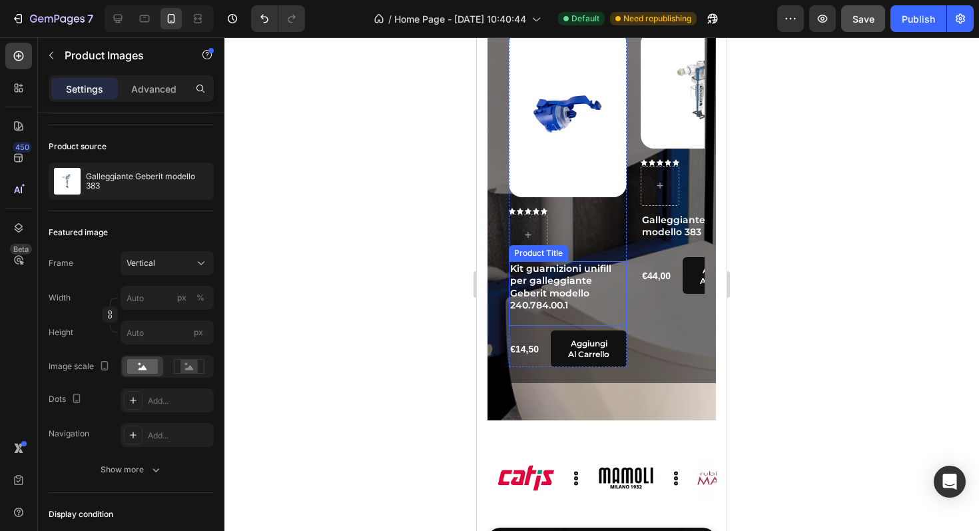
scroll to position [1987, 0]
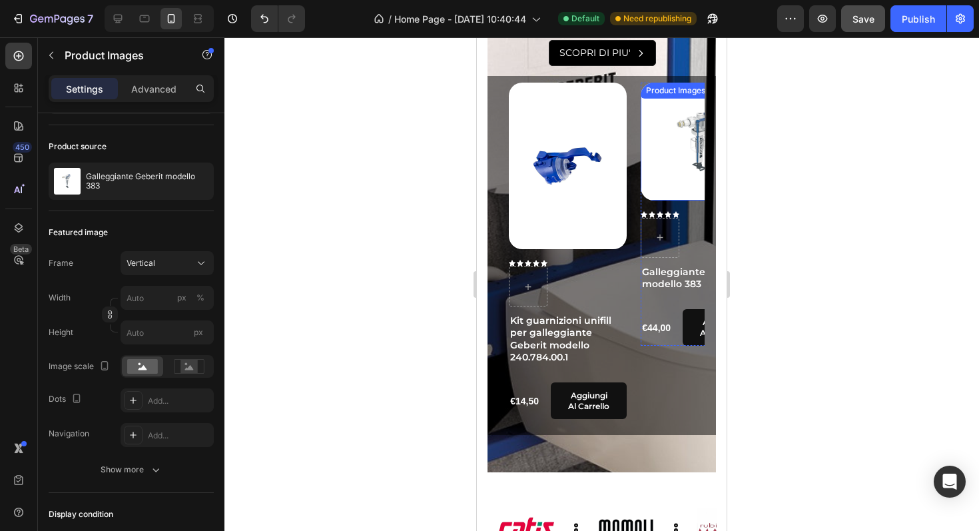
click at [653, 185] on img at bounding box center [700, 142] width 118 height 118
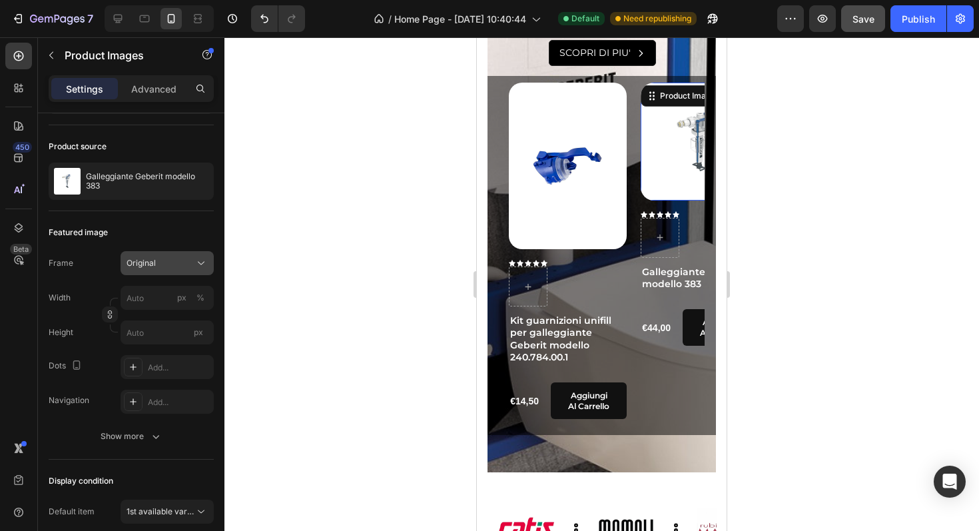
click at [167, 266] on div "Original" at bounding box center [159, 263] width 65 height 12
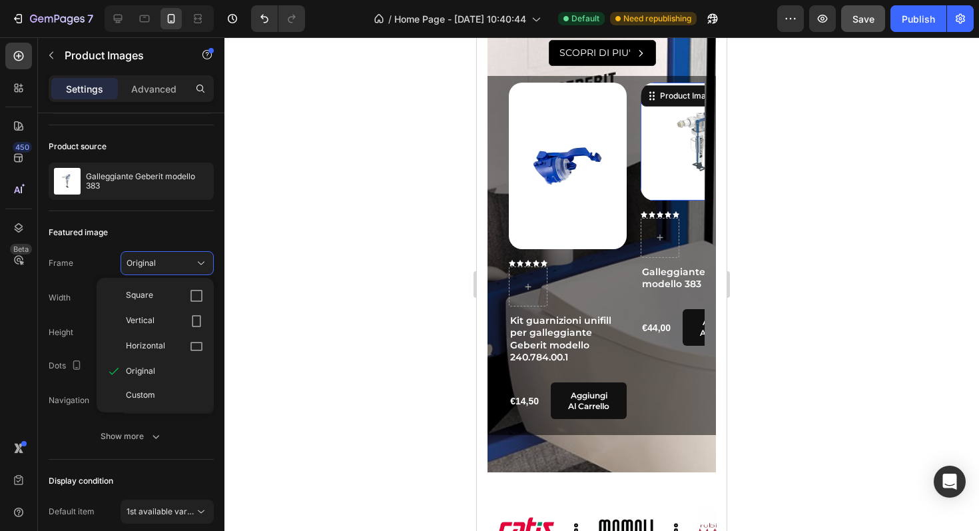
click at [176, 314] on div "Vertical" at bounding box center [155, 320] width 107 height 25
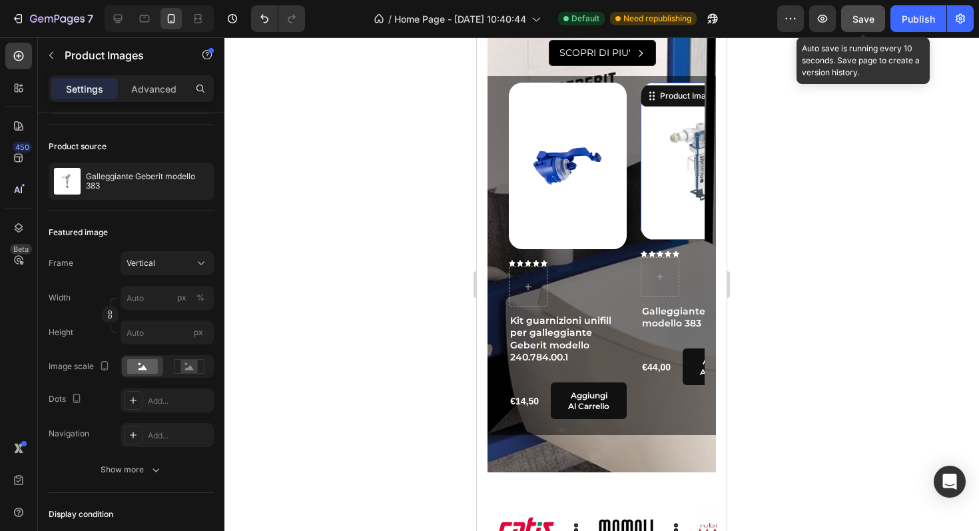
click at [867, 17] on span "Save" at bounding box center [863, 18] width 22 height 11
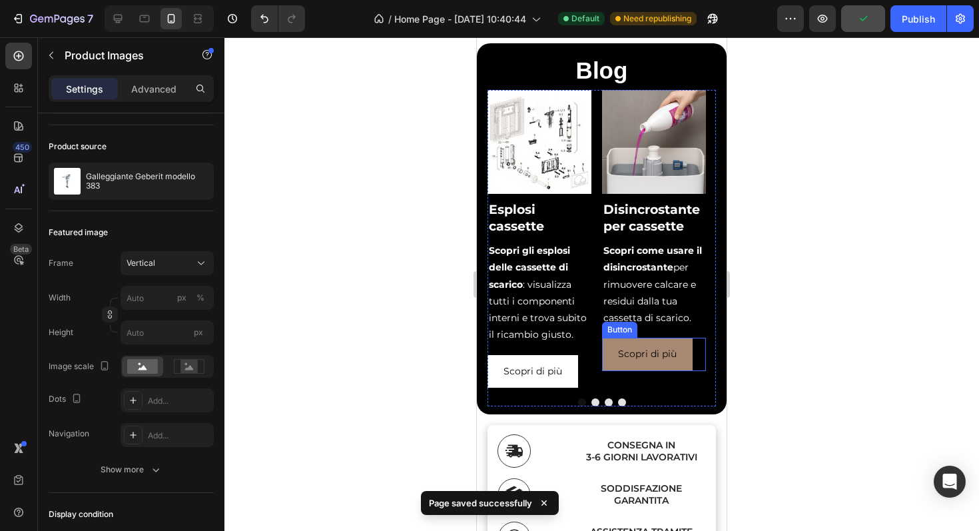
scroll to position [1263, 0]
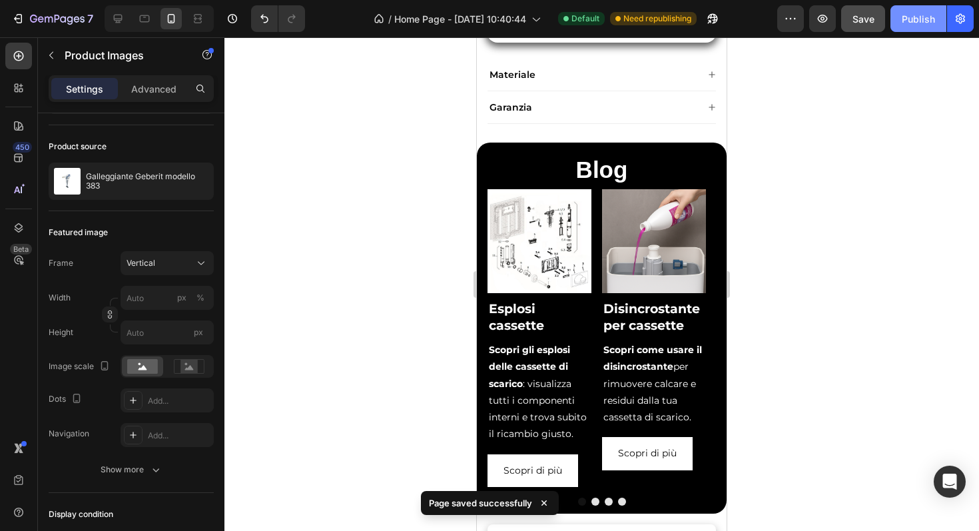
click at [914, 19] on div "Publish" at bounding box center [918, 19] width 33 height 14
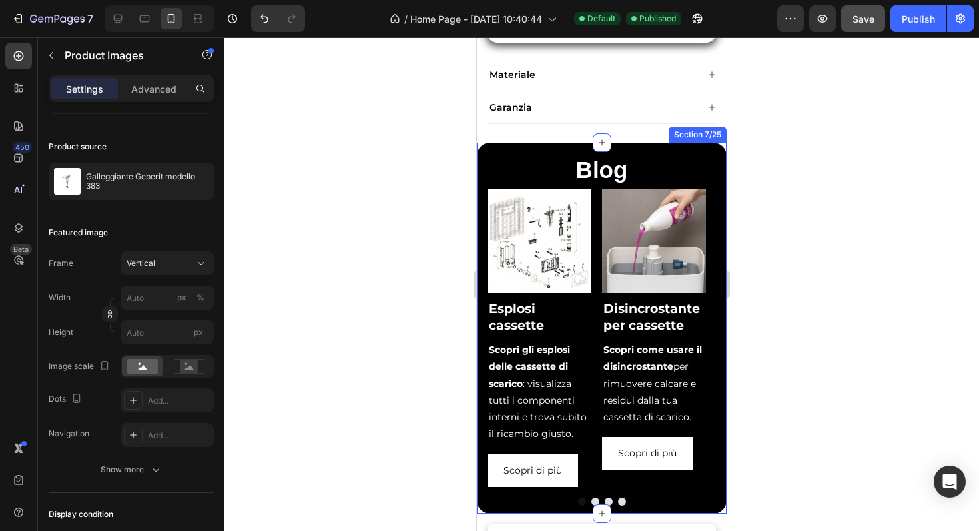
click at [541, 143] on div "Blog Heading Image Esplosi cassette Heading Scopri gli esplosi delle cassette d…" at bounding box center [602, 328] width 250 height 370
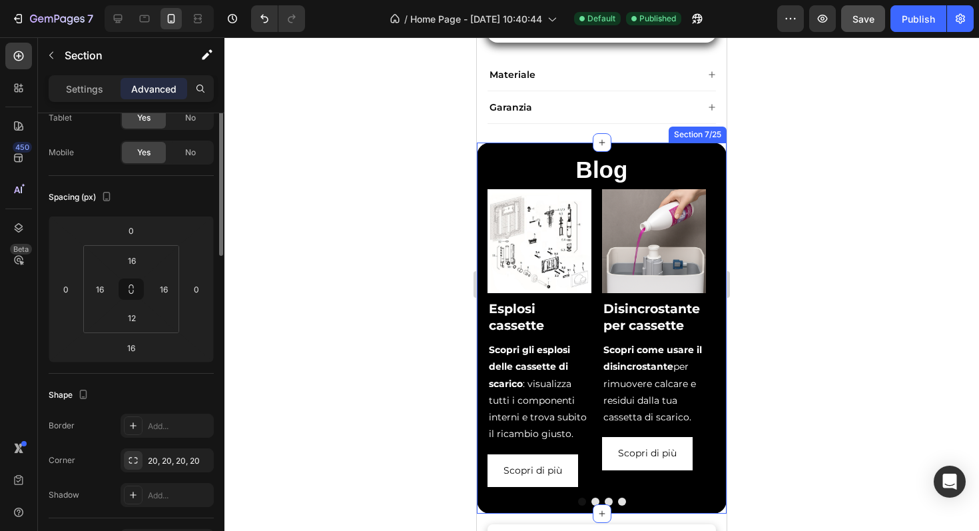
scroll to position [0, 0]
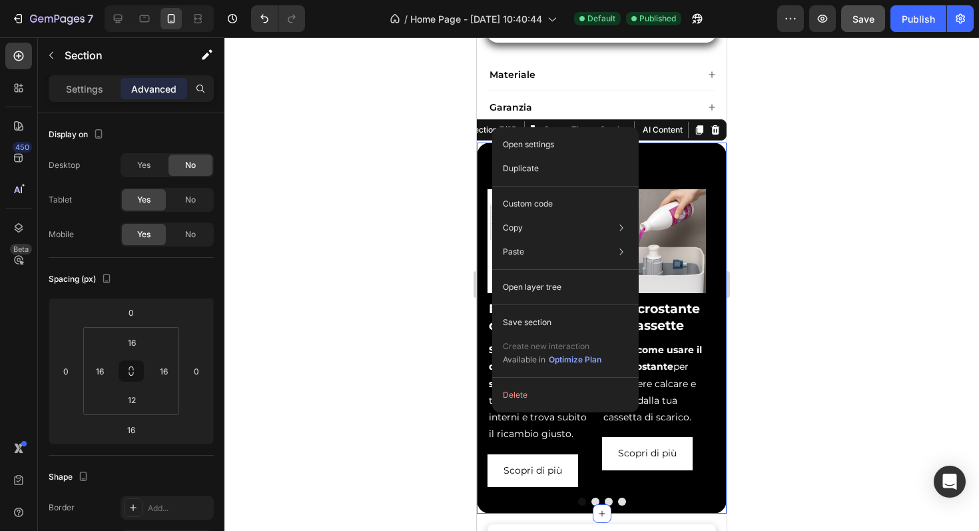
click at [447, 132] on div at bounding box center [601, 283] width 755 height 493
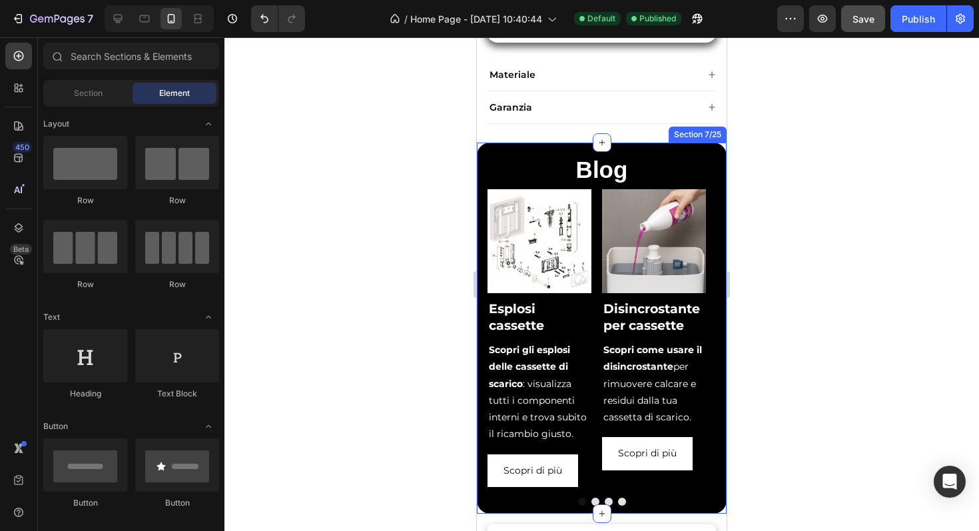
click at [637, 143] on div "Blog Heading Image Esplosi cassette Heading Scopri gli esplosi delle cassette d…" at bounding box center [602, 328] width 250 height 370
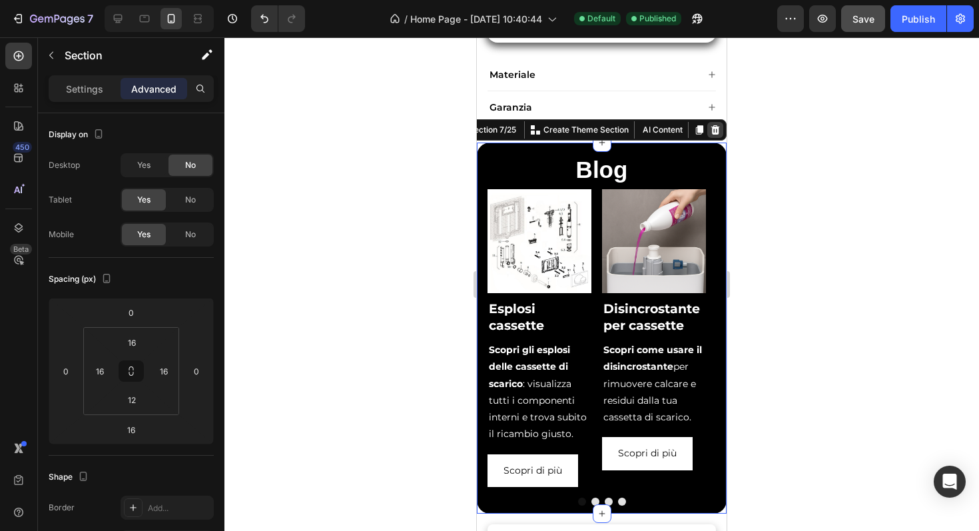
click at [710, 125] on icon at bounding box center [715, 130] width 11 height 11
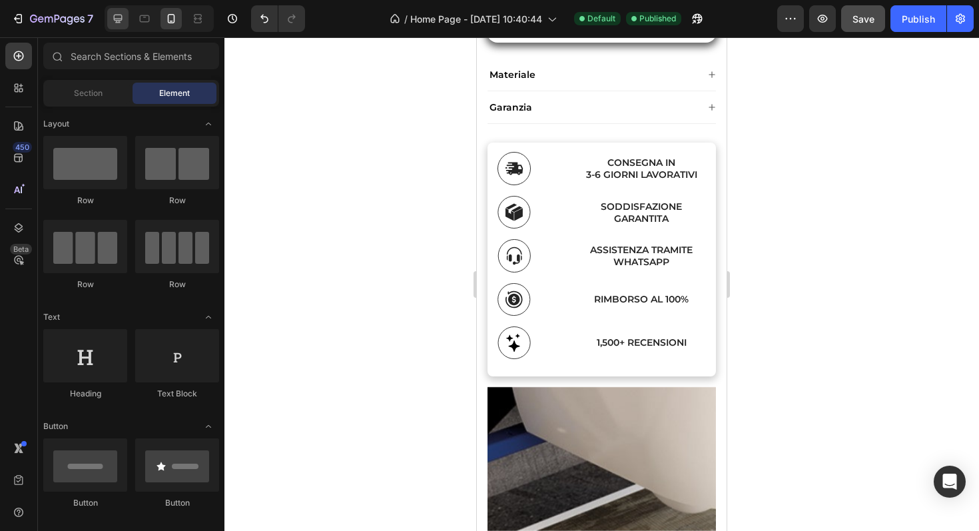
click at [115, 17] on icon at bounding box center [117, 18] width 13 height 13
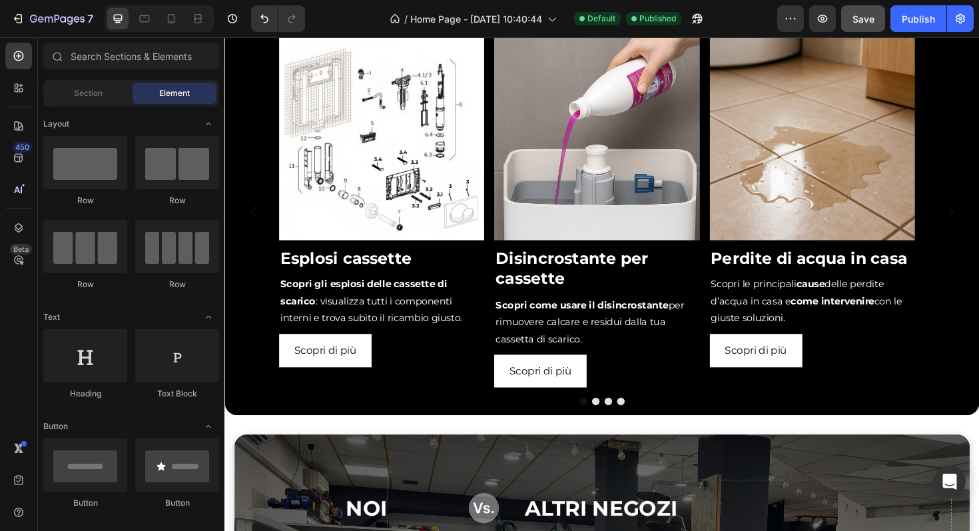
scroll to position [1993, 0]
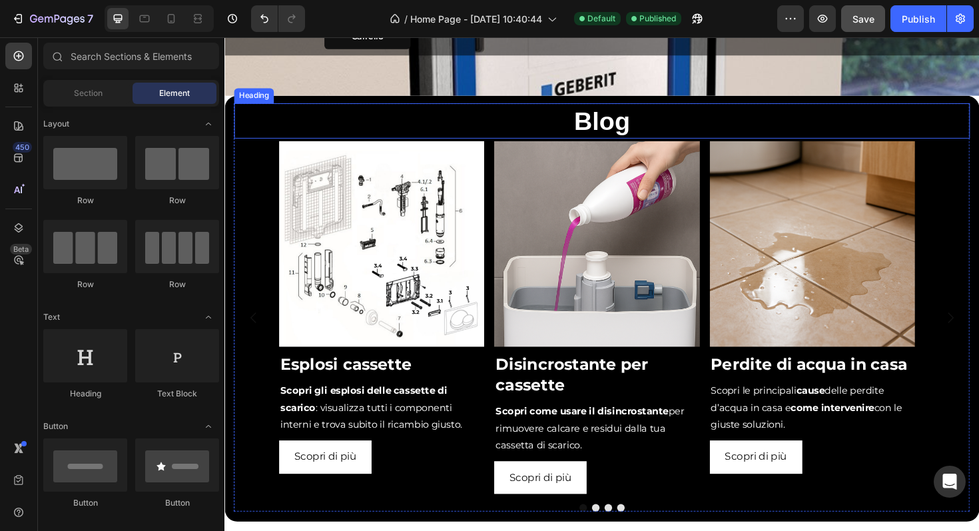
click at [474, 107] on h2 "Blog" at bounding box center [623, 125] width 779 height 37
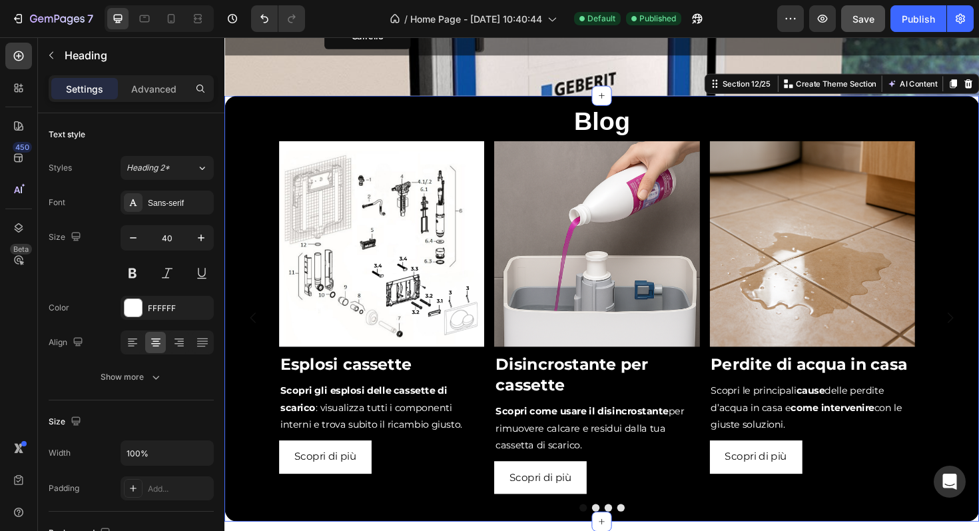
click at [474, 99] on div "Blog Heading Image Esplosi cassette Heading Scopri gli esplosi delle cassette d…" at bounding box center [623, 324] width 799 height 451
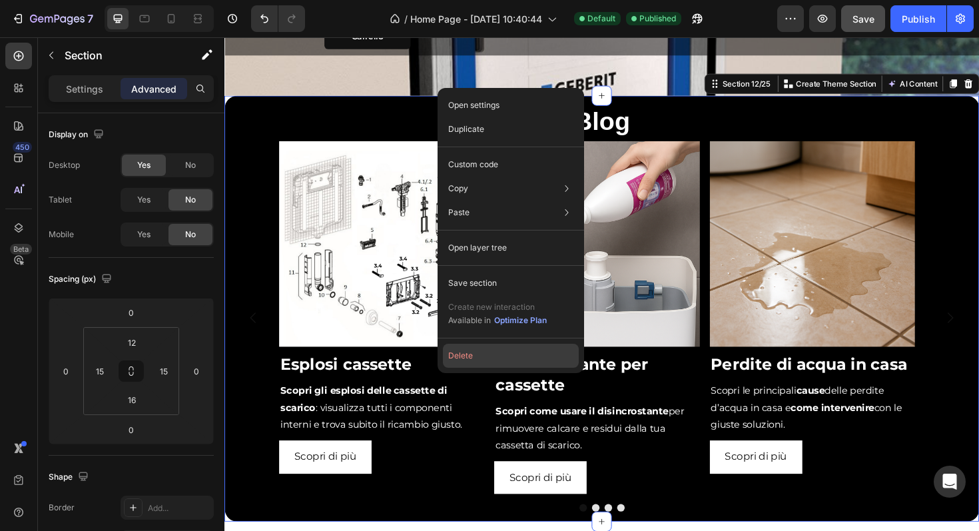
click at [466, 351] on button "Delete" at bounding box center [511, 356] width 136 height 24
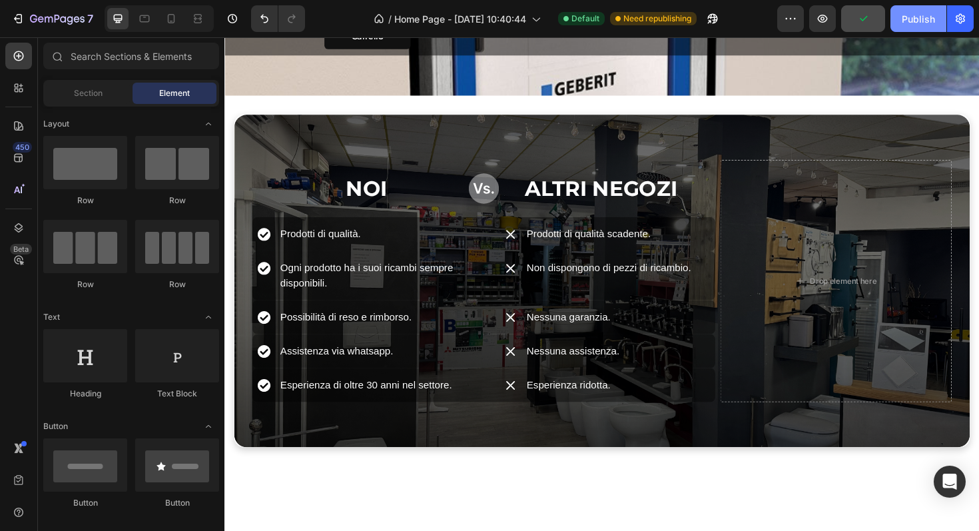
click at [904, 29] on button "Publish" at bounding box center [918, 18] width 56 height 27
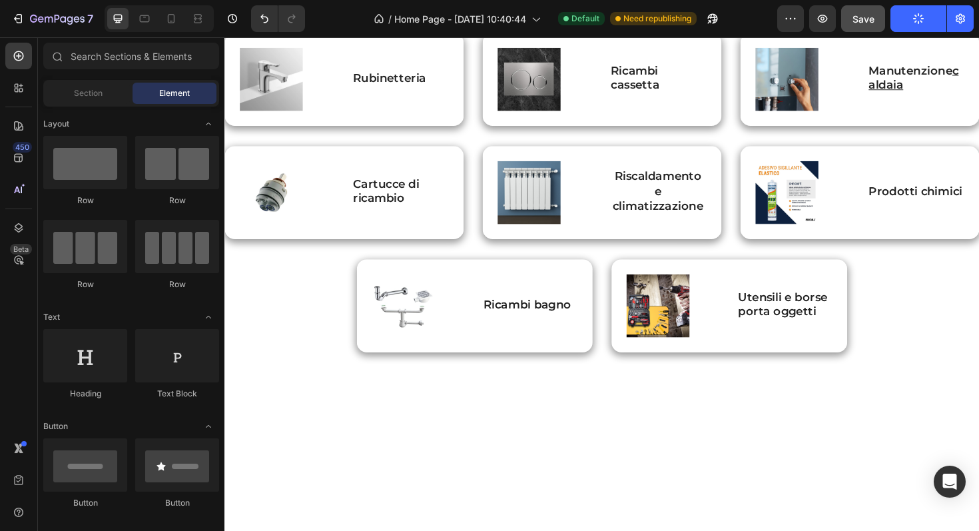
scroll to position [3, 0]
